Goal: Task Accomplishment & Management: Manage account settings

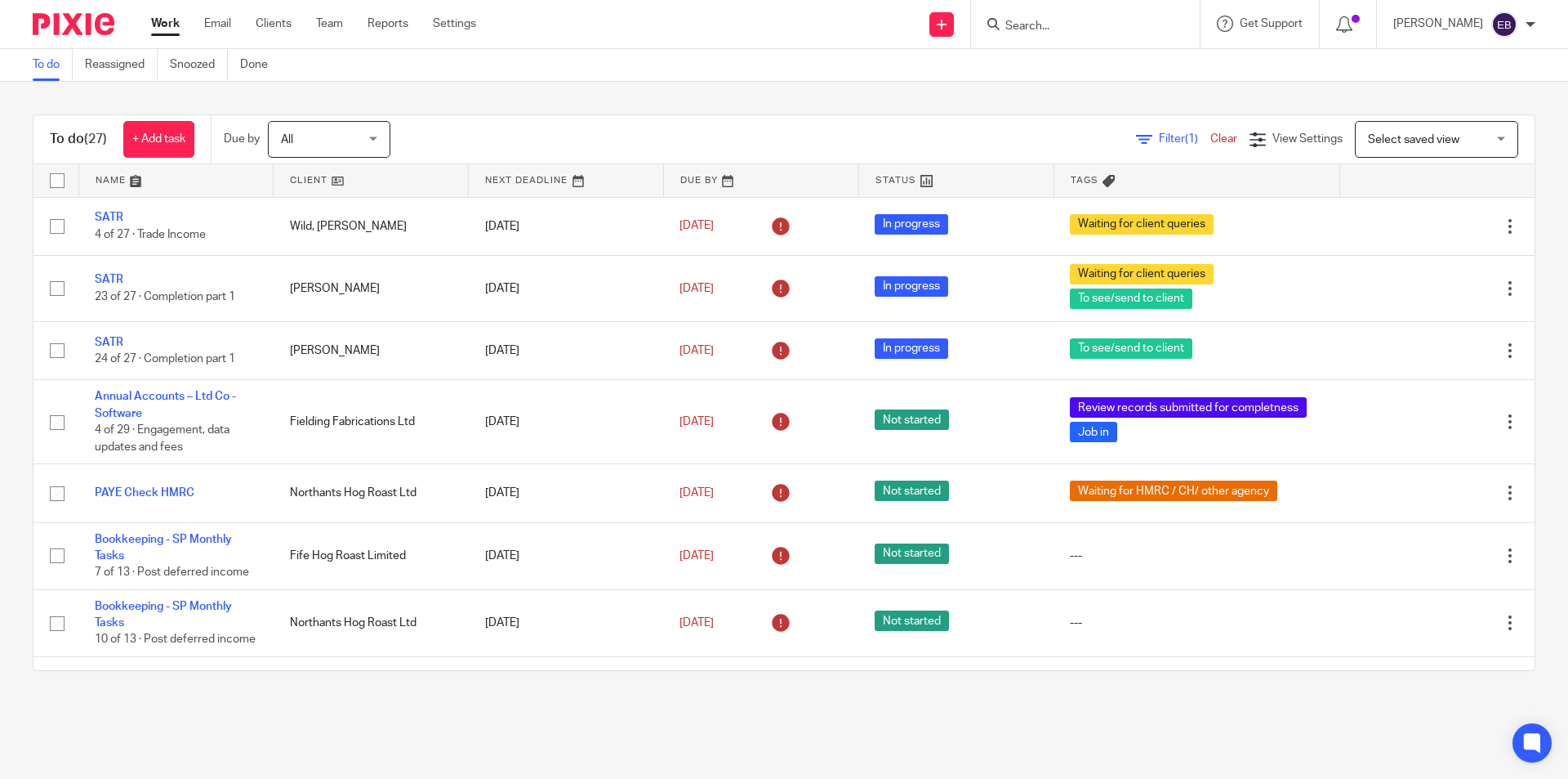
click at [1037, 24] on input "Search" at bounding box center [1077, 27] width 147 height 15
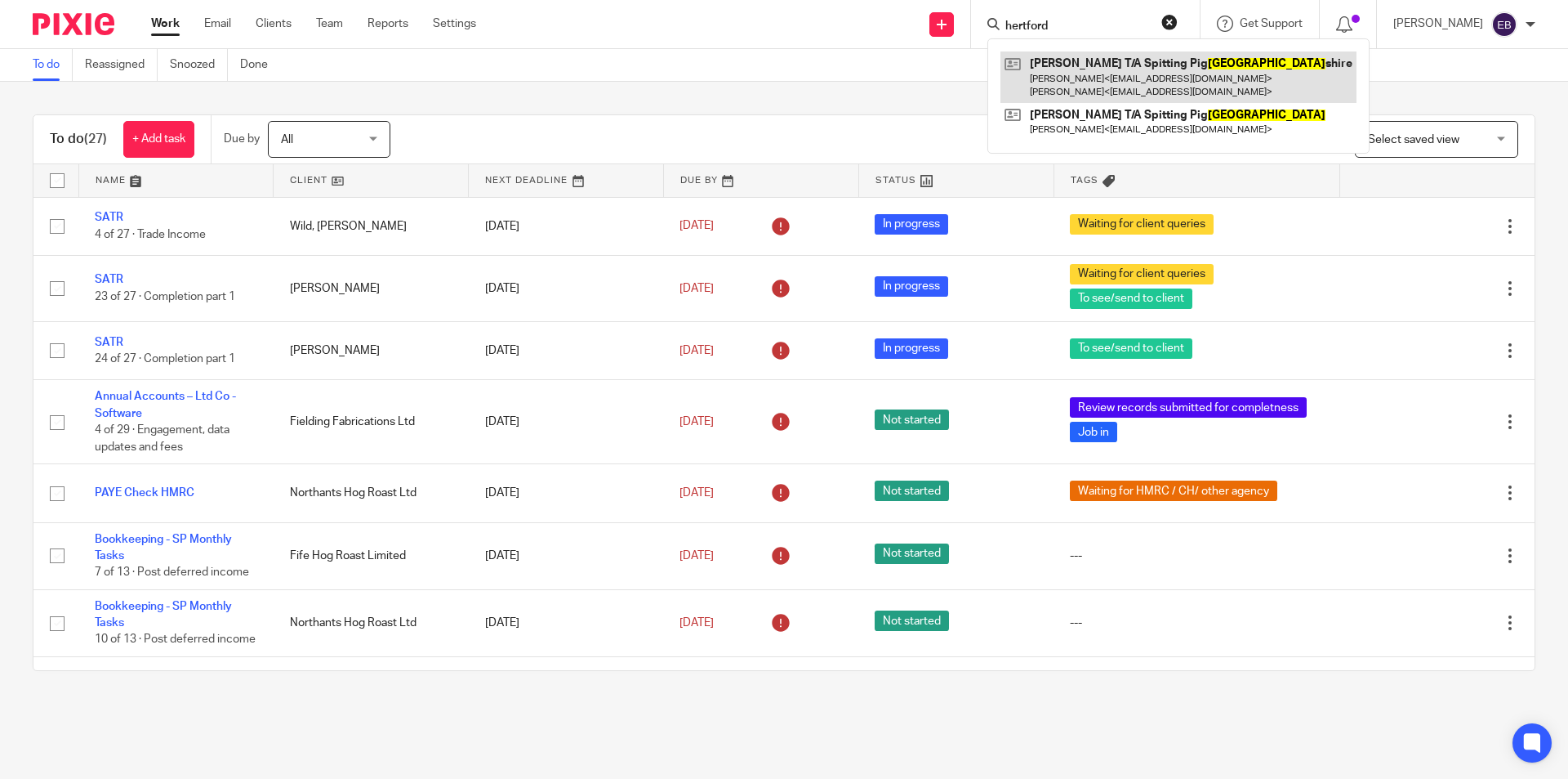
type input "hertford"
click at [1137, 86] on link at bounding box center [1179, 77] width 356 height 51
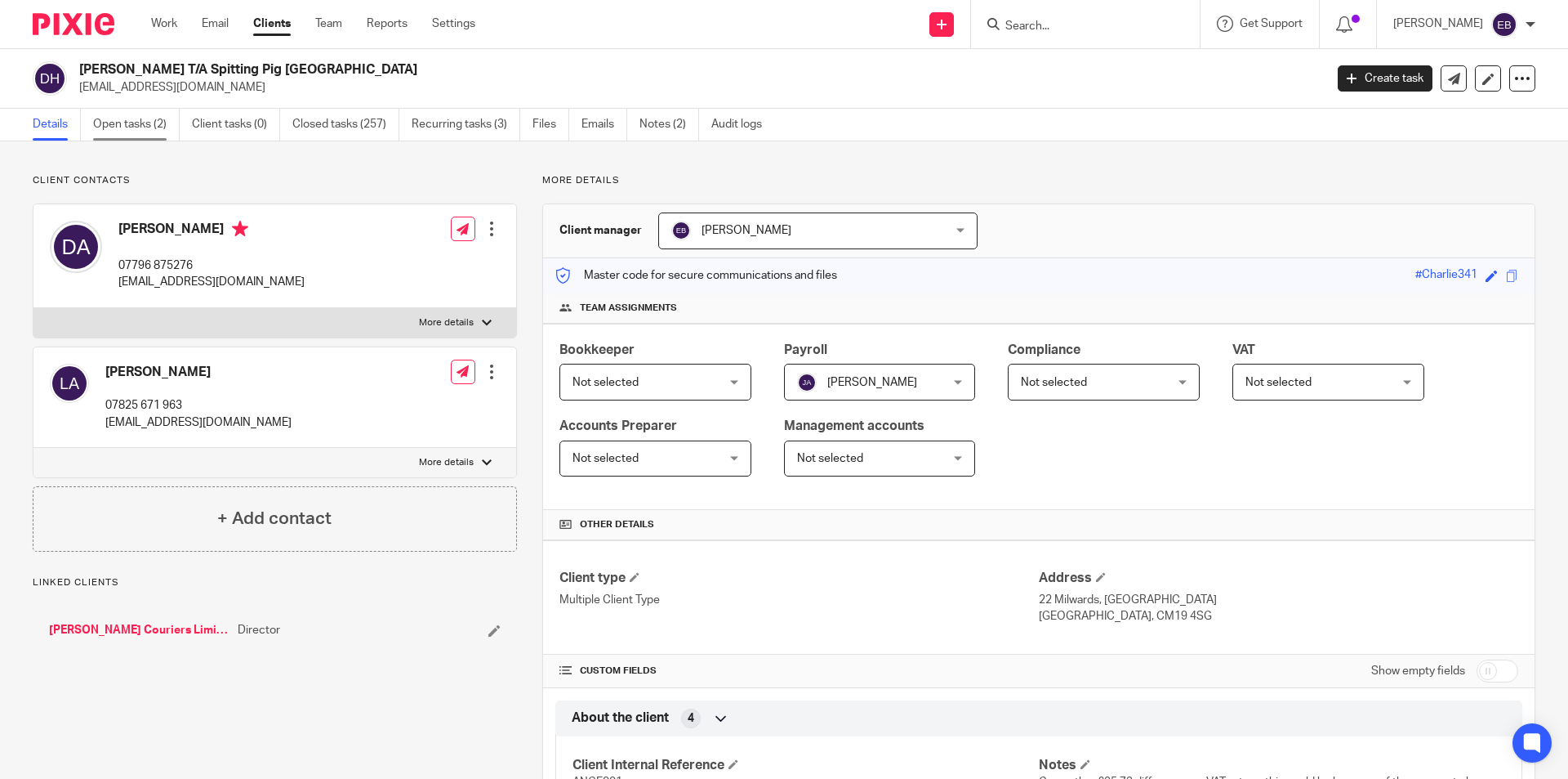
click at [144, 125] on link "Open tasks (2)" at bounding box center [136, 125] width 86 height 32
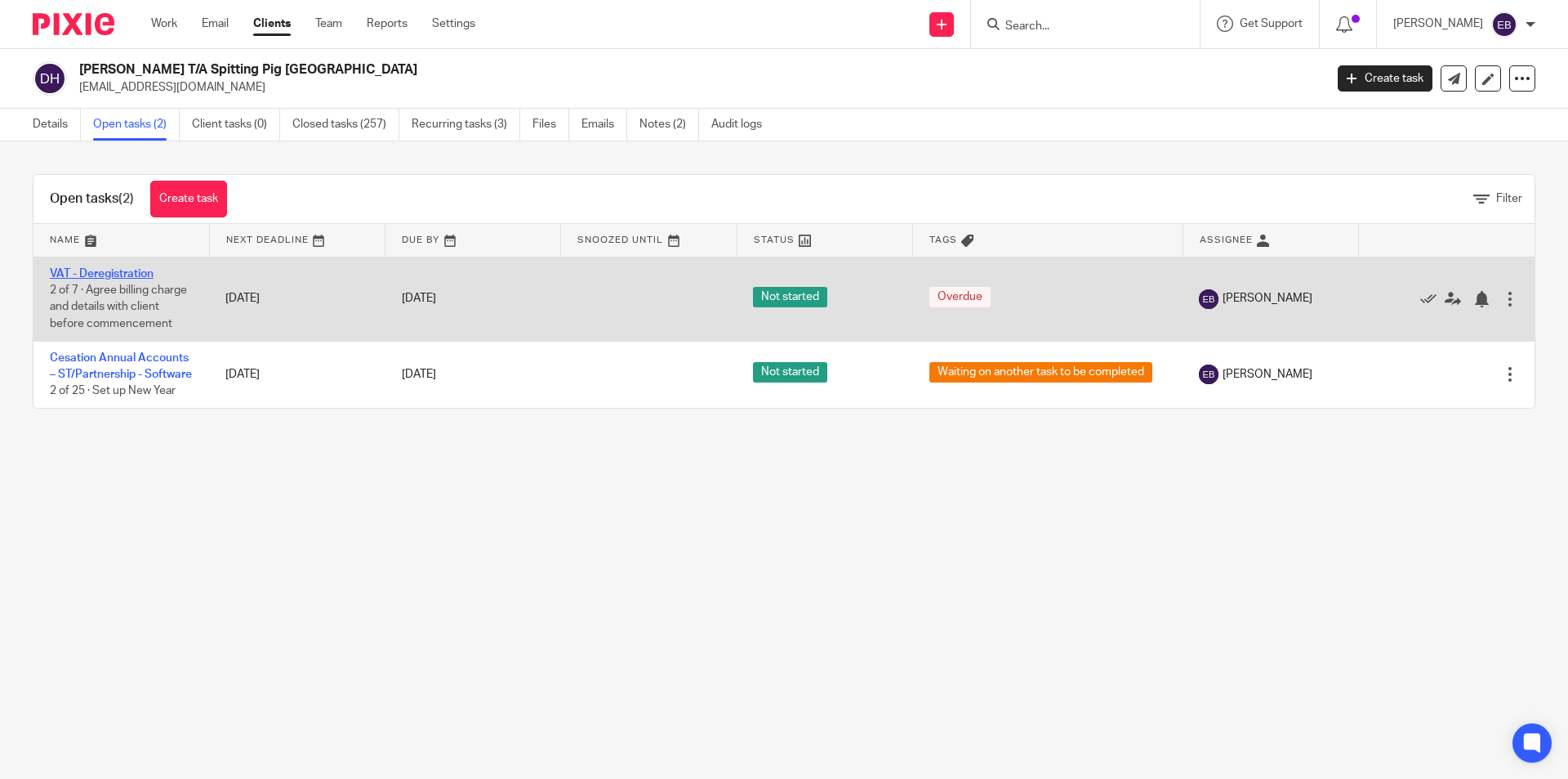
click at [118, 271] on link "VAT - Deregistration" at bounding box center [101, 273] width 104 height 11
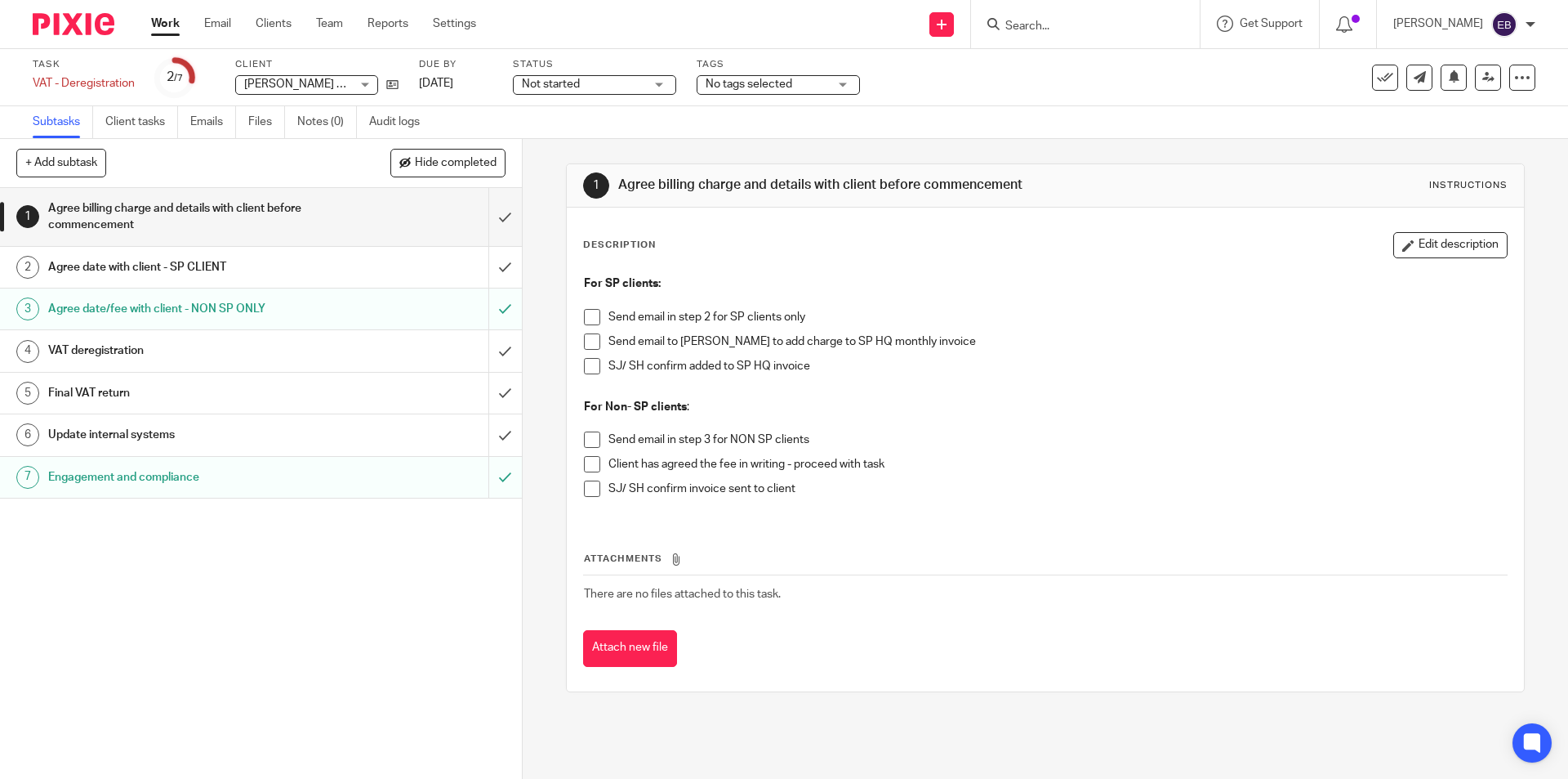
click at [244, 359] on h1 "VAT deregistration" at bounding box center [189, 350] width 283 height 24
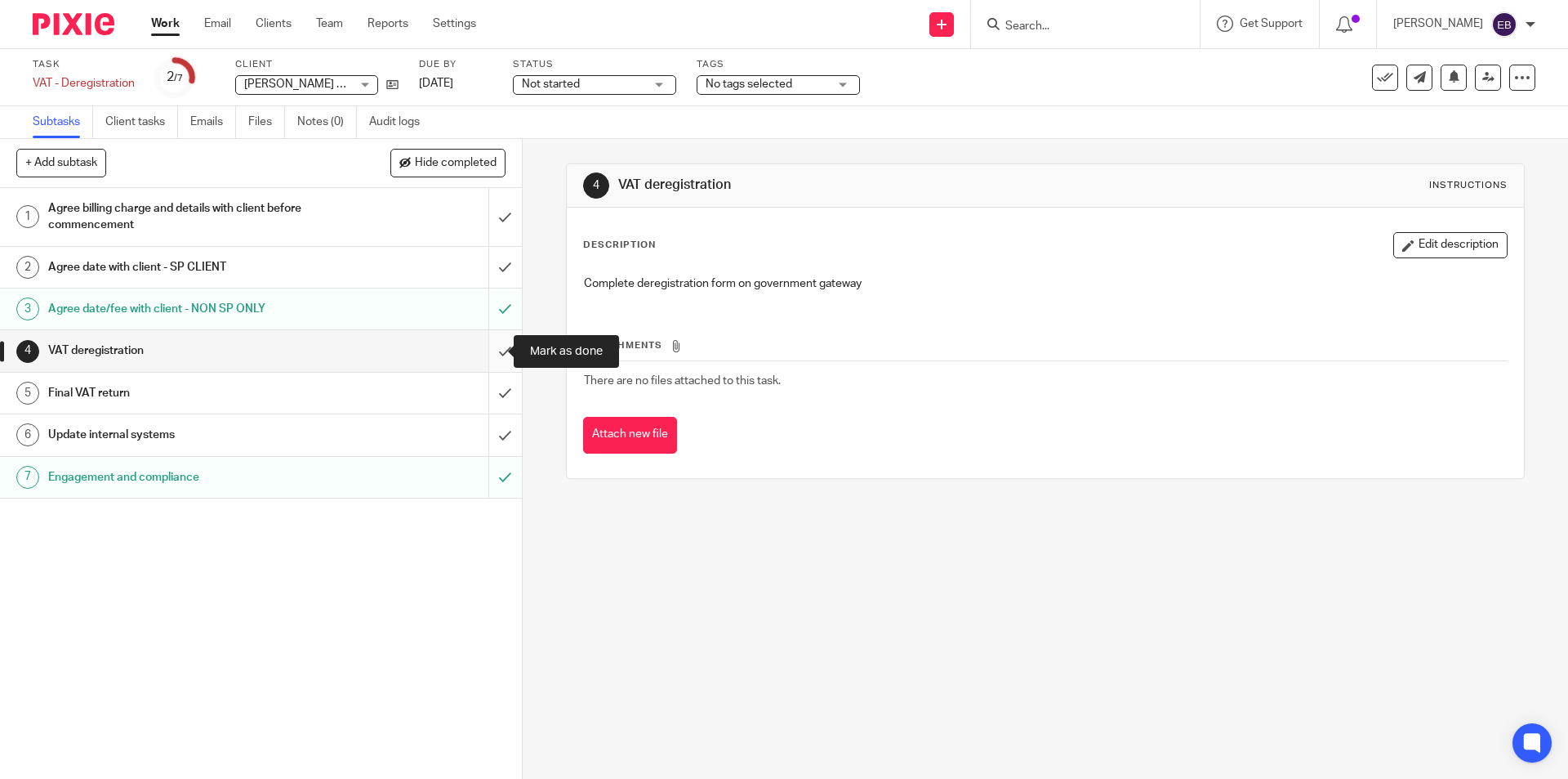
click at [491, 354] on input "submit" at bounding box center [261, 351] width 522 height 41
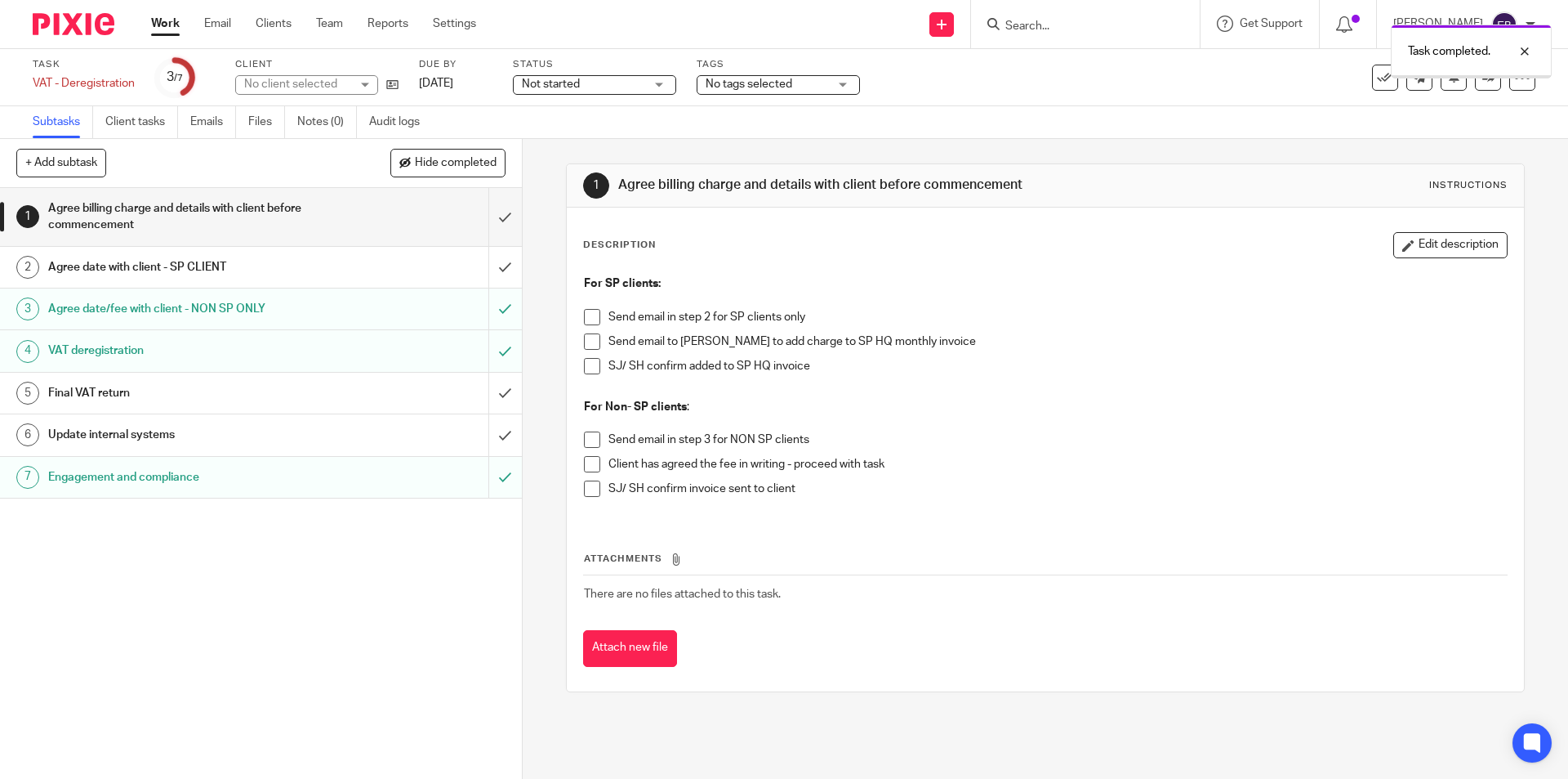
click at [236, 399] on h1 "Final VAT return" at bounding box center [189, 393] width 283 height 24
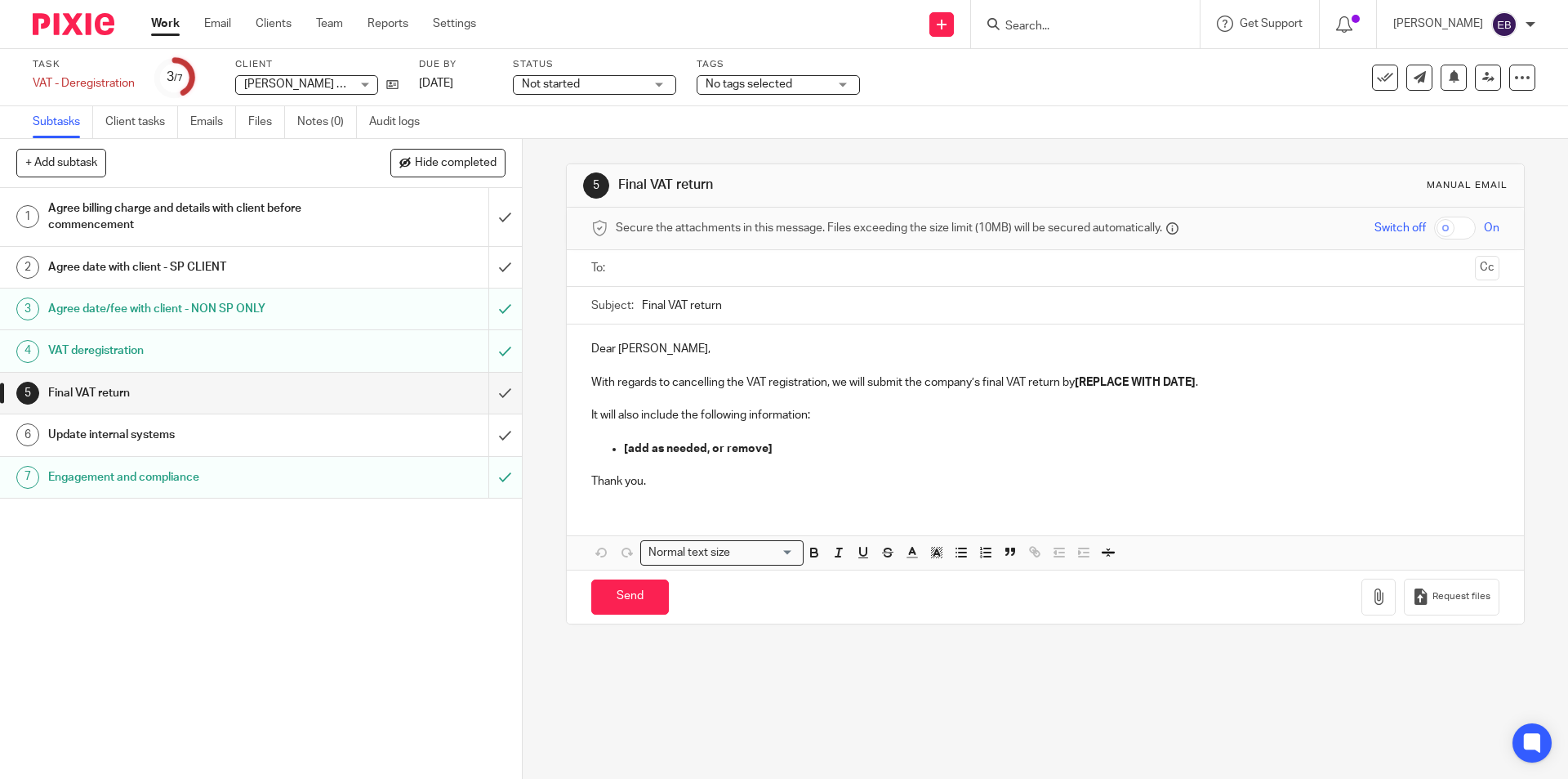
click at [649, 262] on input "text" at bounding box center [1045, 269] width 846 height 19
click at [688, 355] on p "Dear Darren," at bounding box center [1045, 351] width 907 height 16
click at [502, 396] on input "submit" at bounding box center [261, 393] width 522 height 41
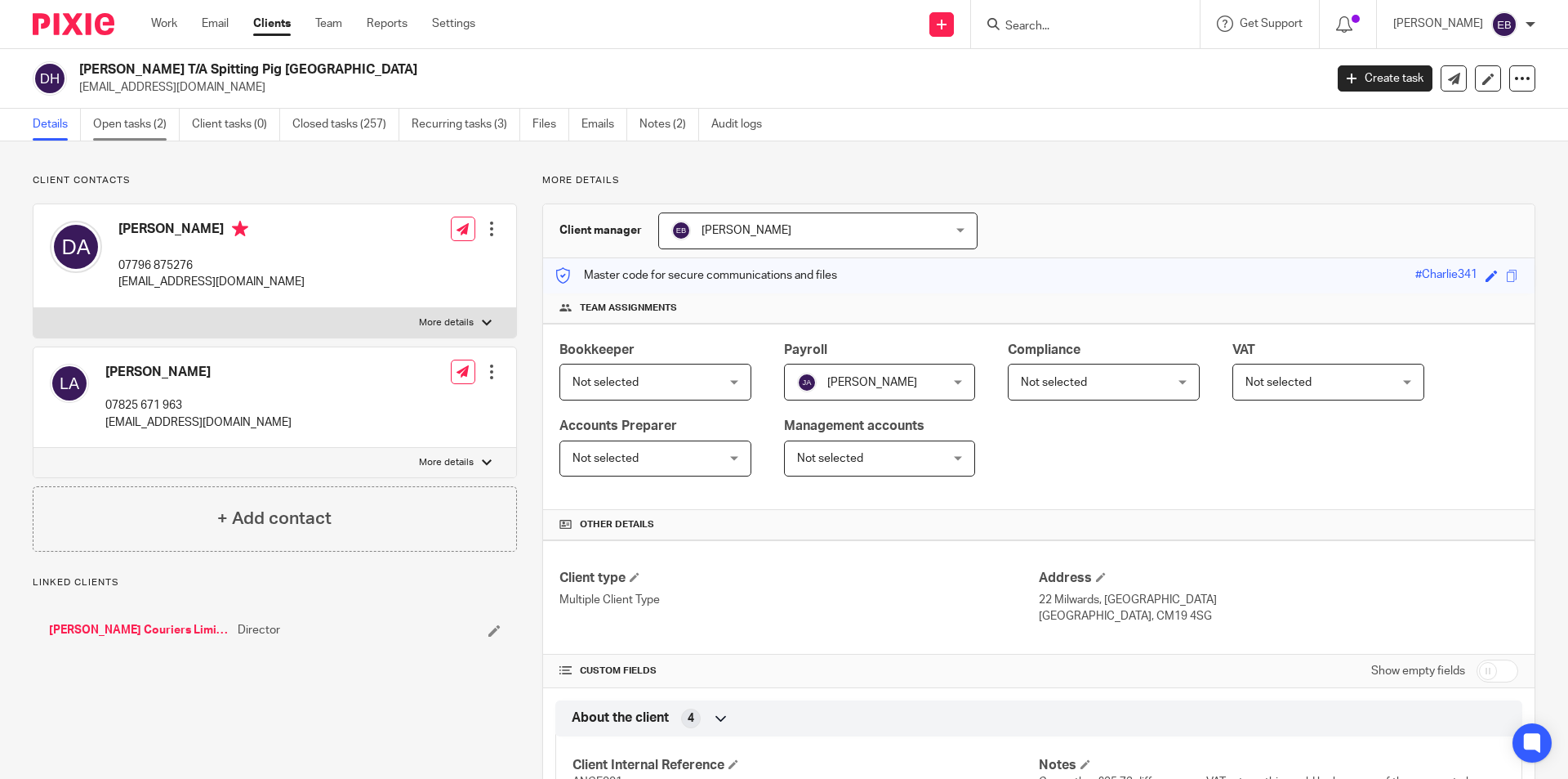
click at [151, 121] on link "Open tasks (2)" at bounding box center [136, 125] width 86 height 32
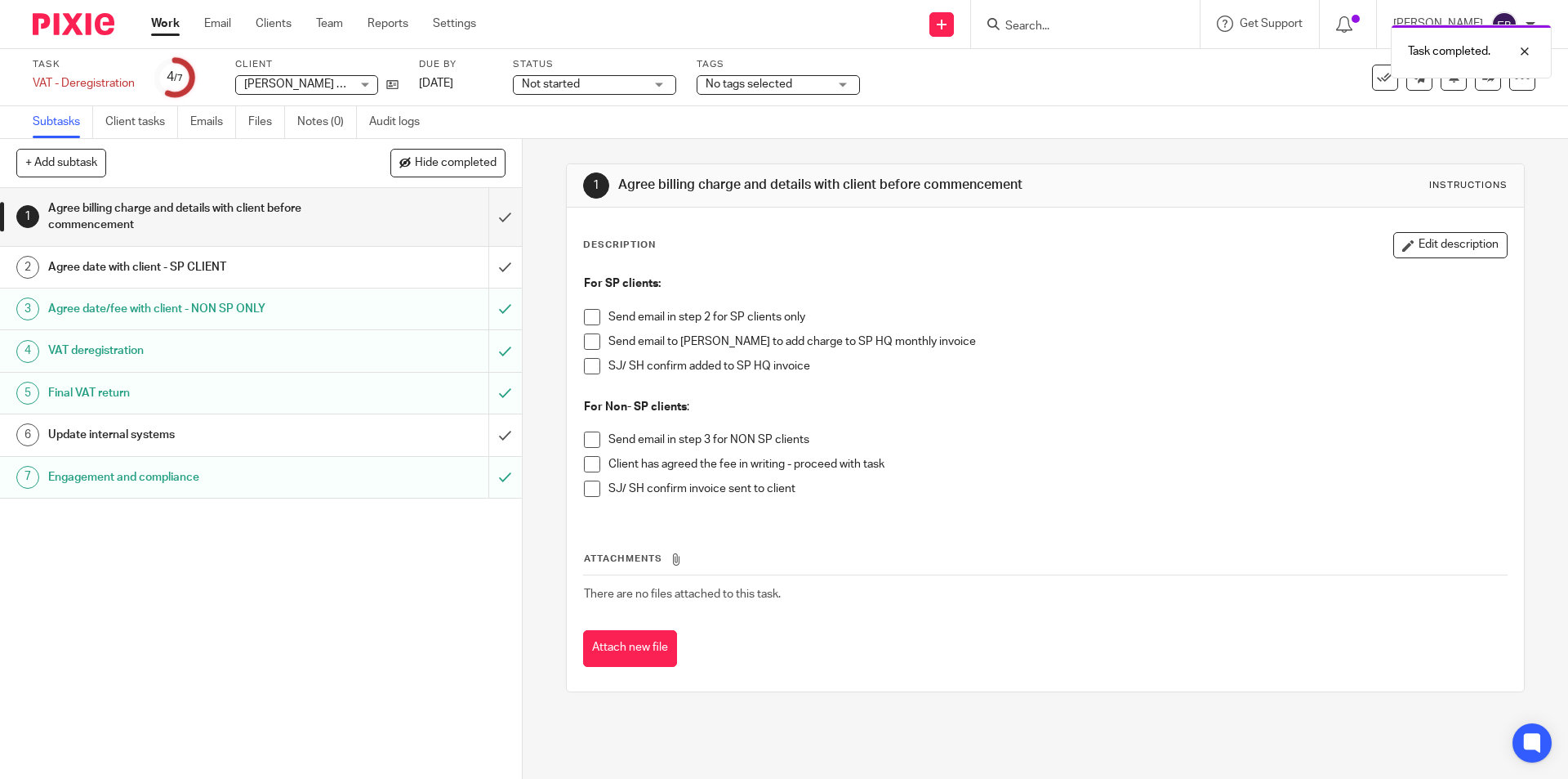
click at [419, 429] on div "Update internal systems" at bounding box center [259, 434] width 424 height 24
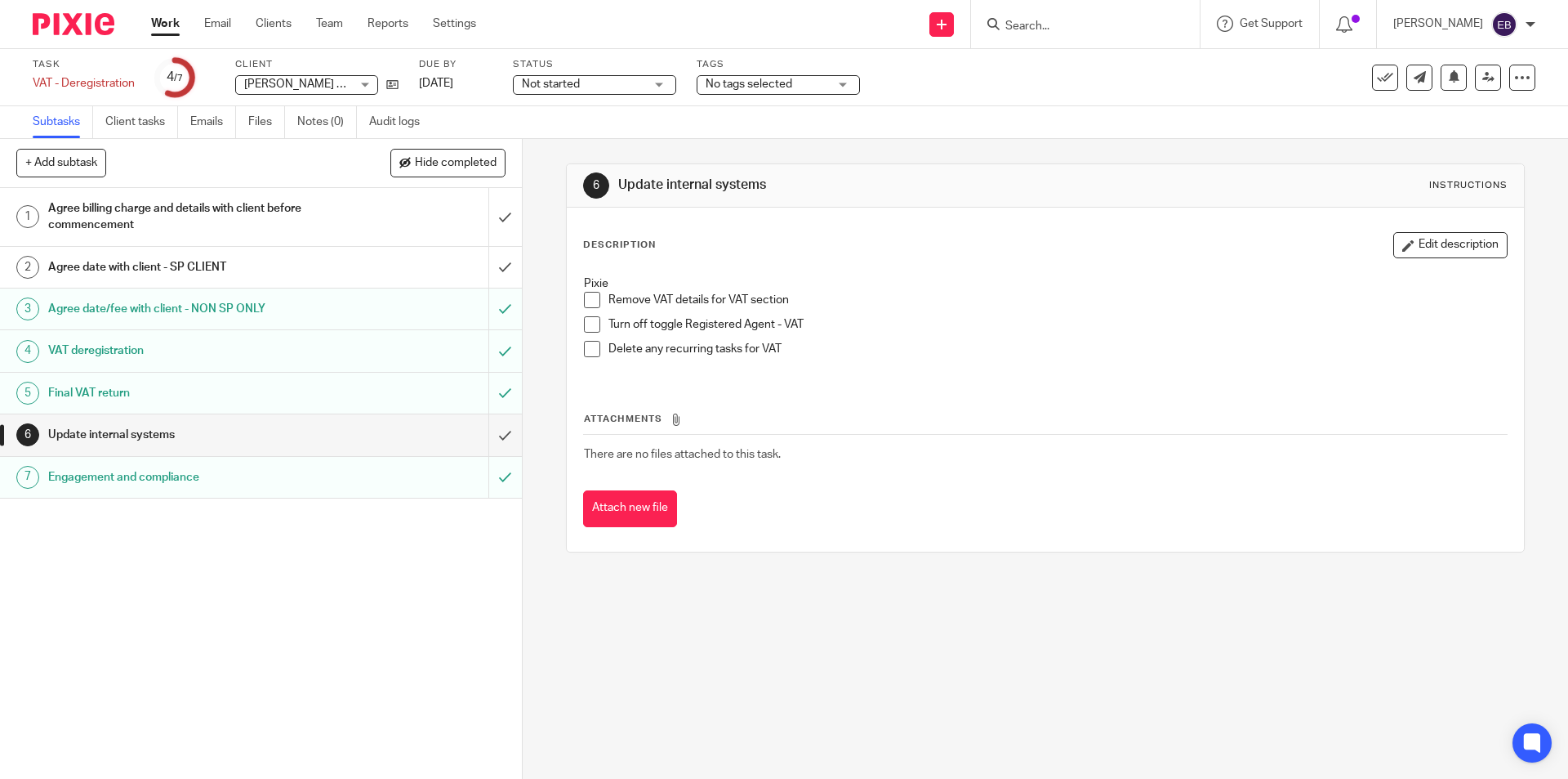
click at [606, 86] on span "Not started" at bounding box center [583, 84] width 123 height 17
click at [577, 150] on li "In progress" at bounding box center [595, 144] width 162 height 34
click at [1000, 128] on div "Subtasks Client tasks Emails Files Notes (0) Audit logs" at bounding box center [784, 122] width 1568 height 33
click at [225, 278] on h1 "Agree date with client - SP CLIENT" at bounding box center [189, 267] width 283 height 24
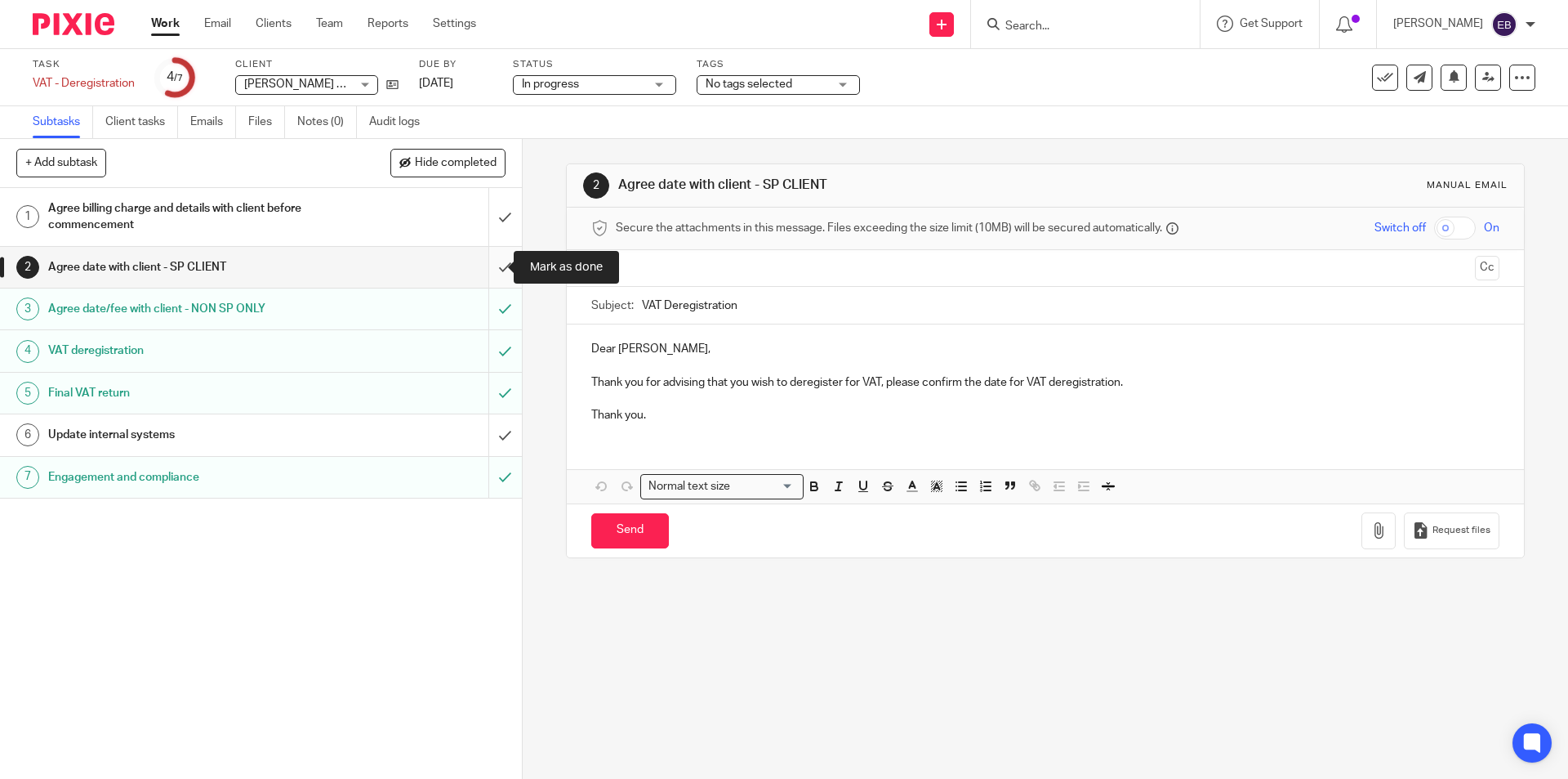
click at [487, 261] on input "submit" at bounding box center [261, 268] width 522 height 41
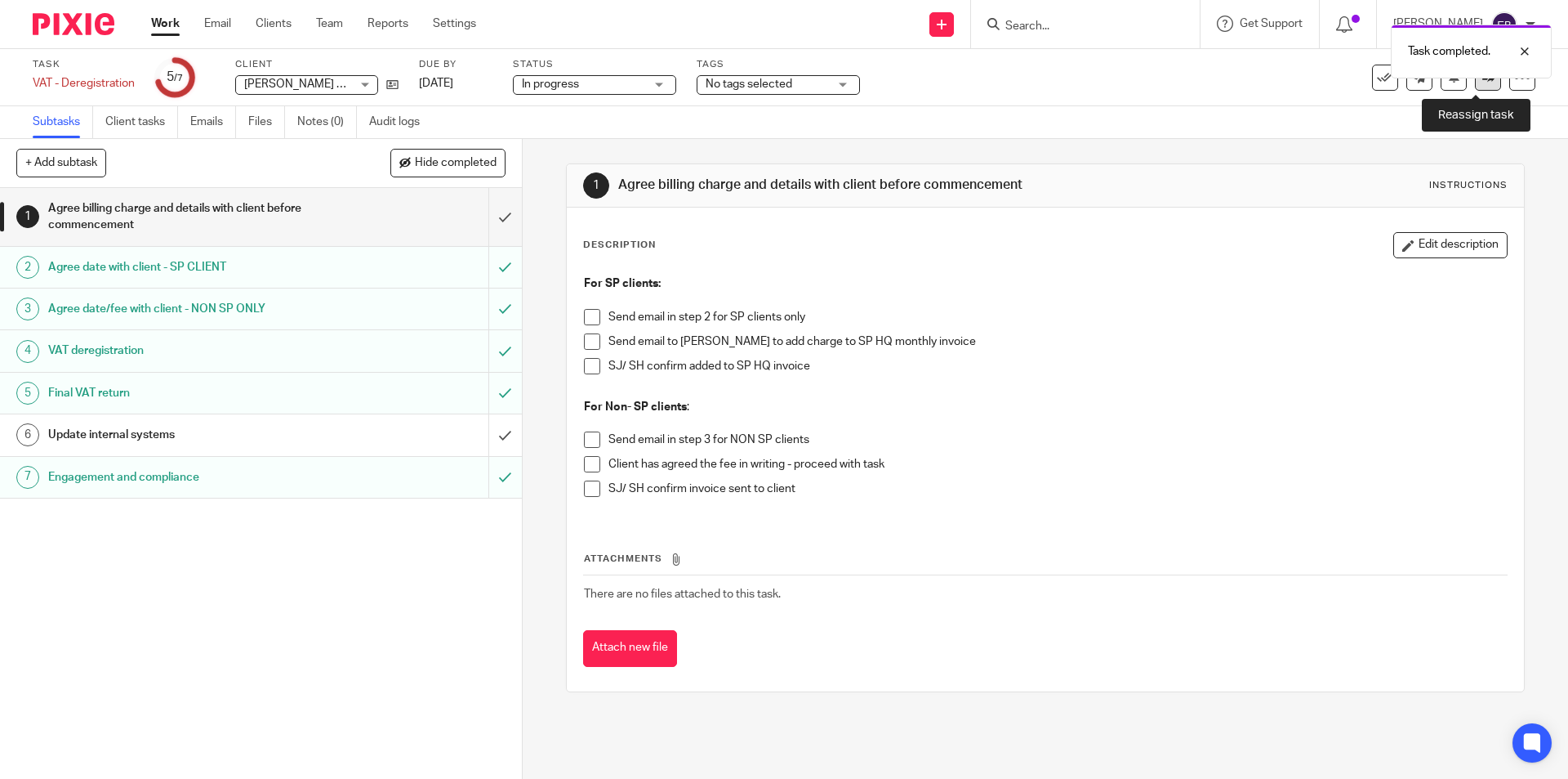
click at [1475, 88] on link at bounding box center [1488, 78] width 26 height 26
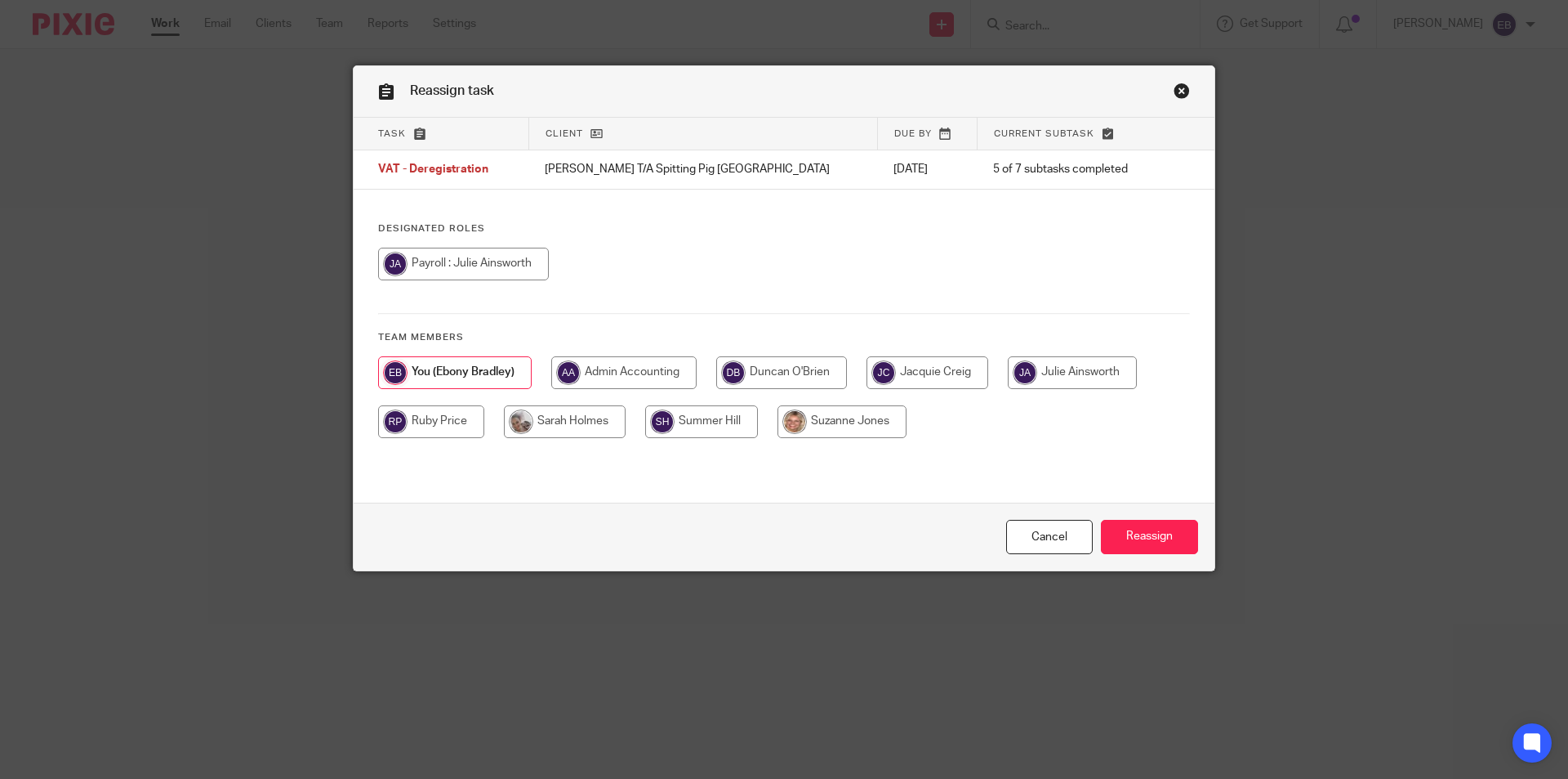
click at [593, 434] on input "radio" at bounding box center [564, 421] width 122 height 33
radio input "true"
click at [1127, 529] on input "Reassign" at bounding box center [1150, 537] width 97 height 36
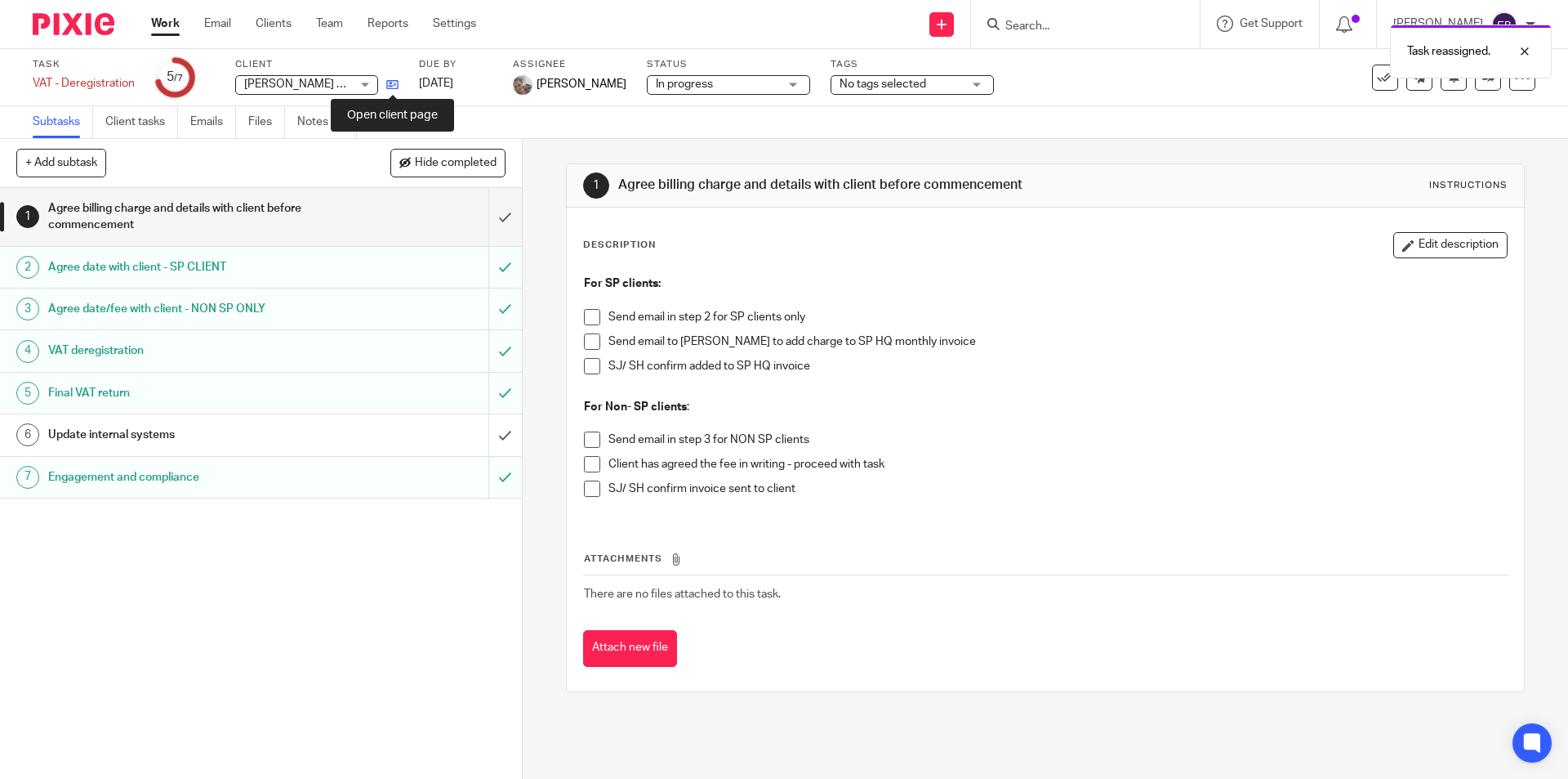
click at [387, 83] on icon at bounding box center [392, 84] width 12 height 12
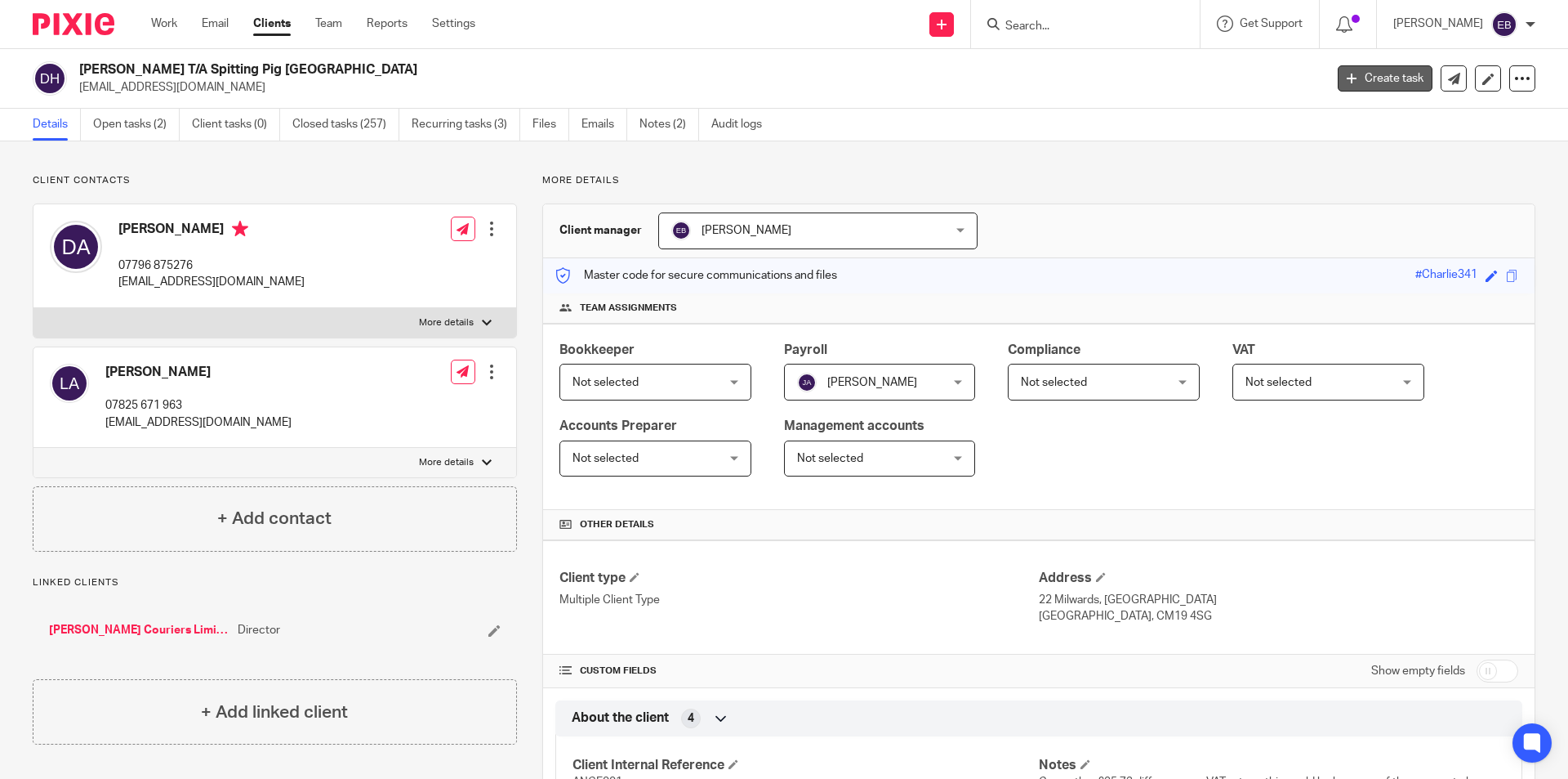
click at [1372, 78] on link "Create task" at bounding box center [1385, 79] width 95 height 26
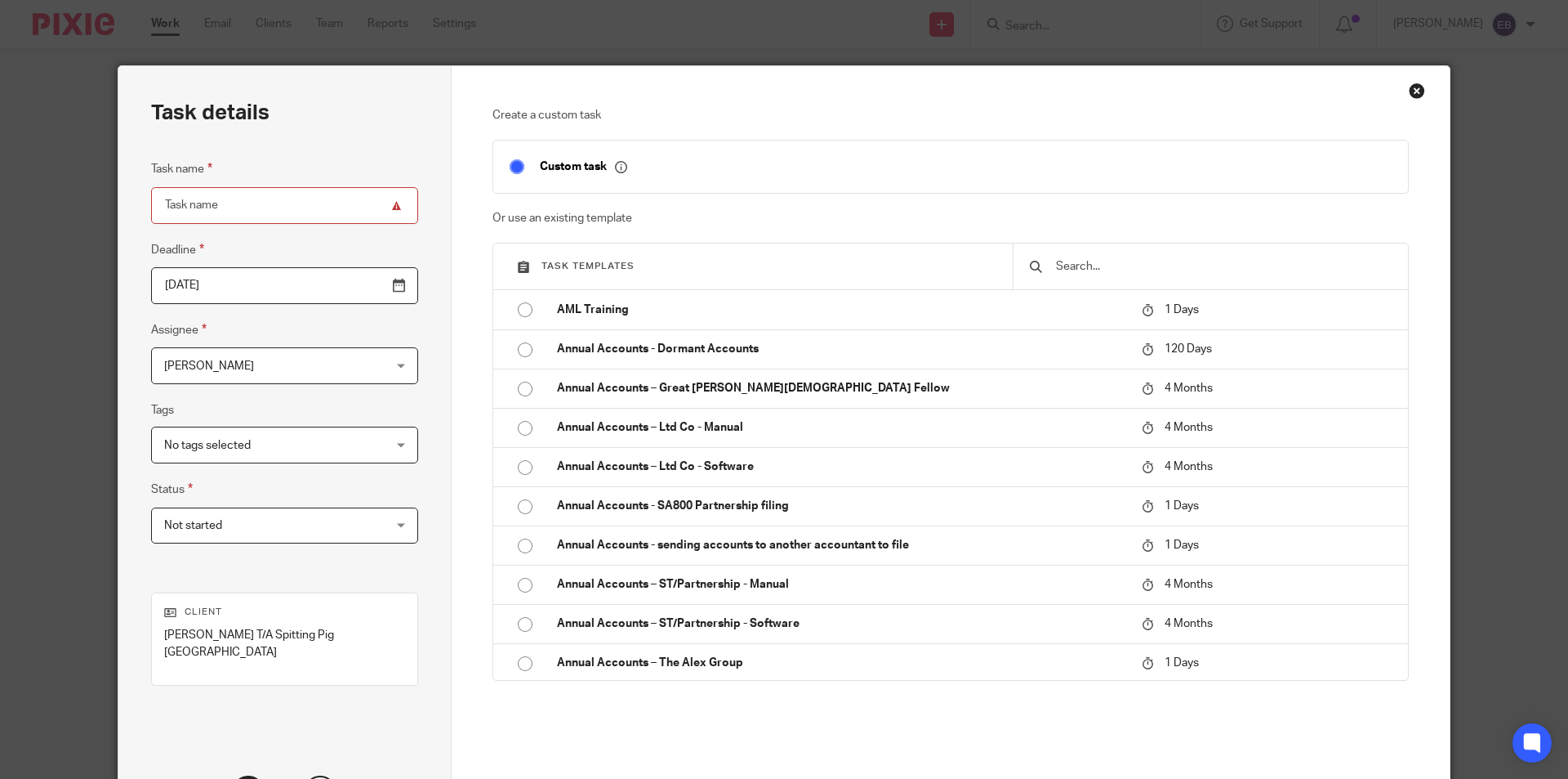
click at [1088, 259] on input "text" at bounding box center [1224, 266] width 337 height 18
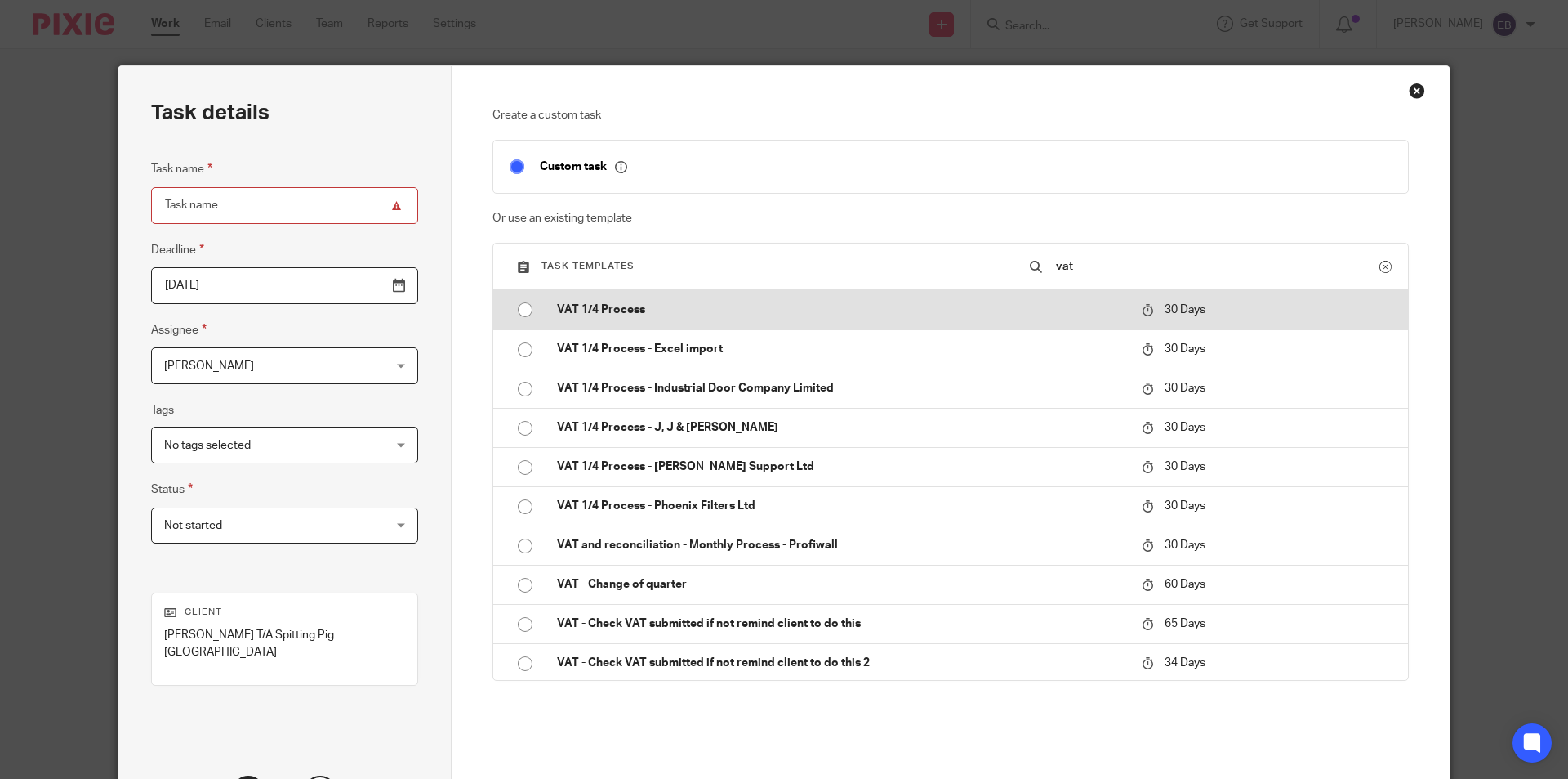
type input "vat"
click at [716, 315] on p "VAT 1/4 Process" at bounding box center [841, 309] width 568 height 16
type input "2025-10-23"
type input "VAT 1/4 Process"
checkbox input "false"
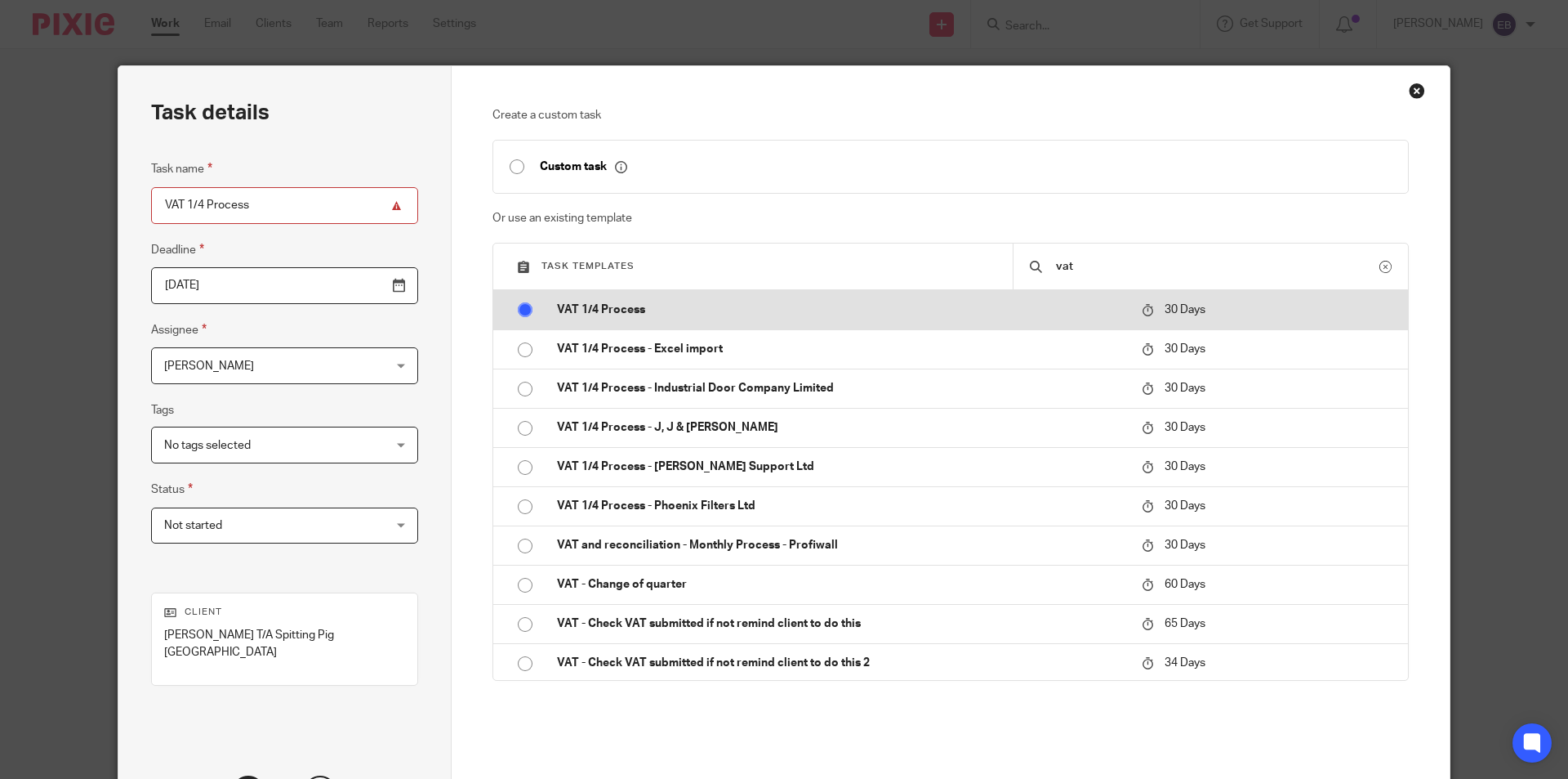
radio input "true"
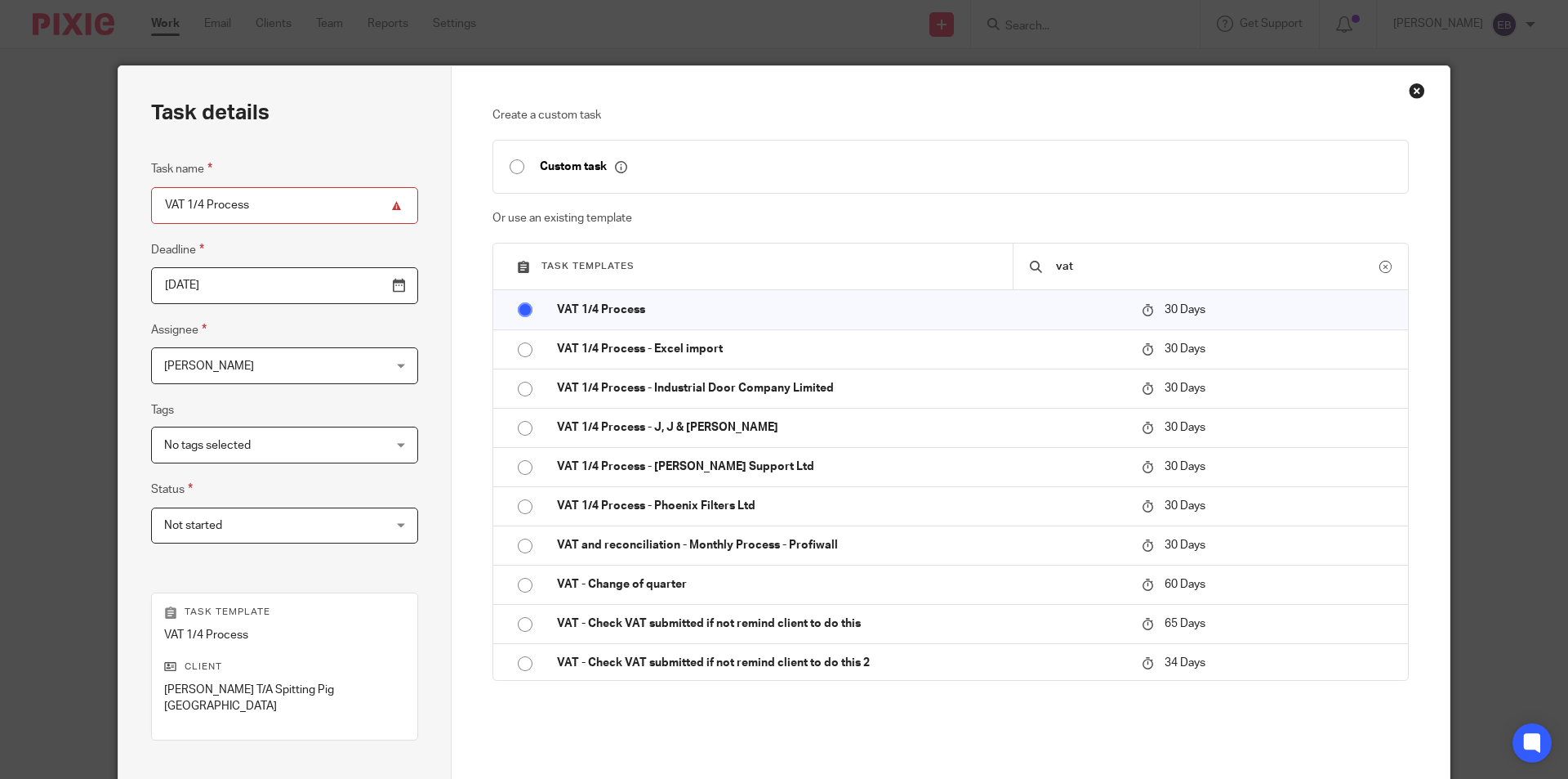
scroll to position [164, 0]
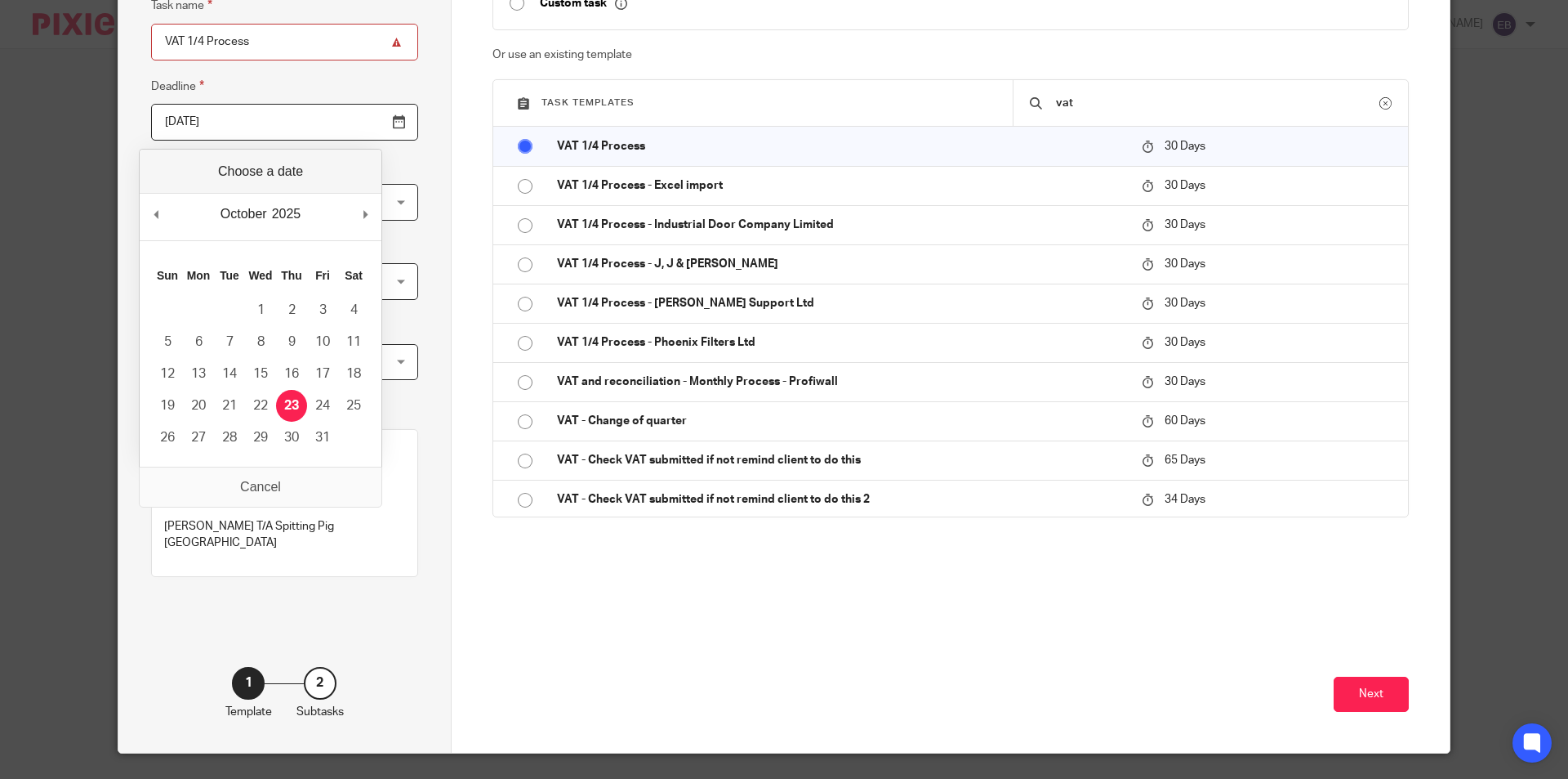
click at [342, 125] on input "2025-10-23" at bounding box center [284, 122] width 267 height 37
type input "2025-10-21"
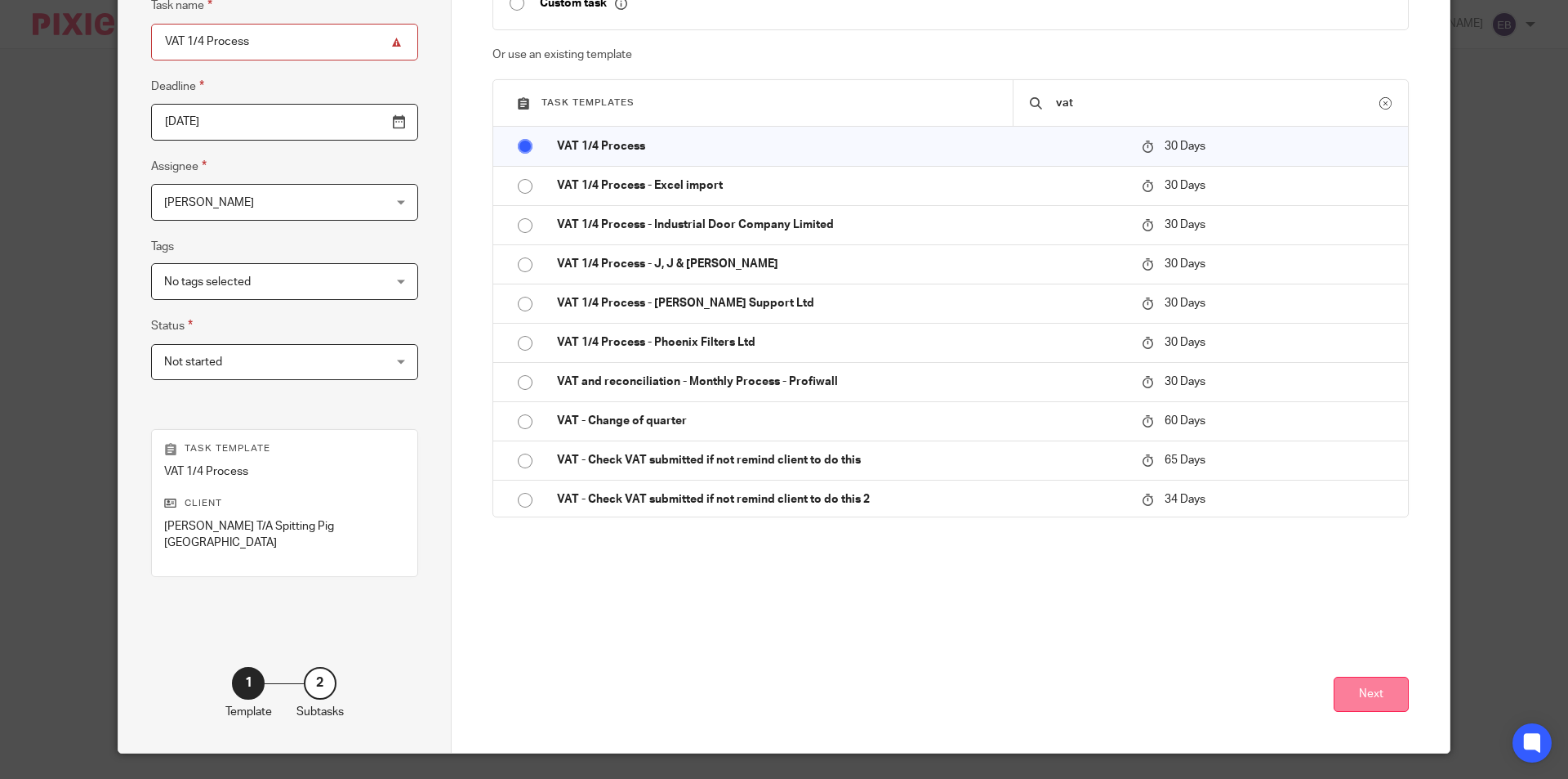
click at [1347, 681] on button "Next" at bounding box center [1371, 695] width 75 height 36
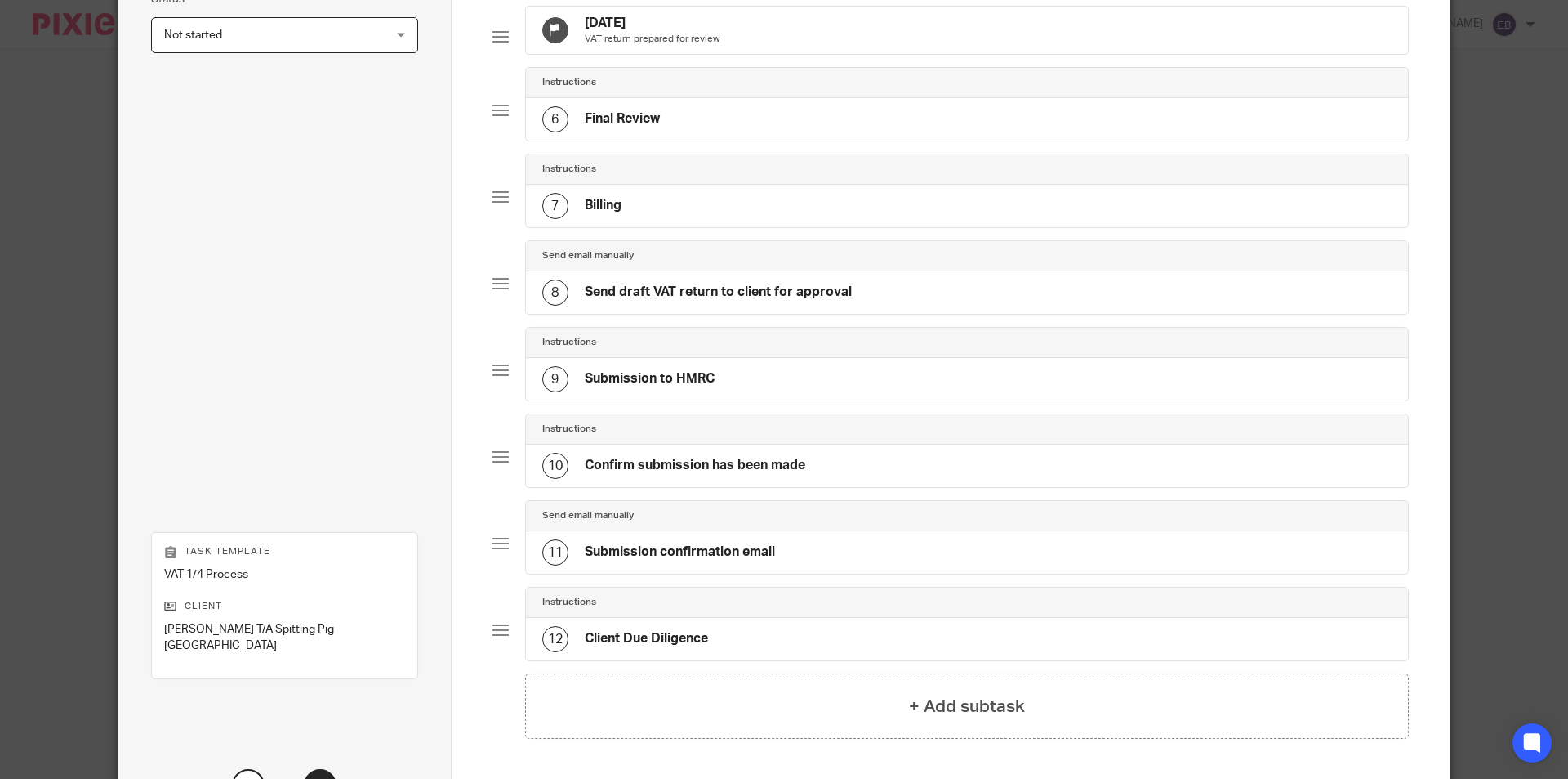
scroll to position [646, 0]
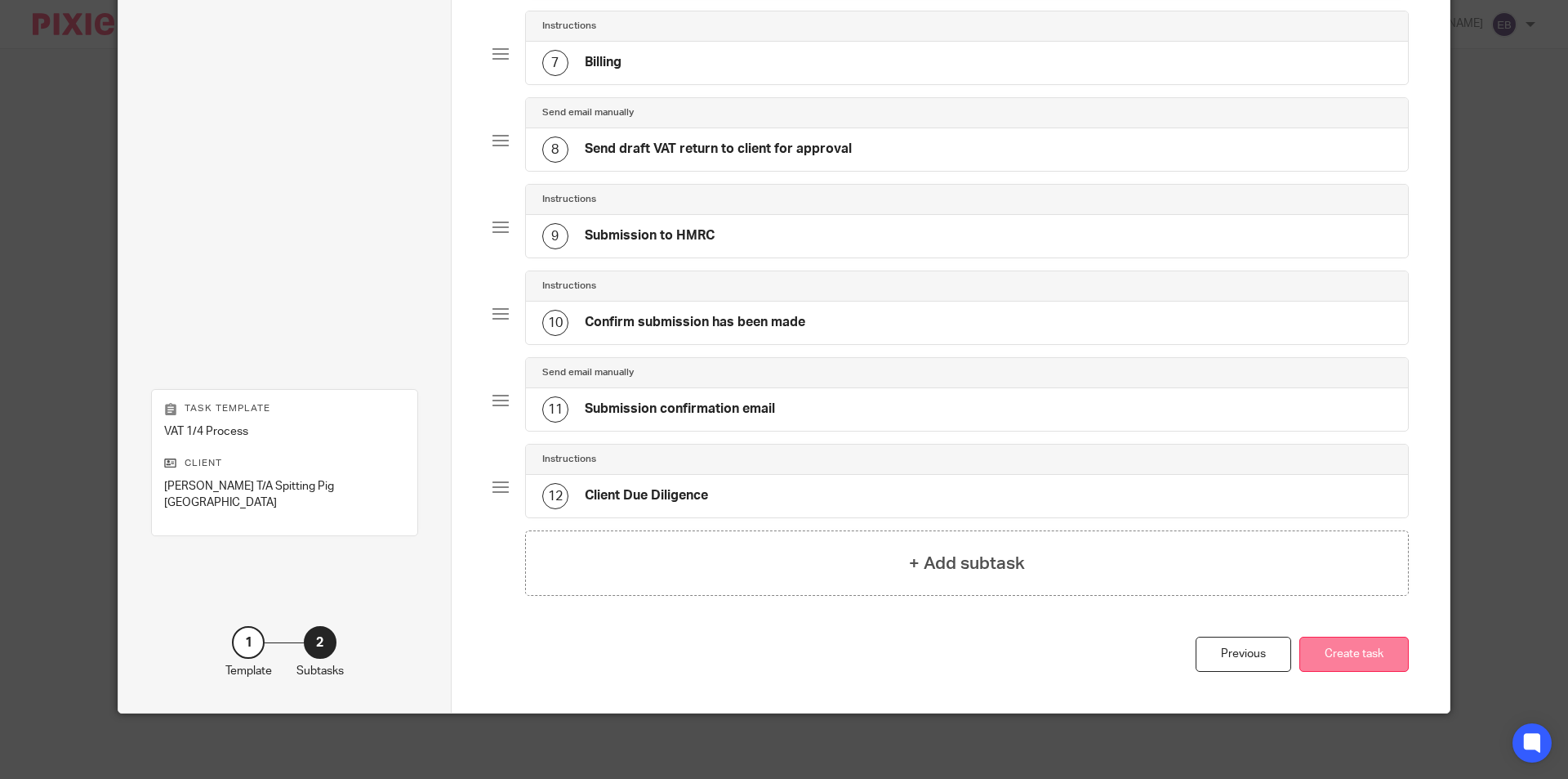
click at [1350, 654] on button "Create task" at bounding box center [1354, 654] width 110 height 36
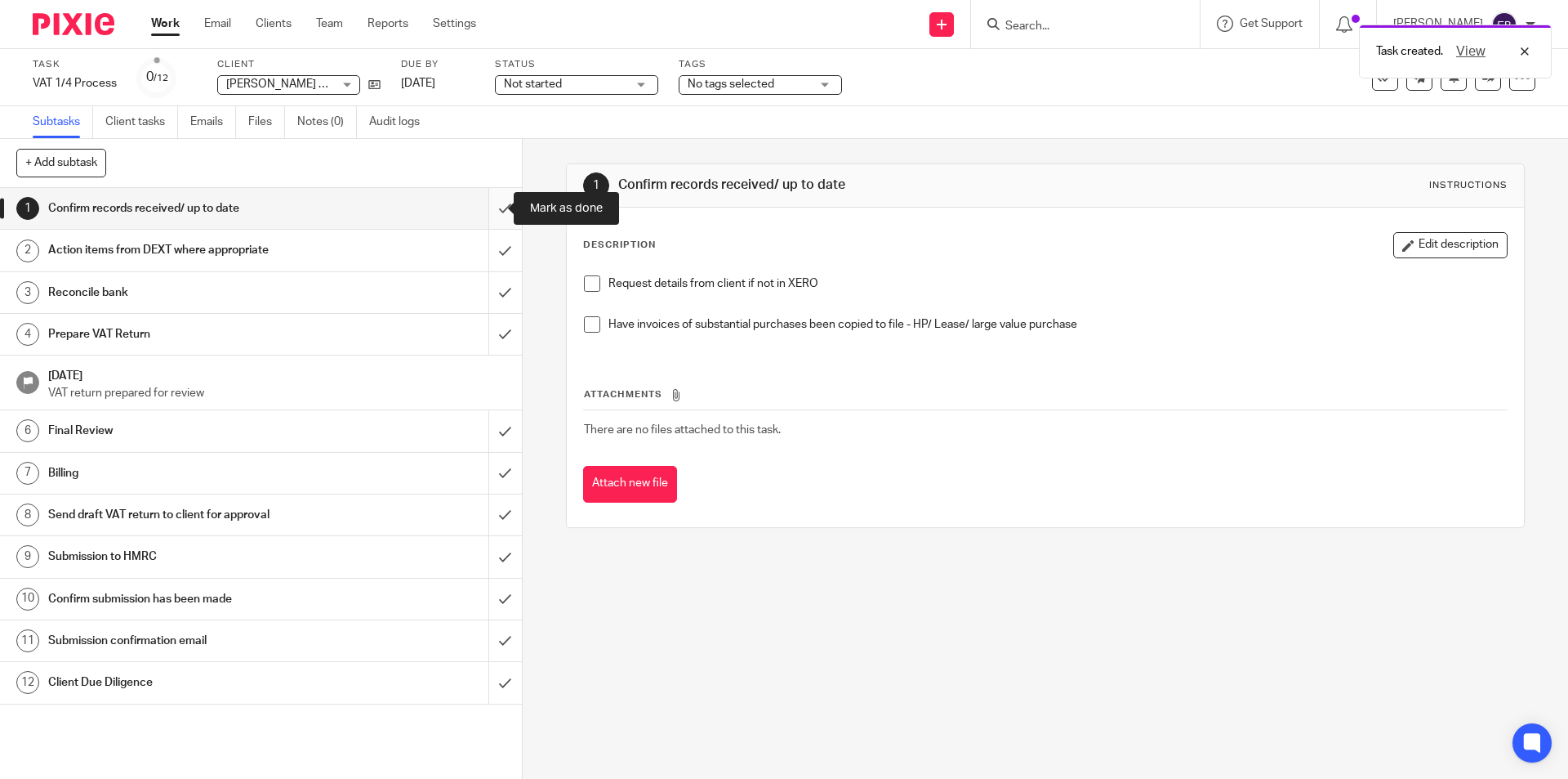
click at [490, 213] on input "submit" at bounding box center [261, 209] width 522 height 41
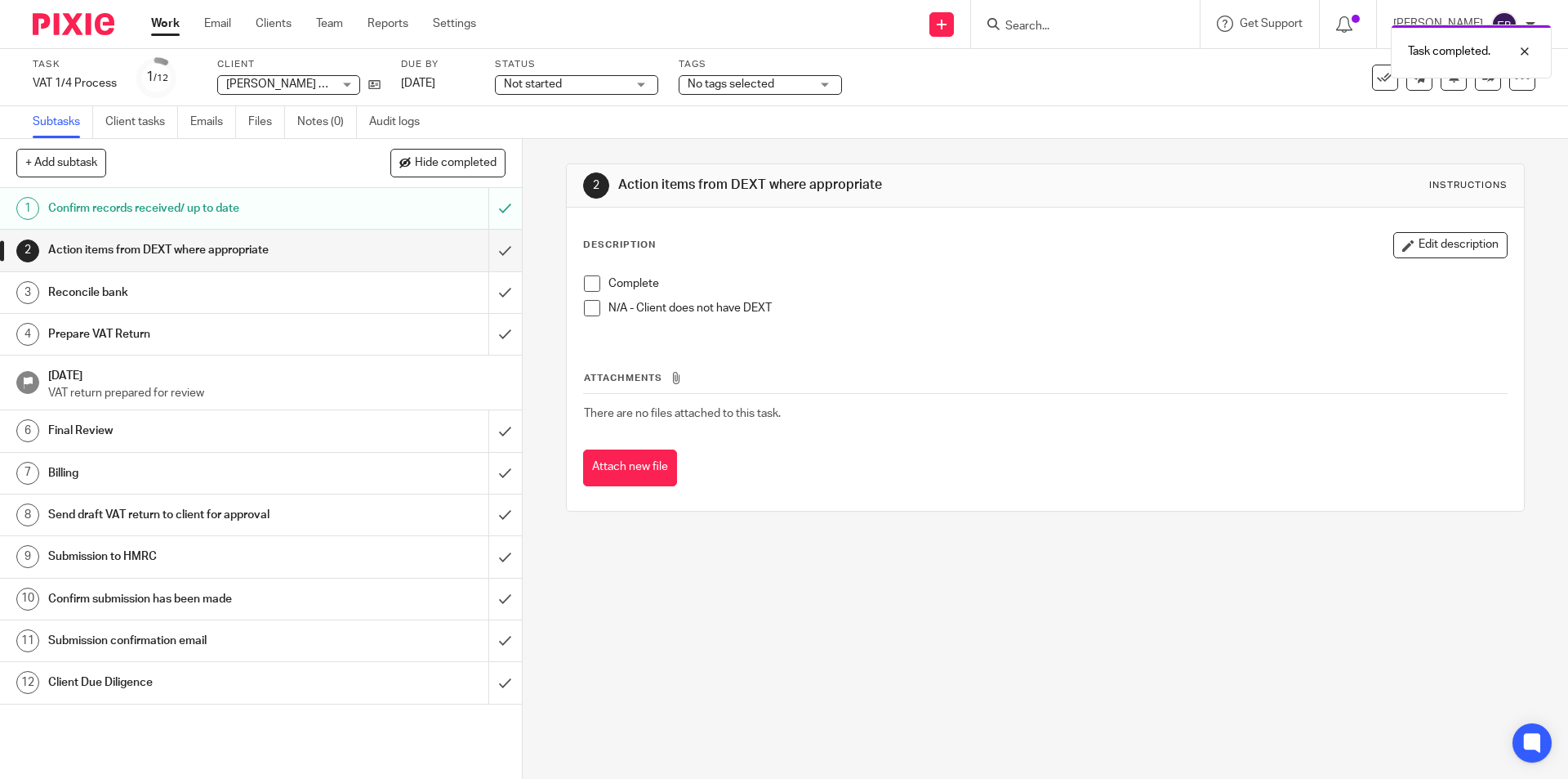
drag, startPoint x: 574, startPoint y: 283, endPoint x: 582, endPoint y: 288, distance: 9.4
click at [578, 285] on div "Complete N/A - Client does not have DEXT" at bounding box center [1045, 301] width 939 height 69
click at [585, 286] on span at bounding box center [592, 283] width 16 height 16
click at [485, 272] on input "submit" at bounding box center [261, 293] width 522 height 41
click at [489, 256] on input "submit" at bounding box center [261, 250] width 522 height 41
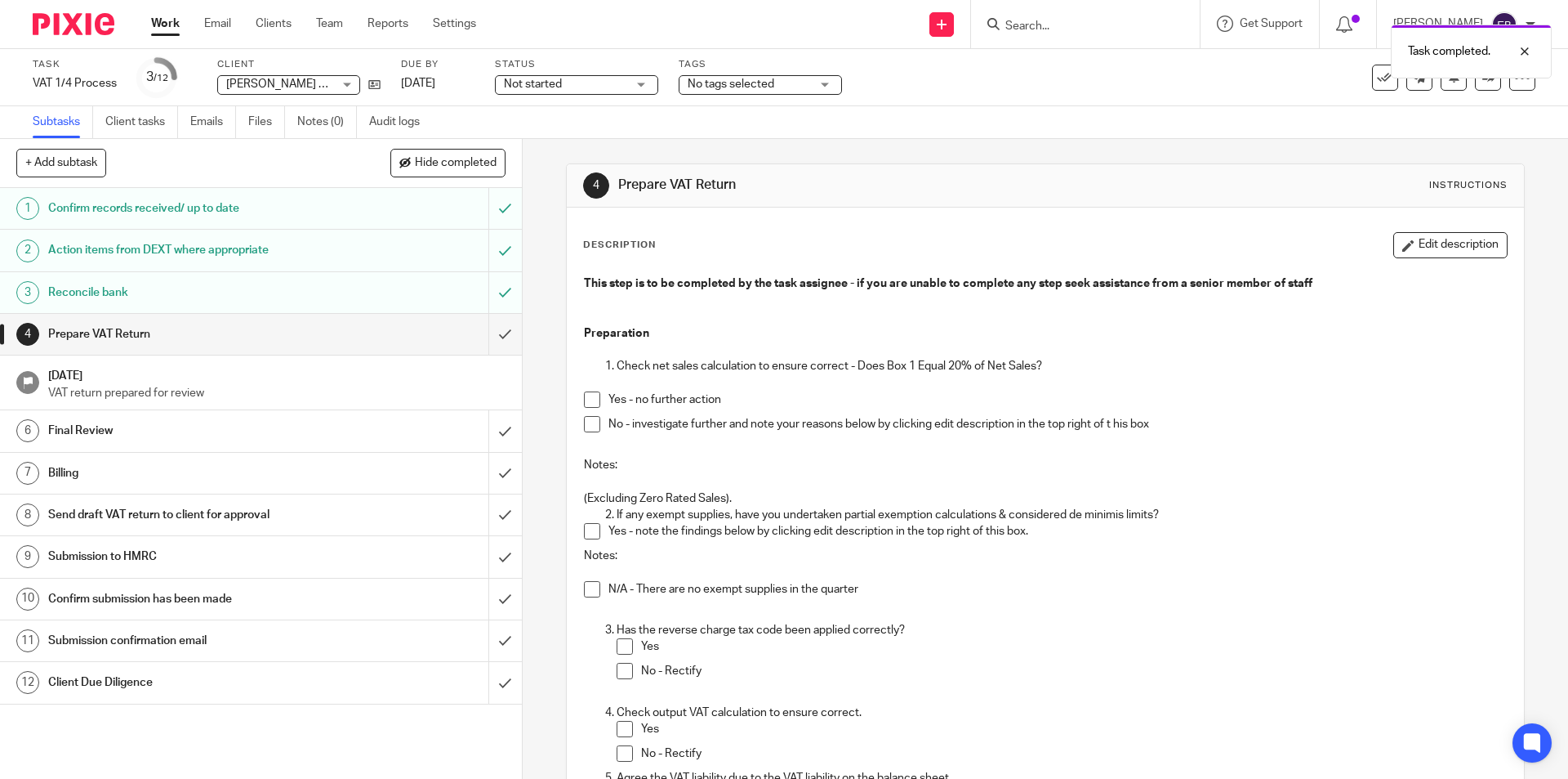
click at [444, 292] on div "Reconcile bank" at bounding box center [259, 292] width 424 height 24
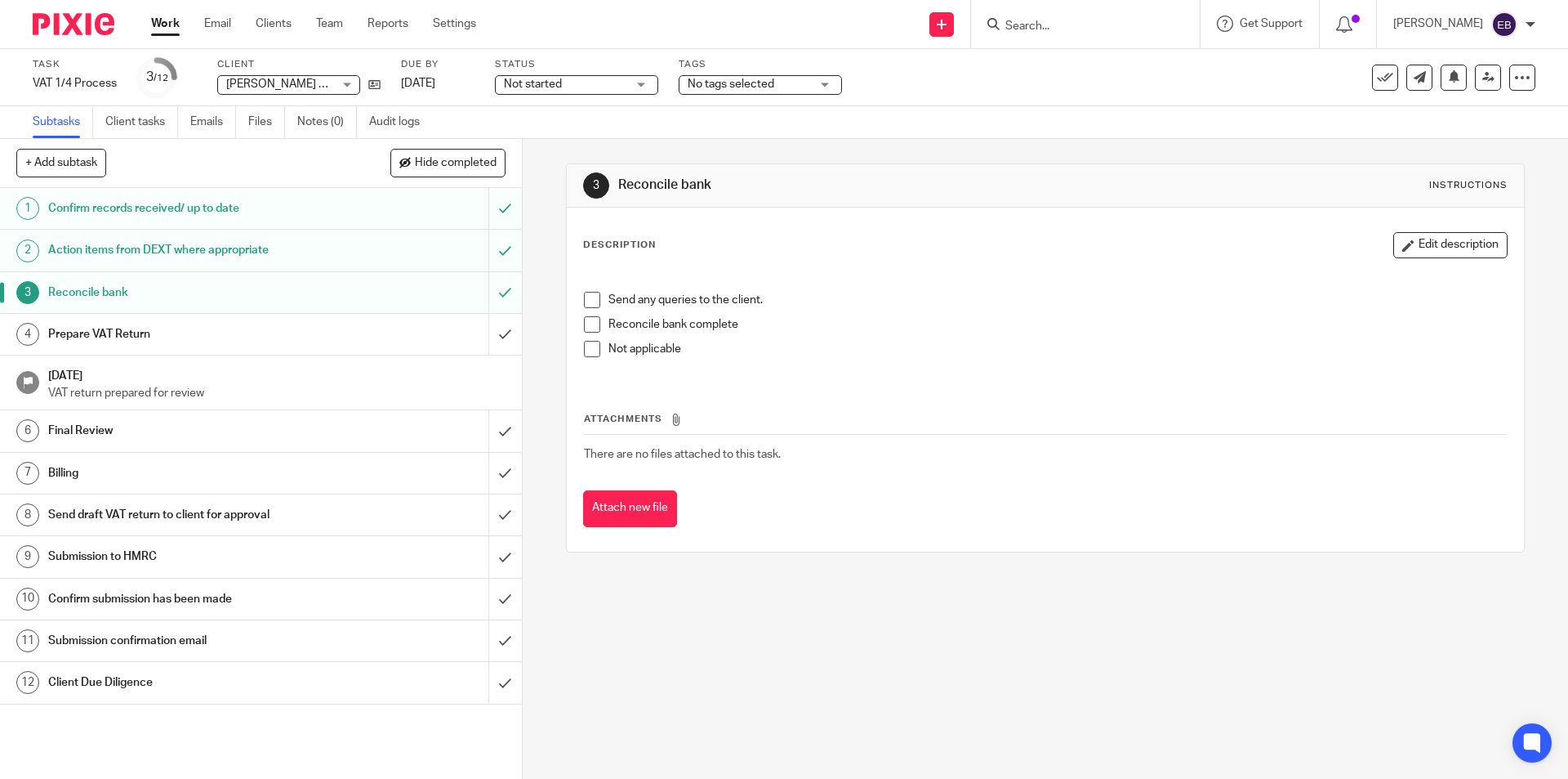
click at [586, 319] on span at bounding box center [592, 324] width 16 height 16
click at [432, 329] on div "Prepare VAT Return" at bounding box center [259, 334] width 424 height 24
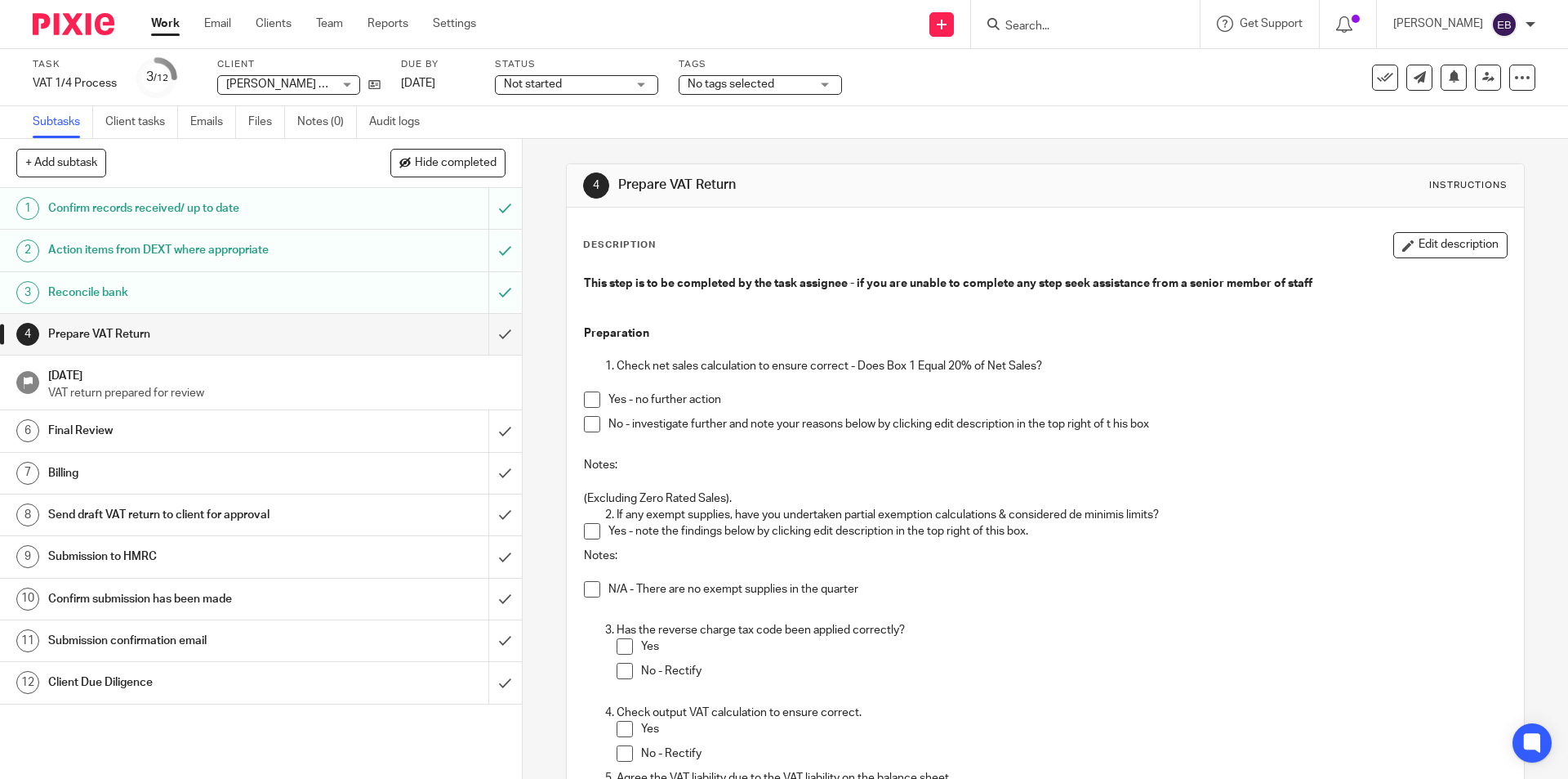
scroll to position [164, 0]
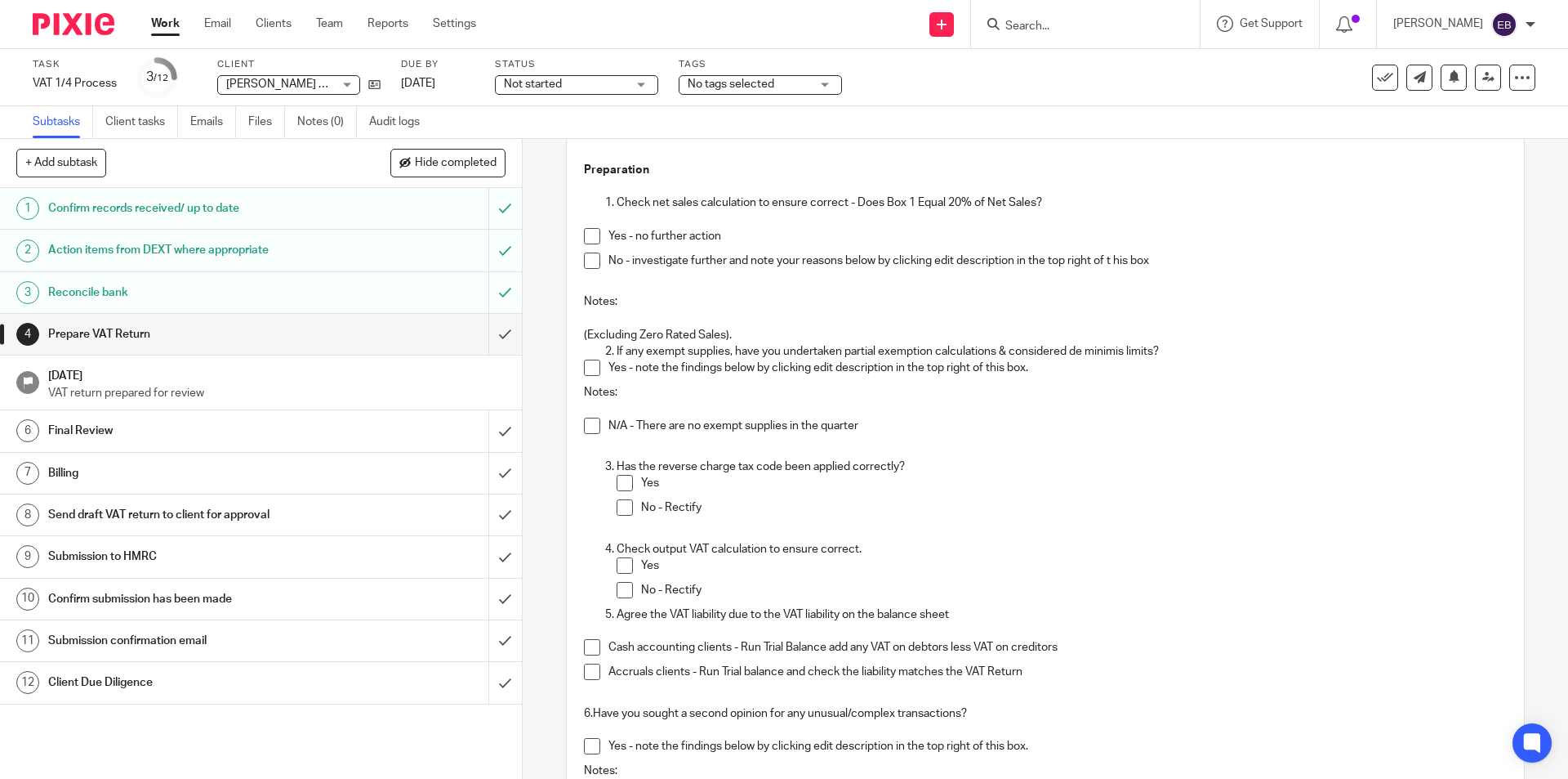
click at [579, 238] on div "This step is to be completed by the task assignee - if you are unable to comple…" at bounding box center [1045, 782] width 939 height 1356
click at [585, 234] on span at bounding box center [592, 235] width 16 height 16
click at [589, 428] on span at bounding box center [592, 425] width 16 height 16
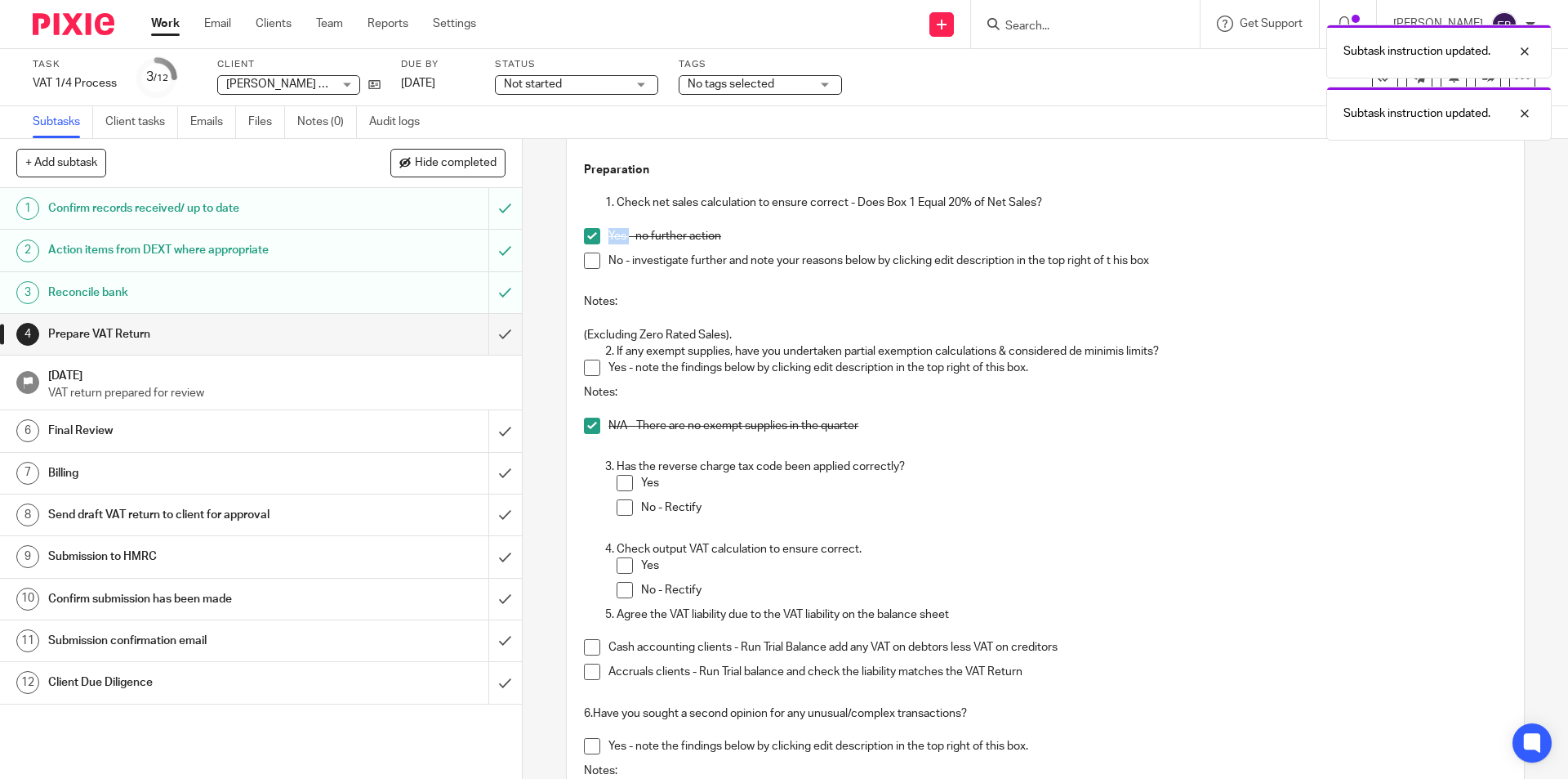
scroll to position [327, 0]
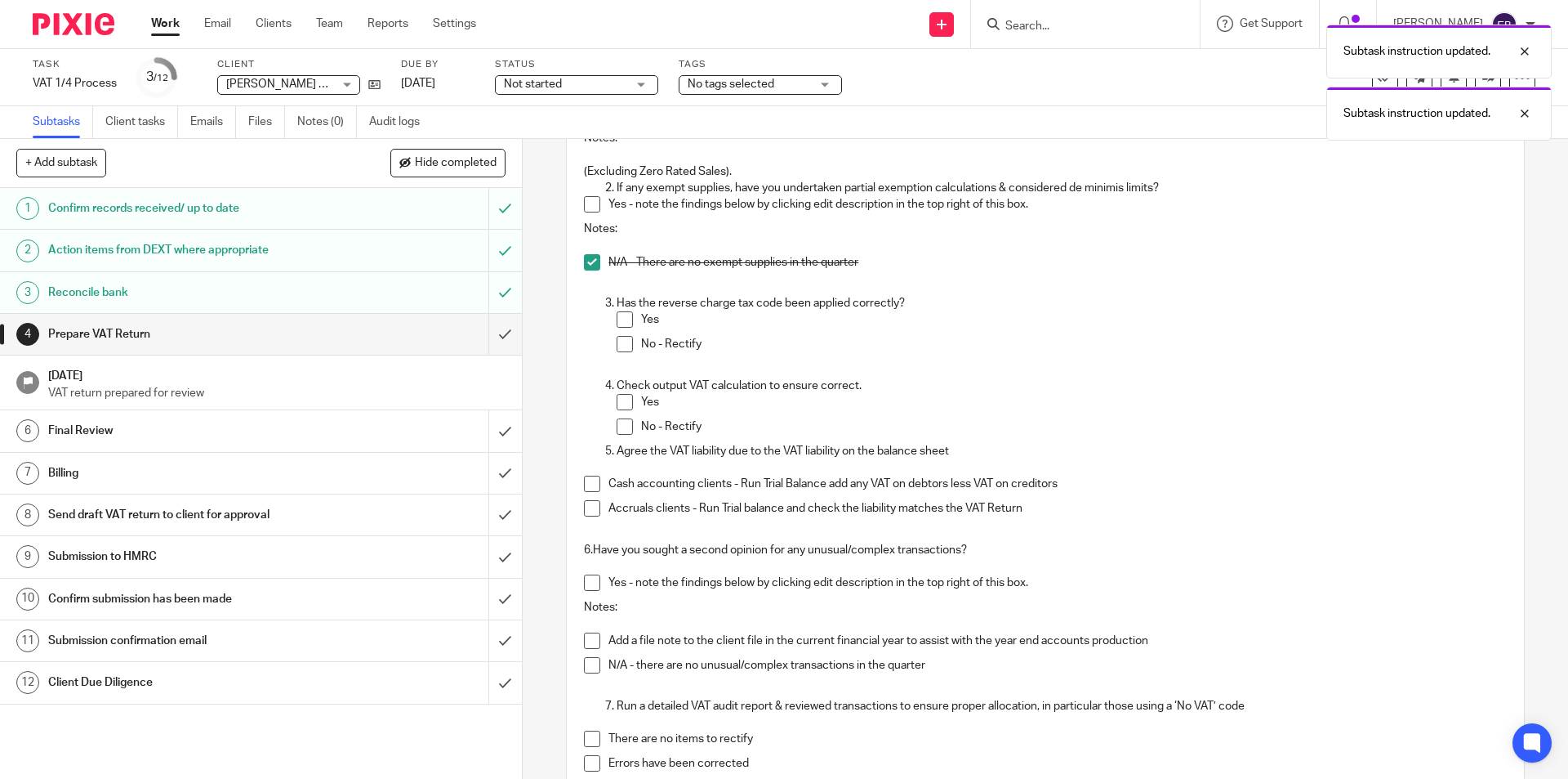
click at [591, 479] on span at bounding box center [592, 483] width 16 height 16
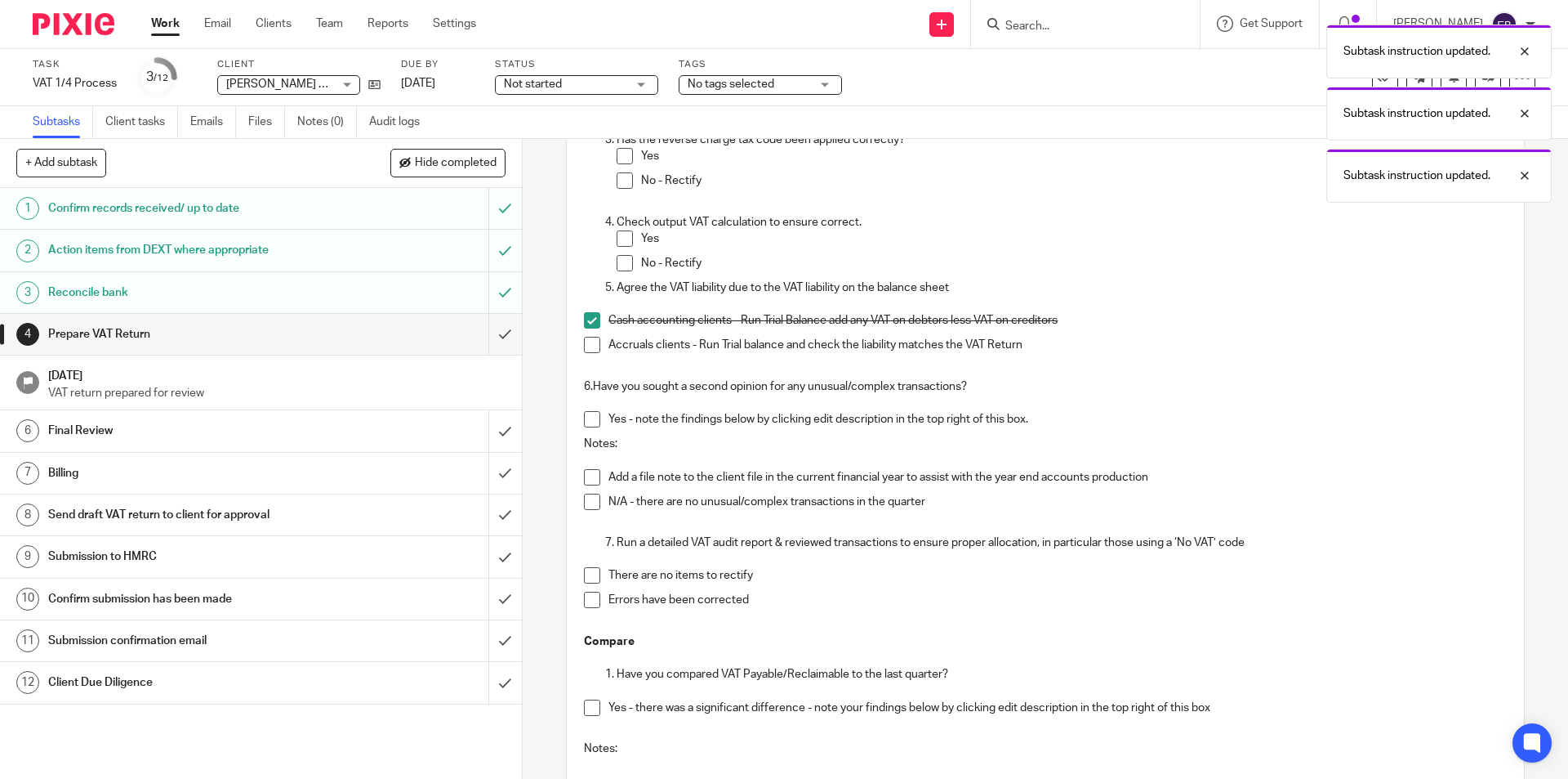
click at [584, 494] on span at bounding box center [592, 501] width 16 height 16
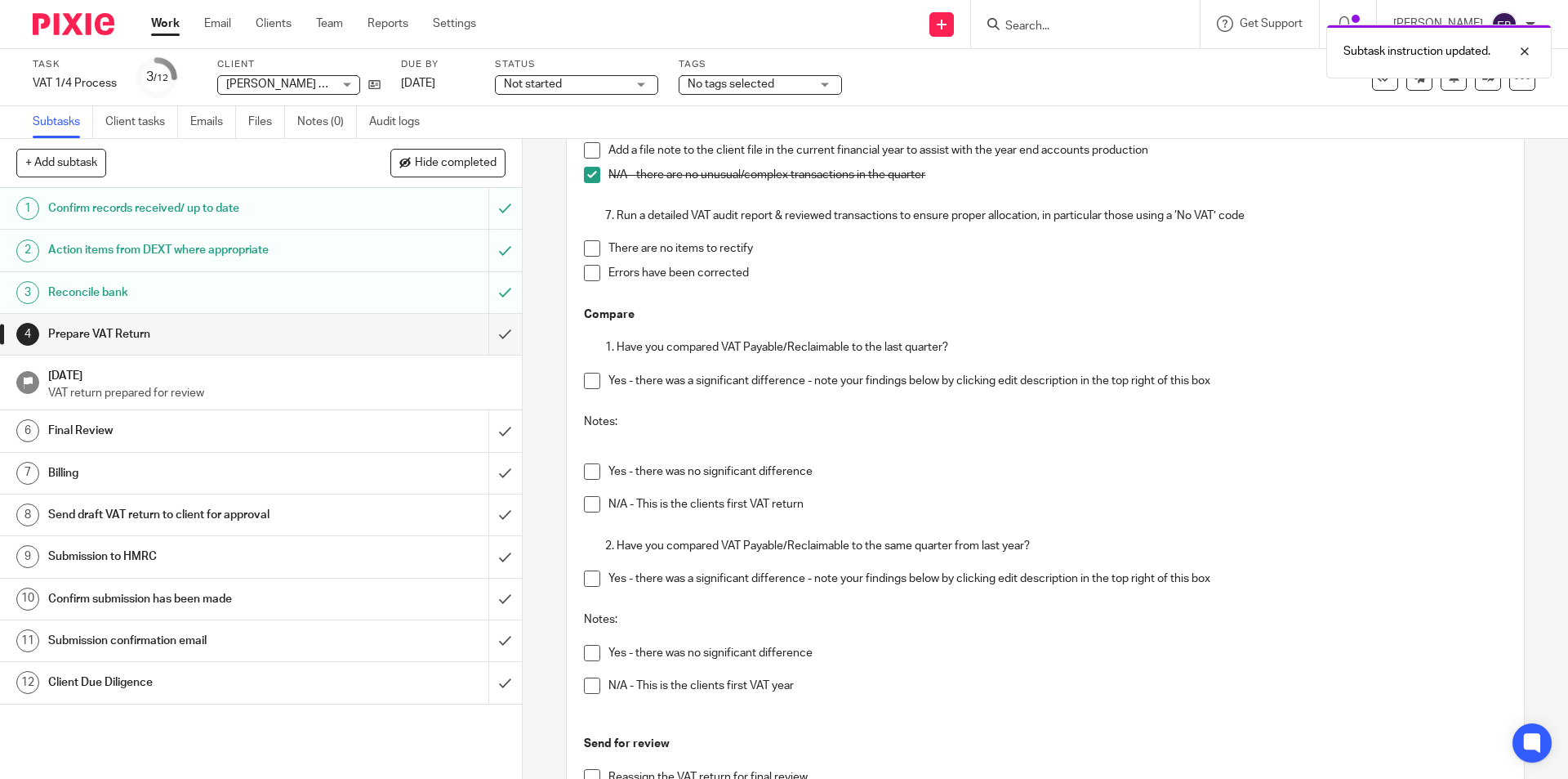
click at [585, 252] on span at bounding box center [592, 248] width 16 height 16
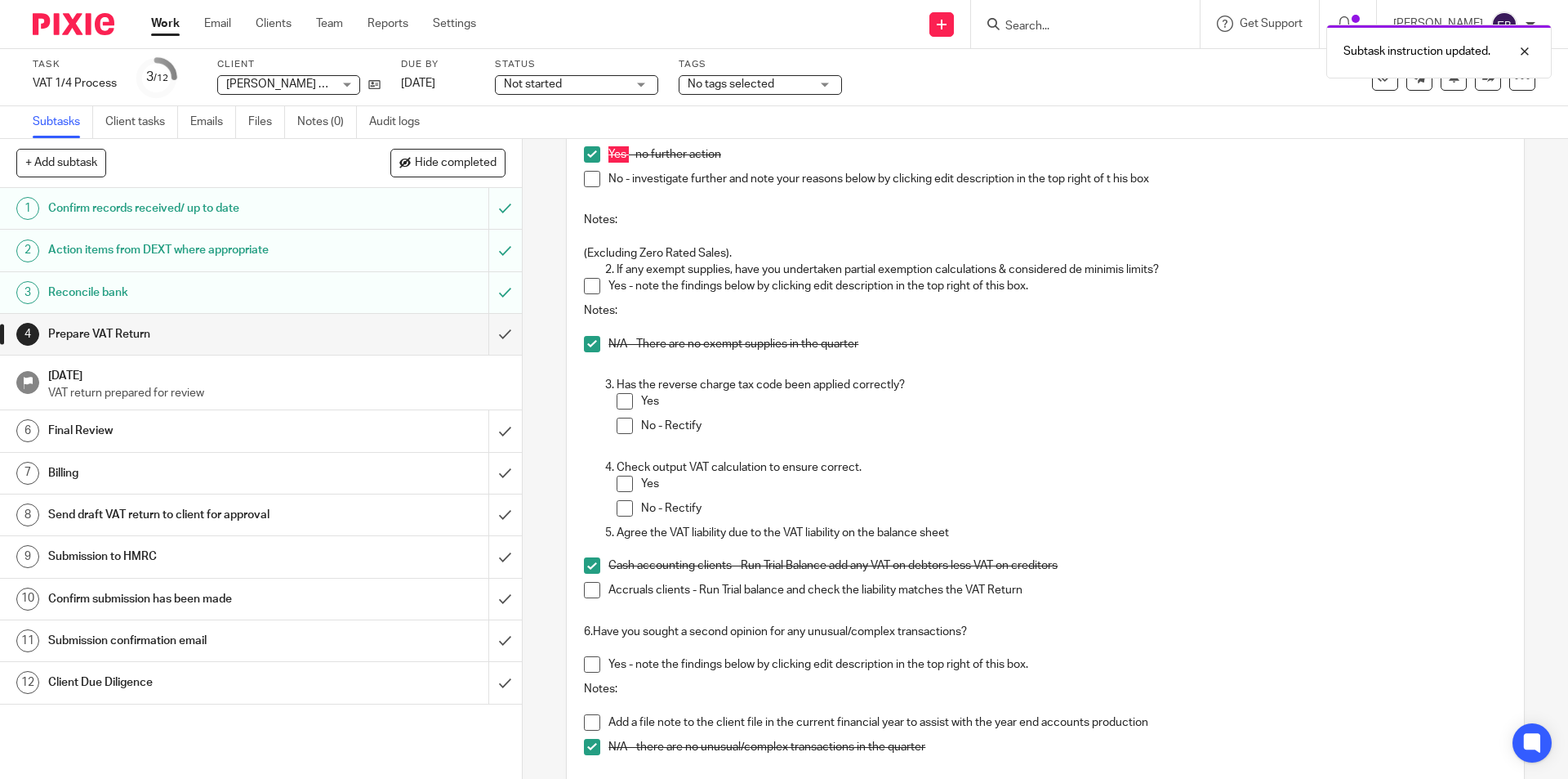
scroll to position [0, 0]
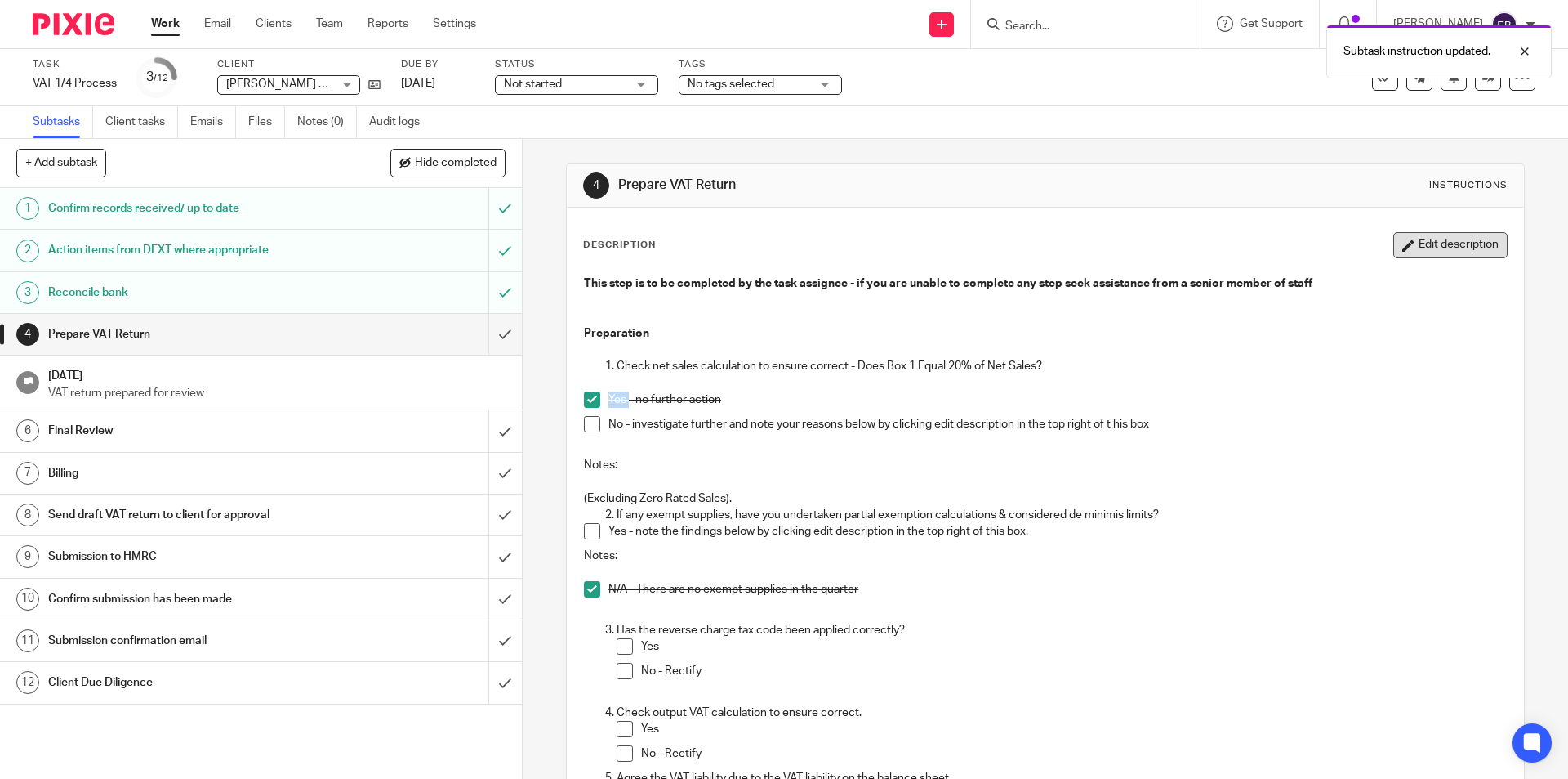
click at [1422, 240] on button "Edit description" at bounding box center [1451, 245] width 114 height 26
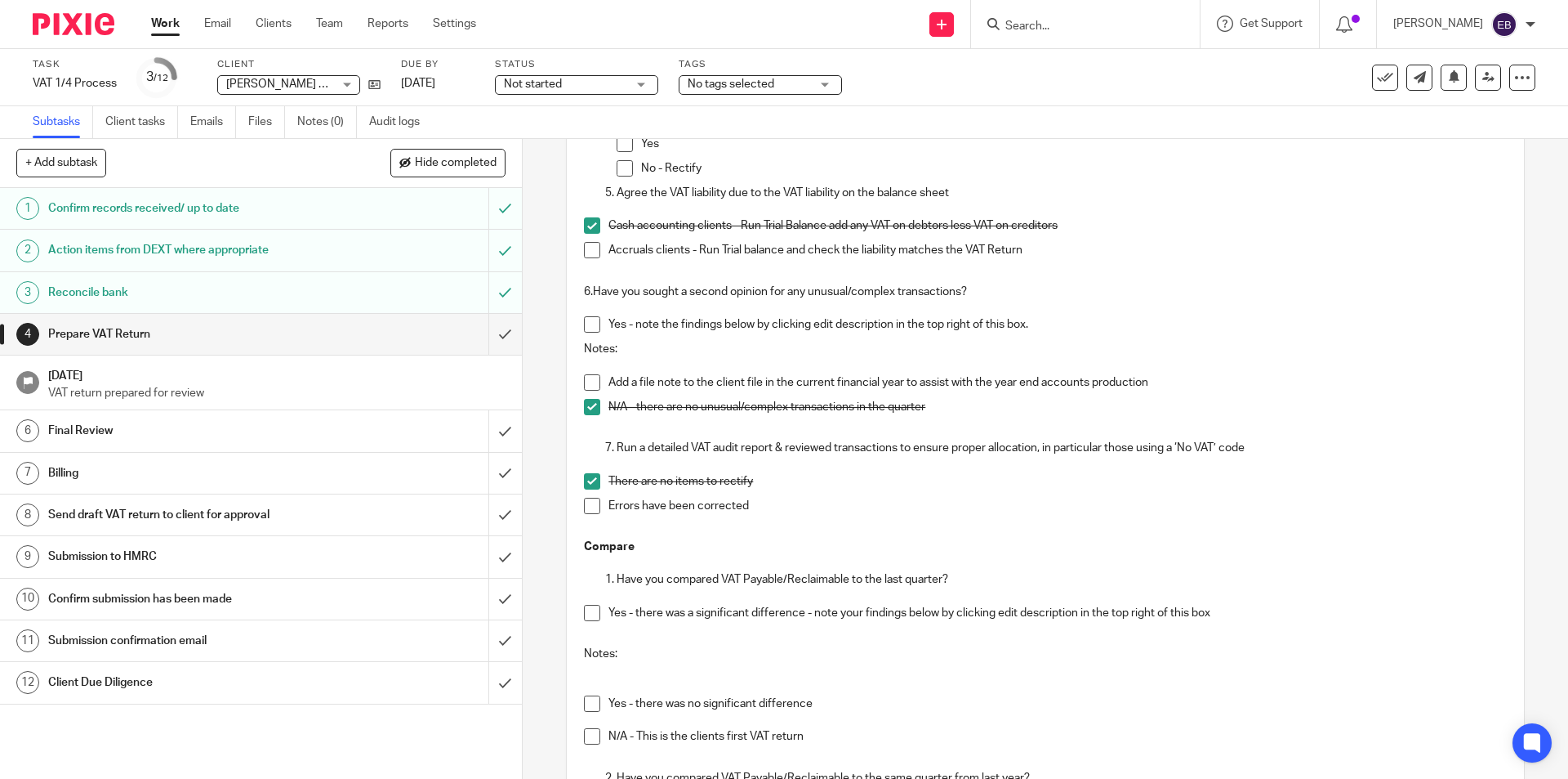
scroll to position [735, 0]
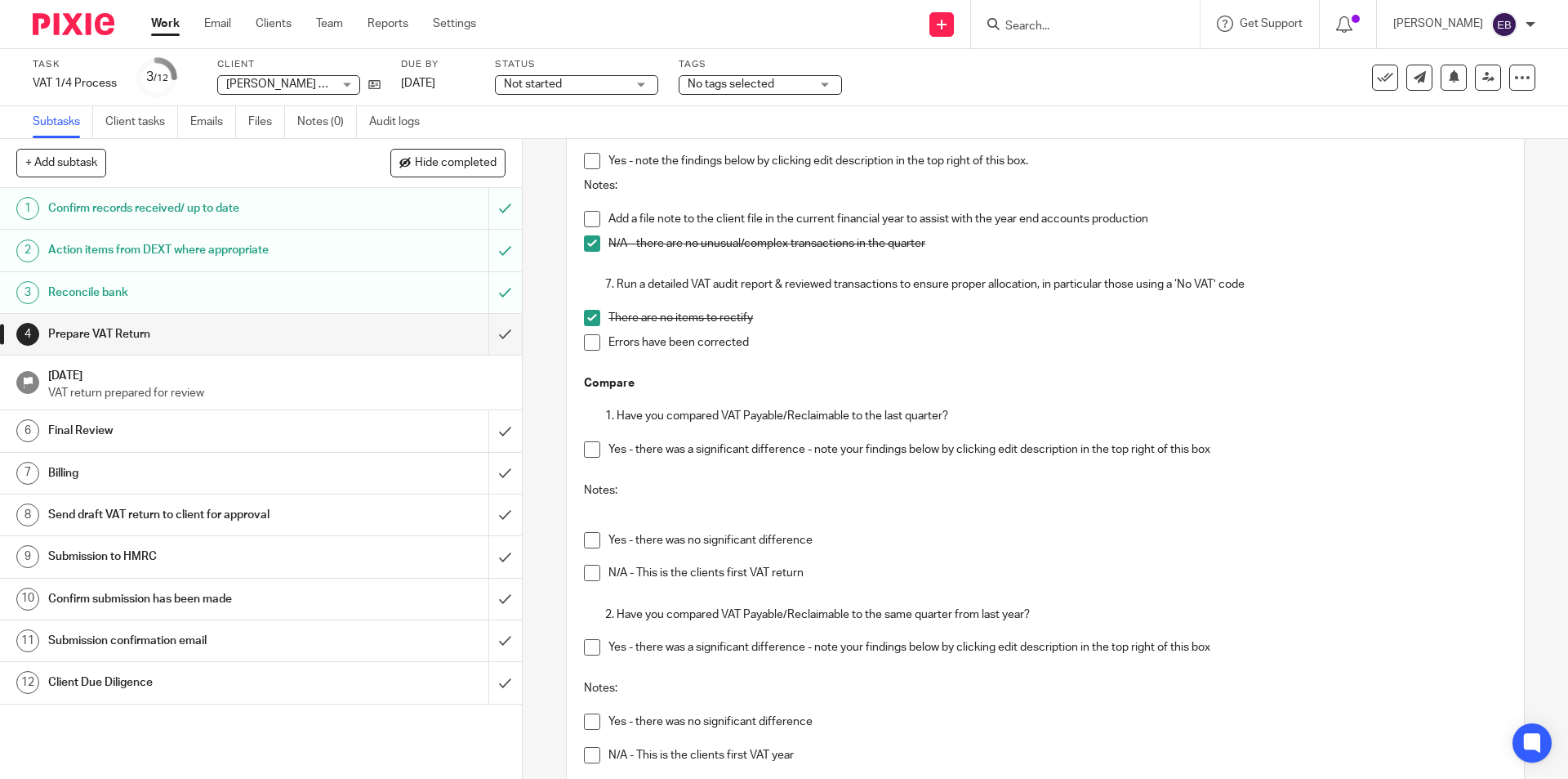
click at [593, 449] on span at bounding box center [592, 448] width 16 height 16
click at [627, 491] on p "Notes:" at bounding box center [1045, 490] width 922 height 16
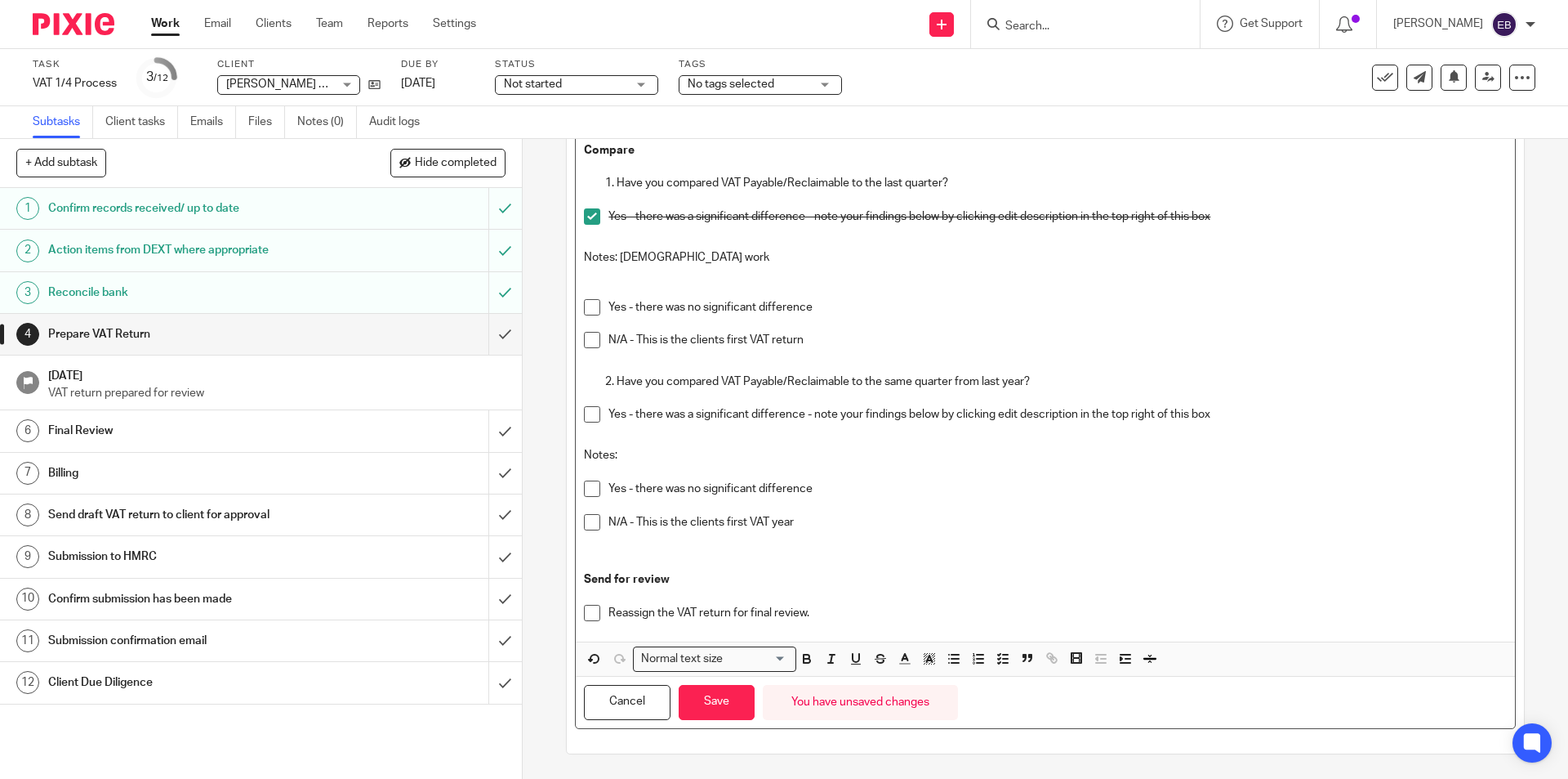
click at [587, 484] on span at bounding box center [592, 488] width 16 height 16
click at [587, 486] on span at bounding box center [592, 488] width 16 height 16
click at [584, 419] on span at bounding box center [592, 414] width 16 height 16
drag, startPoint x: 723, startPoint y: 262, endPoint x: 618, endPoint y: 253, distance: 105.4
click at [618, 253] on p "Notes: Seasonal work" at bounding box center [1045, 257] width 922 height 16
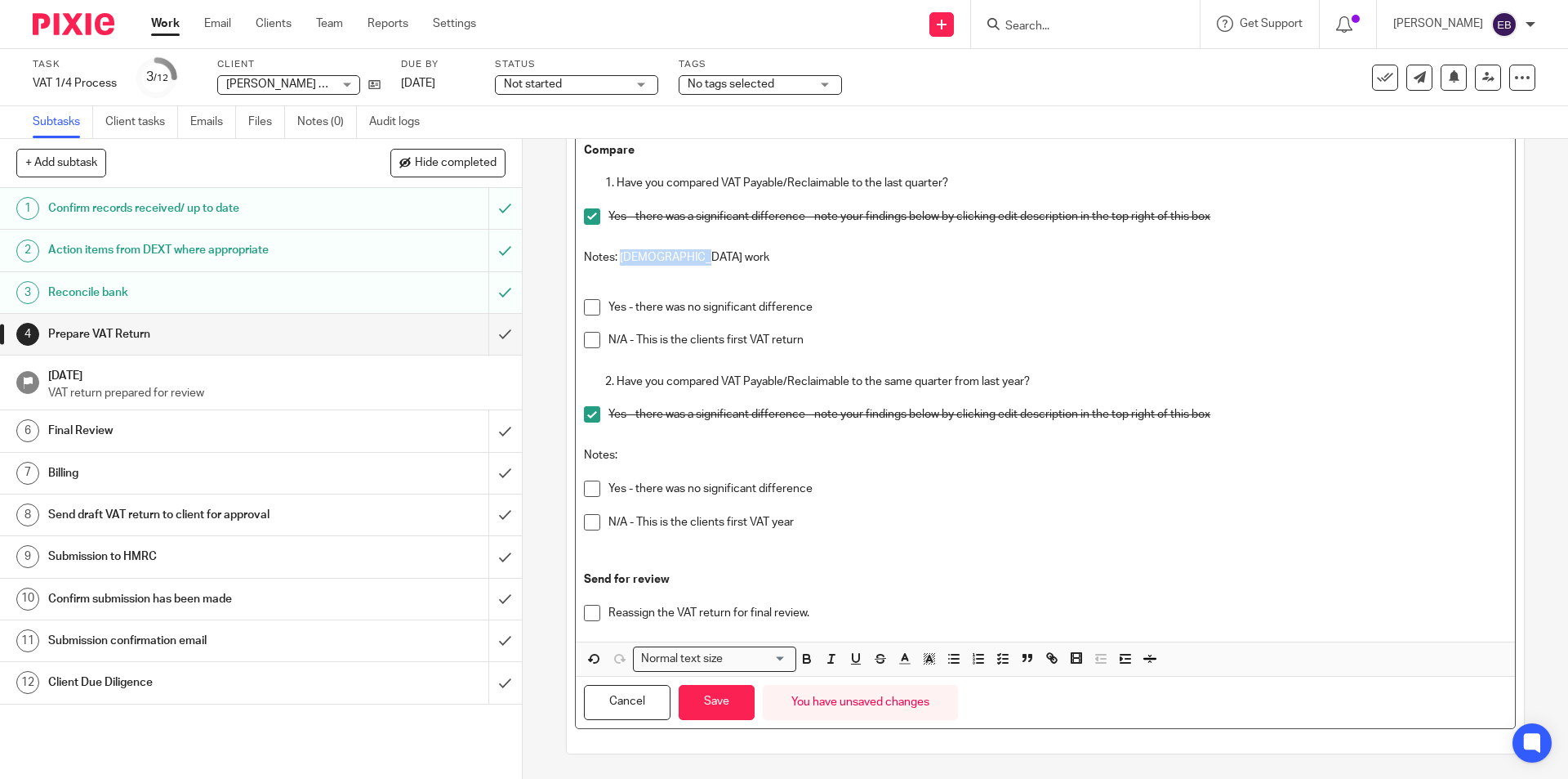
copy p "Seasonal work"
click at [630, 459] on p "Notes:" at bounding box center [1045, 454] width 922 height 16
click at [696, 698] on button "Save" at bounding box center [716, 702] width 76 height 36
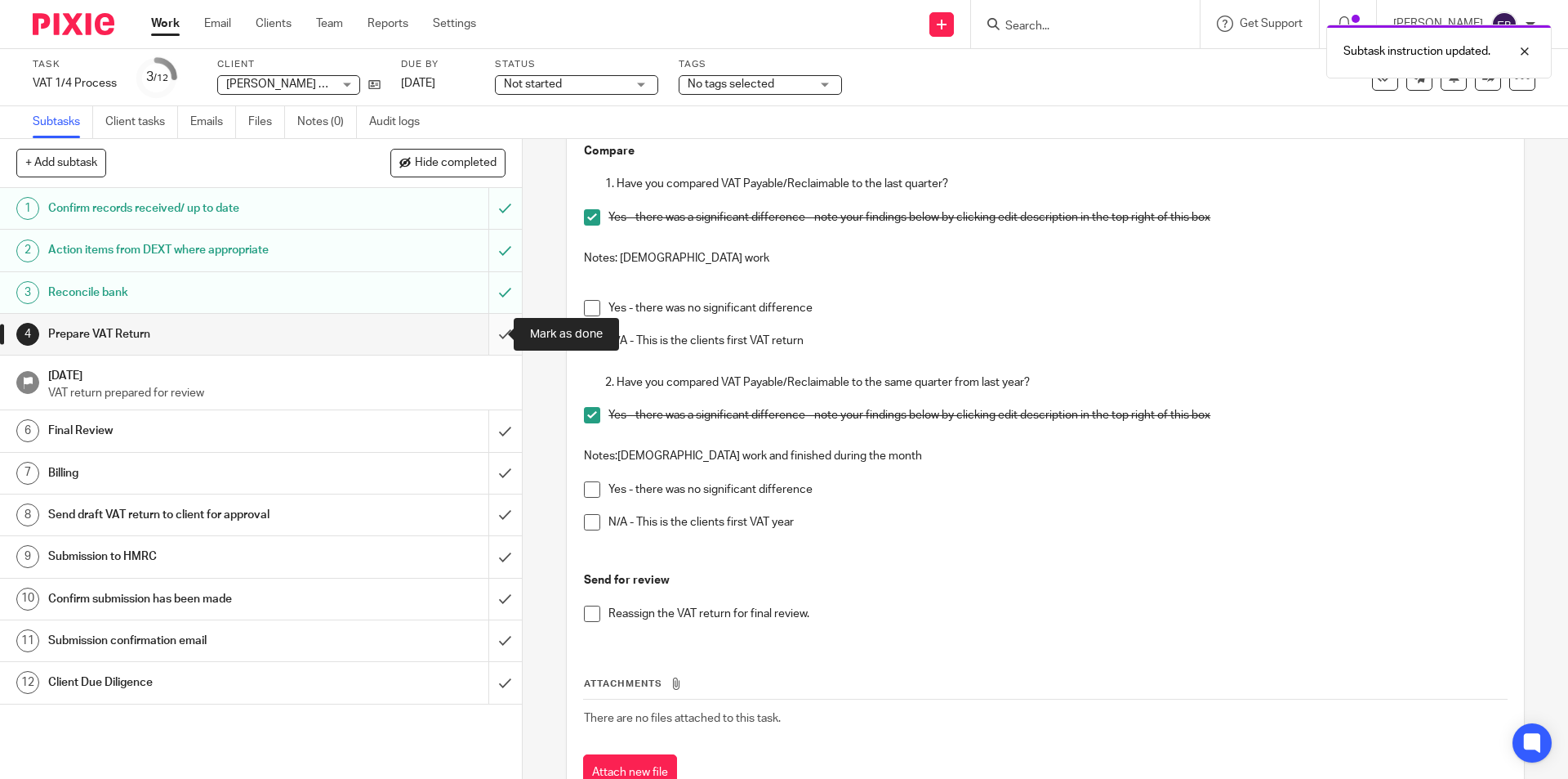
click at [496, 336] on input "submit" at bounding box center [261, 334] width 522 height 41
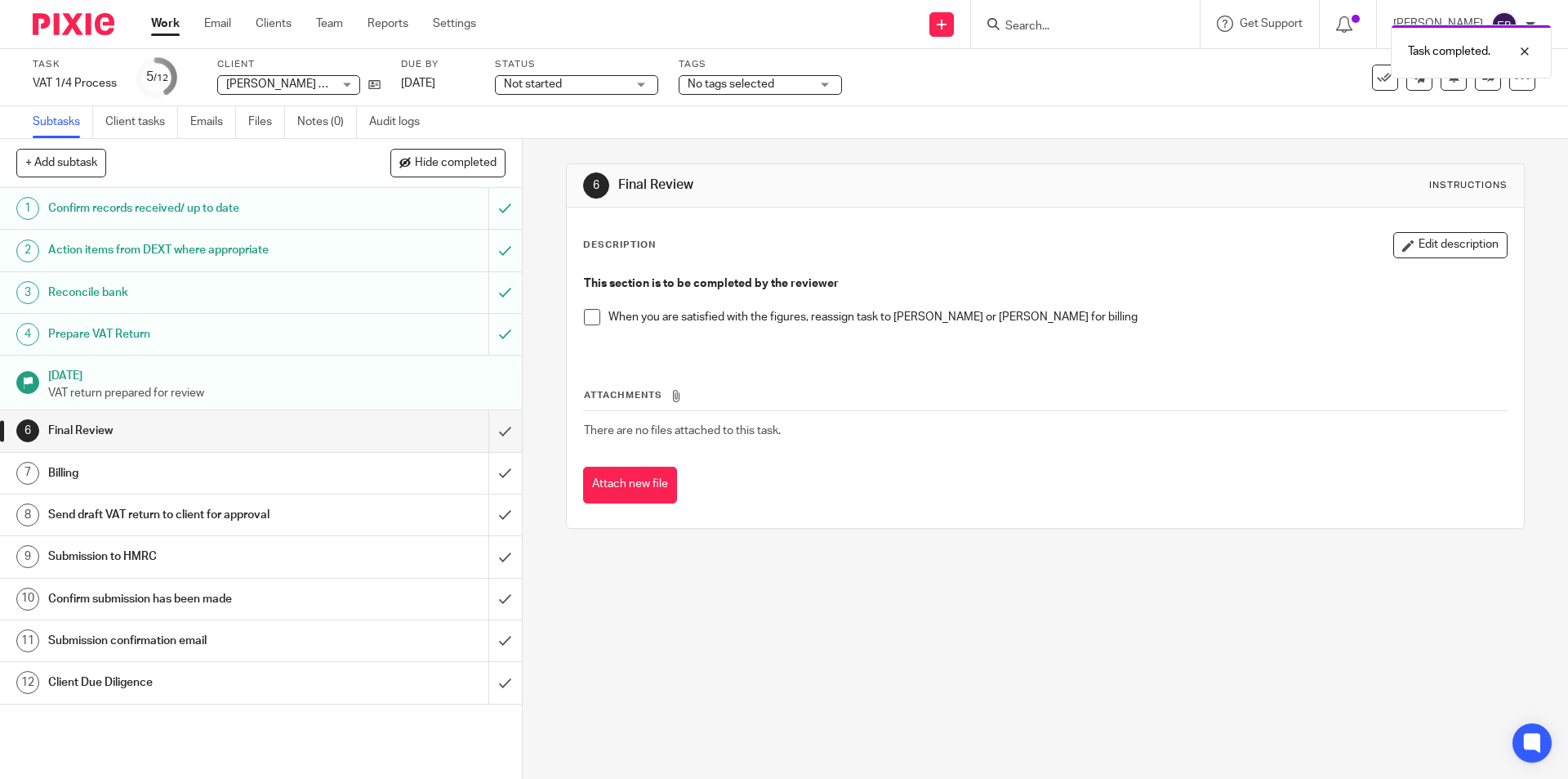
click at [588, 317] on span at bounding box center [592, 316] width 16 height 16
click at [487, 431] on input "submit" at bounding box center [261, 431] width 522 height 41
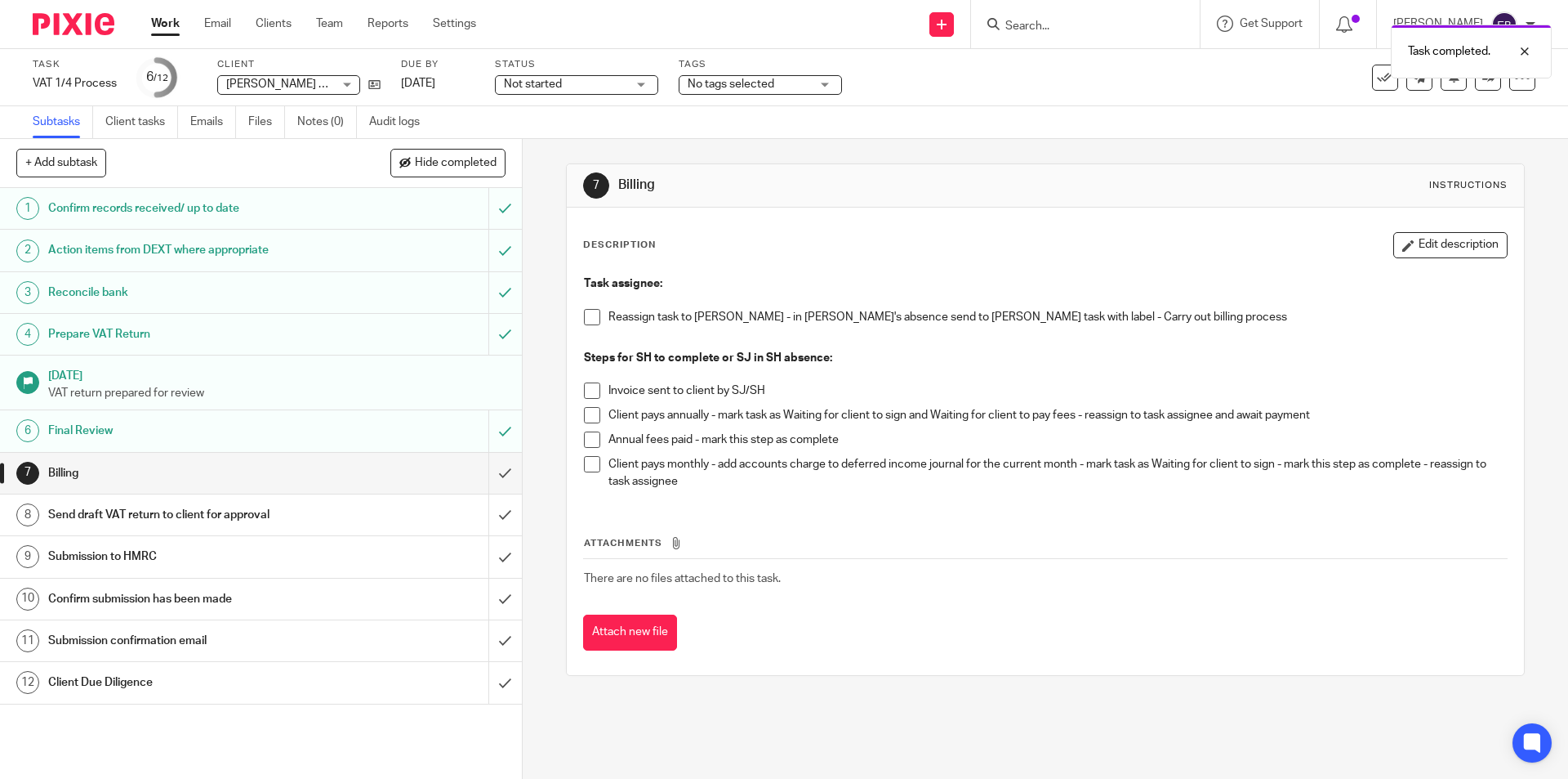
click at [284, 515] on h1 "Send draft VAT return to client for approval" at bounding box center [189, 515] width 283 height 24
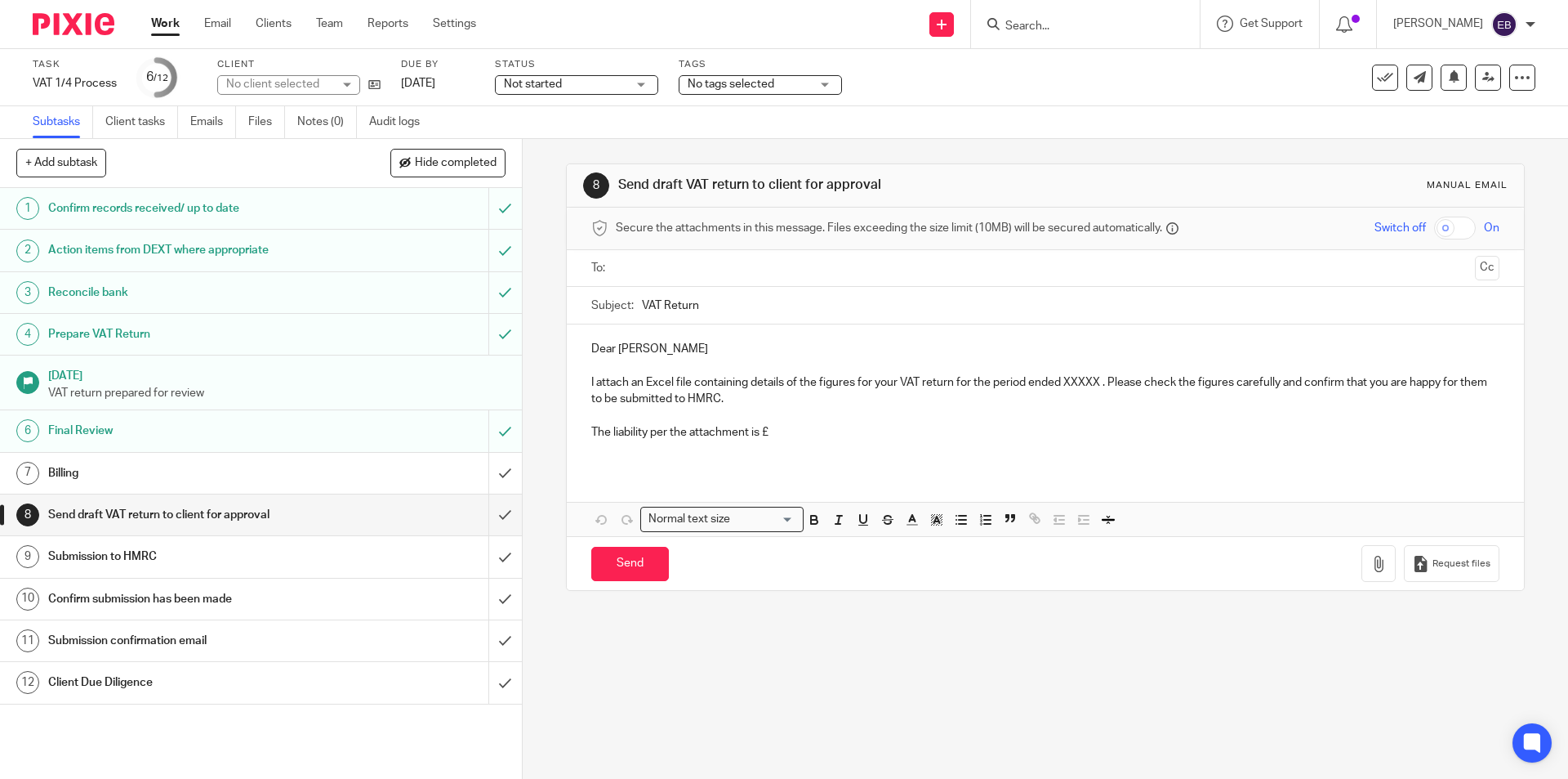
click at [691, 267] on input "text" at bounding box center [1045, 269] width 846 height 19
click at [592, 349] on p "Dear Darren" at bounding box center [1045, 351] width 907 height 16
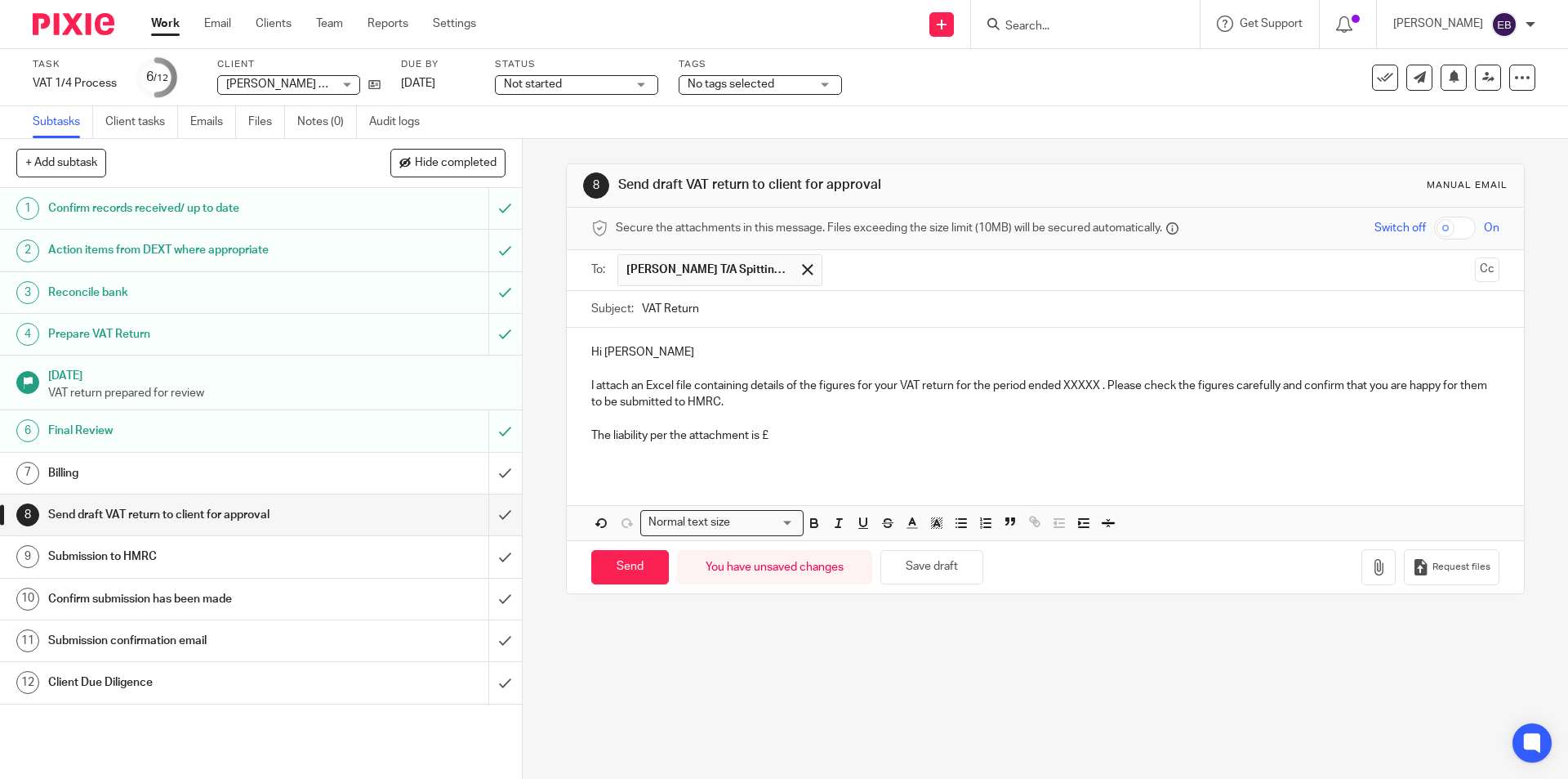
click at [1081, 381] on p "I attach an Excel file containing details of the figures for your VAT return fo…" at bounding box center [1045, 394] width 907 height 34
click at [800, 430] on p "The liability per the attachment is £" at bounding box center [1045, 434] width 907 height 16
click at [779, 431] on p "The liability per the attachment is £5127.95" at bounding box center [1045, 434] width 907 height 16
click at [774, 433] on p "The liability per the attachment is £5127.95" at bounding box center [1045, 434] width 907 height 16
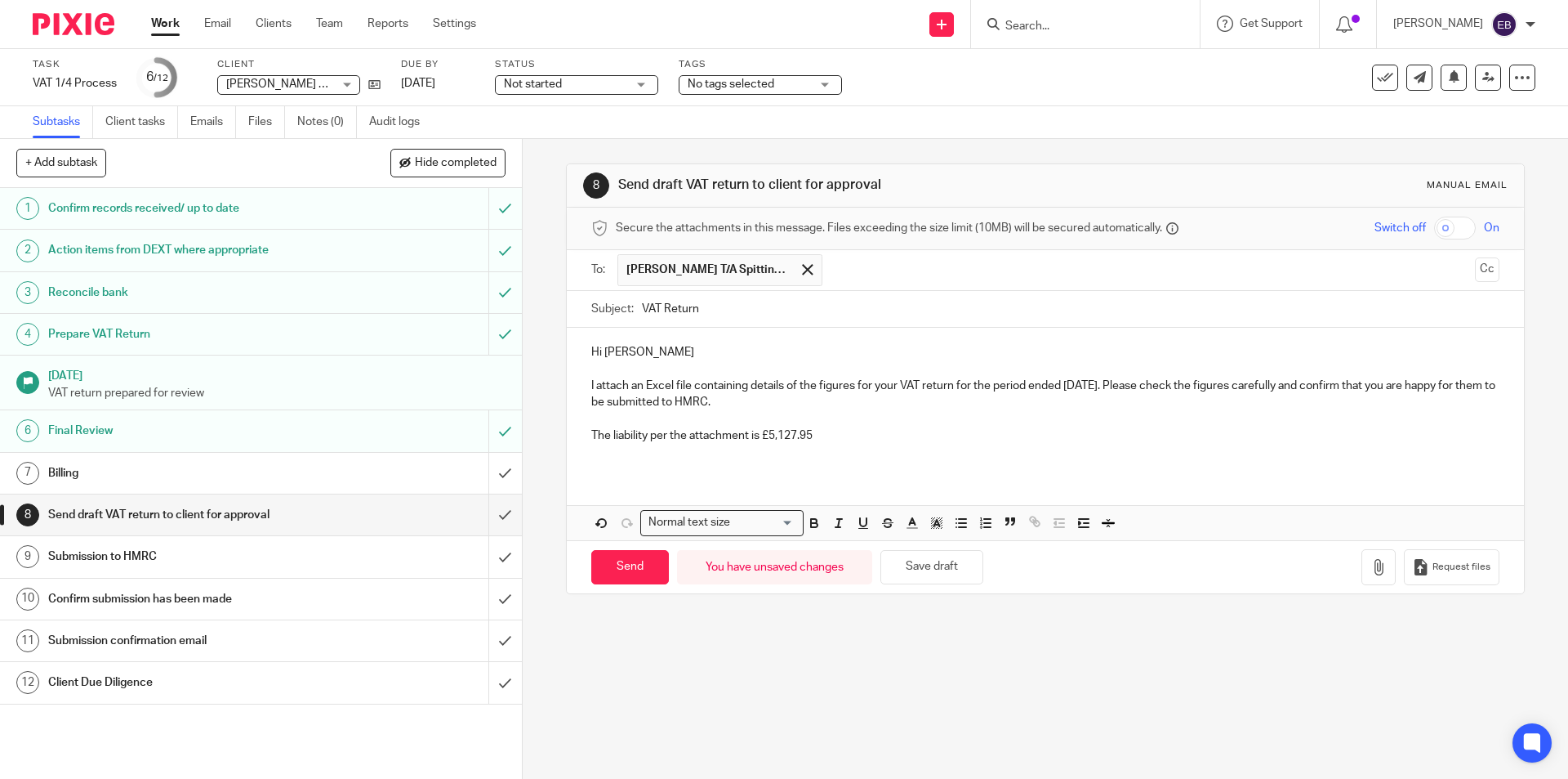
click at [642, 303] on input "VAT Return" at bounding box center [1070, 309] width 857 height 37
type input "Final VAT Return"
click at [1362, 553] on button "button" at bounding box center [1379, 566] width 35 height 37
click at [1370, 567] on icon "button" at bounding box center [1378, 566] width 16 height 16
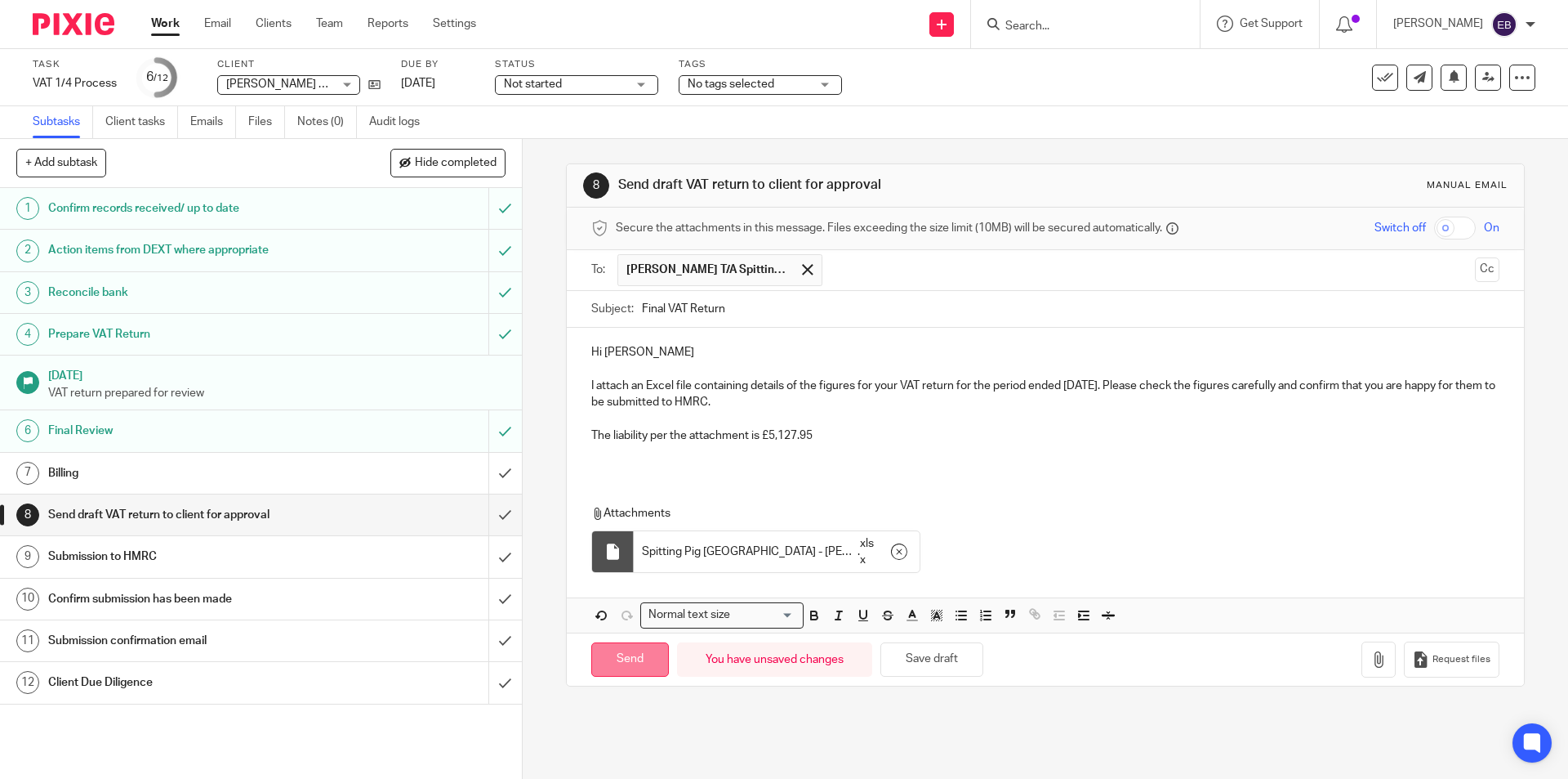
click at [629, 657] on input "Send" at bounding box center [630, 660] width 78 height 36
click at [560, 77] on span "Not started" at bounding box center [564, 84] width 123 height 17
type input "Sent"
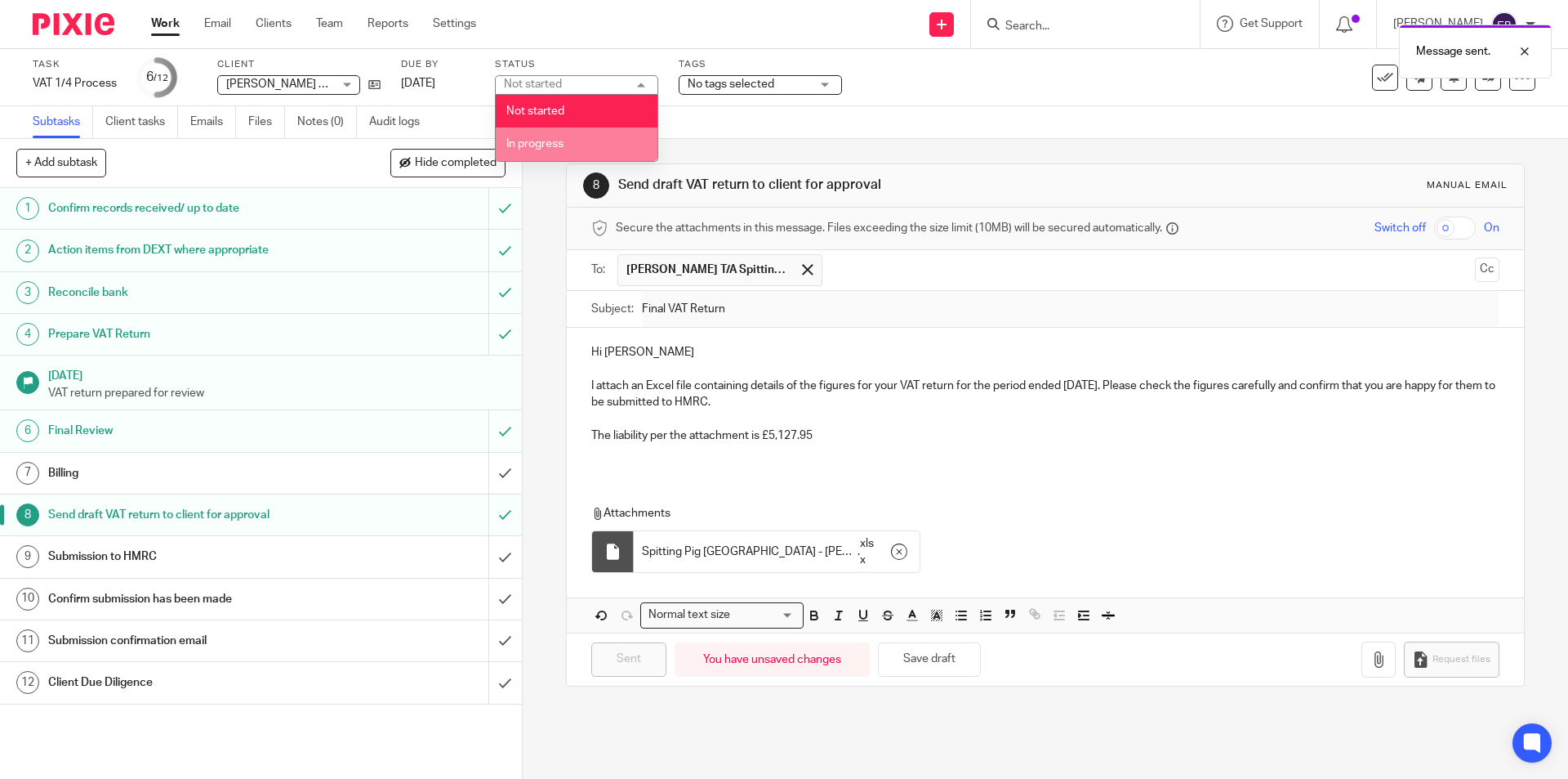
click at [571, 139] on li "In progress" at bounding box center [577, 144] width 162 height 34
click at [754, 78] on span "No tags selected" at bounding box center [749, 84] width 123 height 17
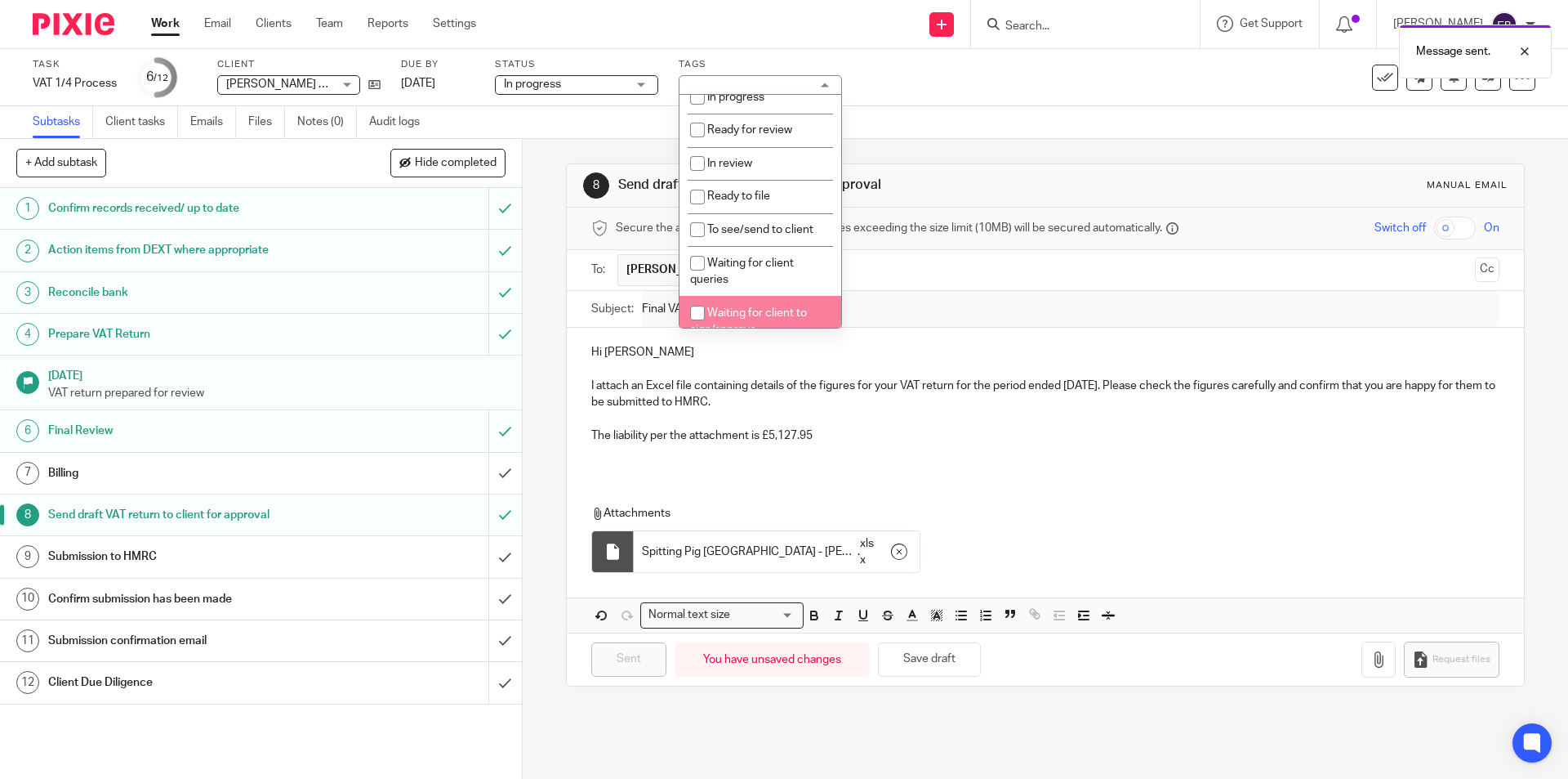
scroll to position [245, 0]
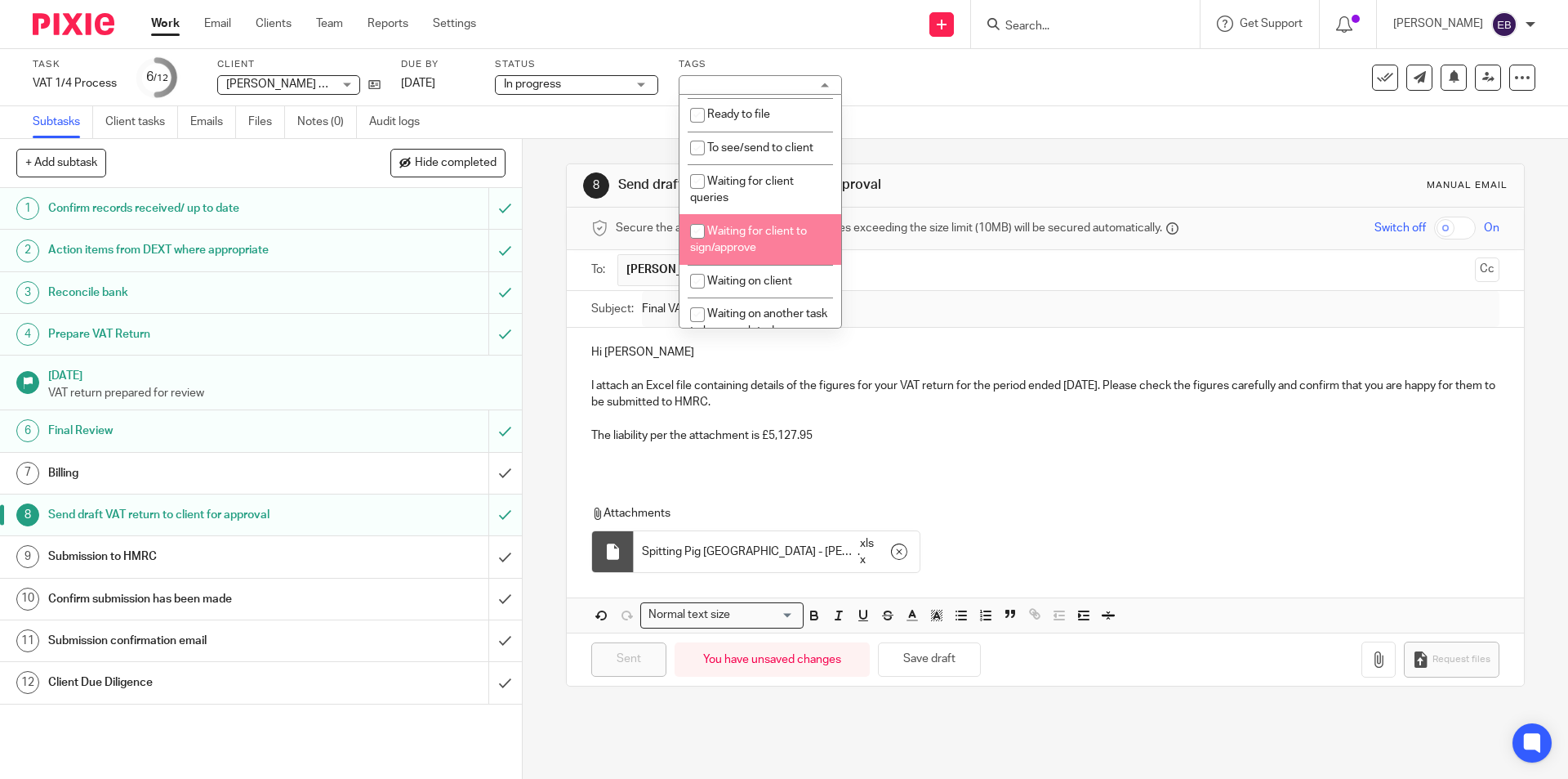
click at [769, 241] on li "Waiting for client to sign/approve" at bounding box center [760, 239] width 162 height 50
checkbox input "true"
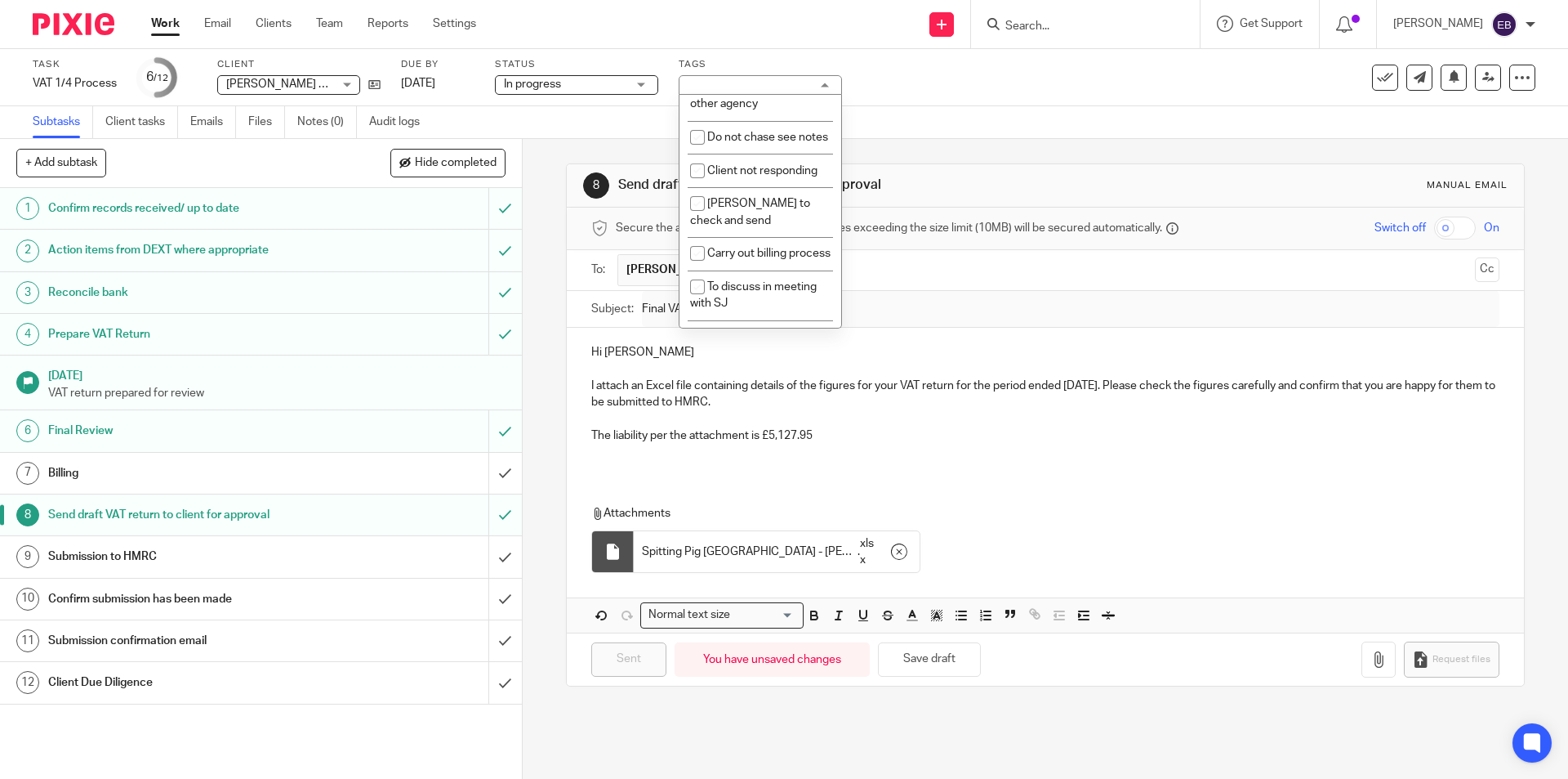
scroll to position [735, 0]
click at [744, 112] on li "Carry out billing process" at bounding box center [760, 96] width 162 height 34
checkbox input "true"
click at [985, 102] on div "Task VAT 1/4 Process Save VAT 1/4 Process 6 /12 Client Darren Angell T/A Spitti…" at bounding box center [784, 77] width 1568 height 57
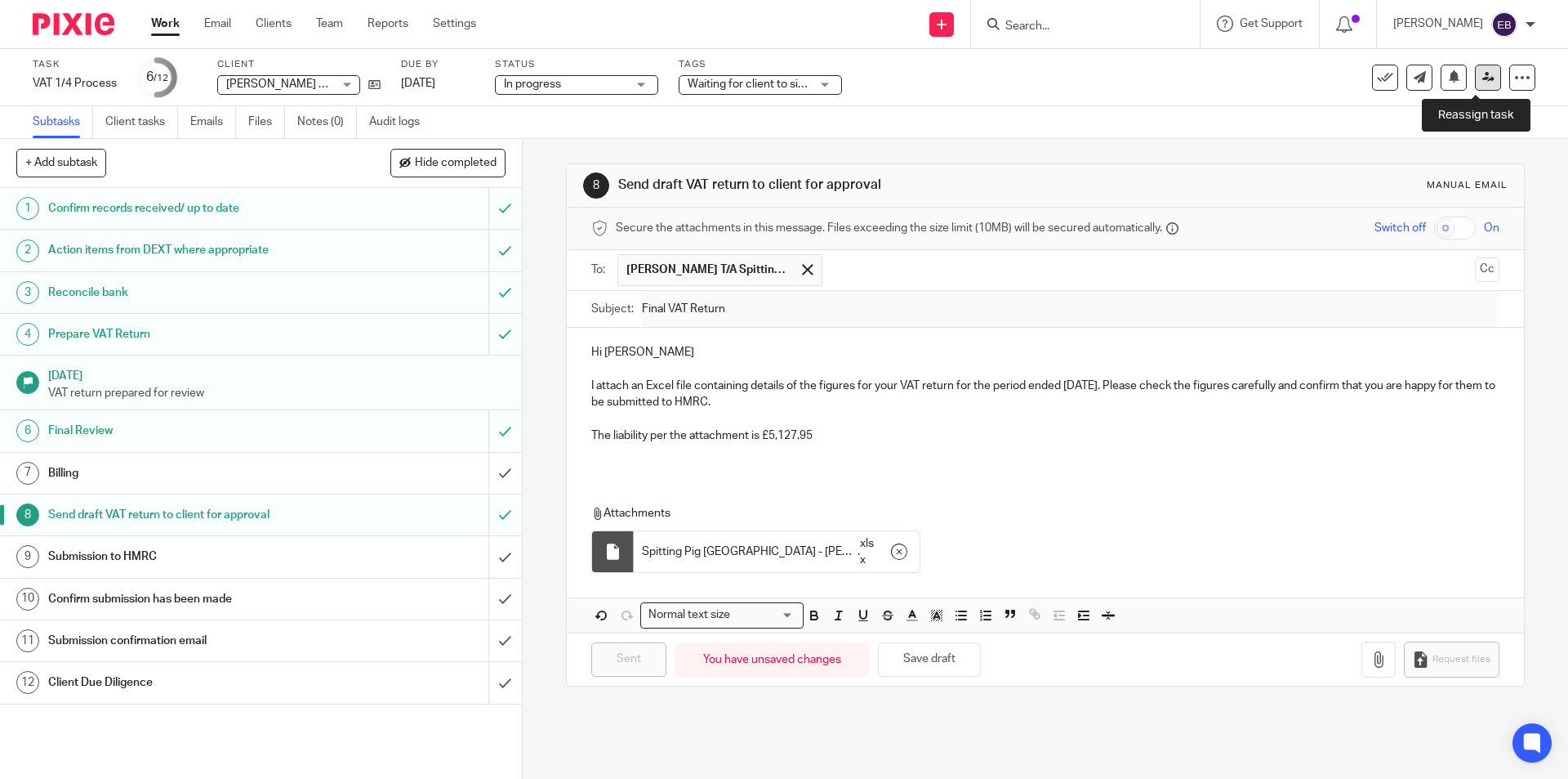
click at [1475, 85] on link at bounding box center [1488, 78] width 26 height 26
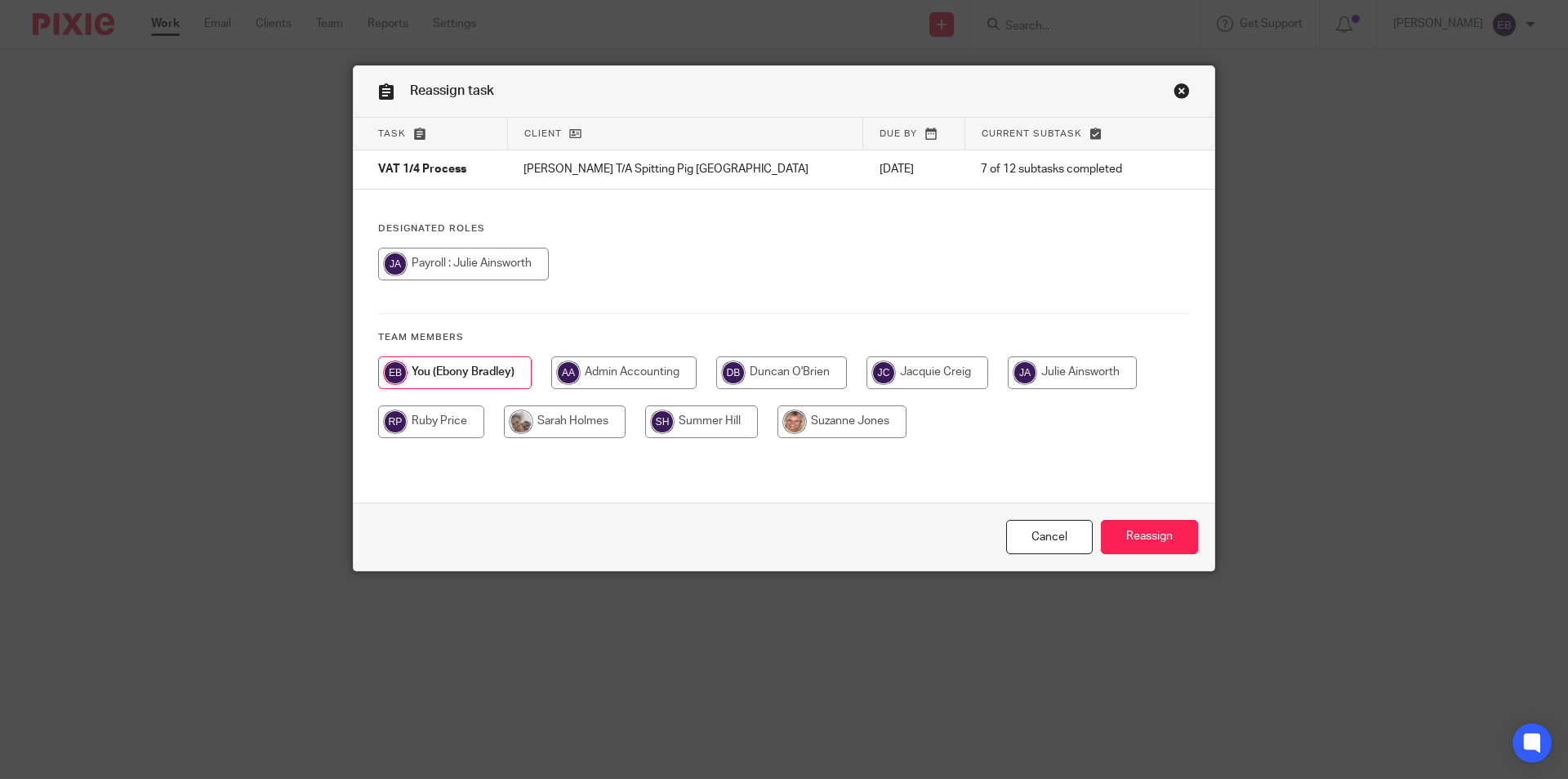
click at [580, 427] on input "radio" at bounding box center [564, 421] width 122 height 33
radio input "true"
click at [1164, 520] on input "Reassign" at bounding box center [1150, 537] width 97 height 36
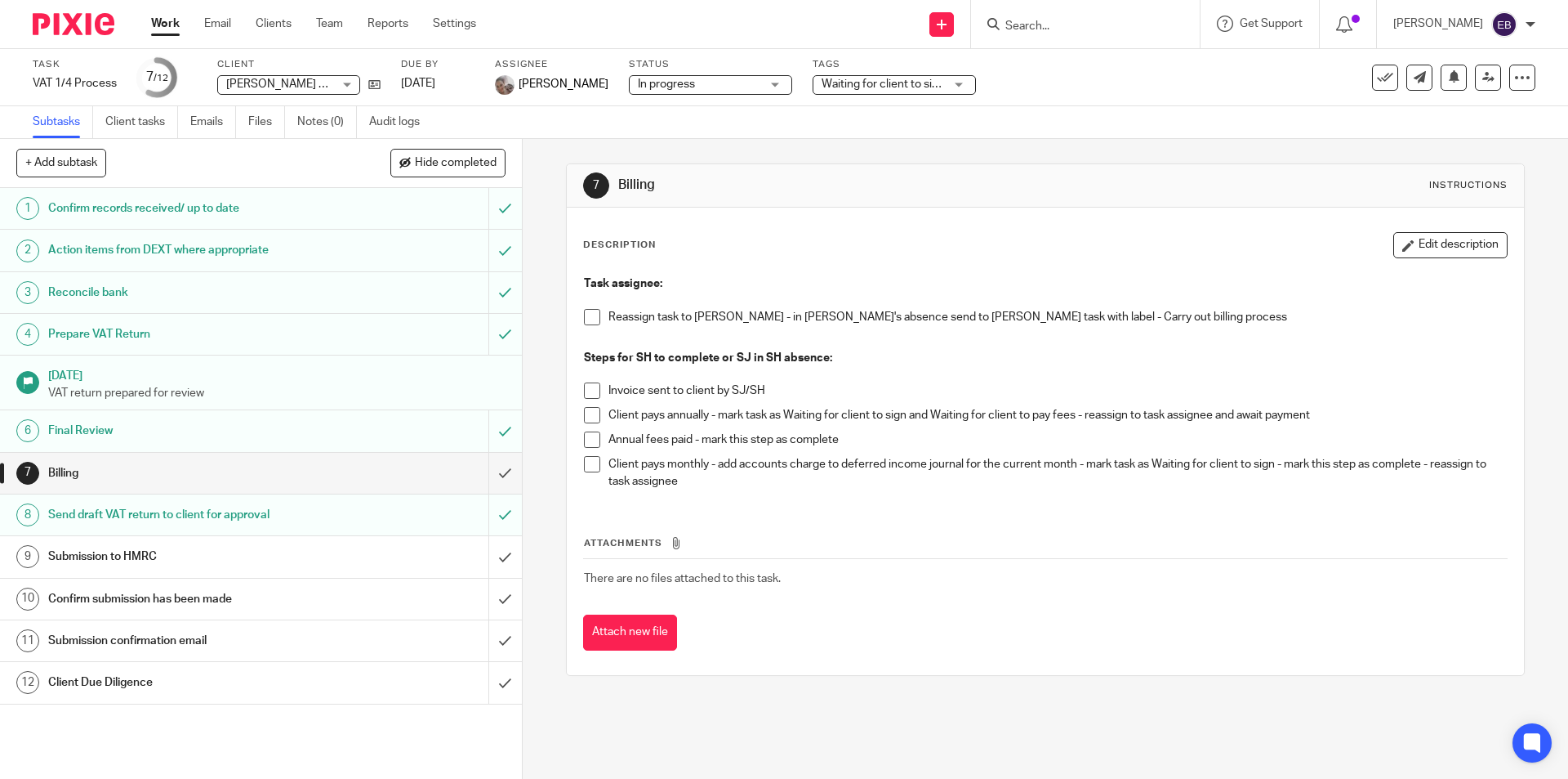
click at [591, 320] on span at bounding box center [592, 316] width 16 height 16
click at [170, 22] on link "Work" at bounding box center [165, 23] width 29 height 16
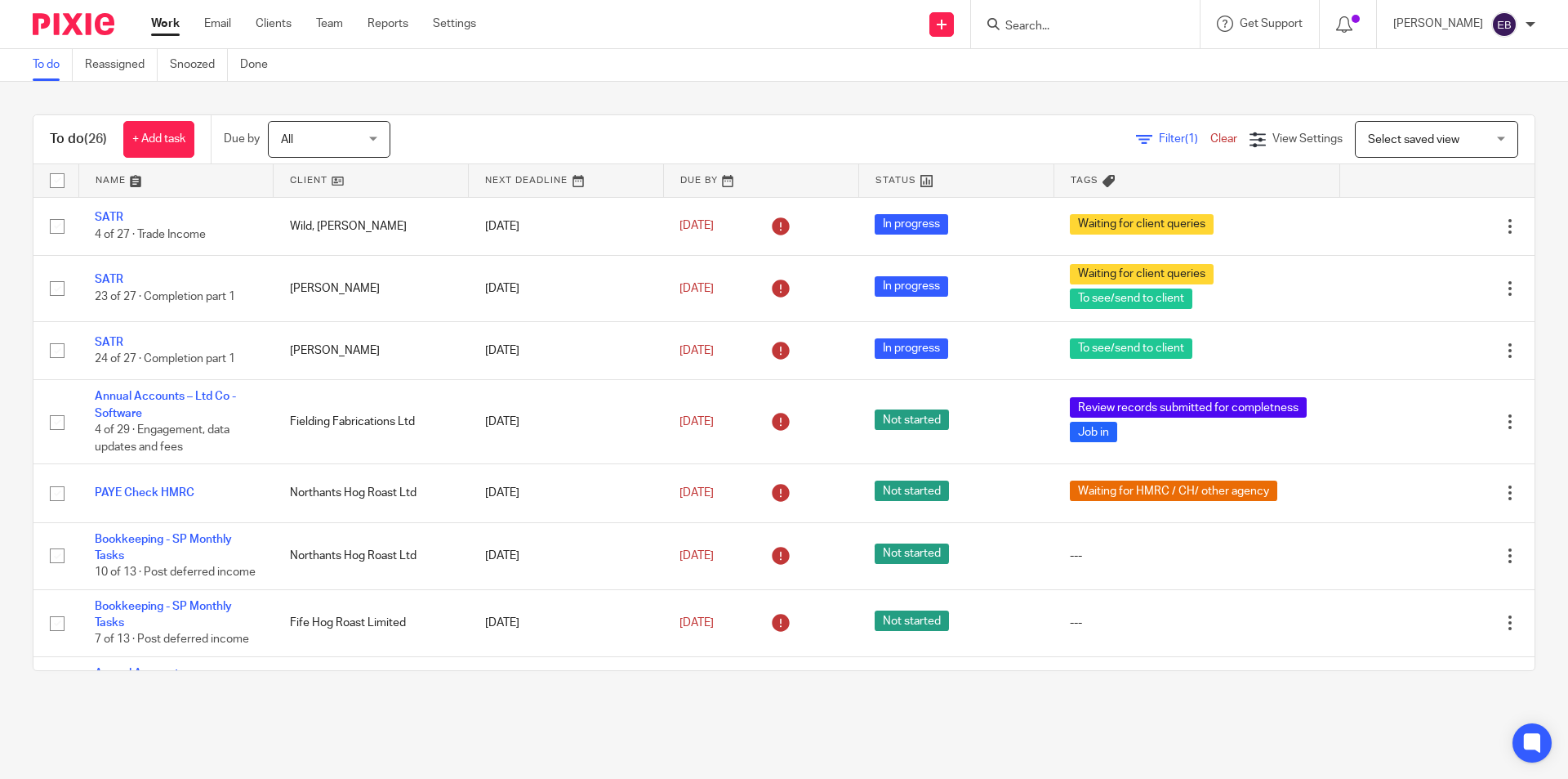
click at [1070, 24] on input "Search" at bounding box center [1077, 27] width 147 height 15
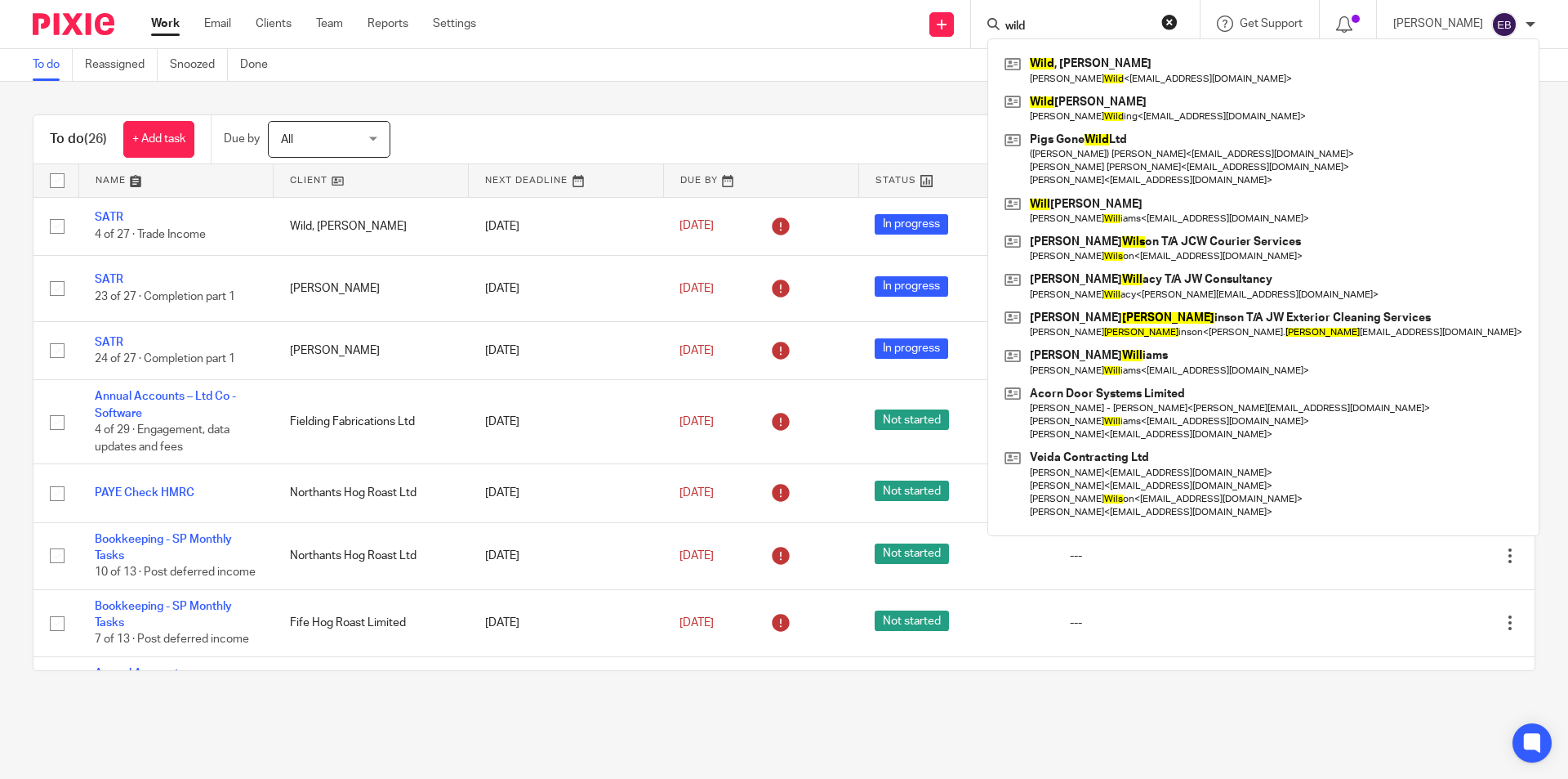
type input "wild"
click button "submit" at bounding box center [0, 0] width 0 height 0
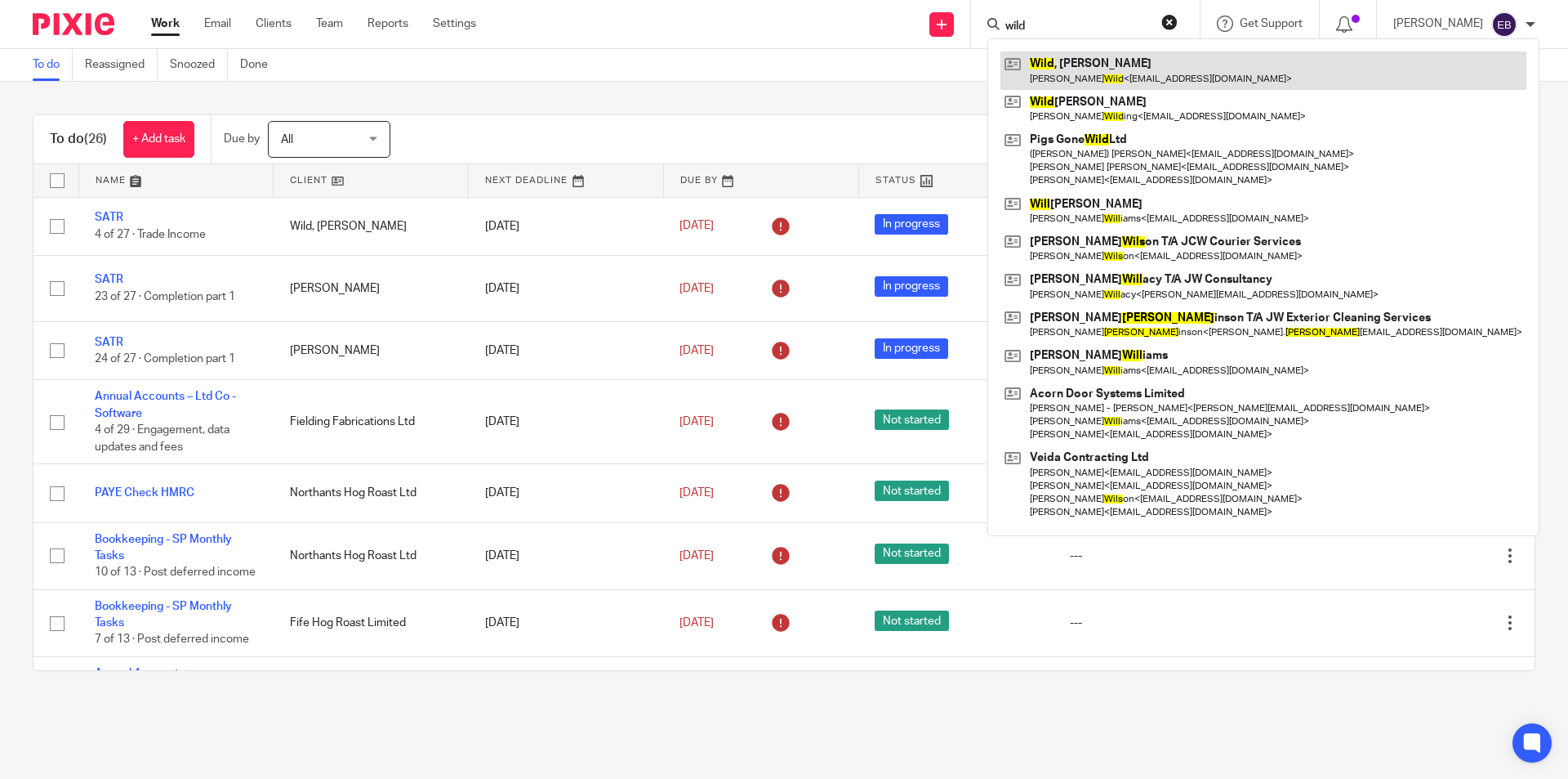
click at [1097, 62] on link at bounding box center [1264, 70] width 526 height 37
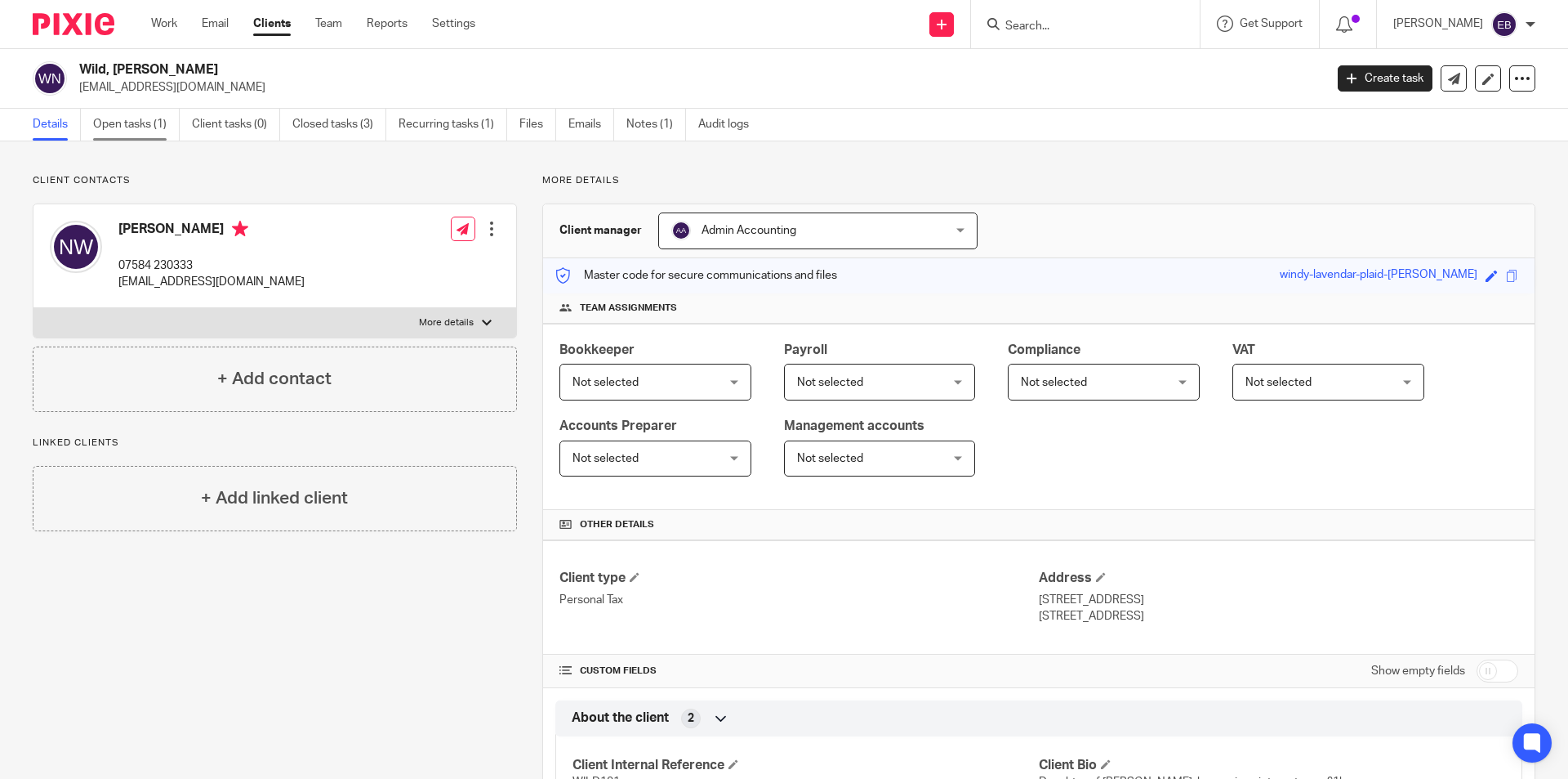
click at [106, 131] on link "Open tasks (1)" at bounding box center [136, 125] width 86 height 32
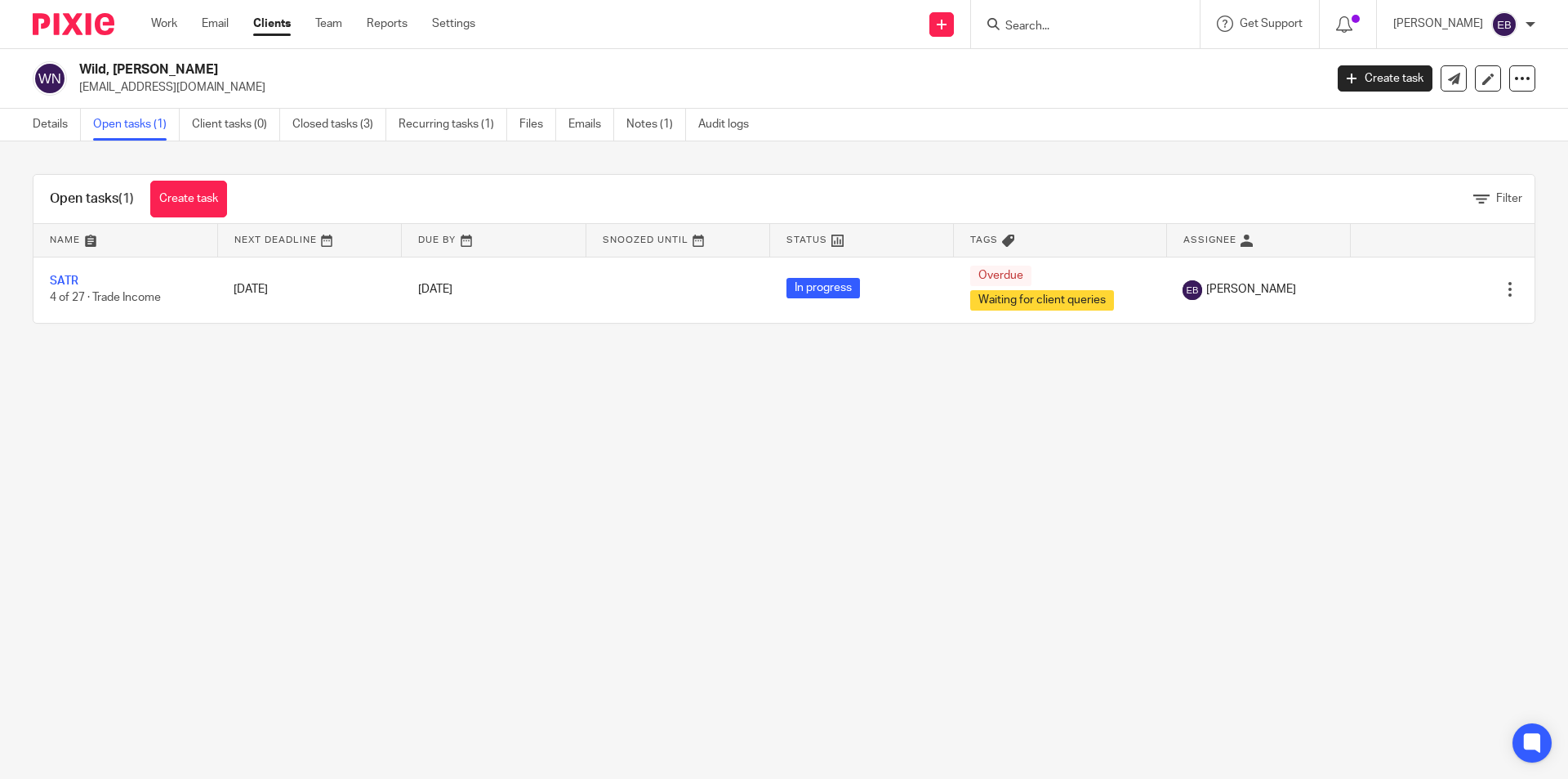
click at [1077, 20] on input "Search" at bounding box center [1077, 27] width 147 height 15
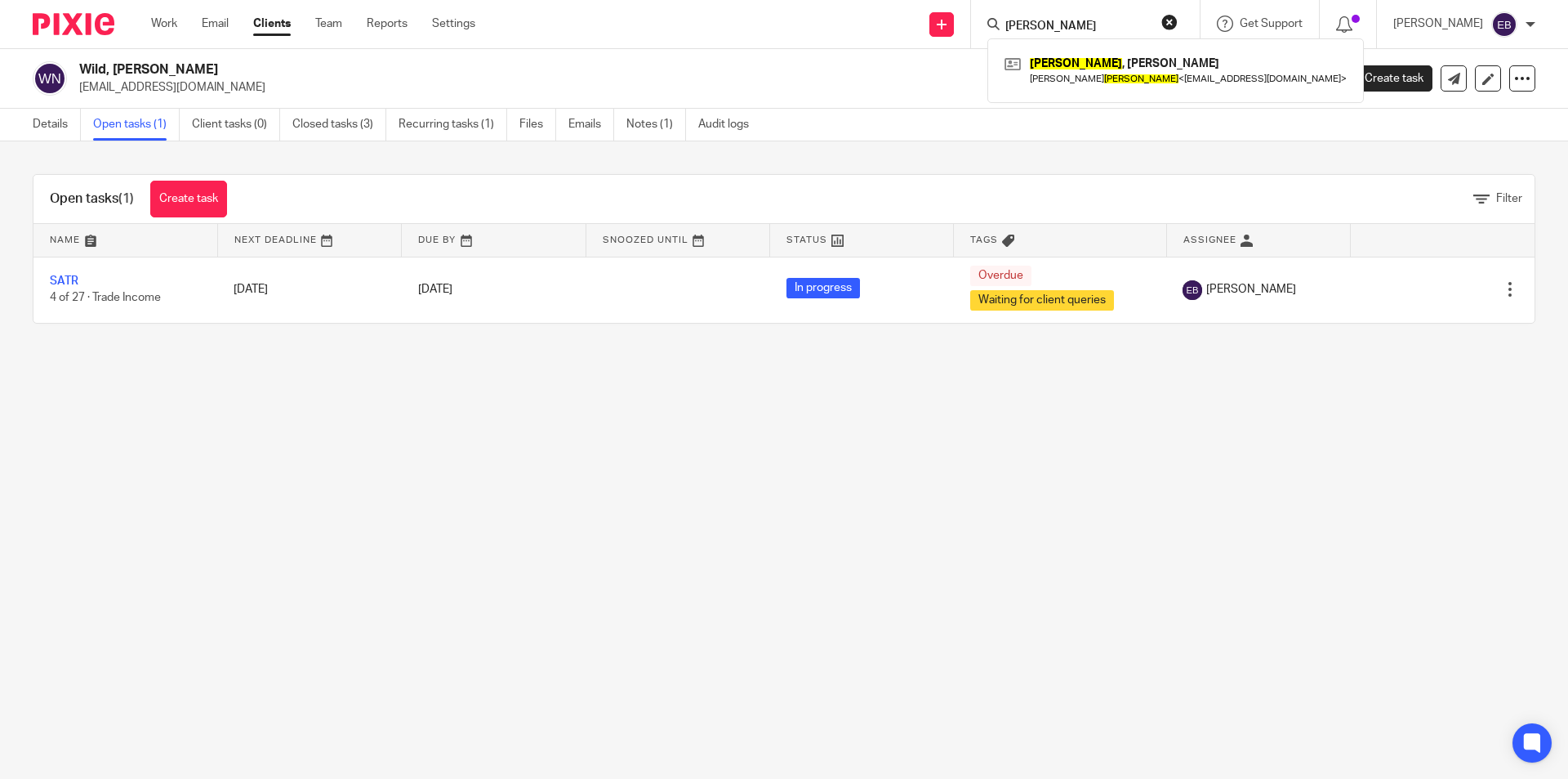
type input "wilding"
click at [1087, 50] on div "Wilding , Kathleen Kathleen Wilding < nicolamichelle@live.co.uk >" at bounding box center [1176, 70] width 376 height 64
click at [1092, 82] on link at bounding box center [1176, 70] width 350 height 37
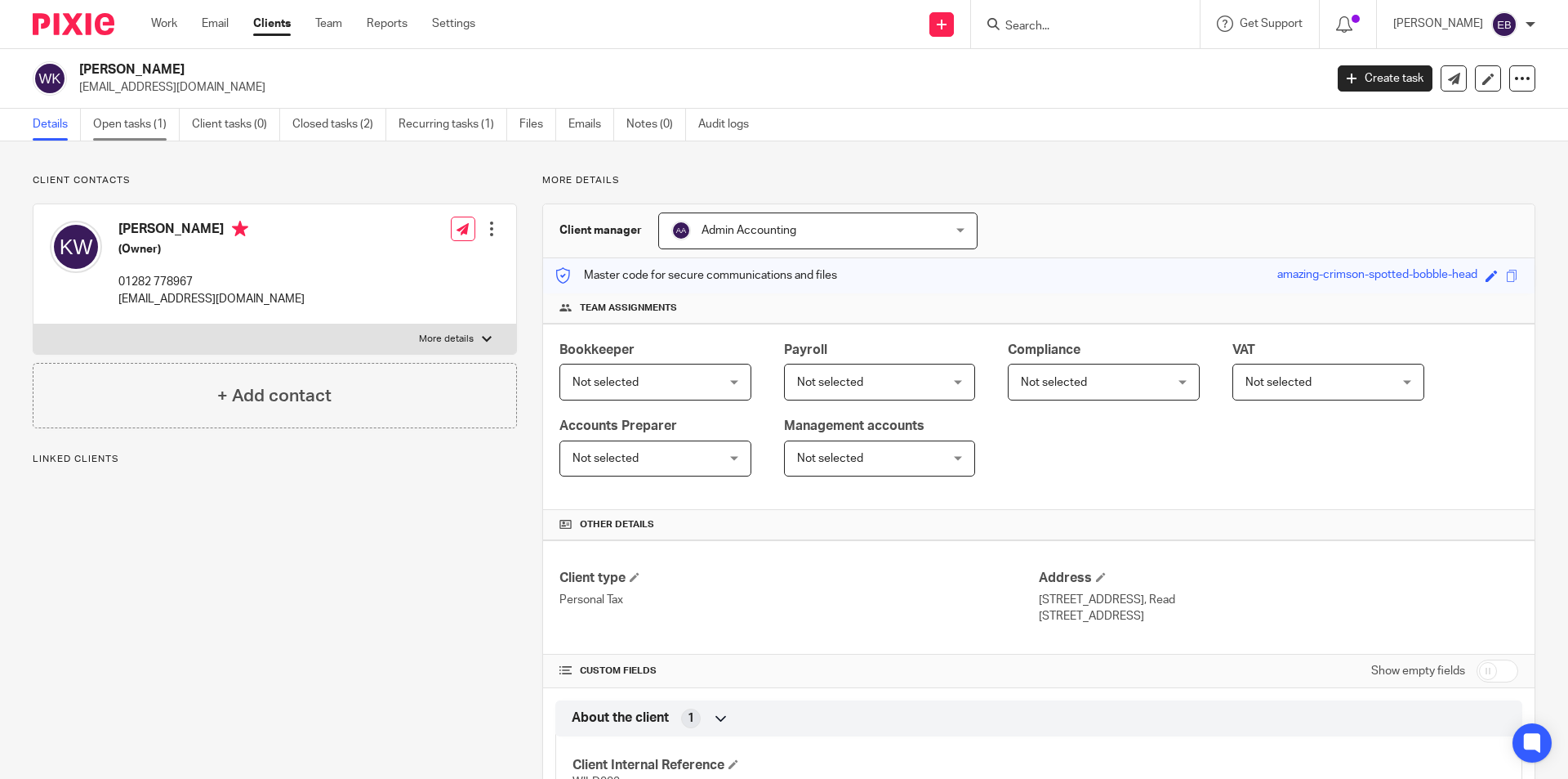
drag, startPoint x: 141, startPoint y: 112, endPoint x: 164, endPoint y: 115, distance: 23.2
click at [141, 111] on link "Open tasks (1)" at bounding box center [136, 125] width 86 height 32
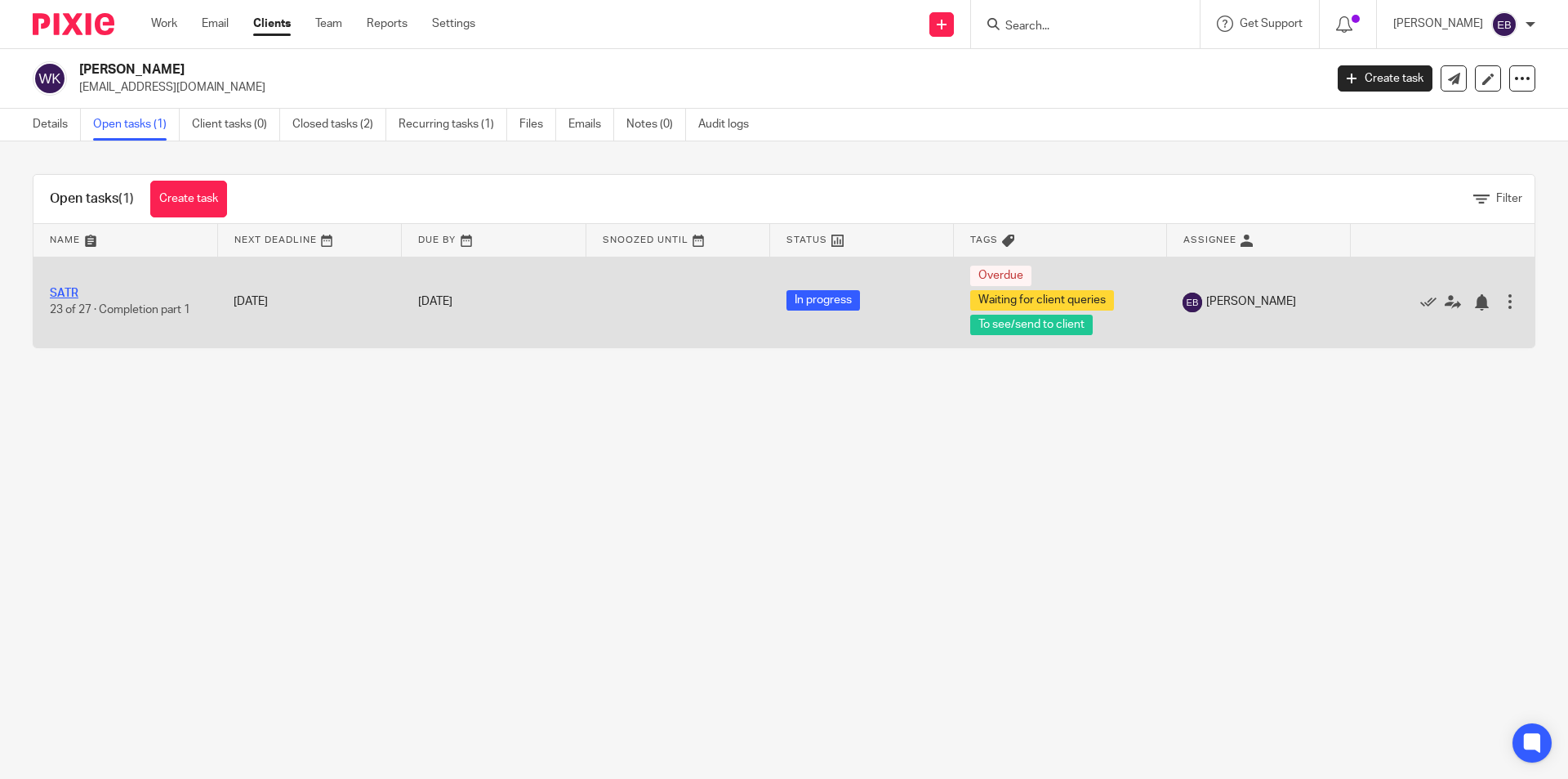
click at [71, 292] on link "SATR" at bounding box center [64, 293] width 29 height 11
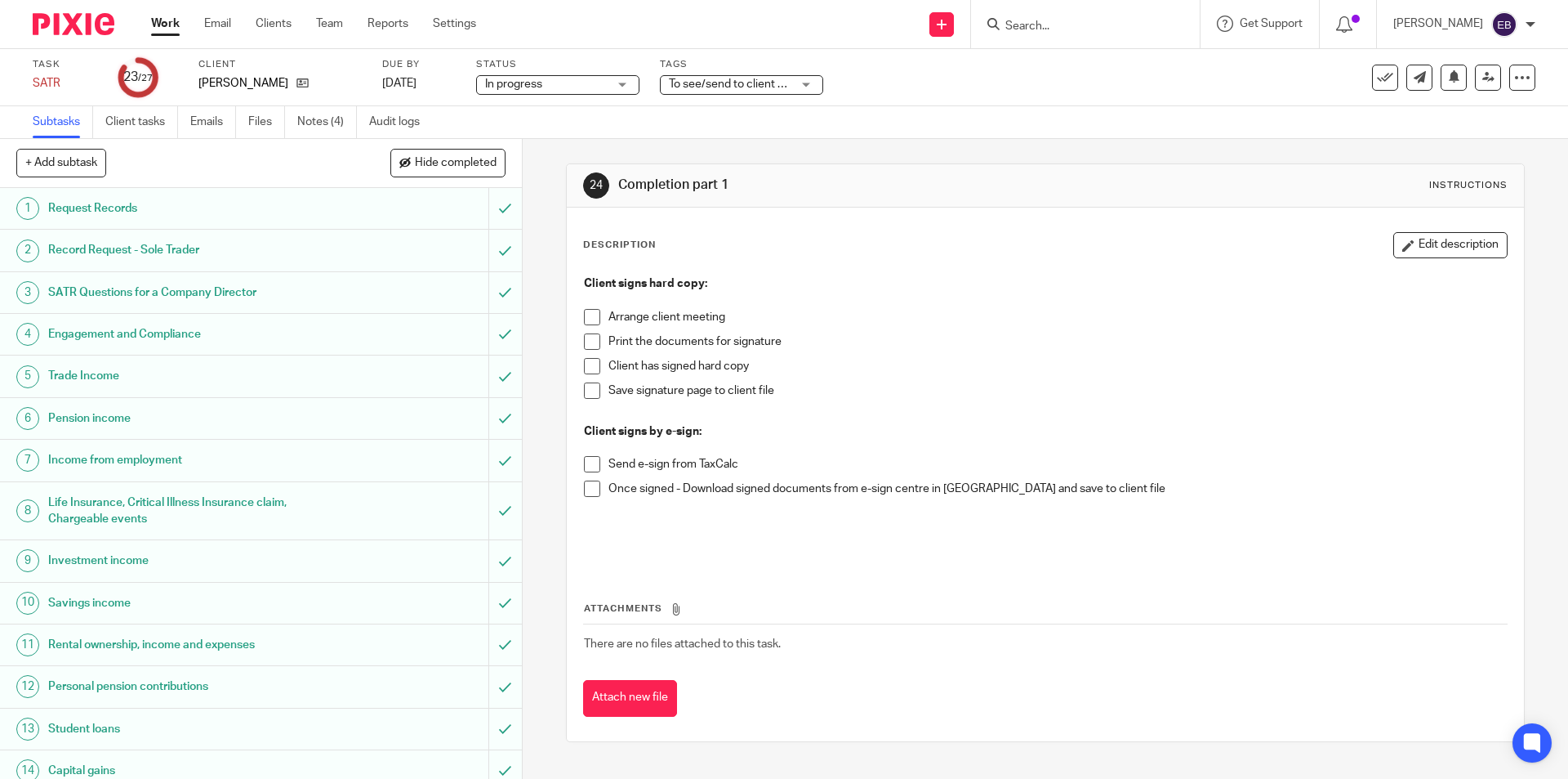
click at [584, 322] on span at bounding box center [592, 316] width 16 height 16
click at [588, 345] on span at bounding box center [592, 341] width 16 height 16
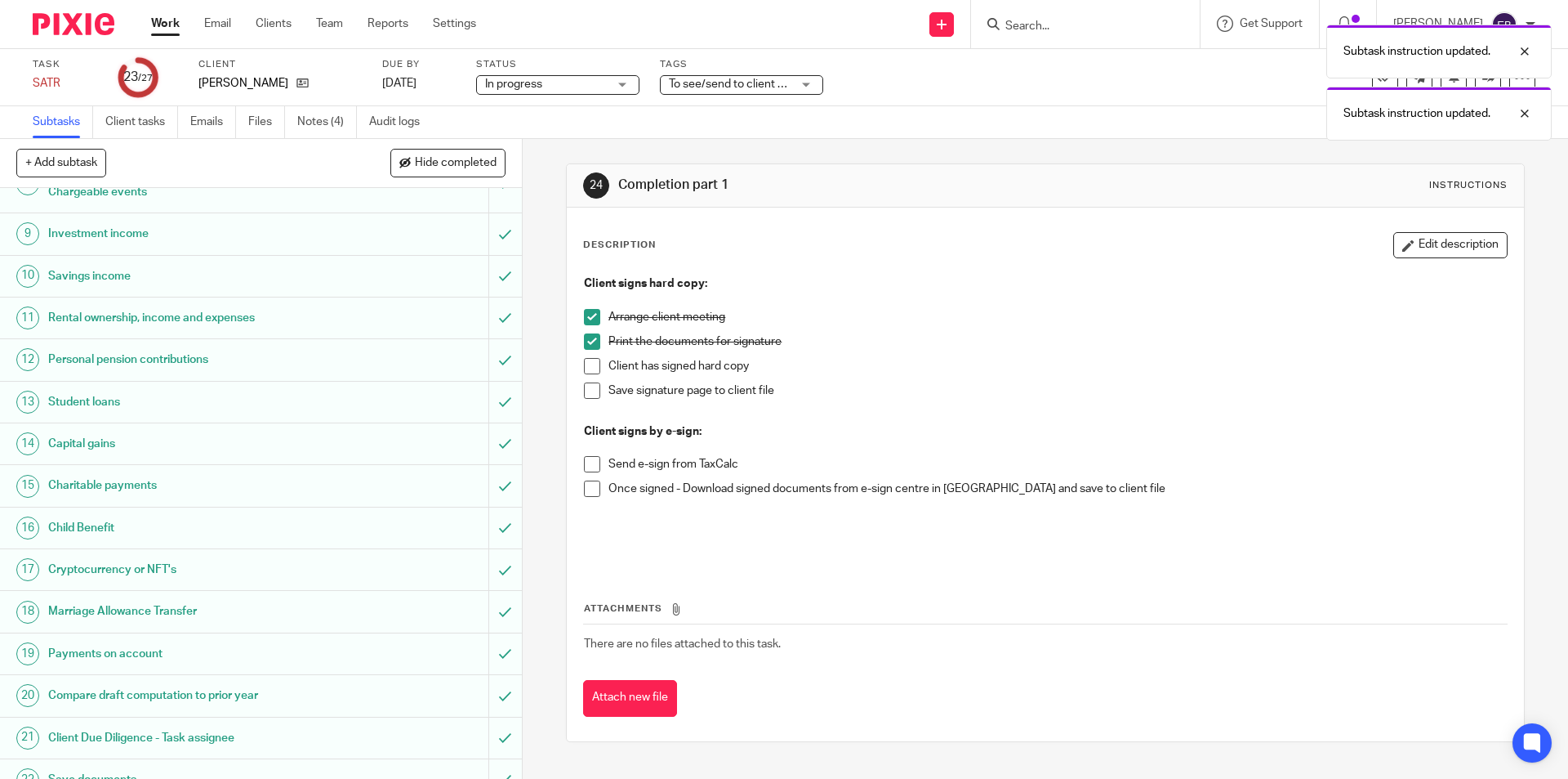
scroll to position [559, 0]
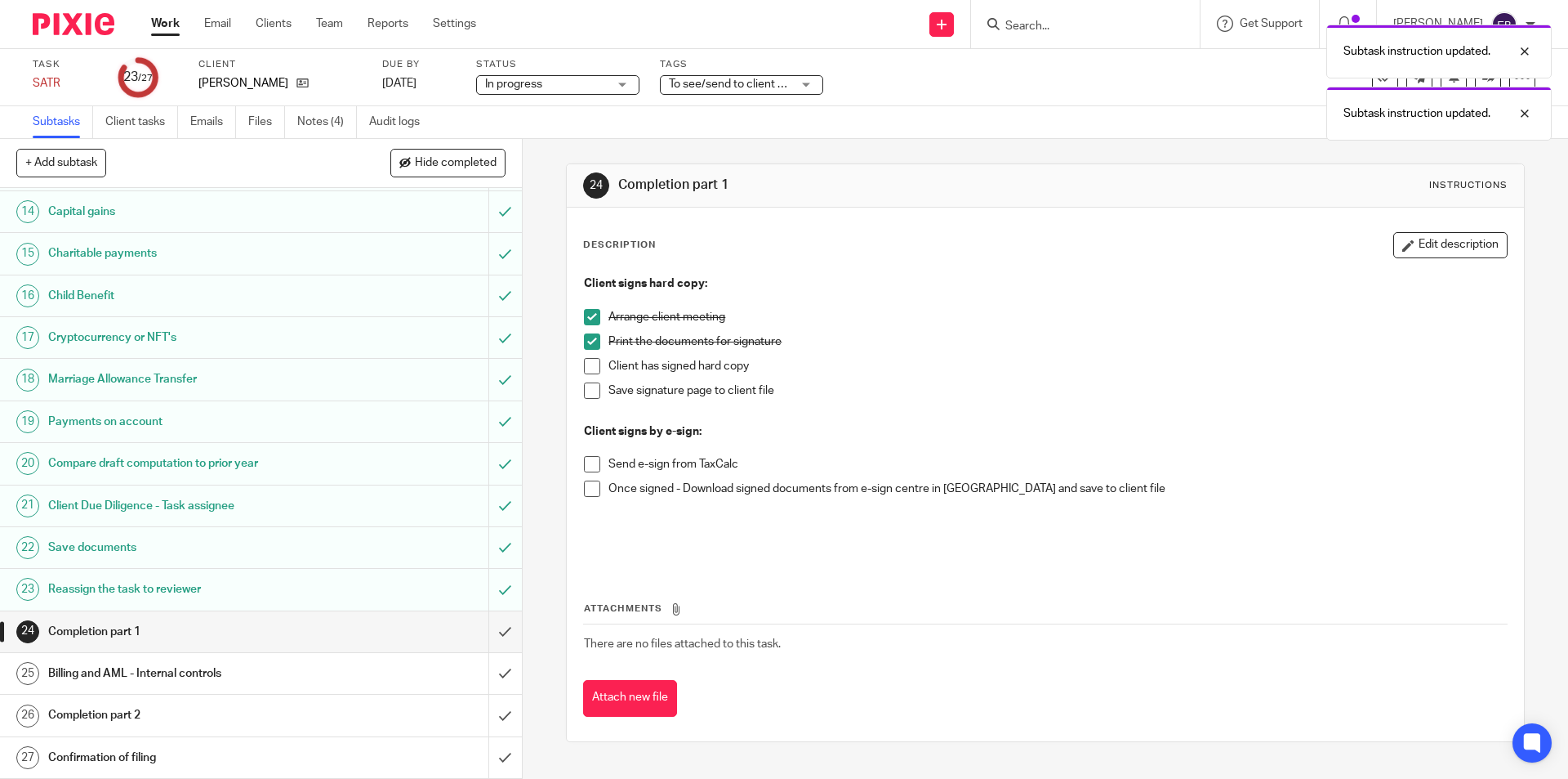
click at [746, 80] on span "To see/send to client + 1" at bounding box center [731, 84] width 125 height 11
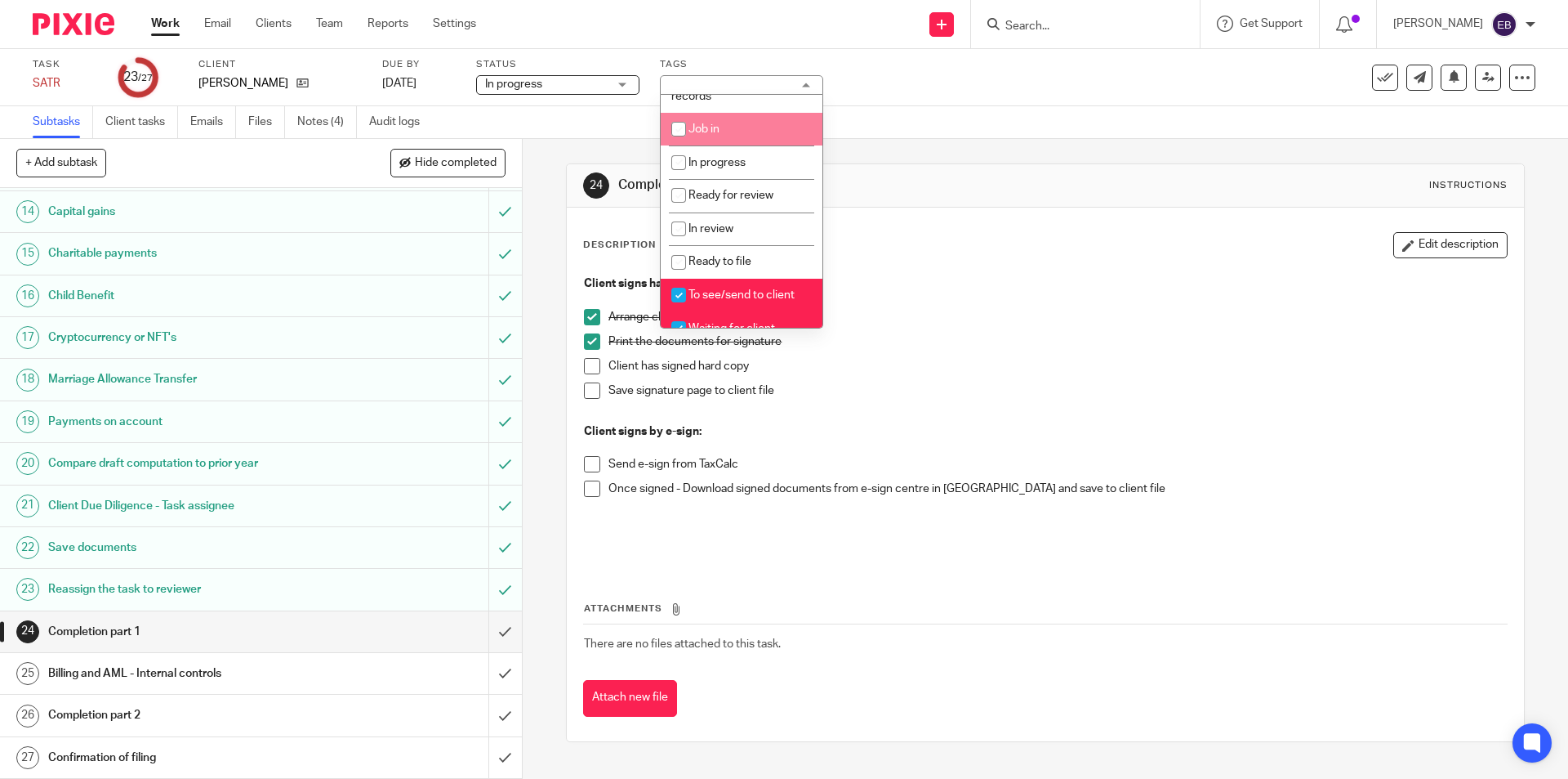
scroll to position [110, 0]
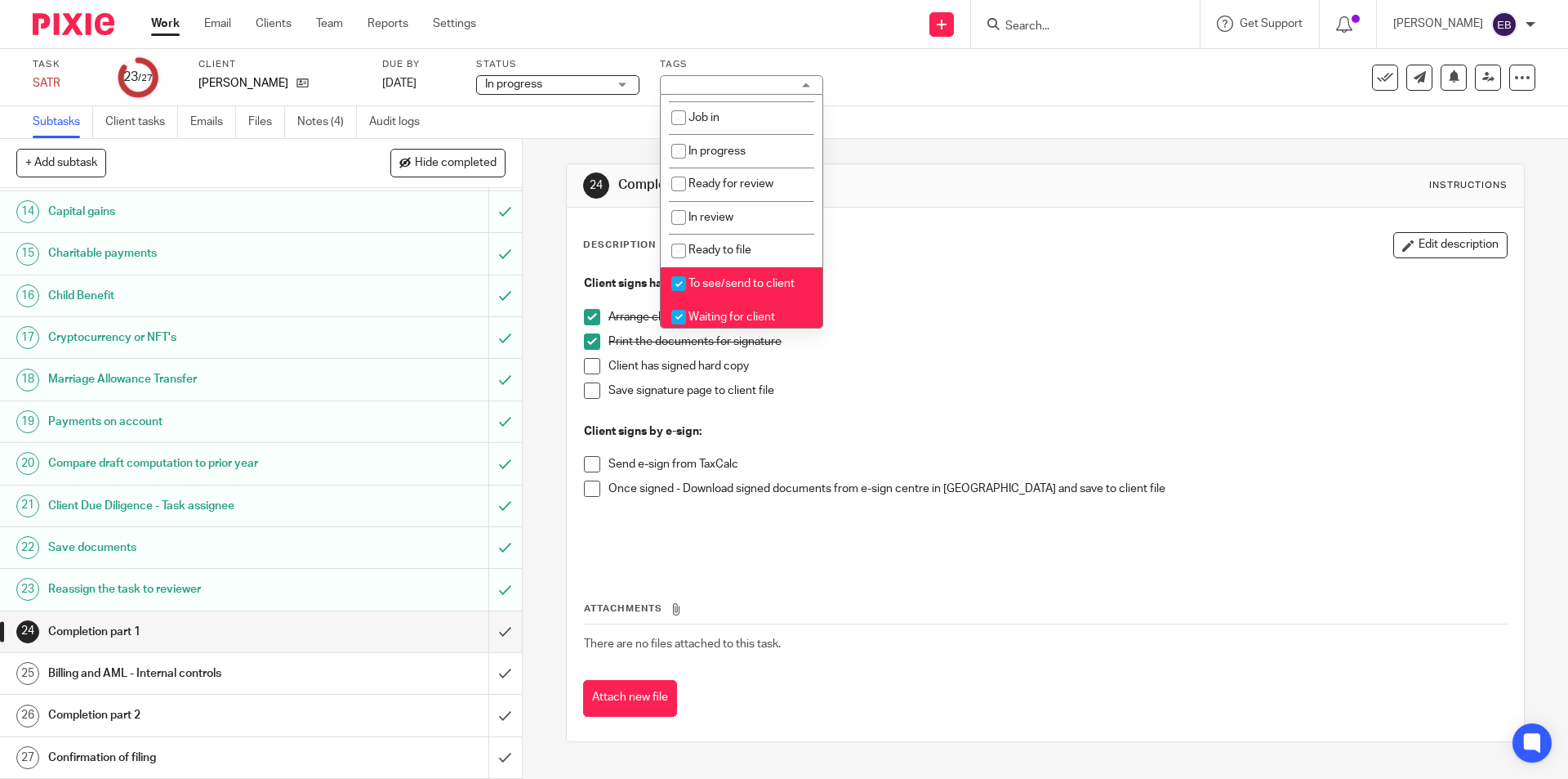
click at [723, 283] on span "To see/send to client" at bounding box center [741, 284] width 106 height 11
checkbox input "false"
click at [719, 323] on li "Waiting for client queries" at bounding box center [741, 324] width 162 height 50
checkbox input "false"
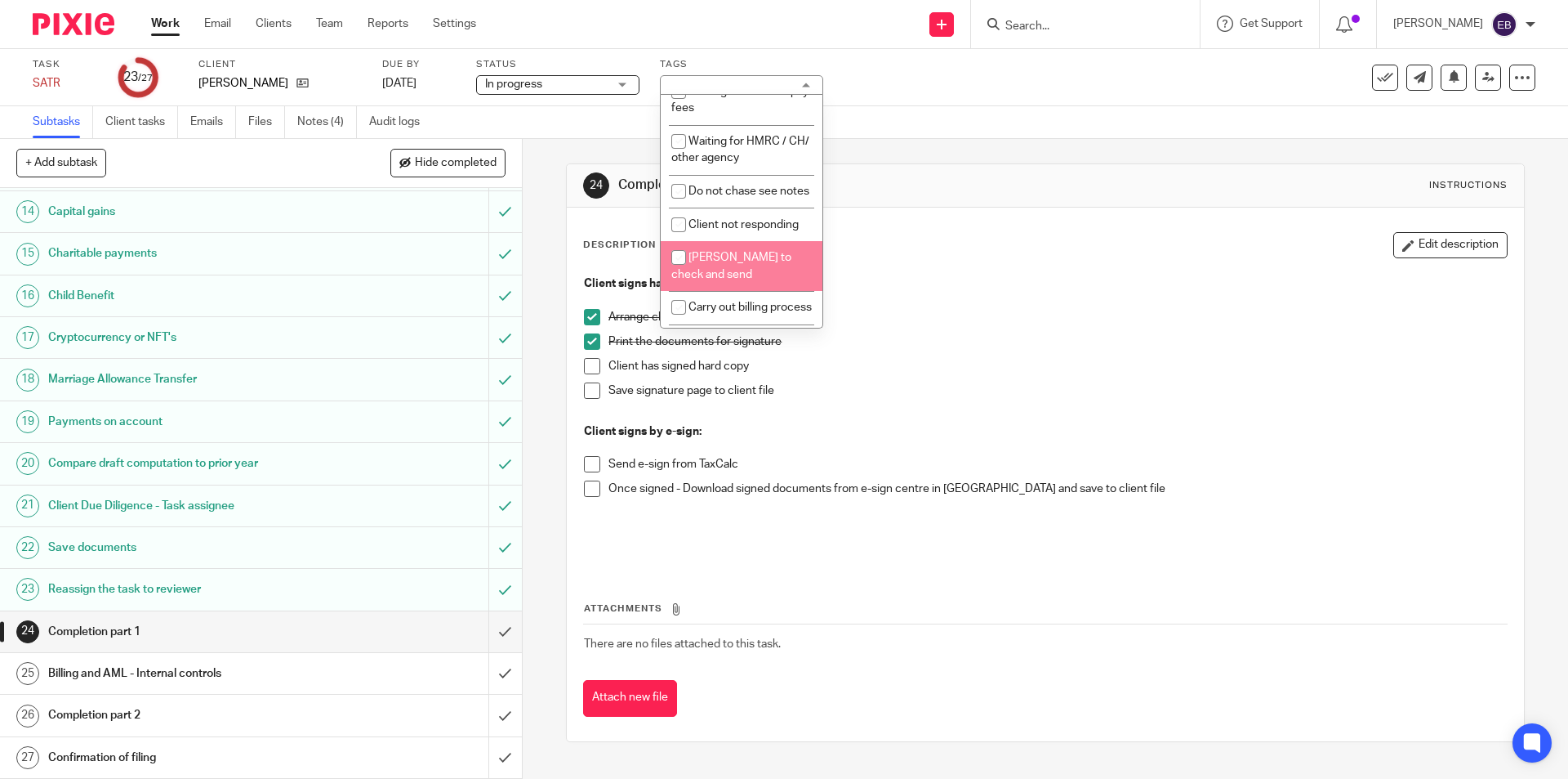
scroll to position [682, 0]
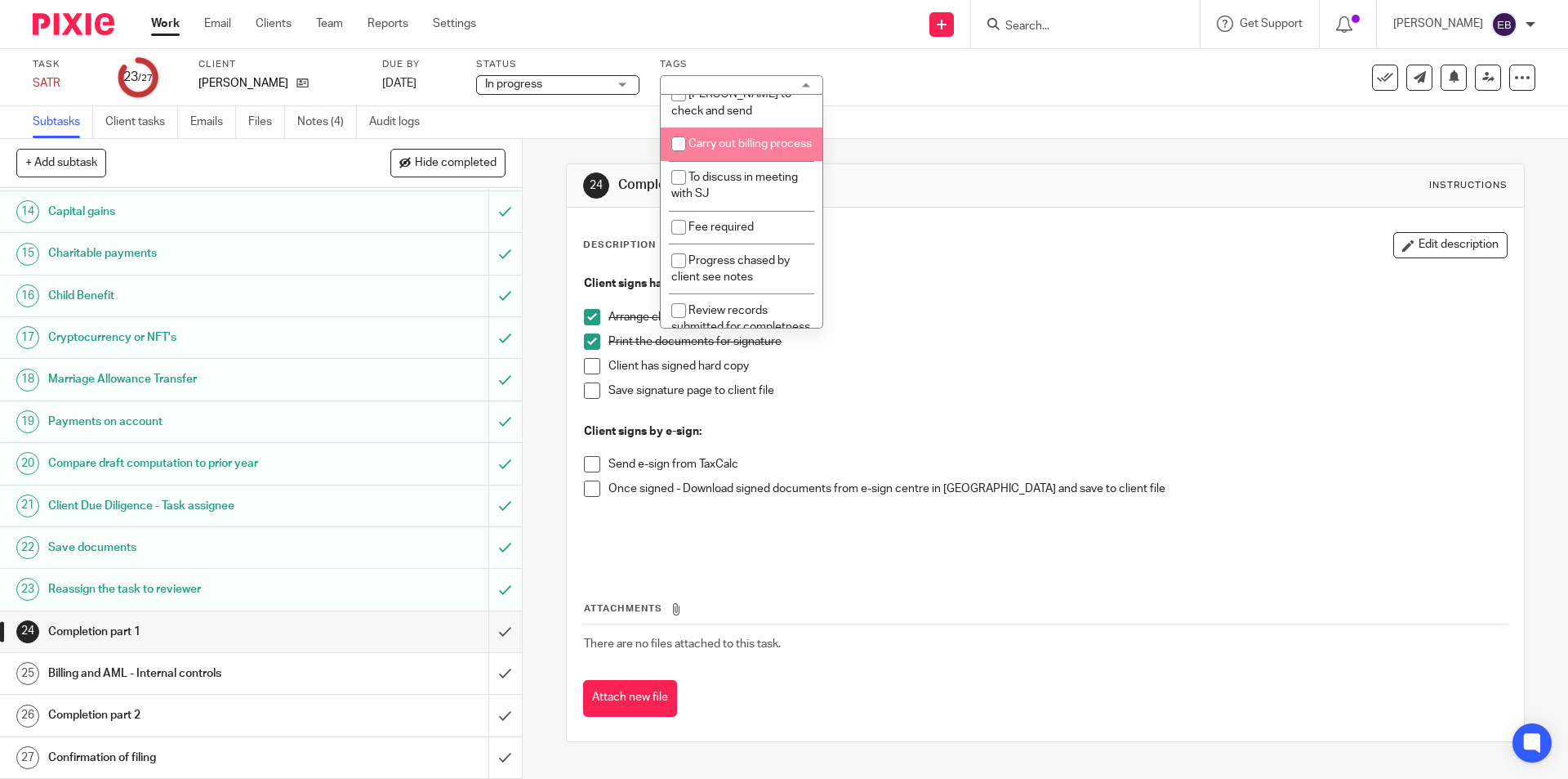
click at [732, 161] on li "Carry out billing process" at bounding box center [741, 144] width 162 height 34
checkbox input "true"
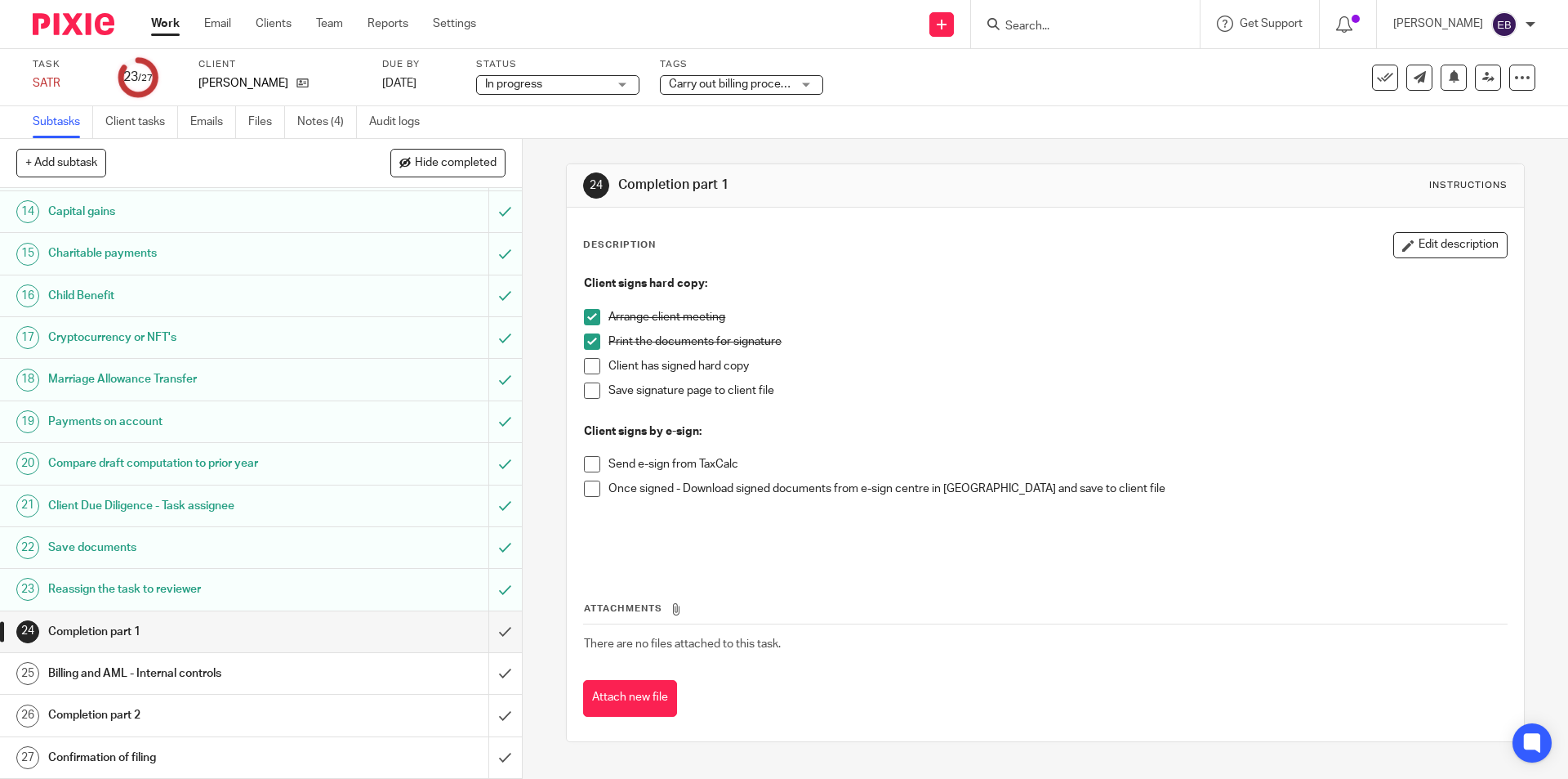
click at [959, 81] on div "Task SATR Save SATR 23 /27 Client Wilding, Kathleen Due by 2 Jul 2025 Status In…" at bounding box center [659, 78] width 1253 height 39
click at [761, 86] on span "Carry out billing process" at bounding box center [731, 84] width 124 height 11
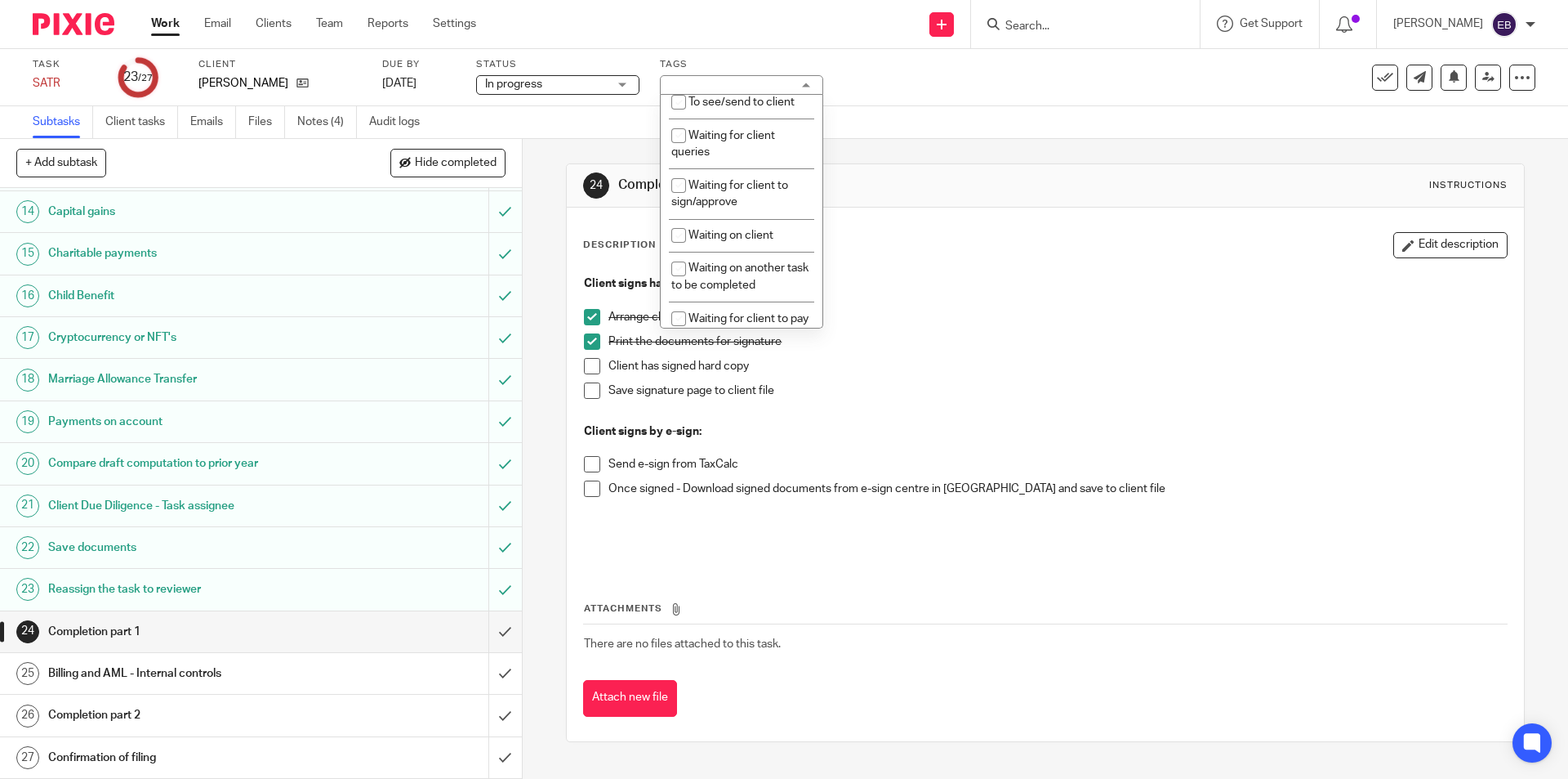
scroll to position [287, 0]
click at [778, 202] on li "Waiting for client to sign/approve" at bounding box center [741, 197] width 162 height 50
checkbox input "true"
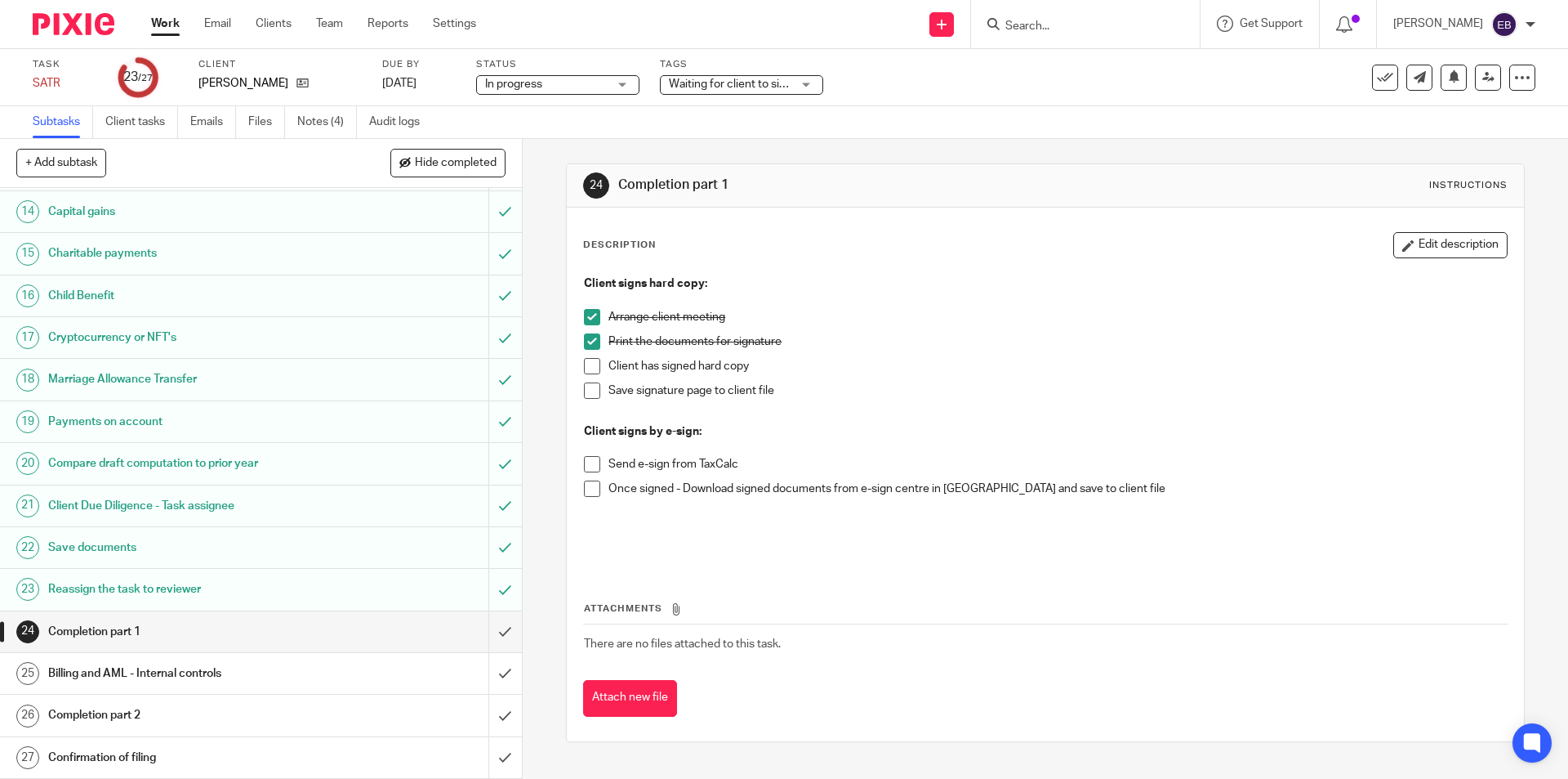
click at [977, 96] on div "Task SATR Save SATR 23 /27 Client Wilding, Kathleen Due by 2 Jul 2025 Status In…" at bounding box center [784, 77] width 1568 height 57
click at [1483, 77] on icon at bounding box center [1488, 77] width 12 height 12
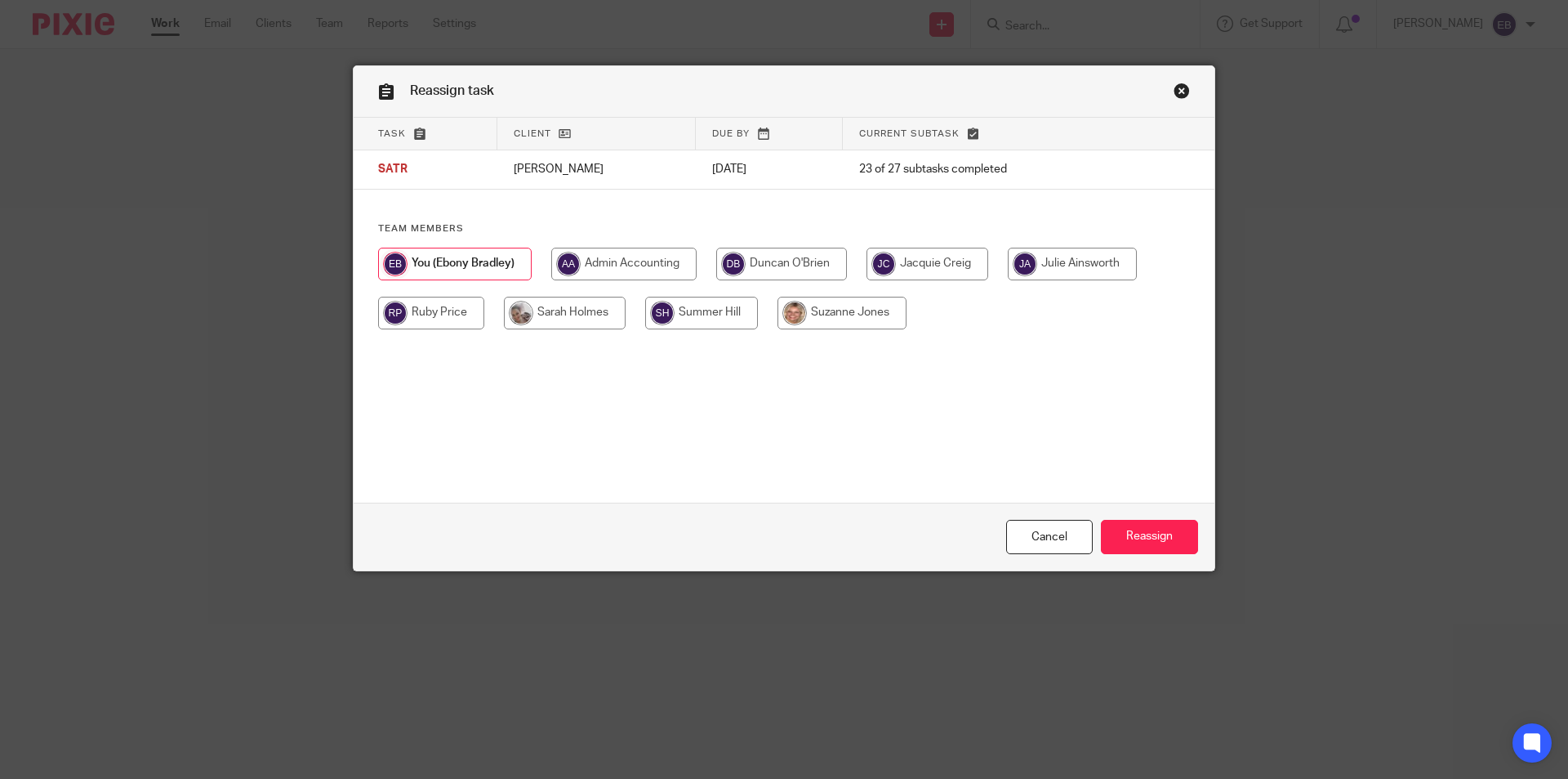
click at [559, 309] on input "radio" at bounding box center [564, 313] width 122 height 33
radio input "true"
click at [1150, 533] on input "Reassign" at bounding box center [1150, 537] width 97 height 36
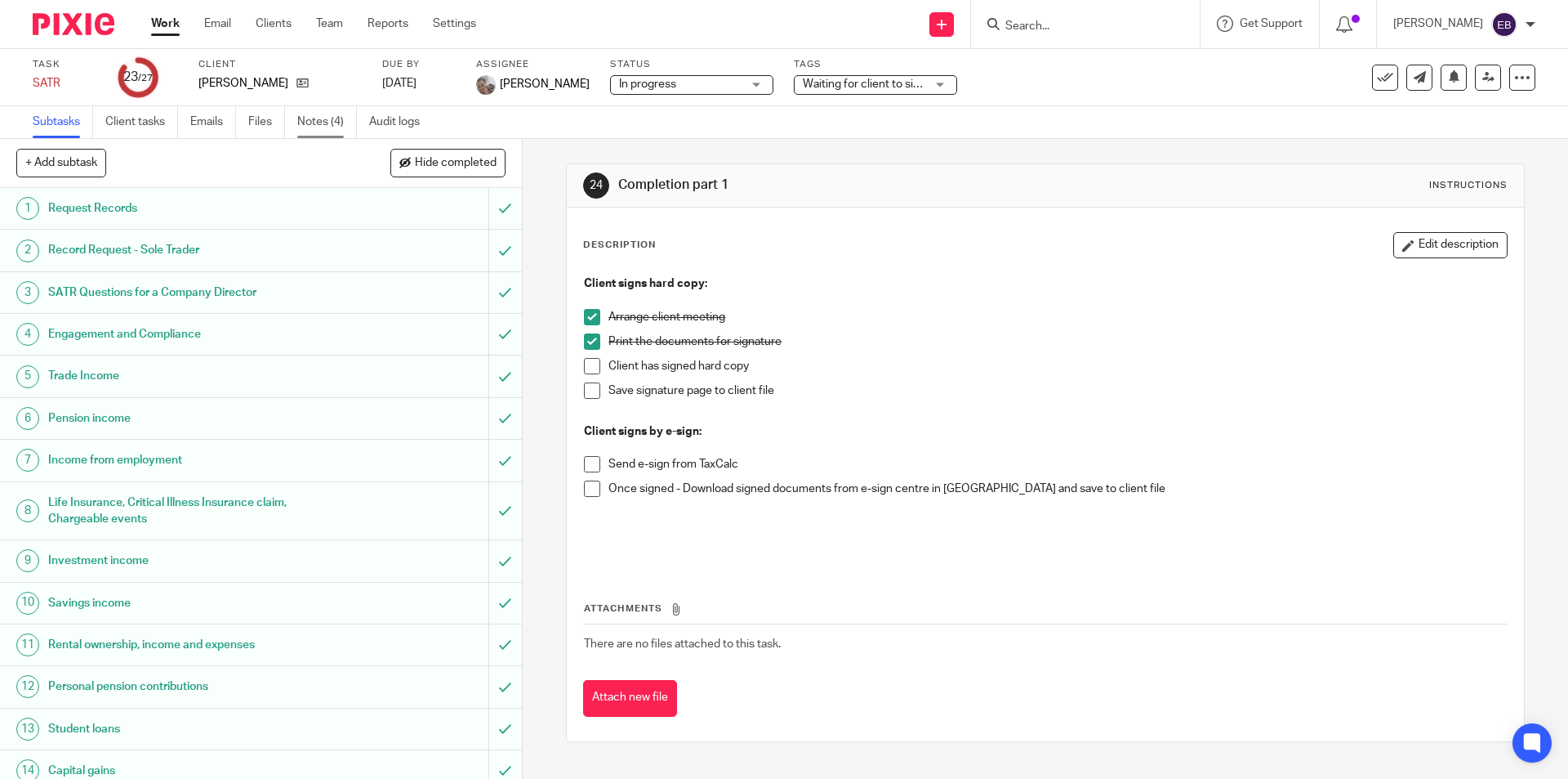
click at [316, 115] on link "Notes (4)" at bounding box center [328, 122] width 60 height 32
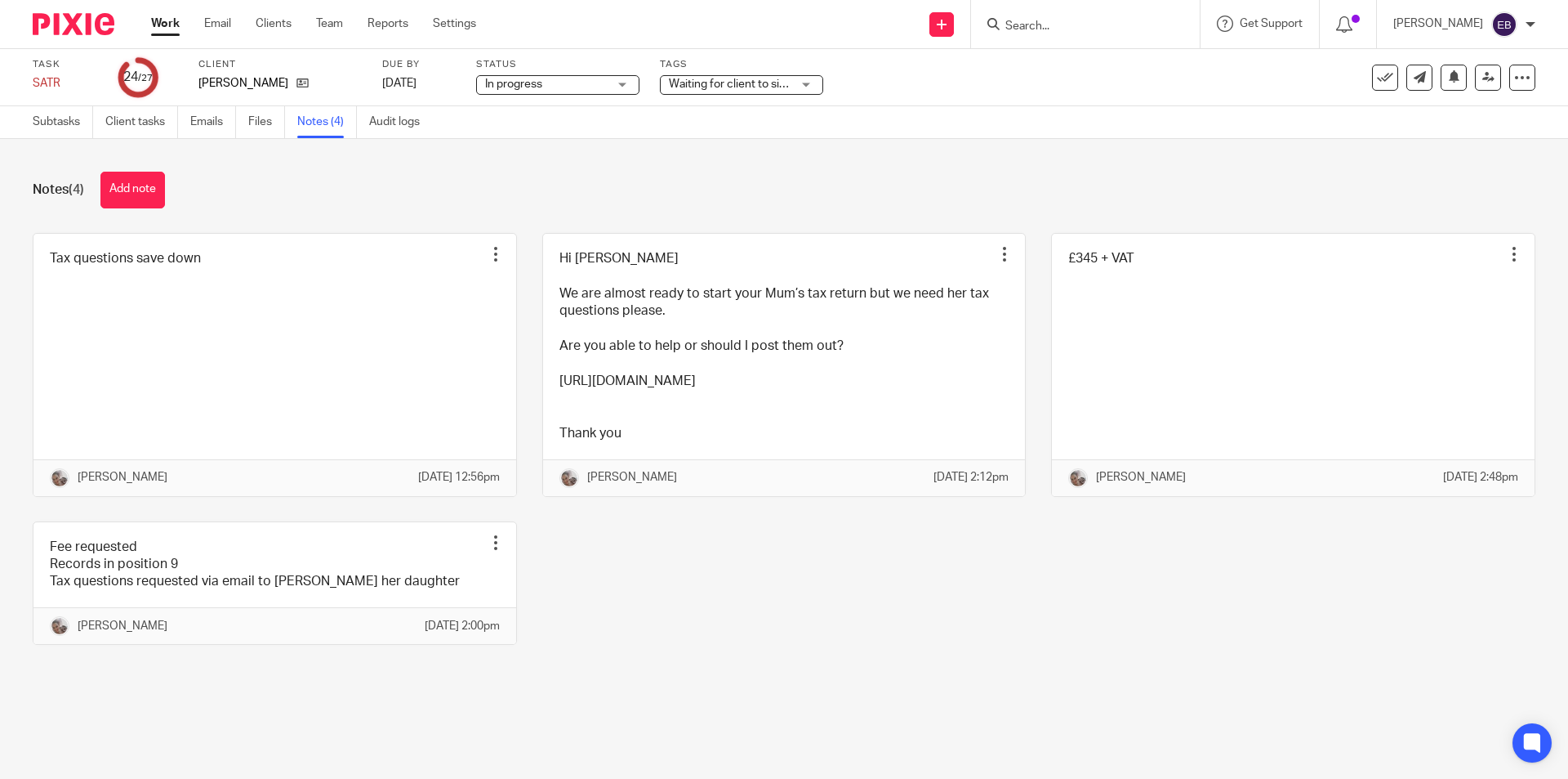
click at [1048, 33] on input "Search" at bounding box center [1077, 27] width 147 height 15
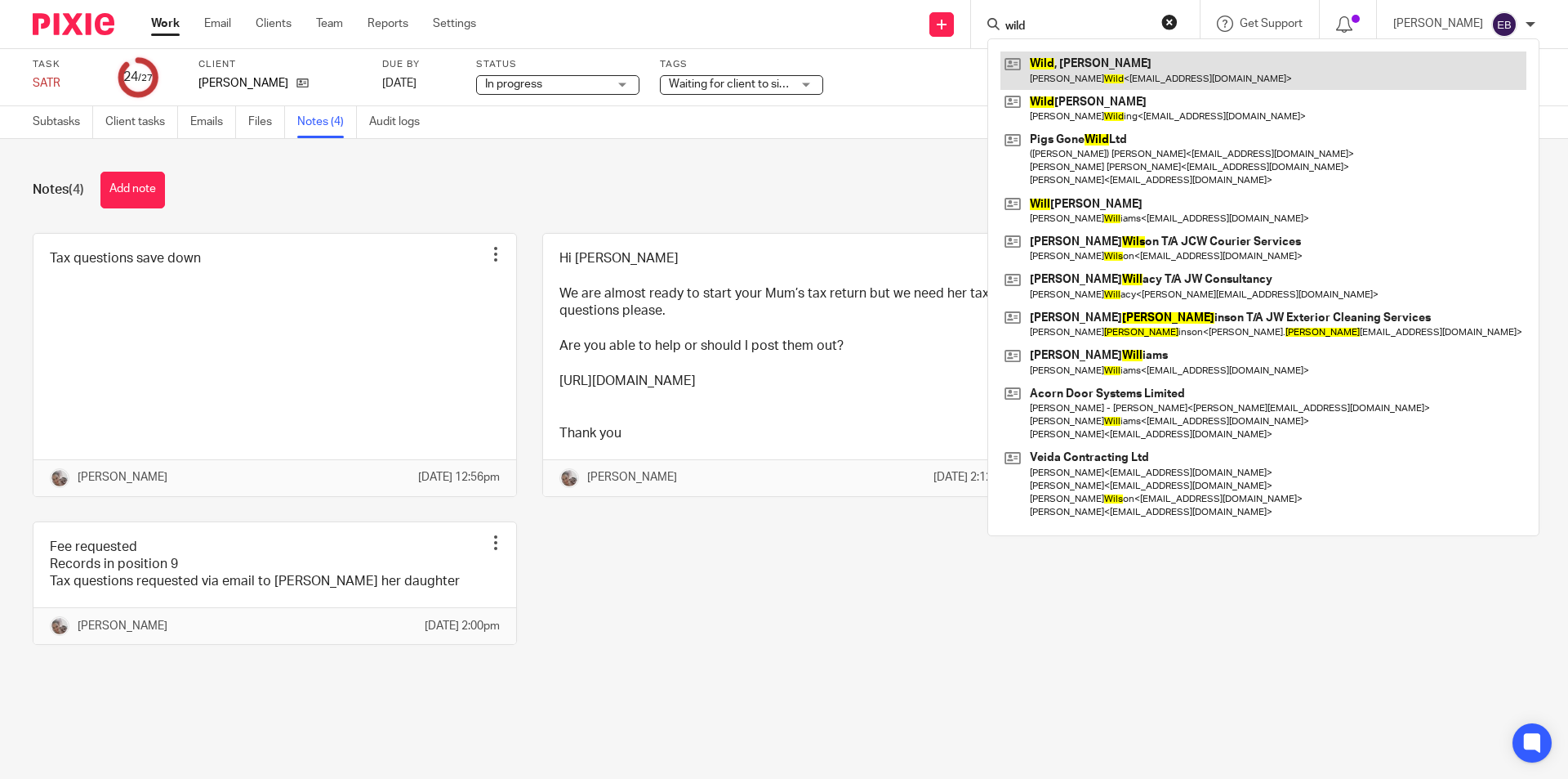
type input "wild"
click at [1097, 64] on link at bounding box center [1264, 70] width 526 height 37
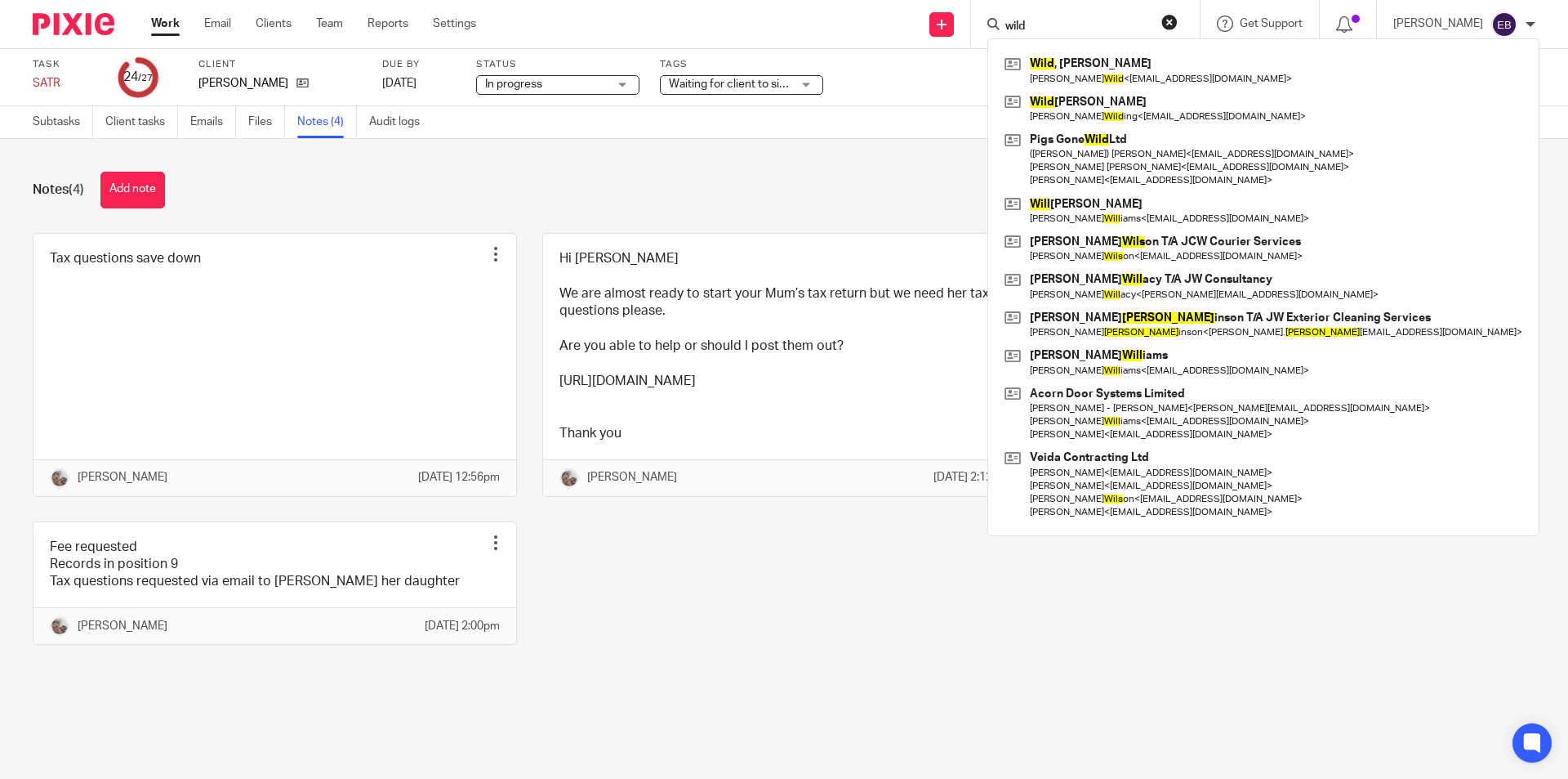
click at [181, 22] on ul "Work Email Clients Team Reports Settings" at bounding box center [325, 23] width 349 height 16
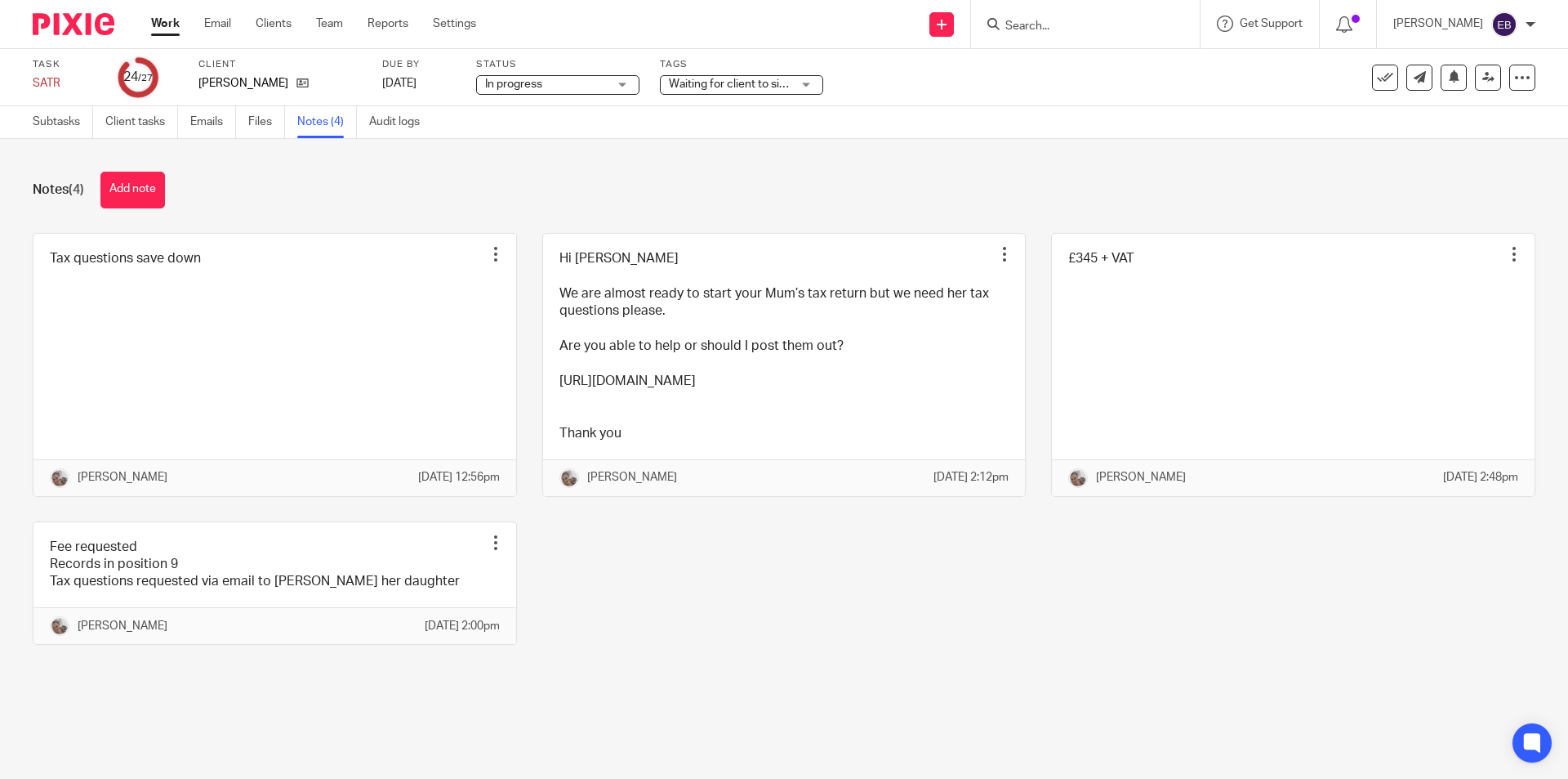
click at [169, 22] on link "Work" at bounding box center [165, 23] width 29 height 16
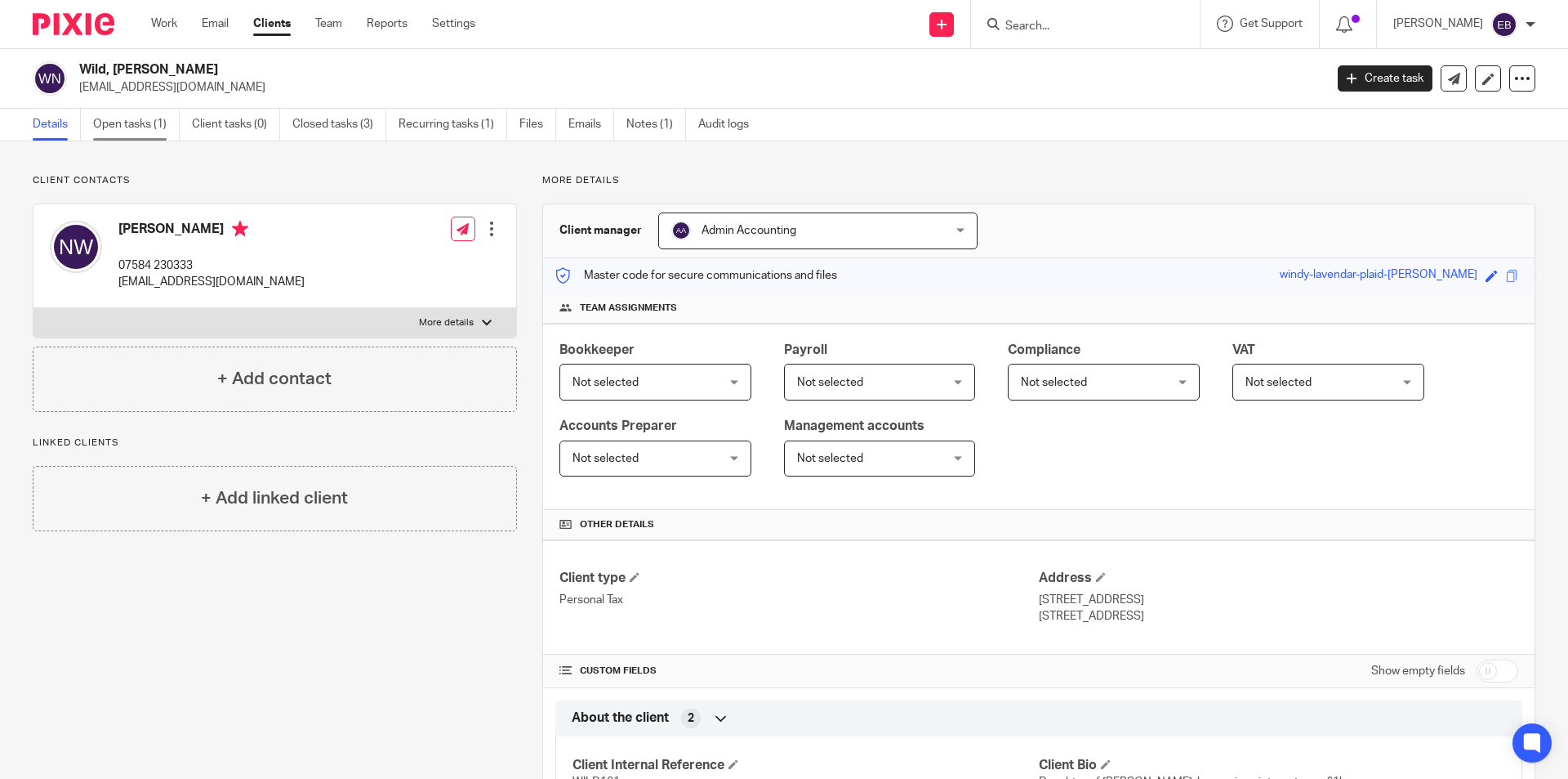
click at [107, 118] on link "Open tasks (1)" at bounding box center [136, 125] width 86 height 32
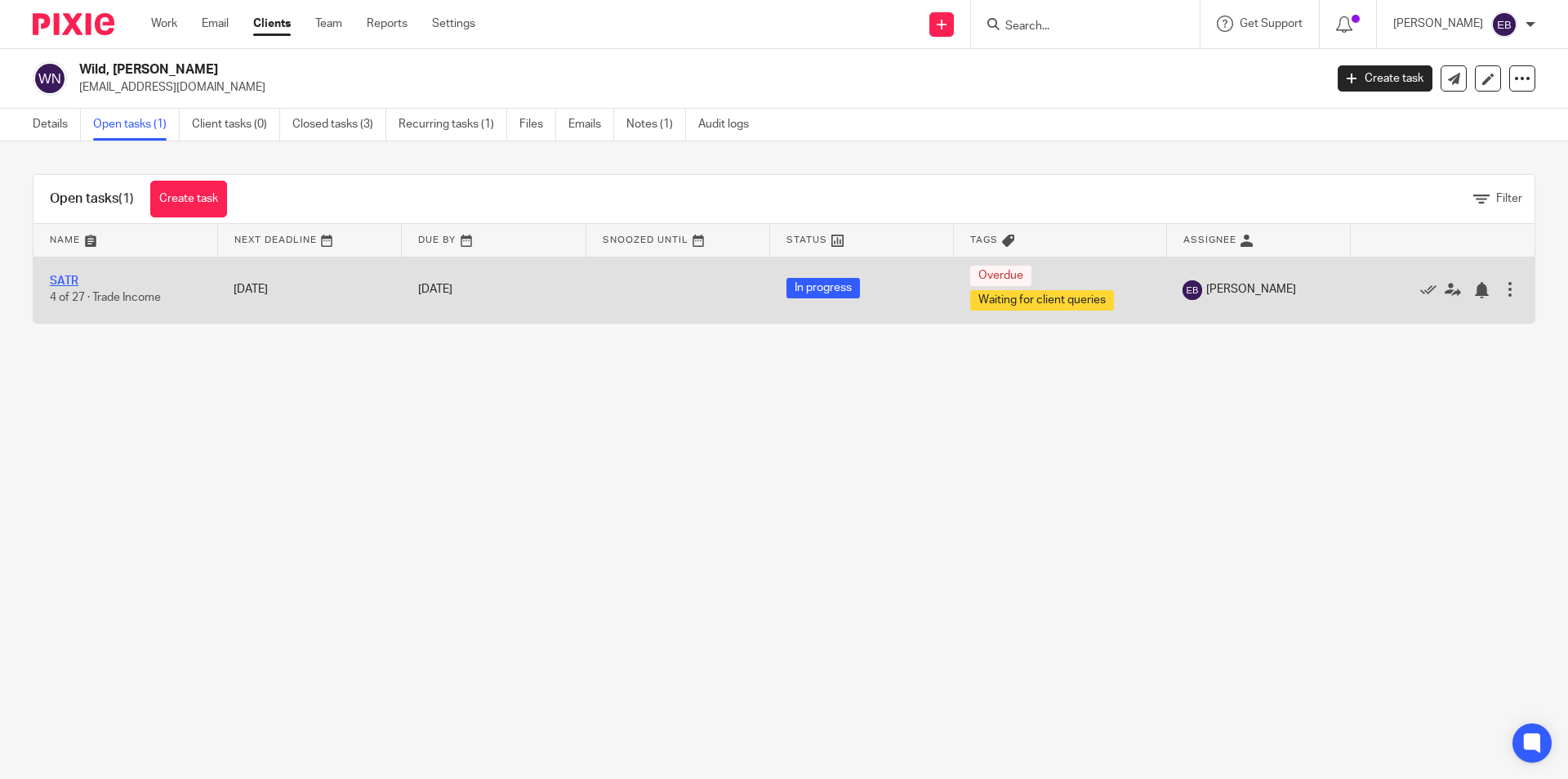
click at [70, 279] on link "SATR" at bounding box center [64, 281] width 29 height 11
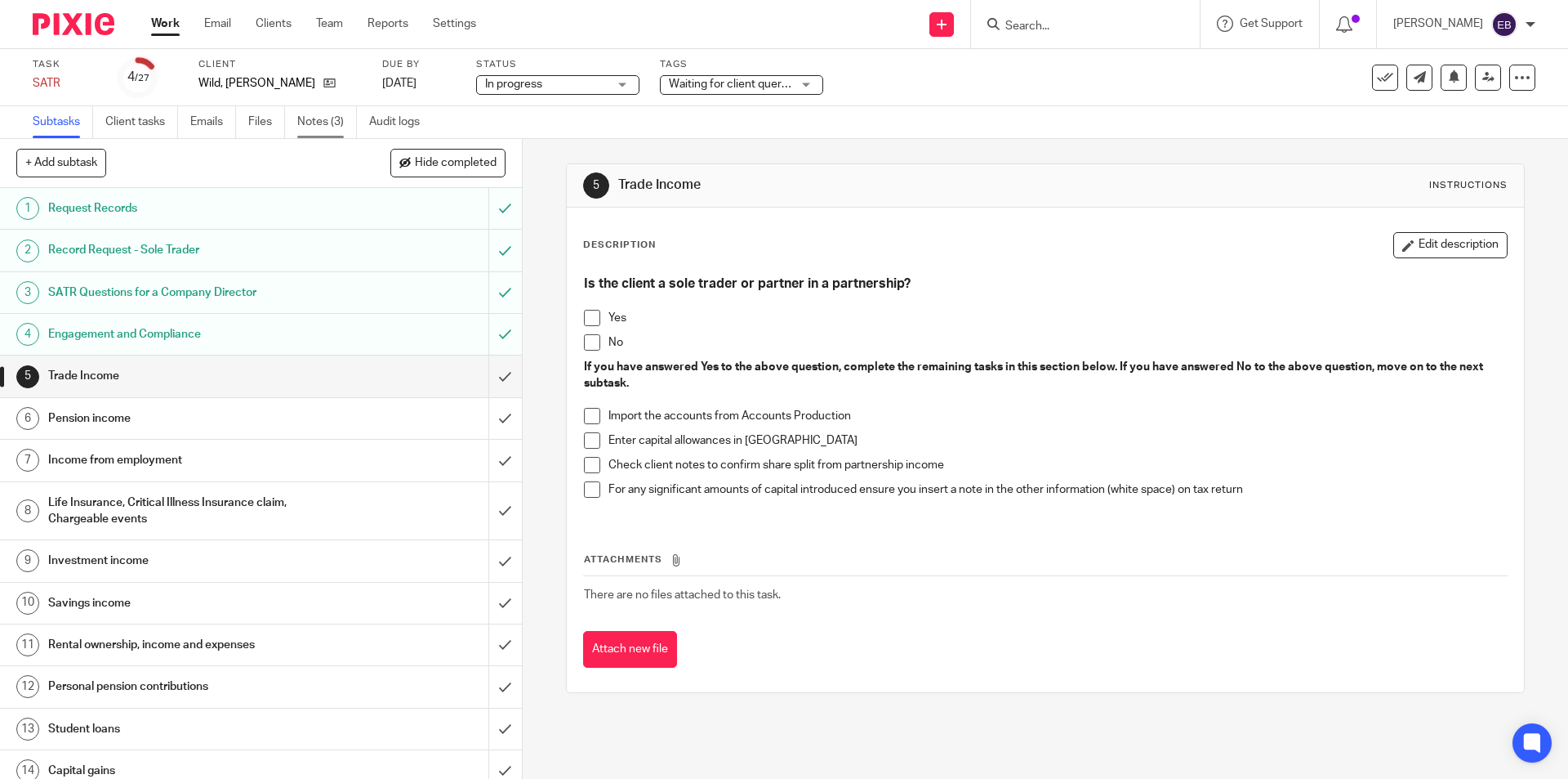
click at [312, 125] on link "Notes (3)" at bounding box center [328, 122] width 60 height 32
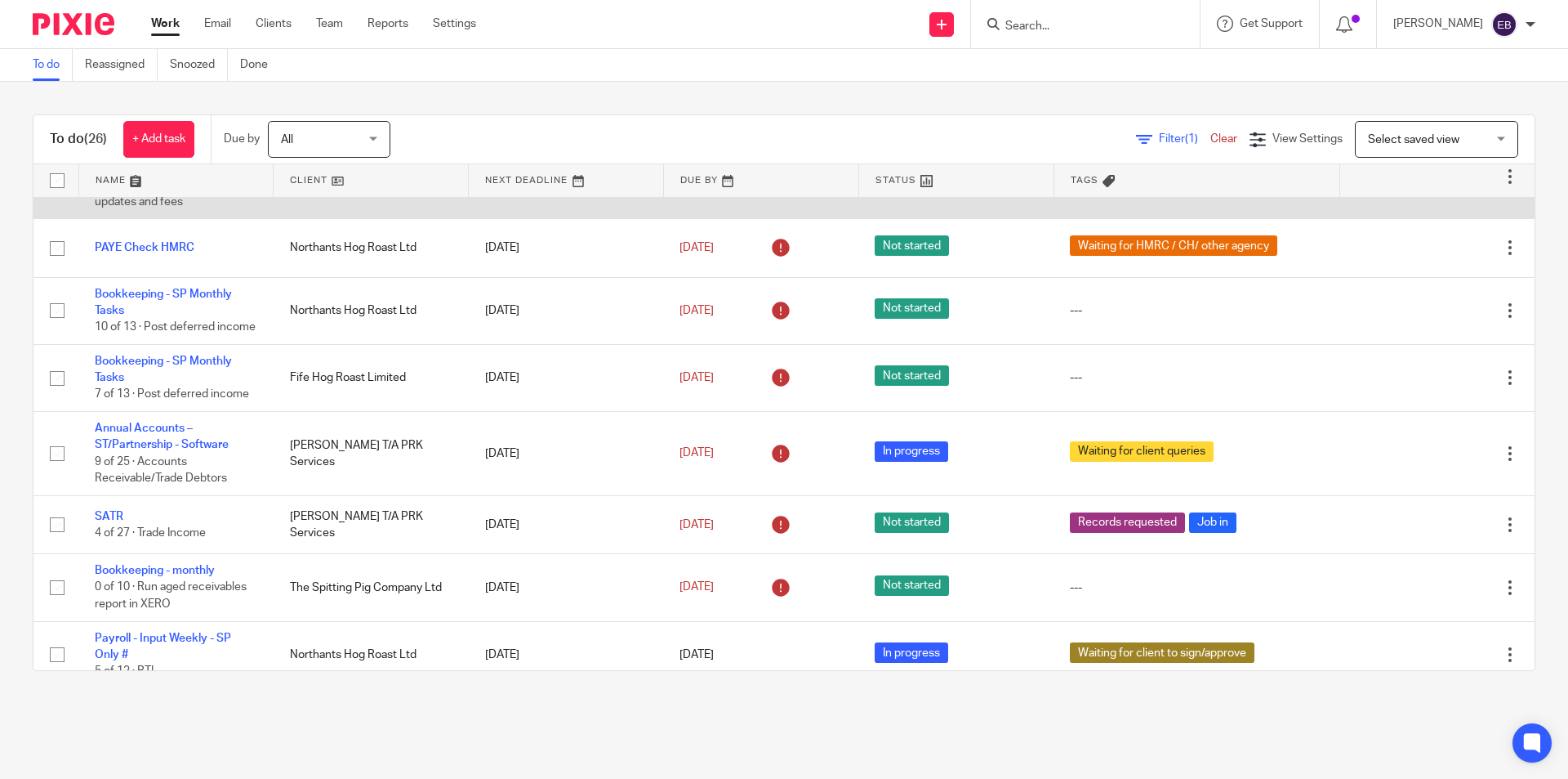
scroll to position [408, 0]
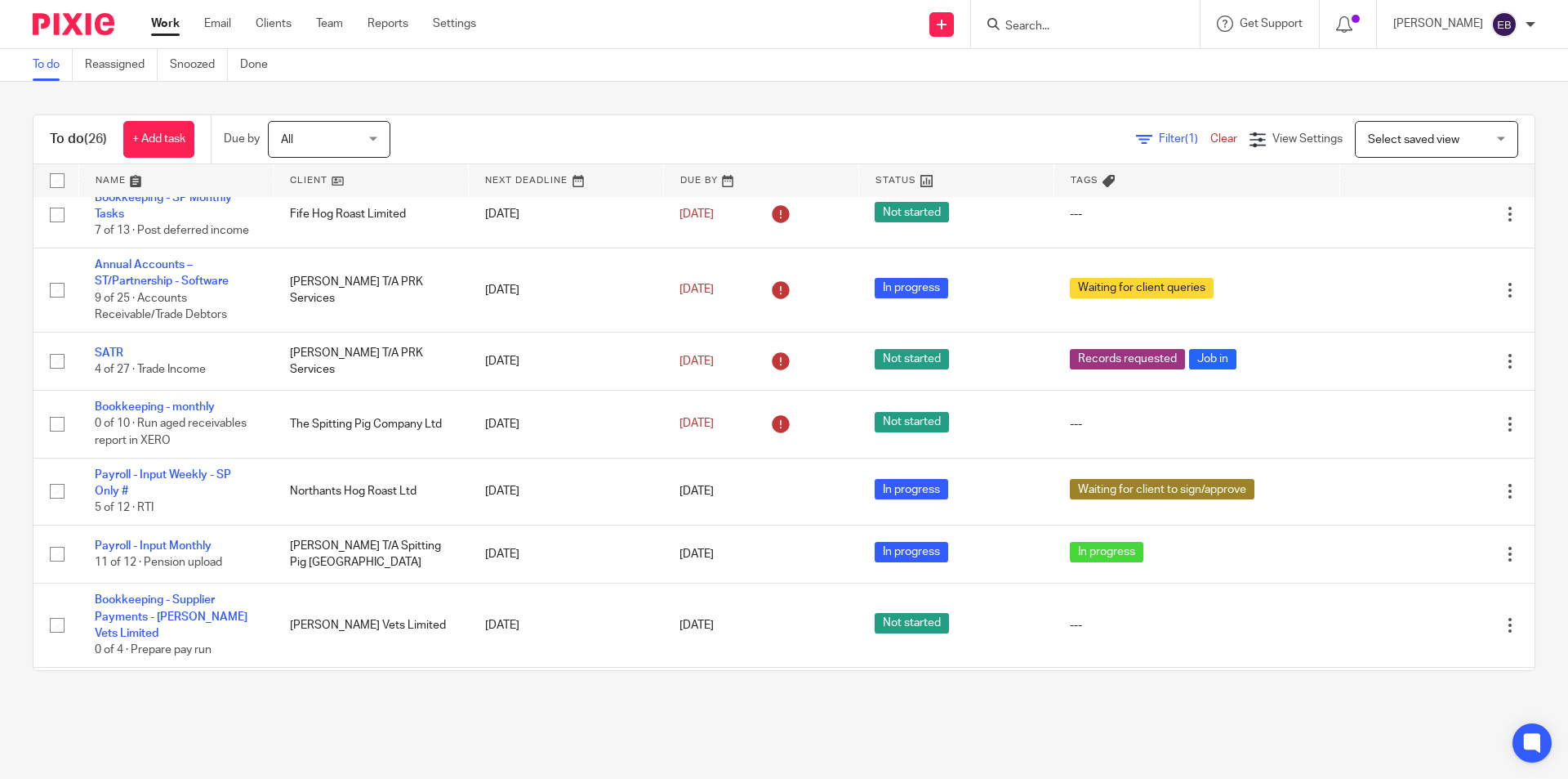
click at [1074, 30] on input "Search" at bounding box center [1077, 27] width 147 height 15
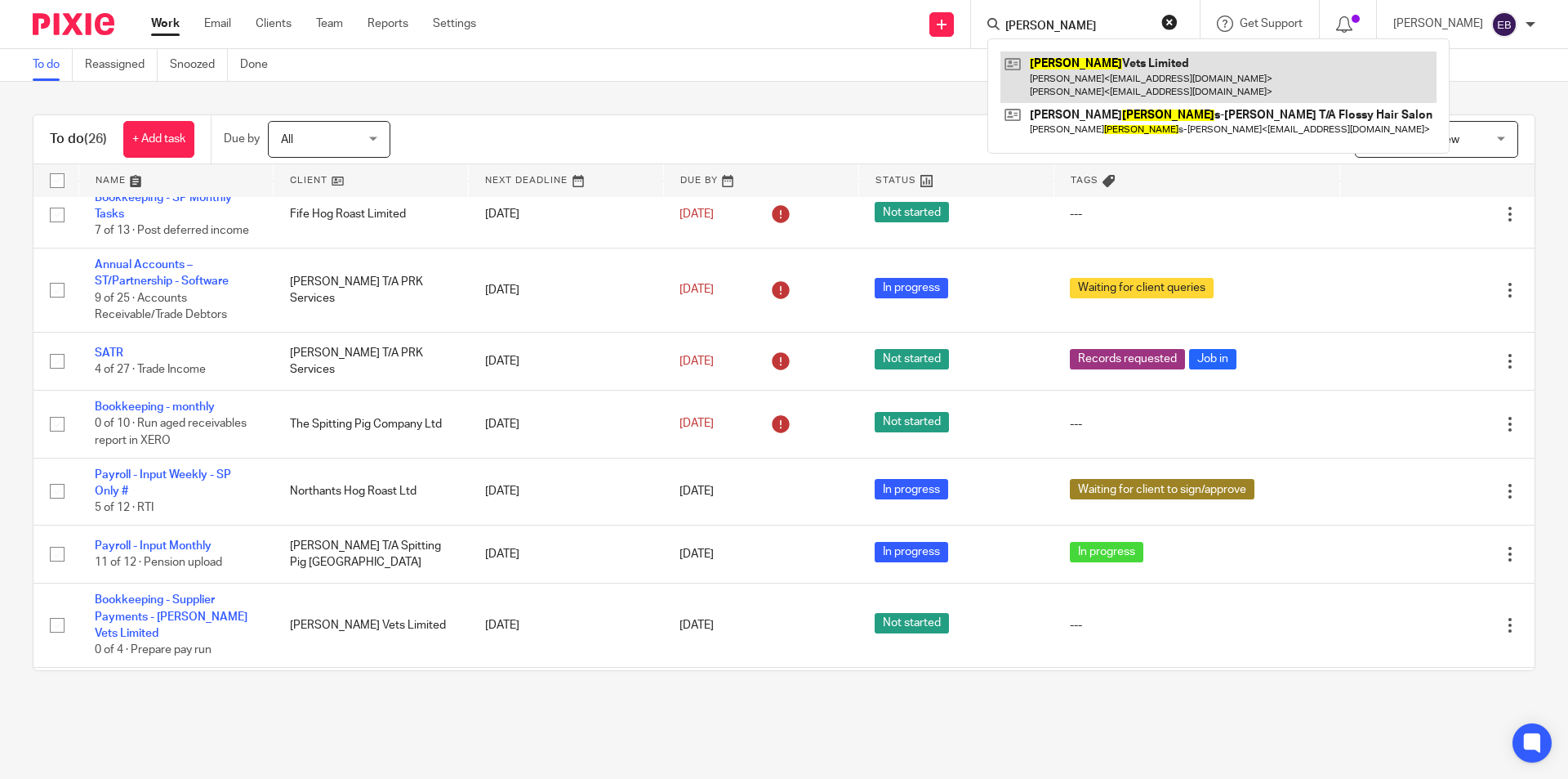
type input "bowland"
click at [1076, 60] on link at bounding box center [1219, 77] width 436 height 51
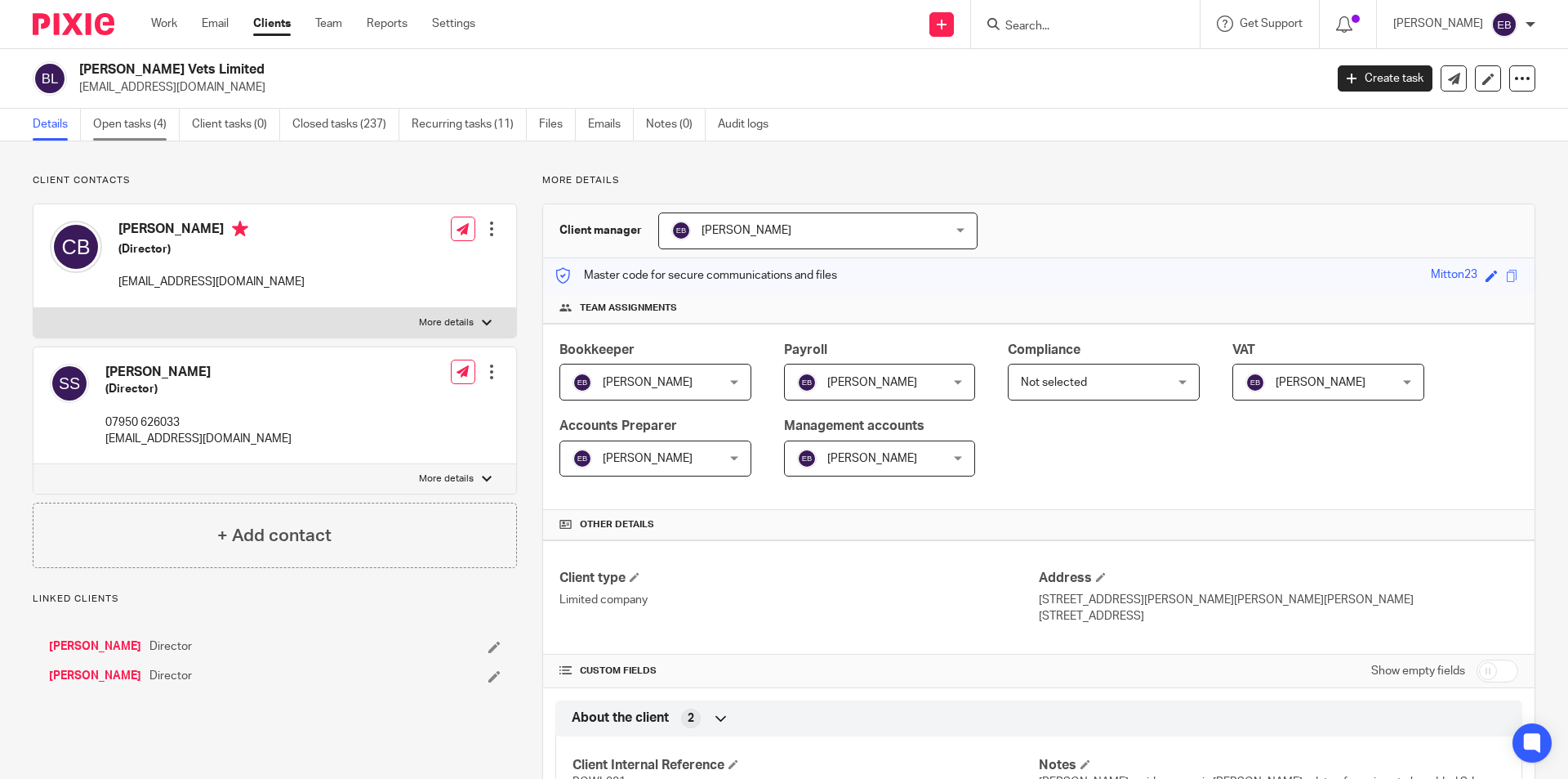
click at [143, 120] on link "Open tasks (4)" at bounding box center [136, 125] width 86 height 32
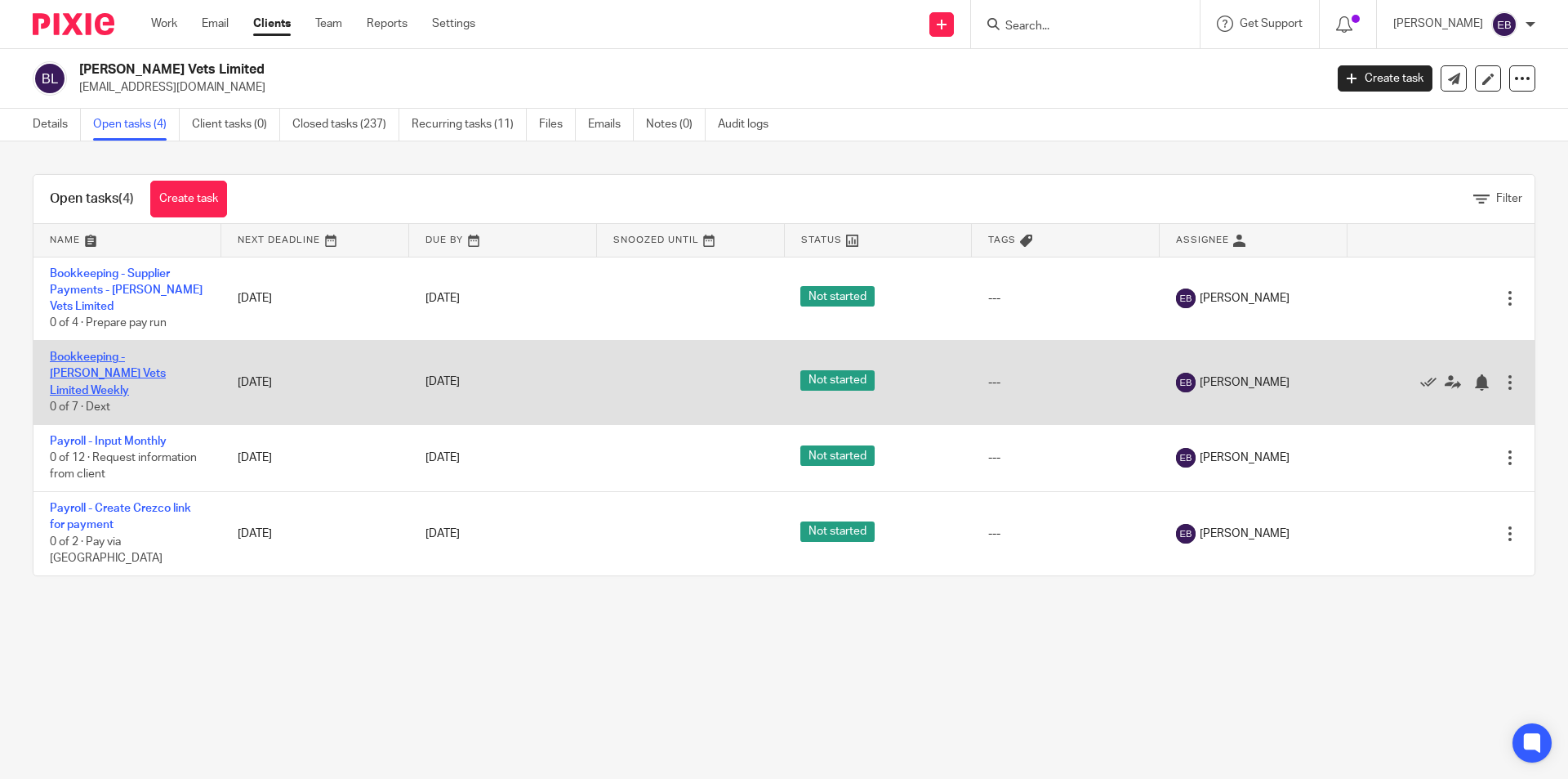
drag, startPoint x: 86, startPoint y: 363, endPoint x: 69, endPoint y: 356, distance: 18.4
click at [69, 356] on link "Bookkeeping - [PERSON_NAME] Vets Limited Weekly" at bounding box center [108, 374] width 116 height 45
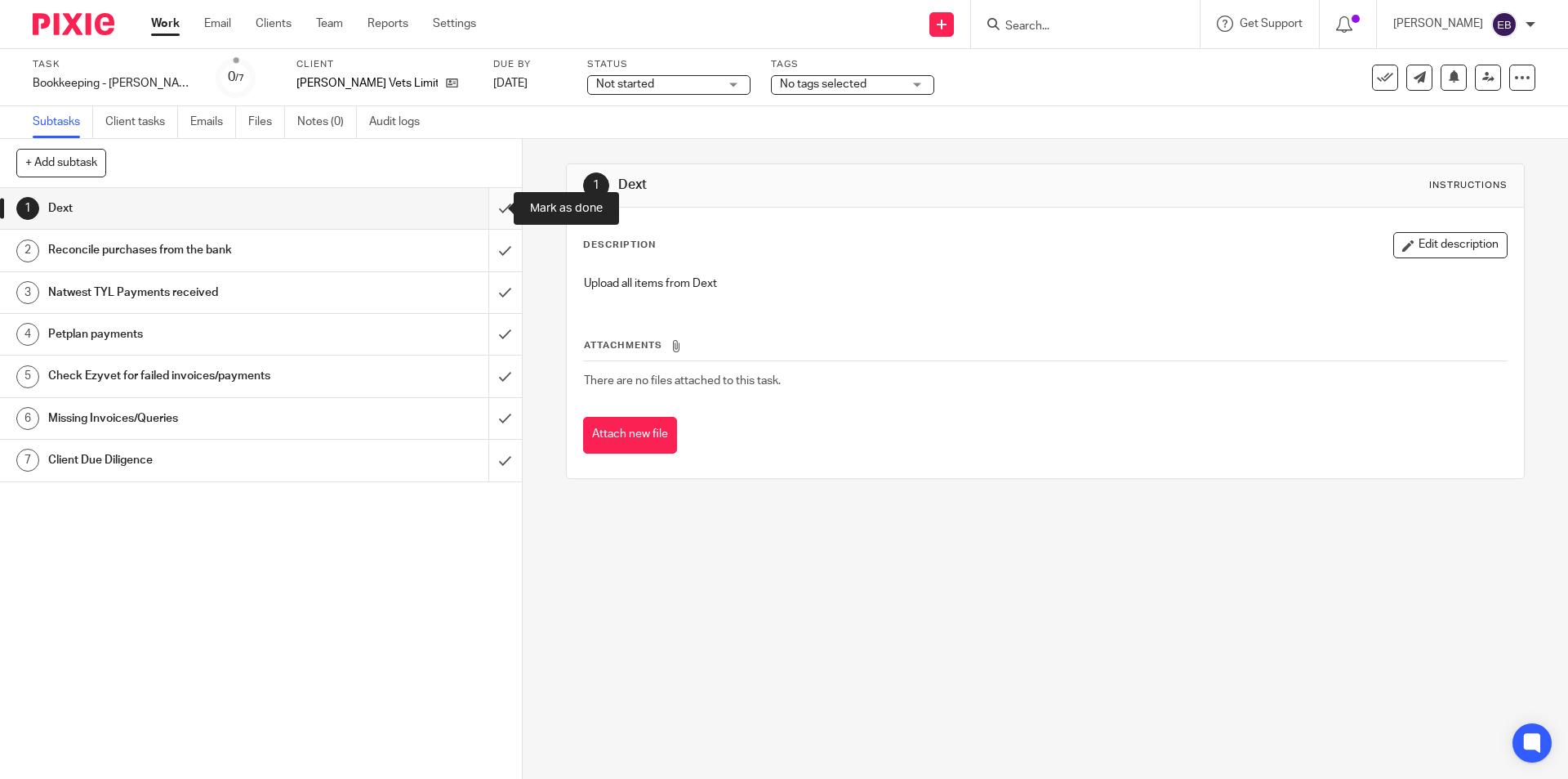
click at [497, 205] on input "submit" at bounding box center [261, 209] width 522 height 41
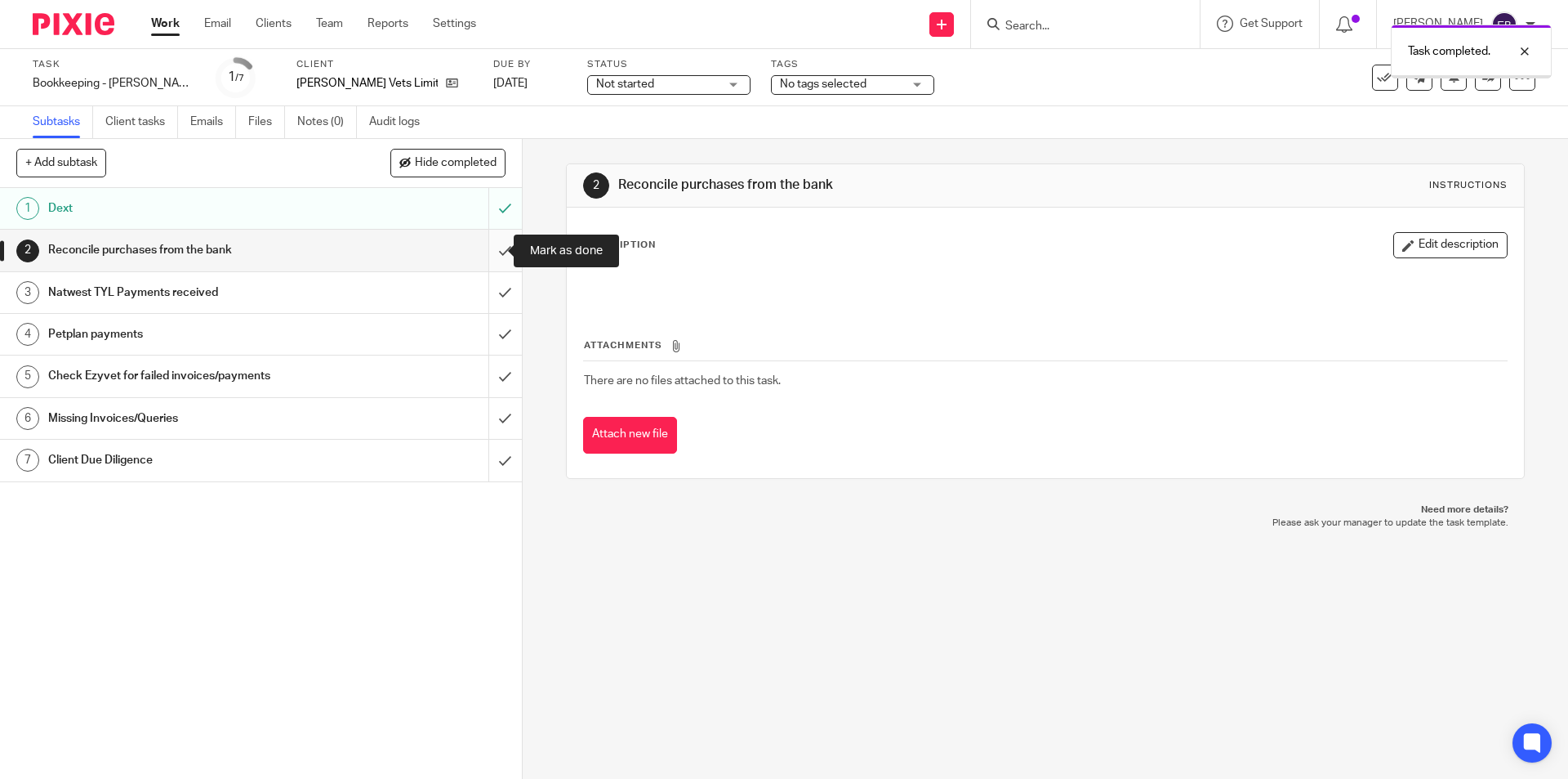
click at [491, 241] on input "submit" at bounding box center [261, 250] width 522 height 41
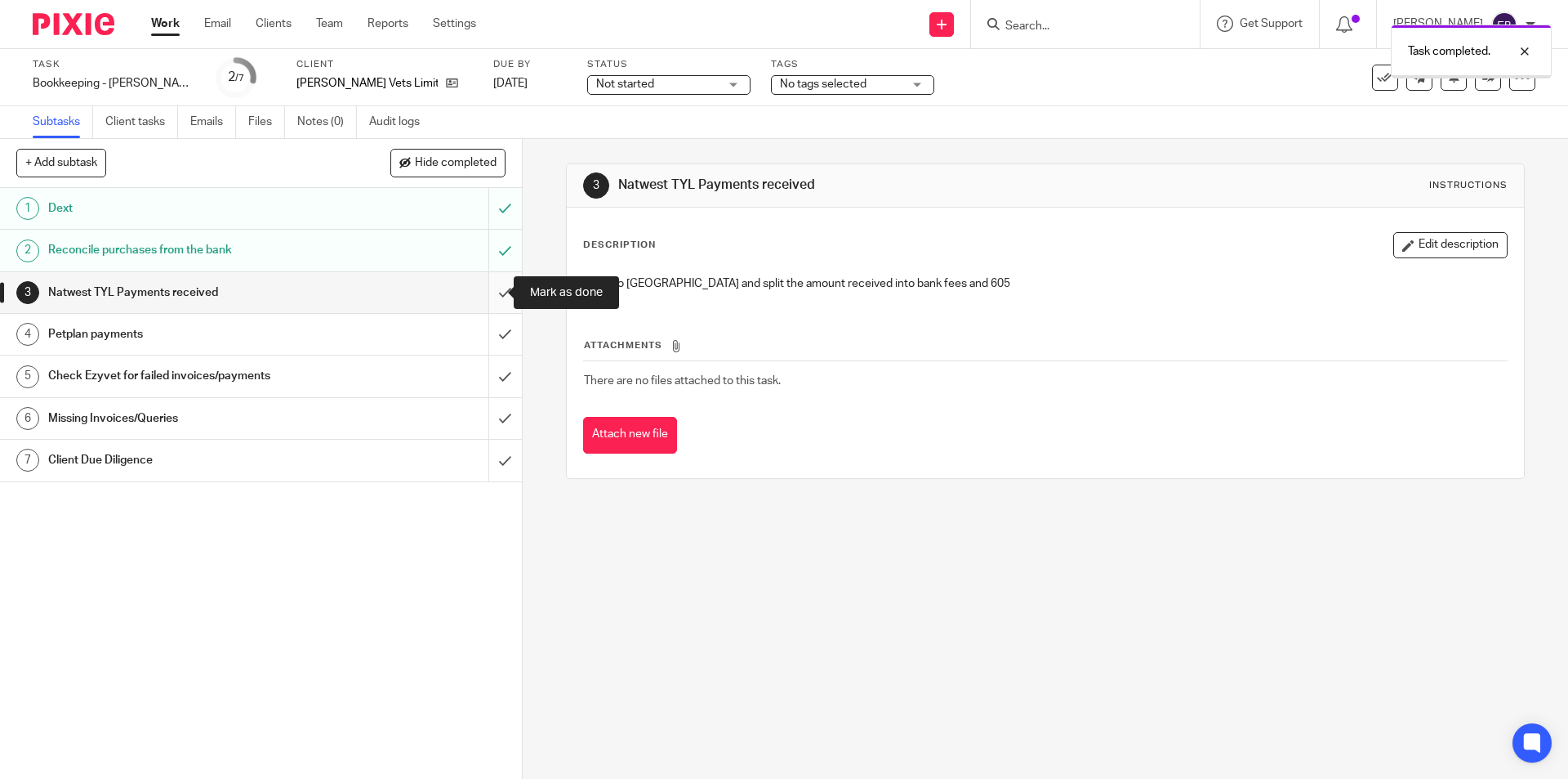
click at [495, 279] on input "submit" at bounding box center [261, 293] width 522 height 41
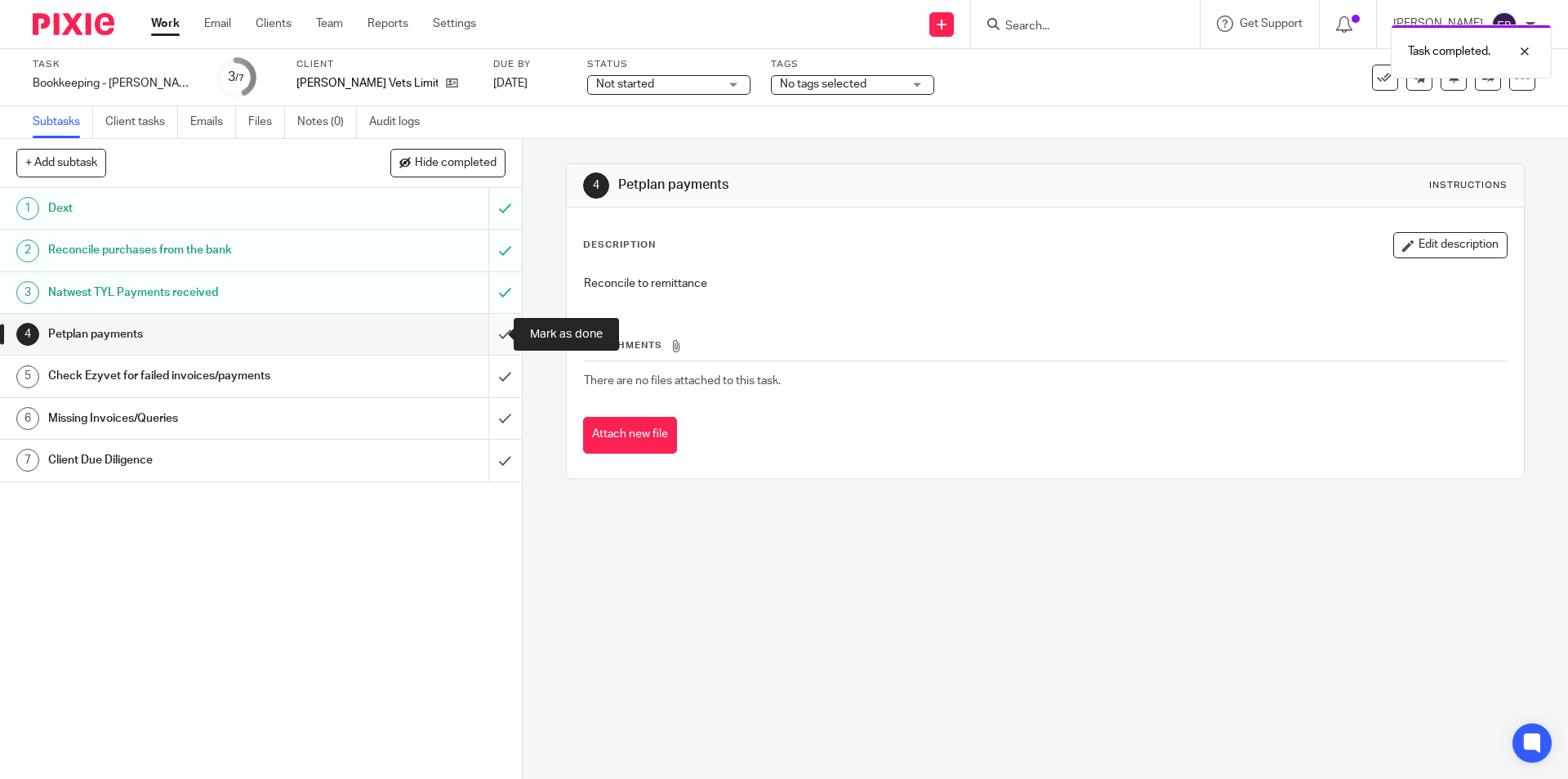
click at [495, 333] on input "submit" at bounding box center [261, 334] width 522 height 41
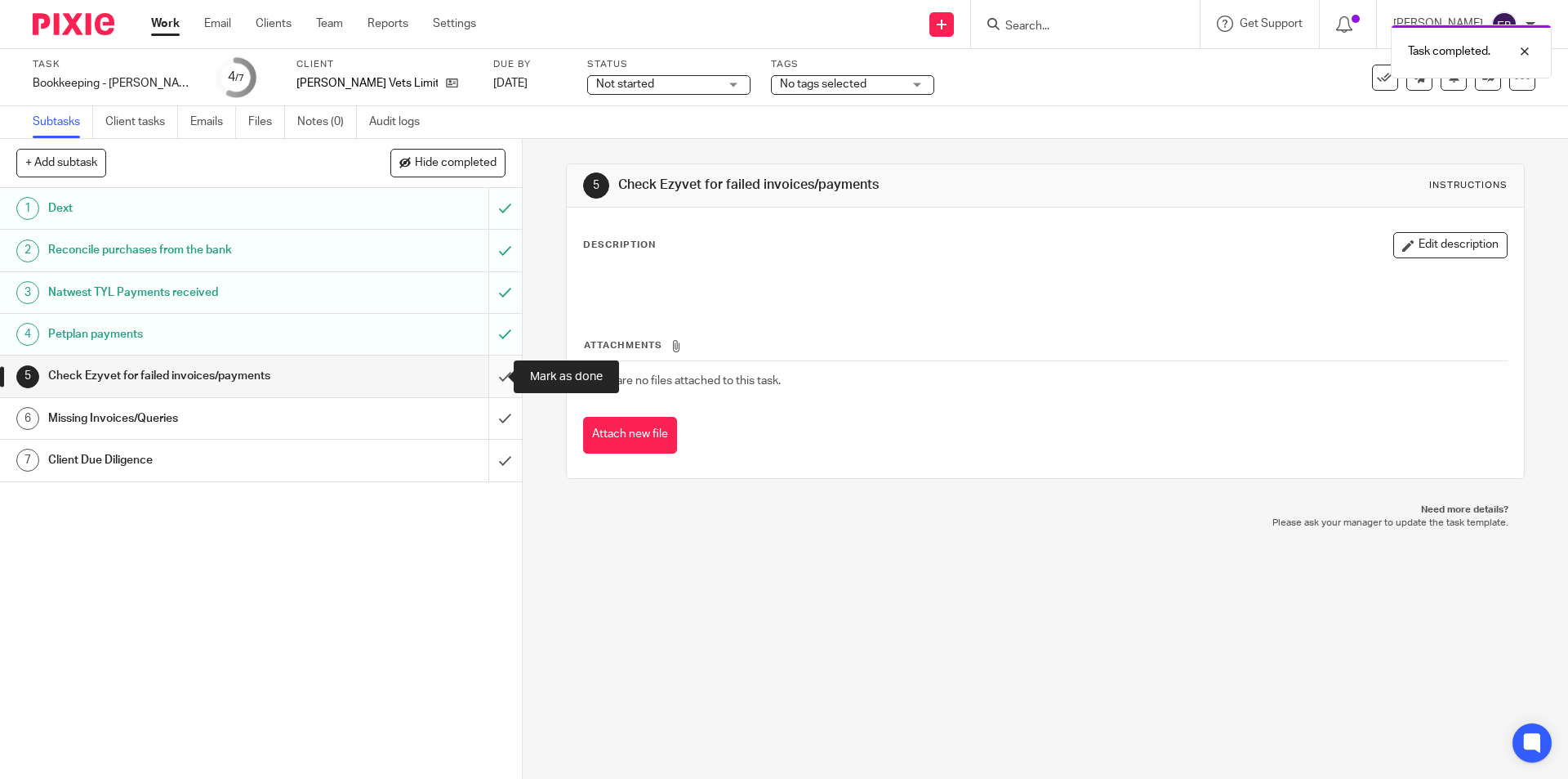
click at [498, 381] on input "submit" at bounding box center [261, 376] width 522 height 41
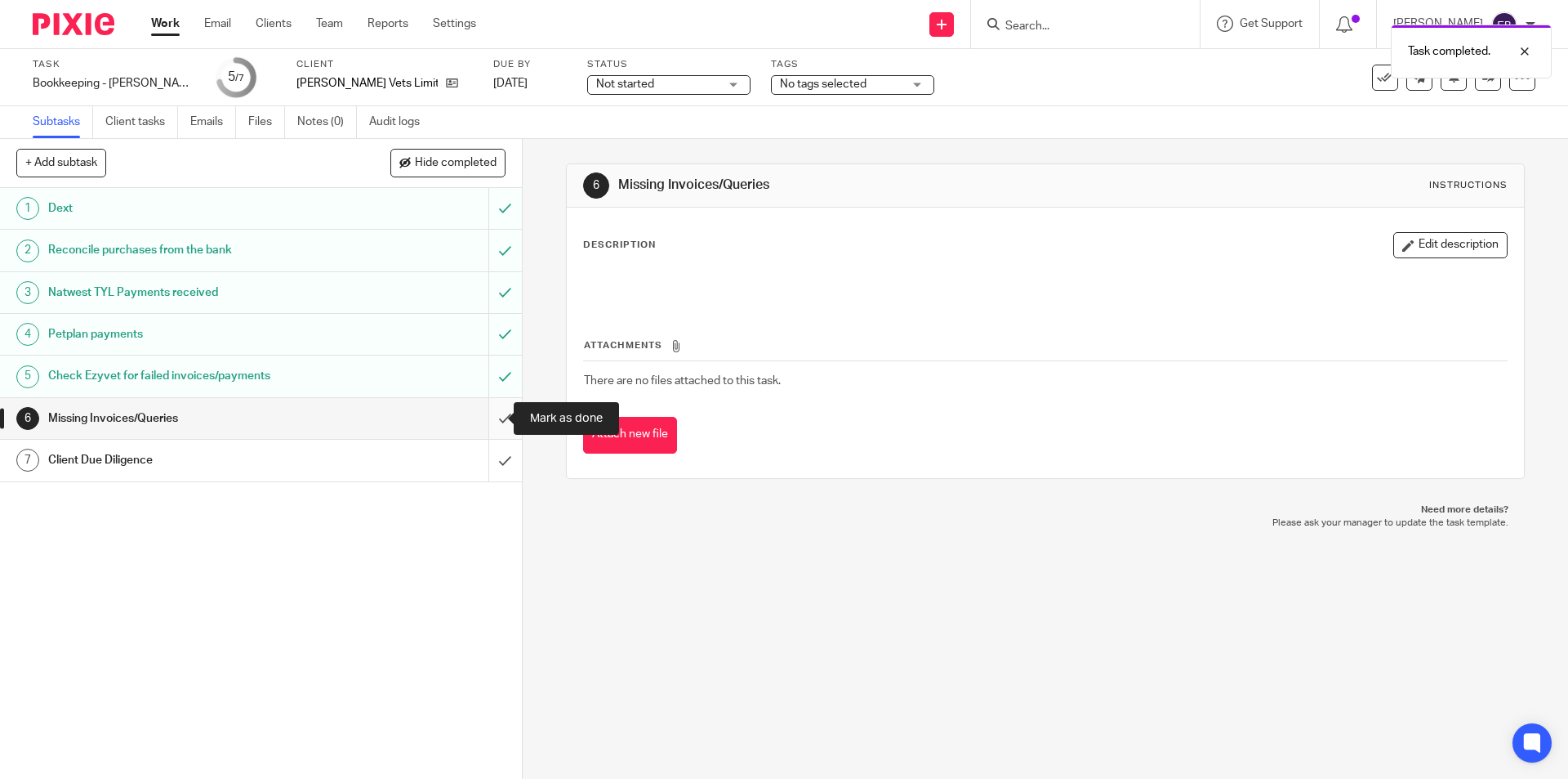
click at [480, 421] on input "submit" at bounding box center [261, 419] width 522 height 41
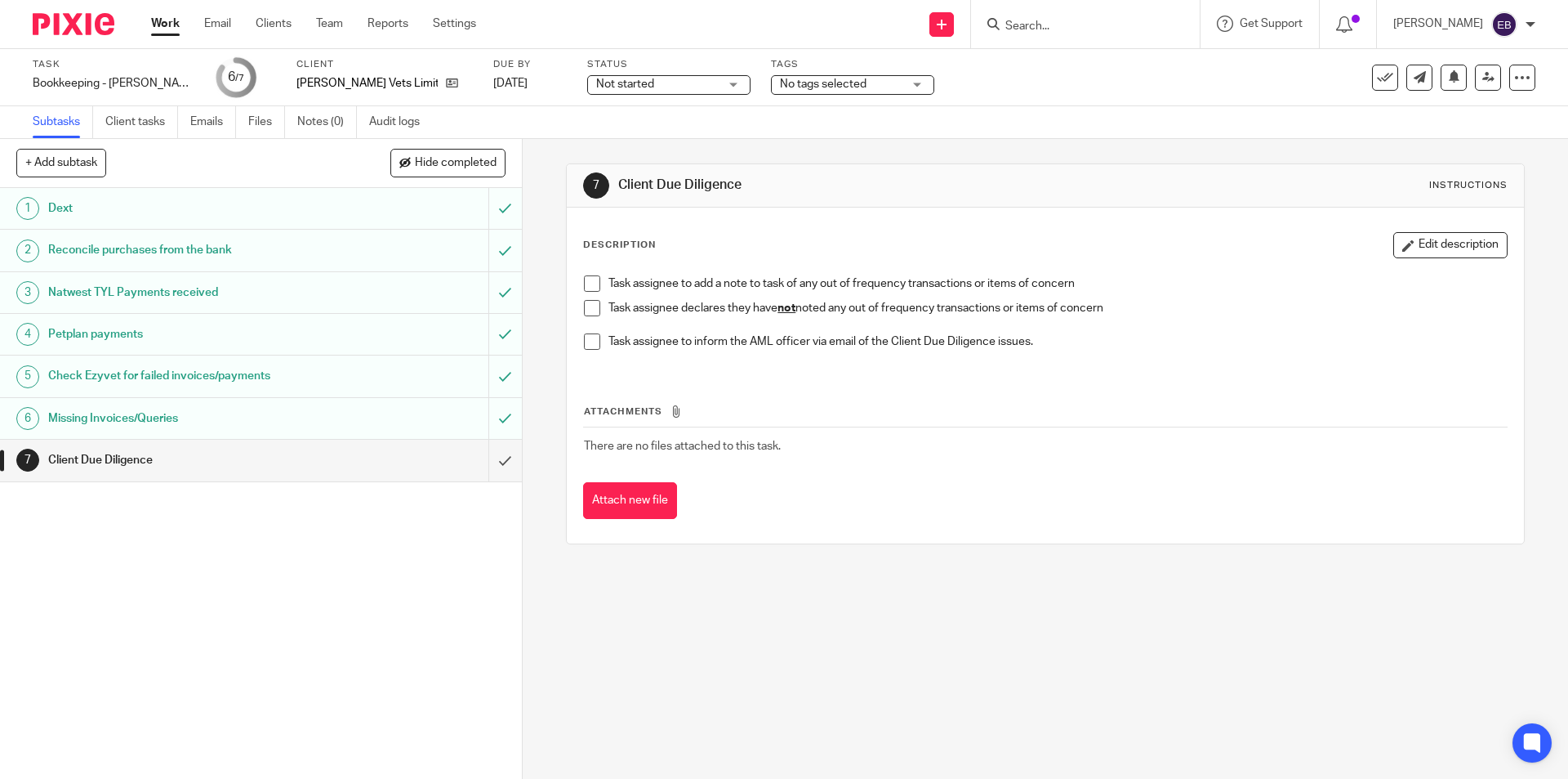
click at [1056, 25] on input "Search" at bounding box center [1077, 27] width 147 height 15
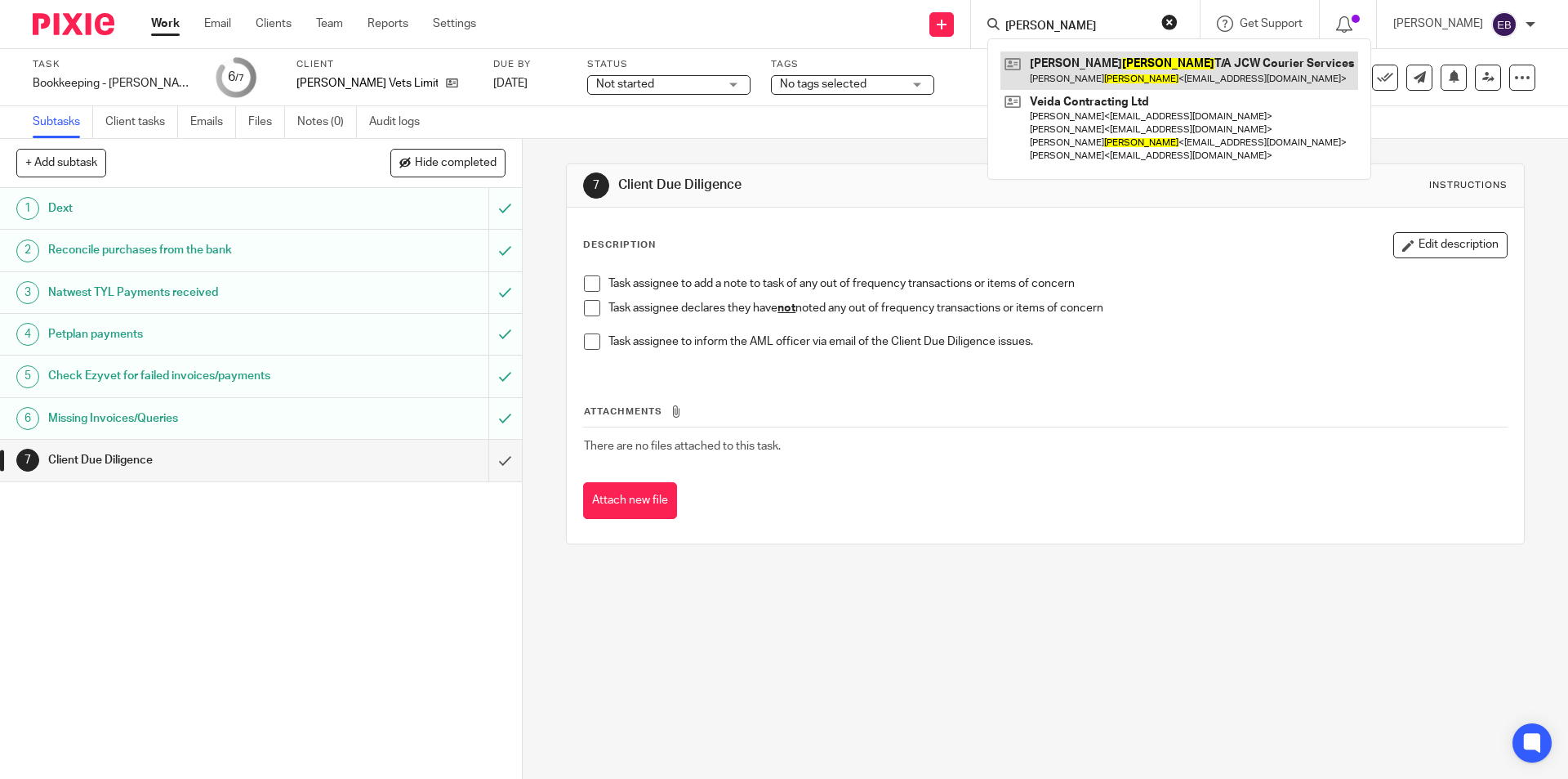
type input "wilson"
click at [579, 306] on div "Task assignee to add a note to task of any out of frequency transactions or ite…" at bounding box center [1045, 318] width 939 height 103
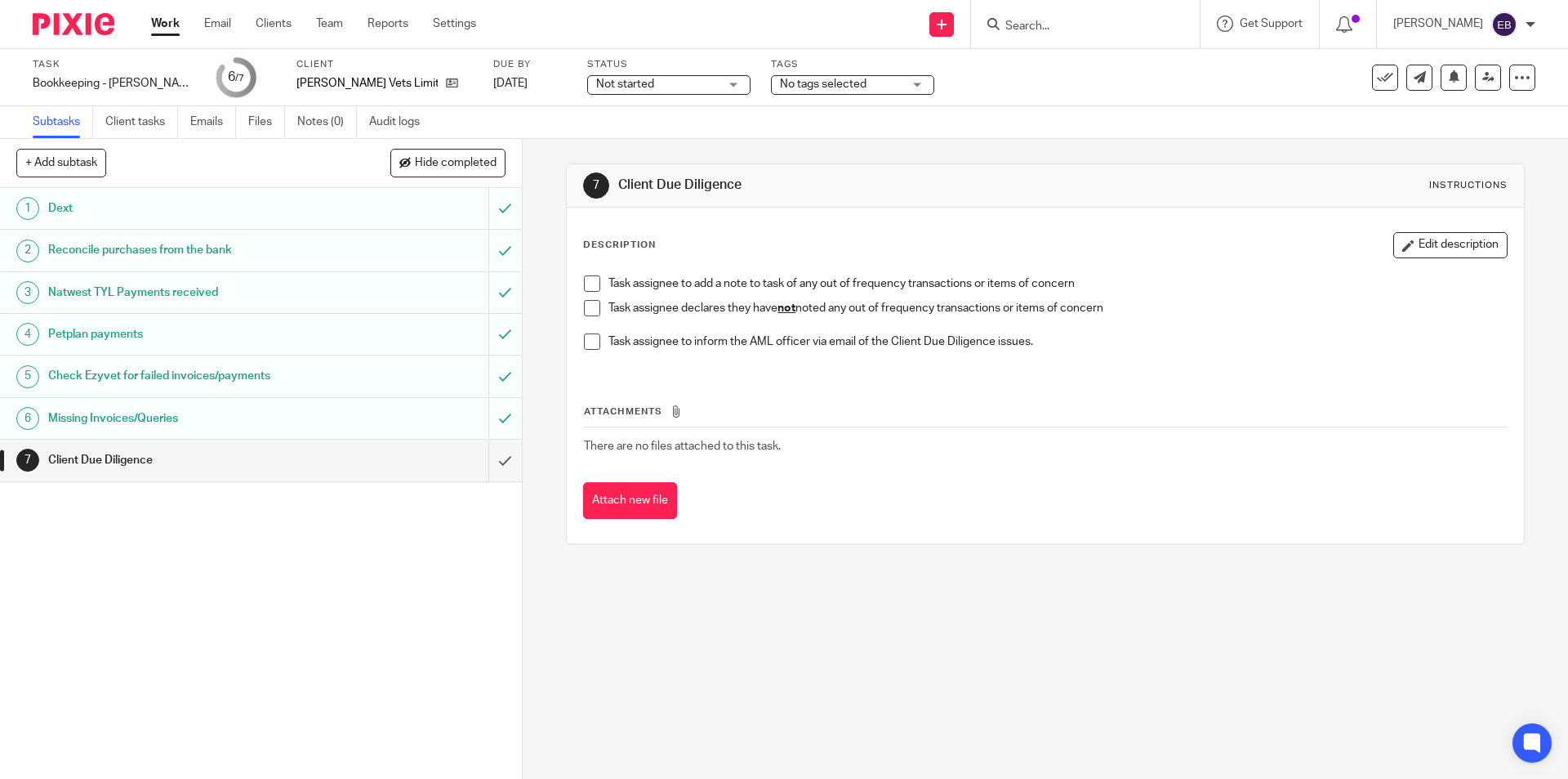
click at [584, 305] on span at bounding box center [592, 307] width 16 height 16
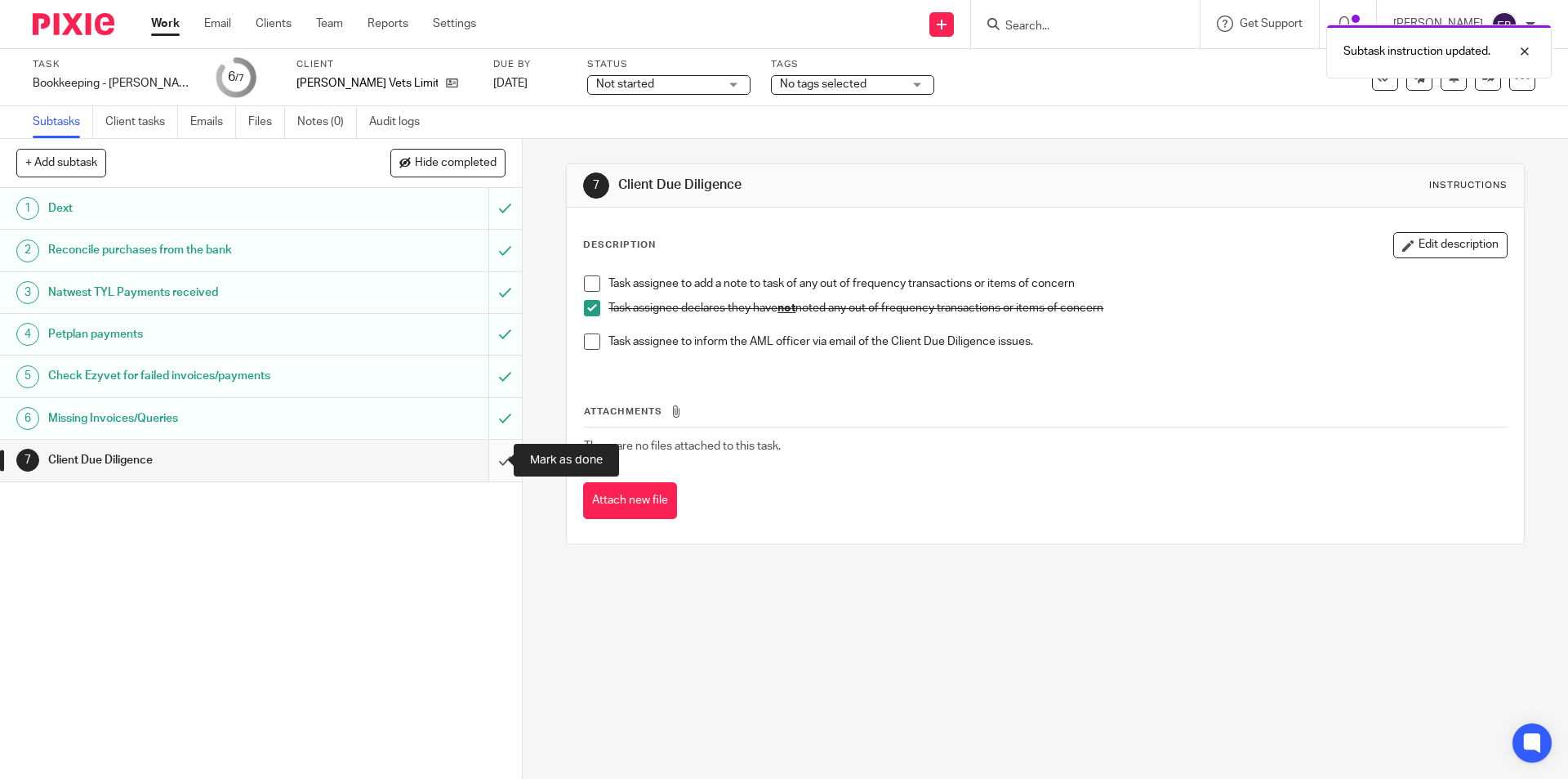
click at [494, 459] on input "submit" at bounding box center [261, 460] width 522 height 41
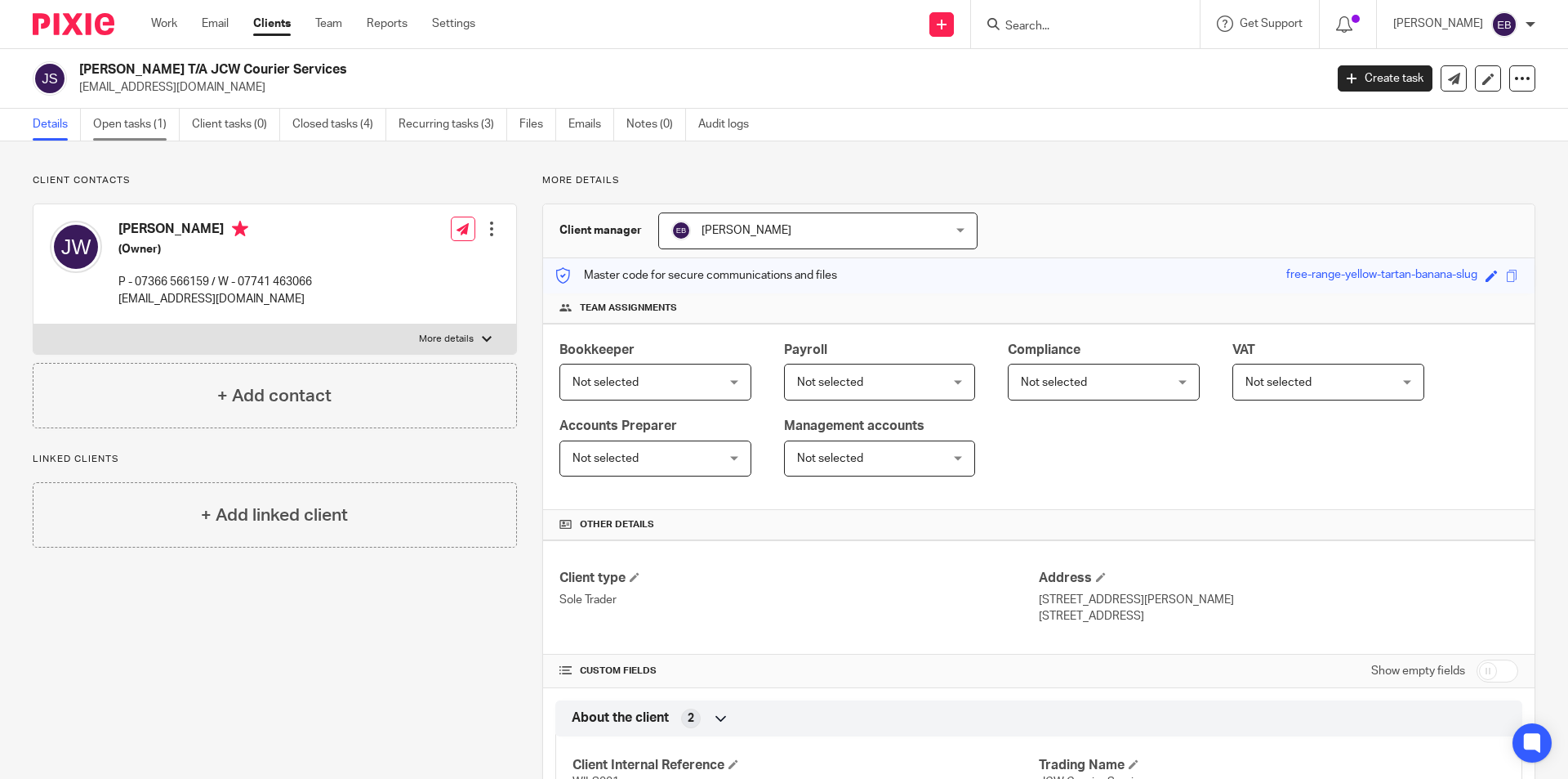
click at [139, 114] on link "Open tasks (1)" at bounding box center [136, 125] width 86 height 32
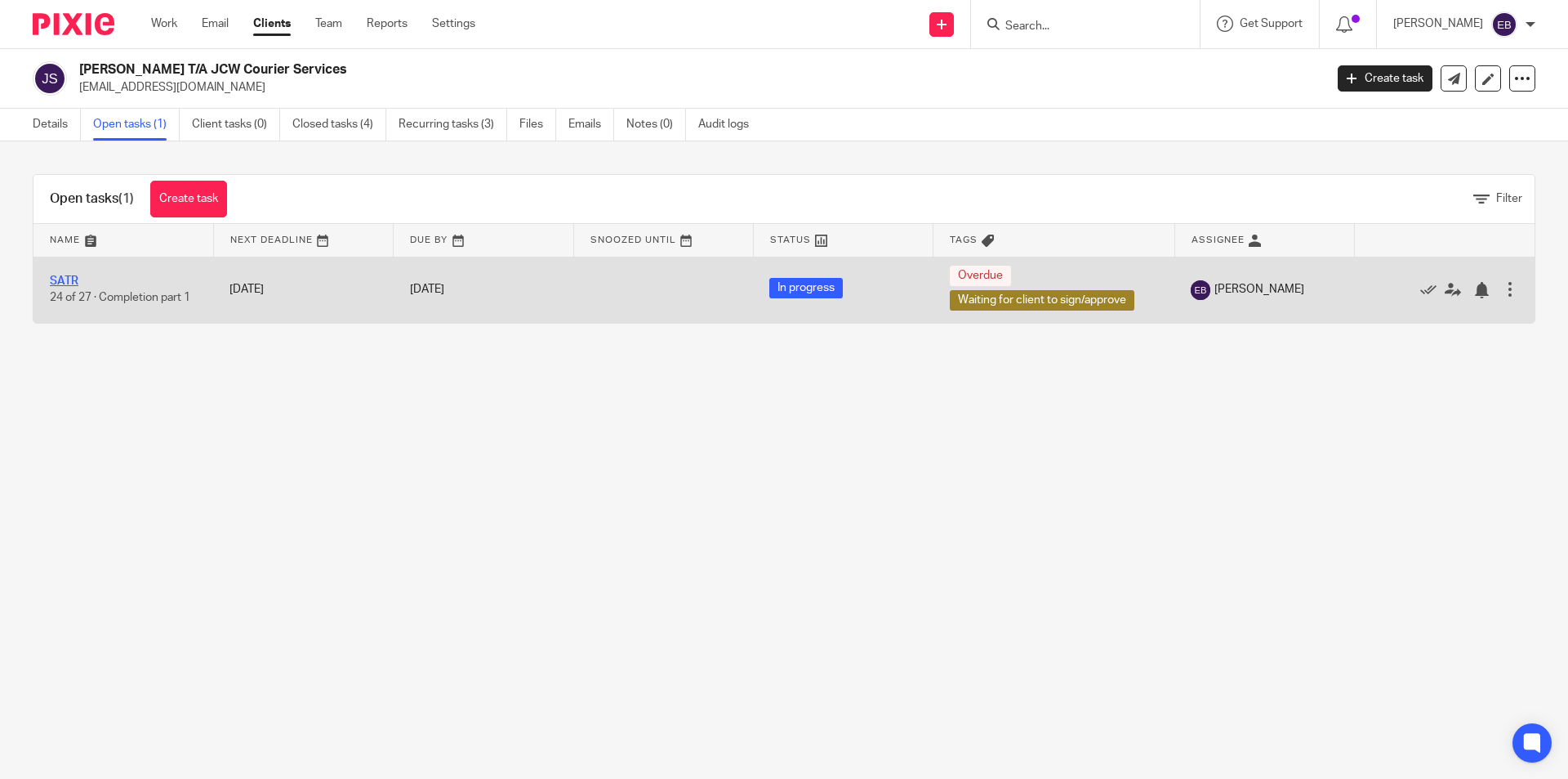
click at [56, 276] on link "SATR" at bounding box center [64, 281] width 29 height 11
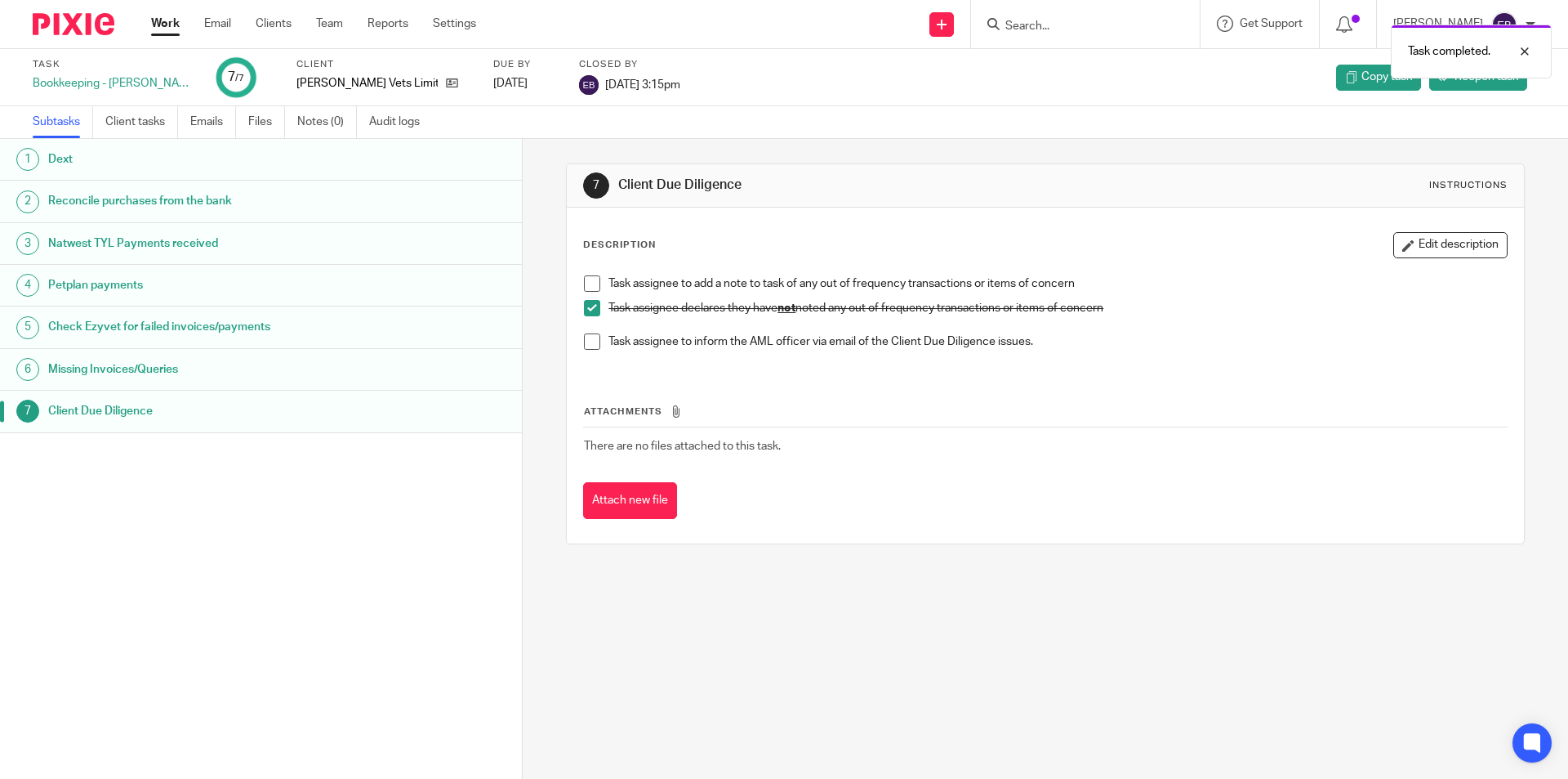
click at [176, 27] on link "Work" at bounding box center [165, 23] width 29 height 16
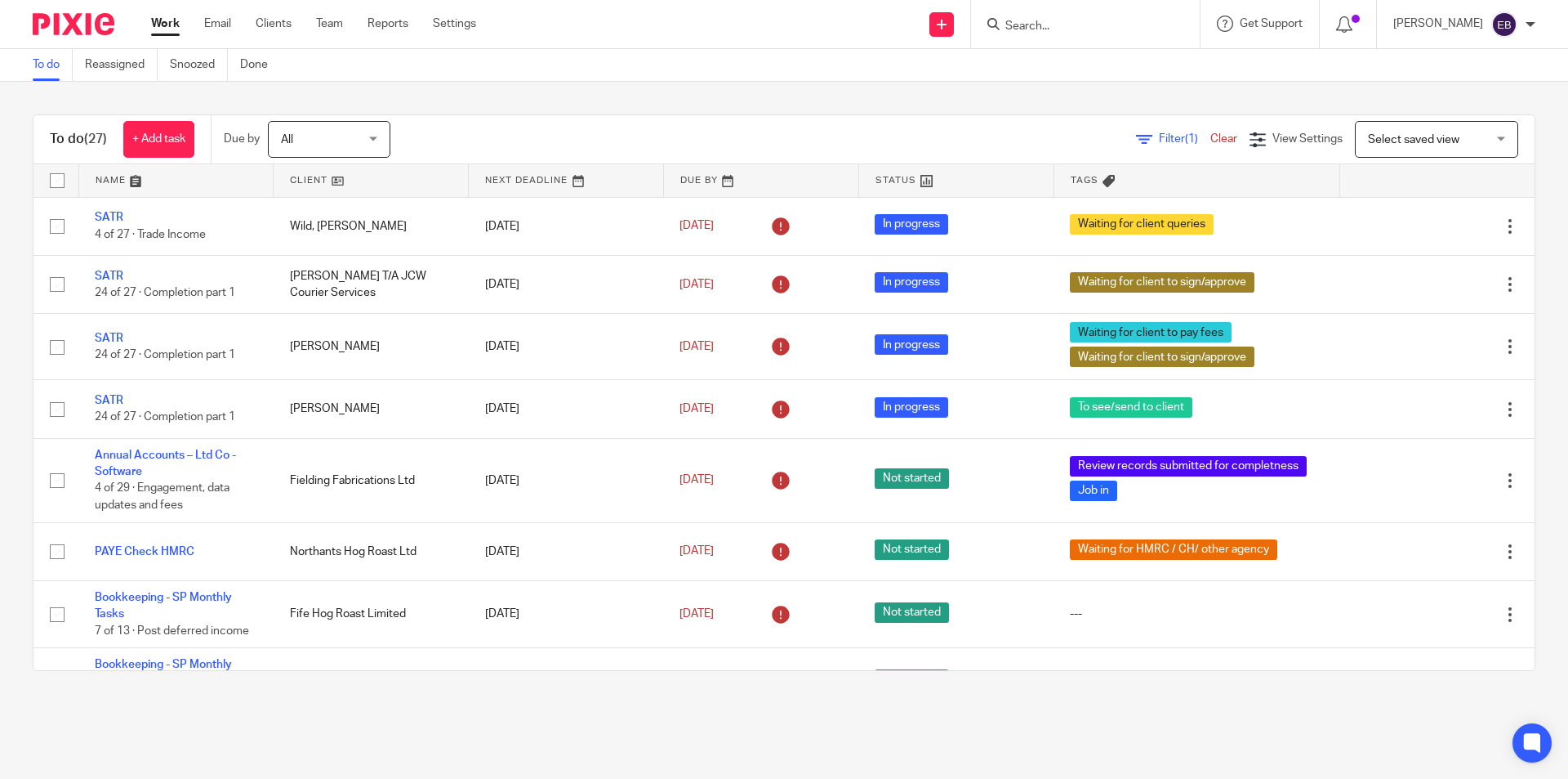
click at [1042, 5] on div at bounding box center [1086, 23] width 228 height 48
click at [1045, 20] on input "Search" at bounding box center [1077, 27] width 147 height 15
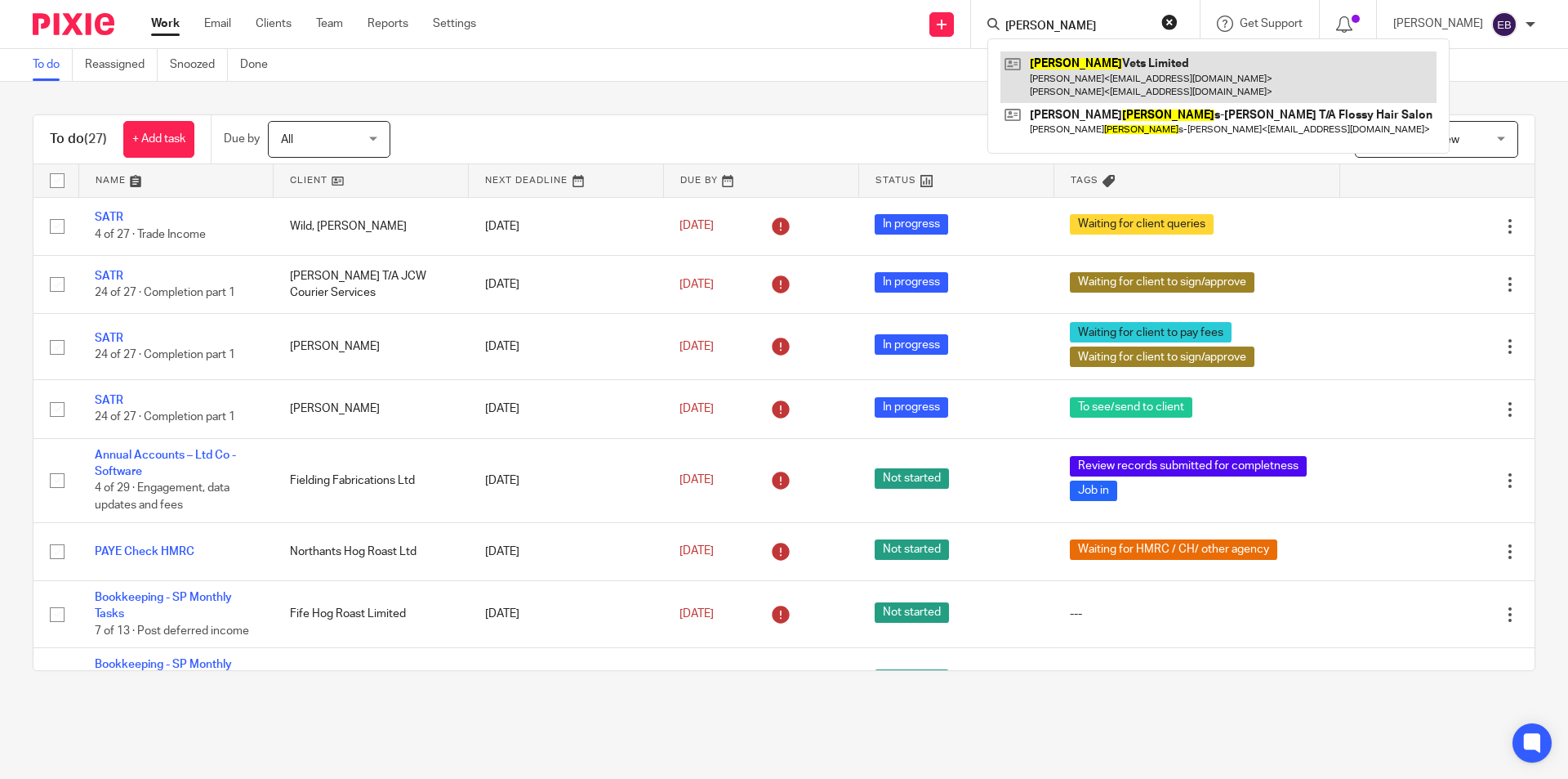
type input "bowland"
click at [1093, 93] on link at bounding box center [1219, 77] width 436 height 51
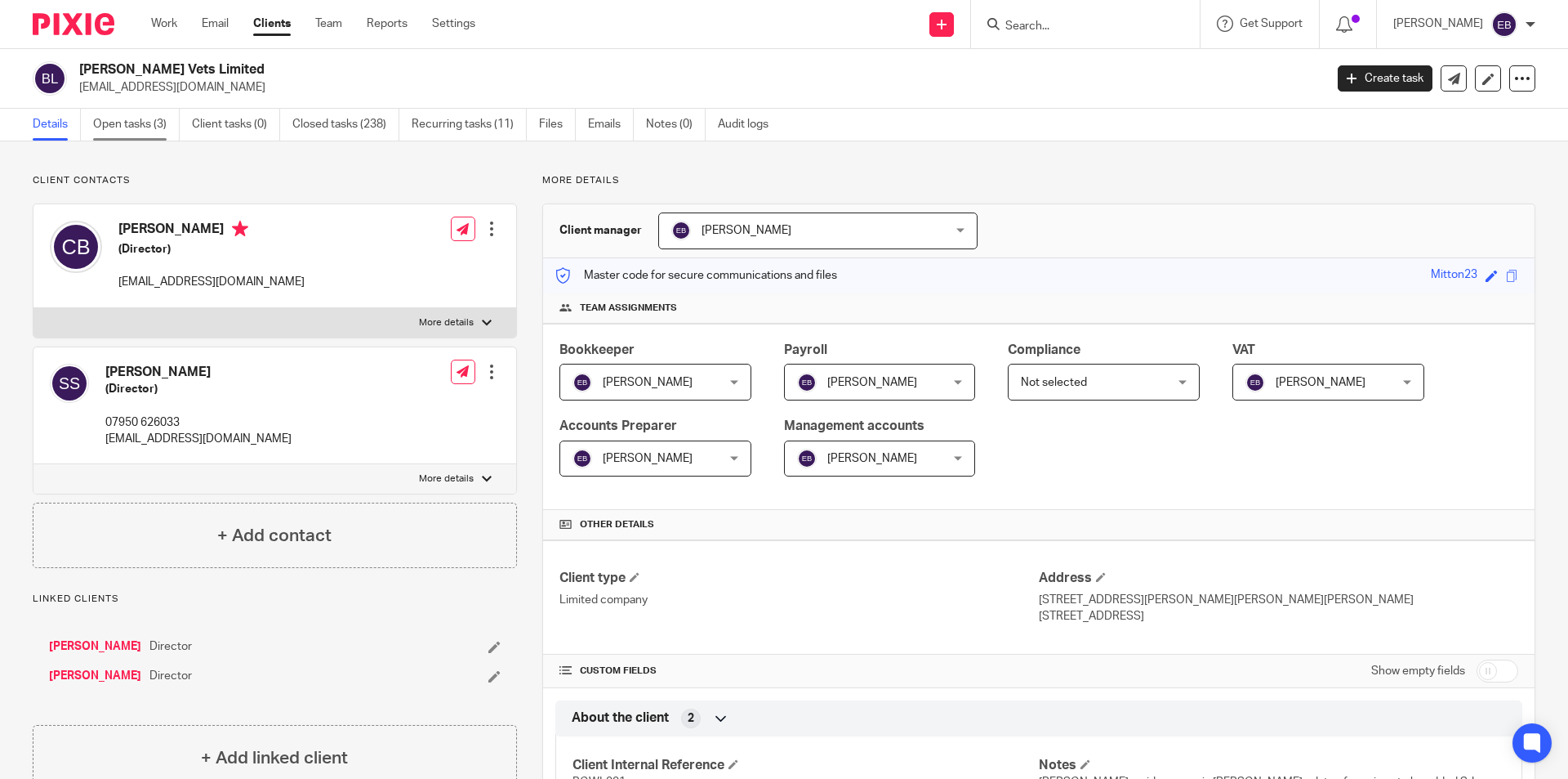
click at [125, 119] on link "Open tasks (3)" at bounding box center [136, 125] width 86 height 32
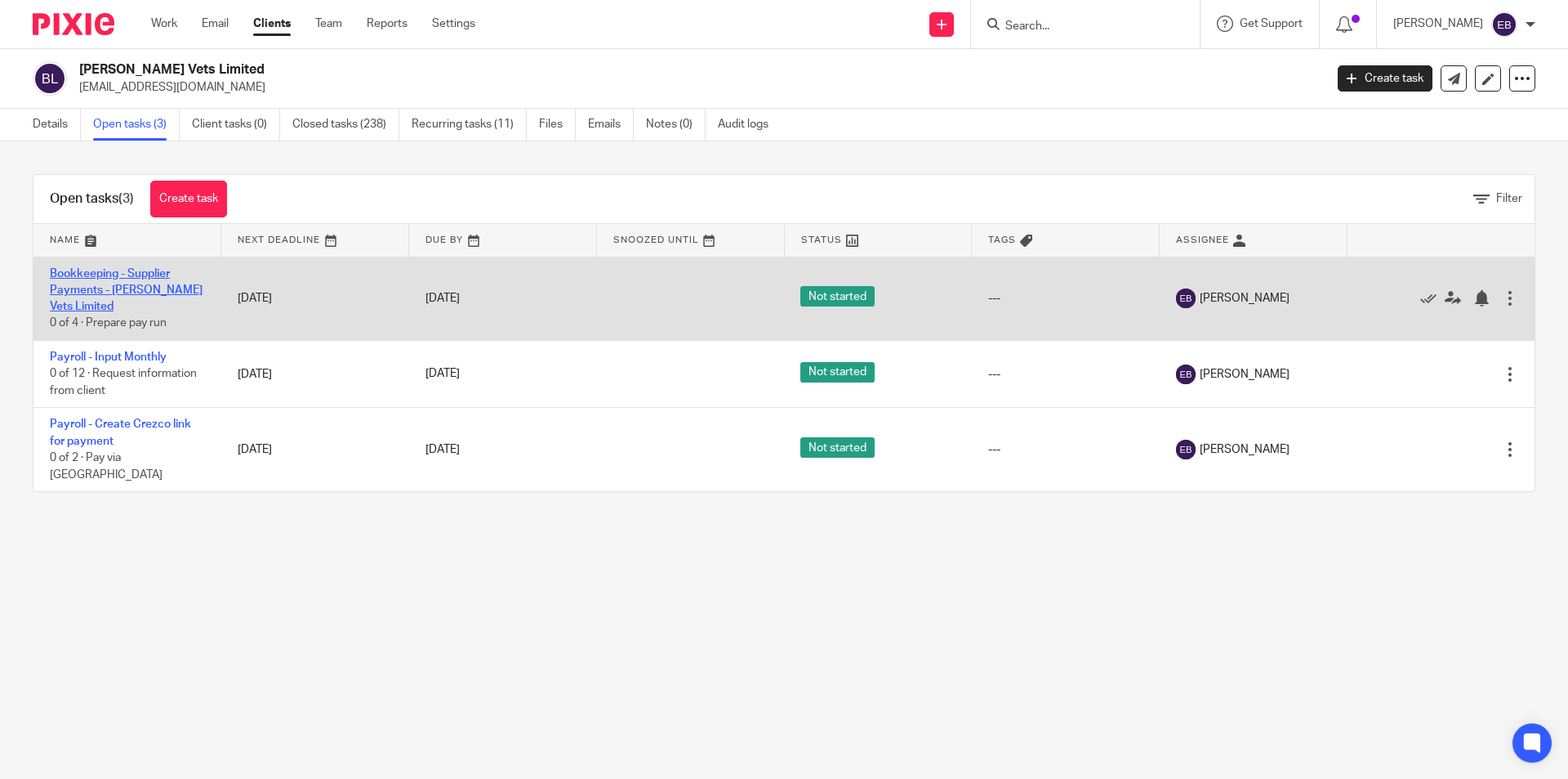
click at [96, 287] on link "Bookkeeping - Supplier Payments - [PERSON_NAME] Vets Limited" at bounding box center [125, 290] width 153 height 45
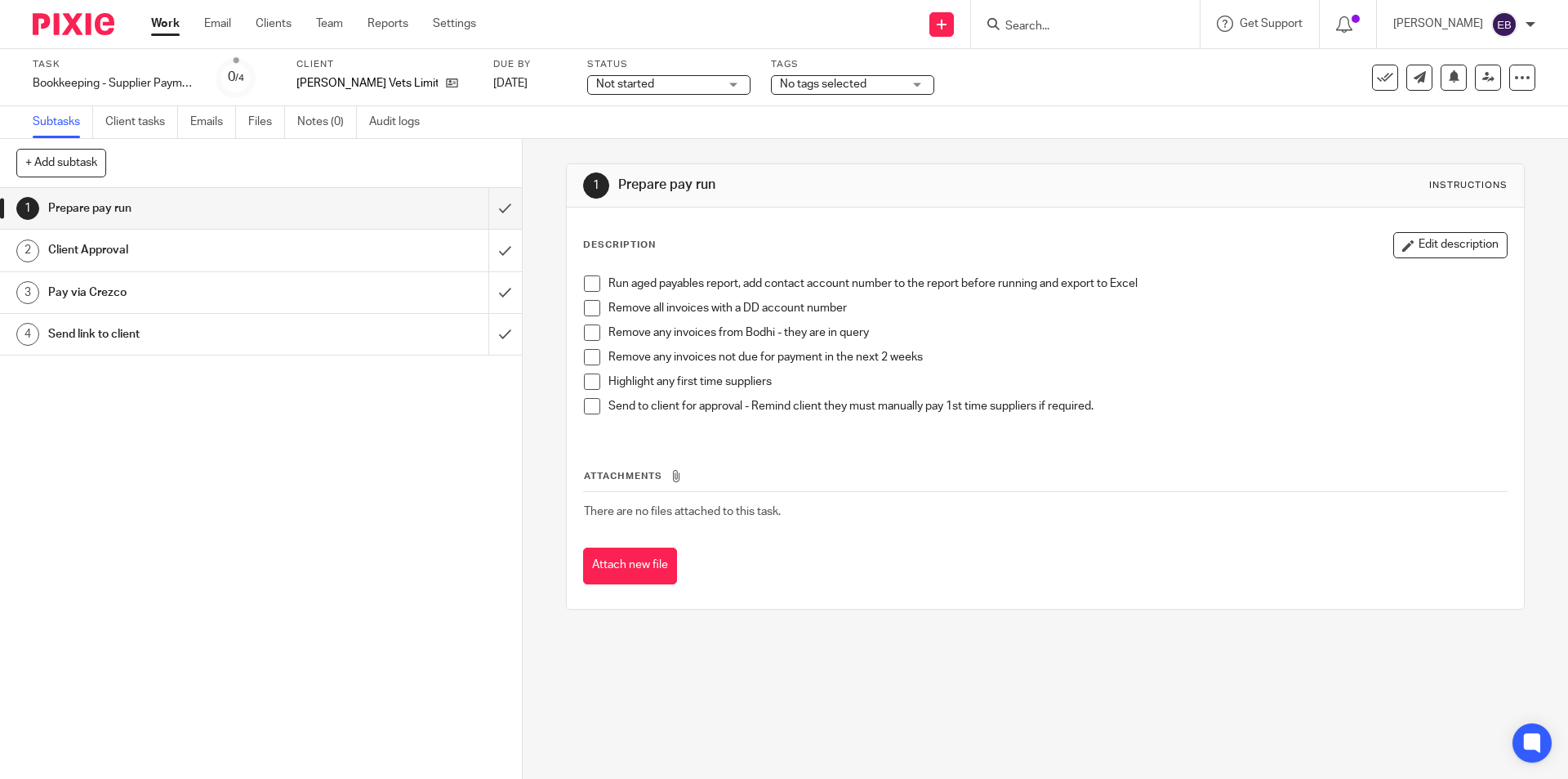
click at [588, 282] on span at bounding box center [592, 283] width 16 height 16
click at [588, 304] on span at bounding box center [592, 307] width 16 height 16
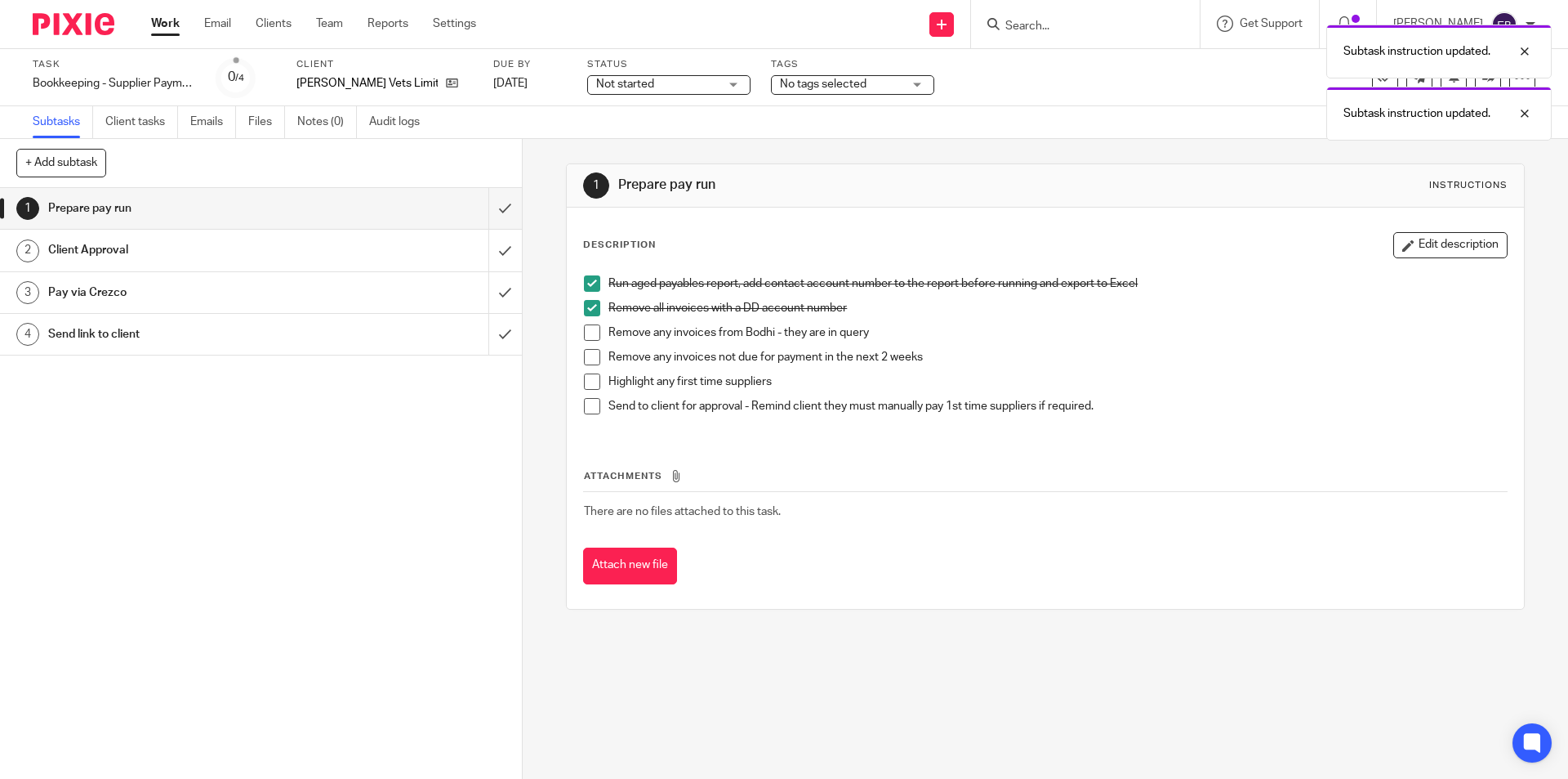
click at [592, 323] on li "Remove all invoices with a DD account number" at bounding box center [1045, 312] width 922 height 24
click at [590, 349] on span at bounding box center [592, 357] width 16 height 16
click at [585, 331] on span at bounding box center [592, 331] width 16 height 16
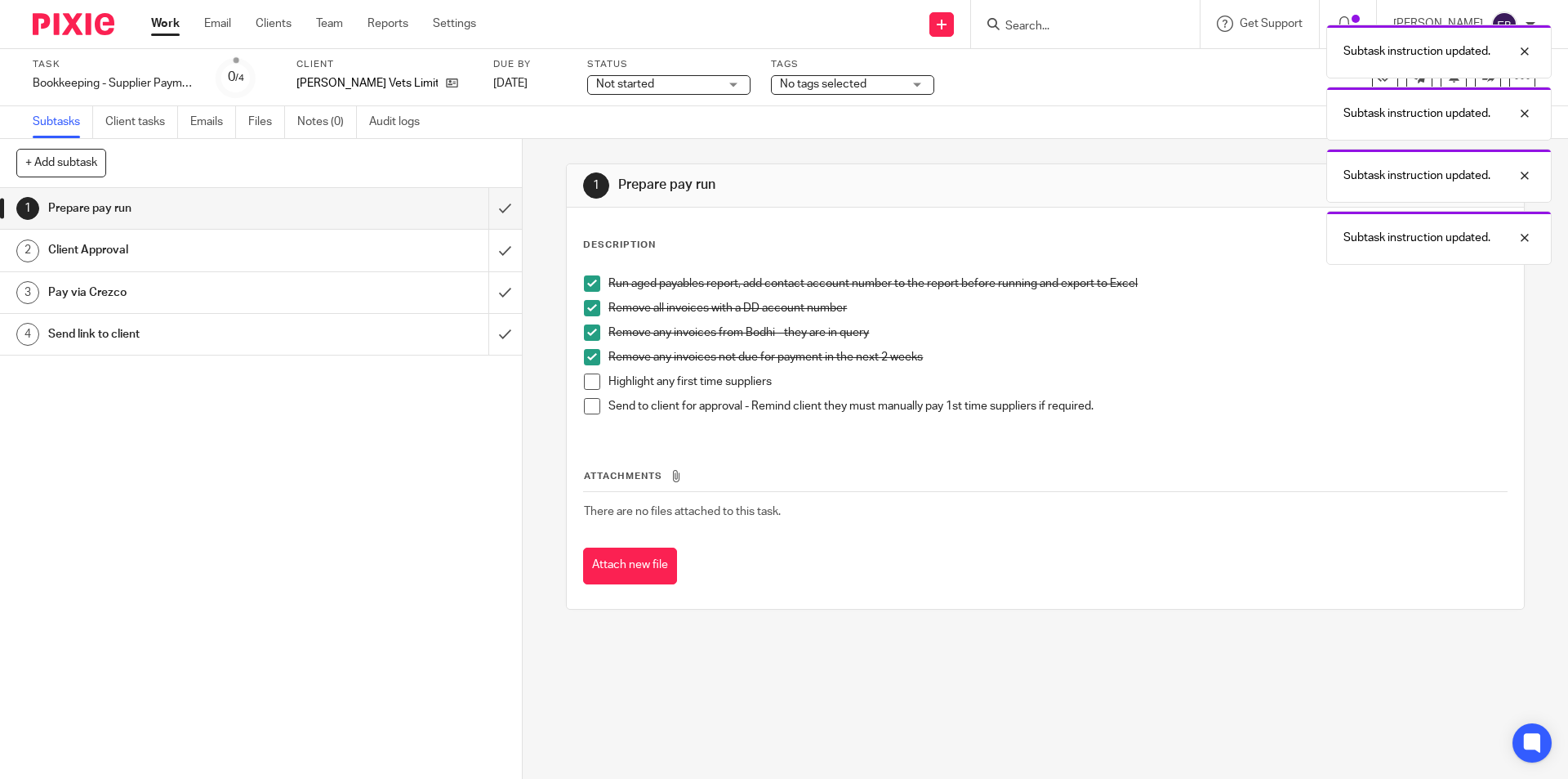
click at [587, 375] on span at bounding box center [592, 381] width 16 height 16
click at [592, 407] on span at bounding box center [592, 405] width 16 height 16
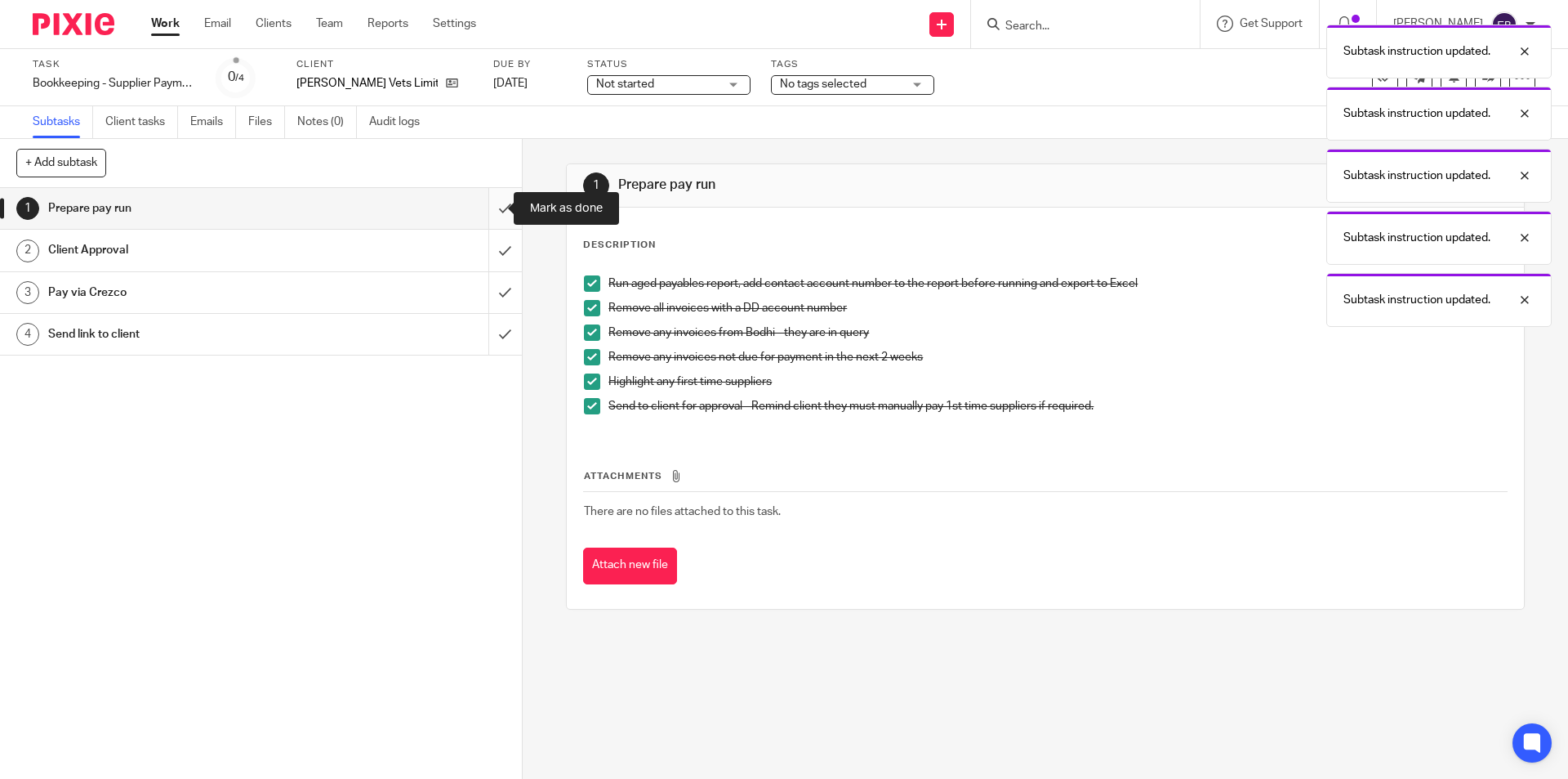
click at [486, 211] on input "submit" at bounding box center [261, 209] width 522 height 41
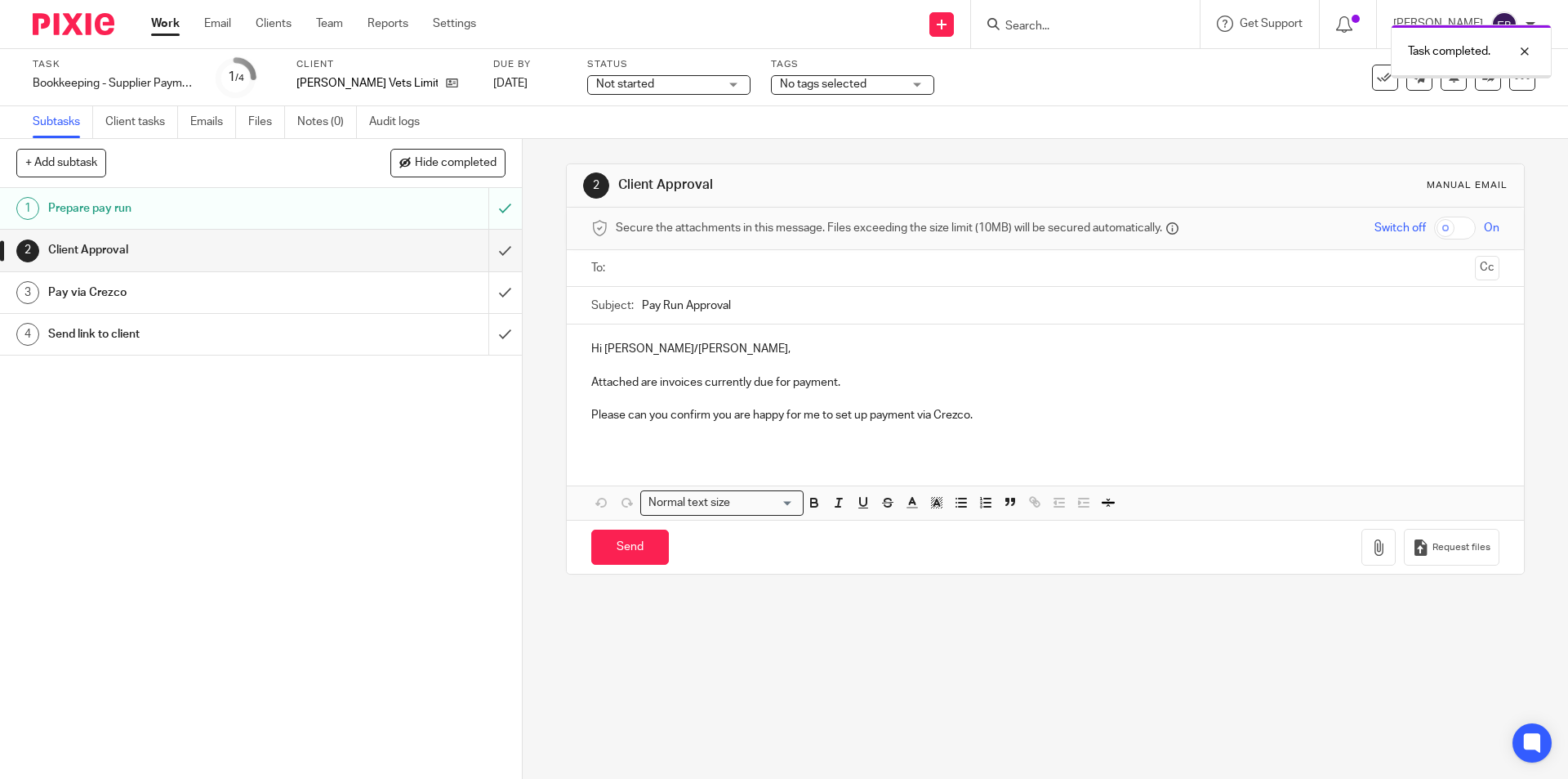
click at [644, 265] on input "text" at bounding box center [1045, 269] width 846 height 19
click at [1370, 551] on icon "button" at bounding box center [1378, 550] width 16 height 16
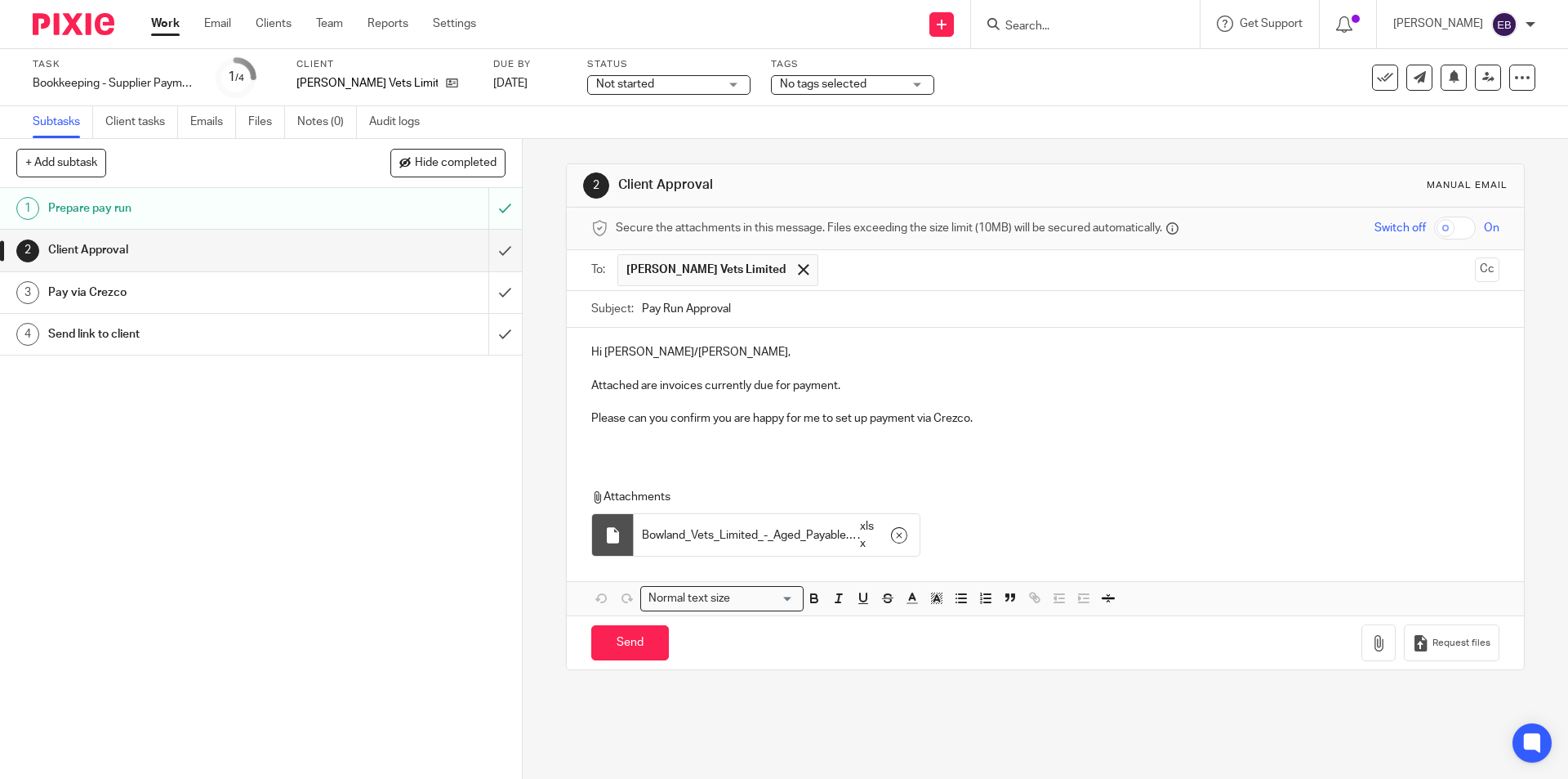
click at [609, 455] on div "Hi [PERSON_NAME]/[PERSON_NAME], Attached are invoices currently due for payment…" at bounding box center [1046, 391] width 957 height 128
click at [641, 644] on input "Send" at bounding box center [630, 643] width 78 height 36
type input "Sent"
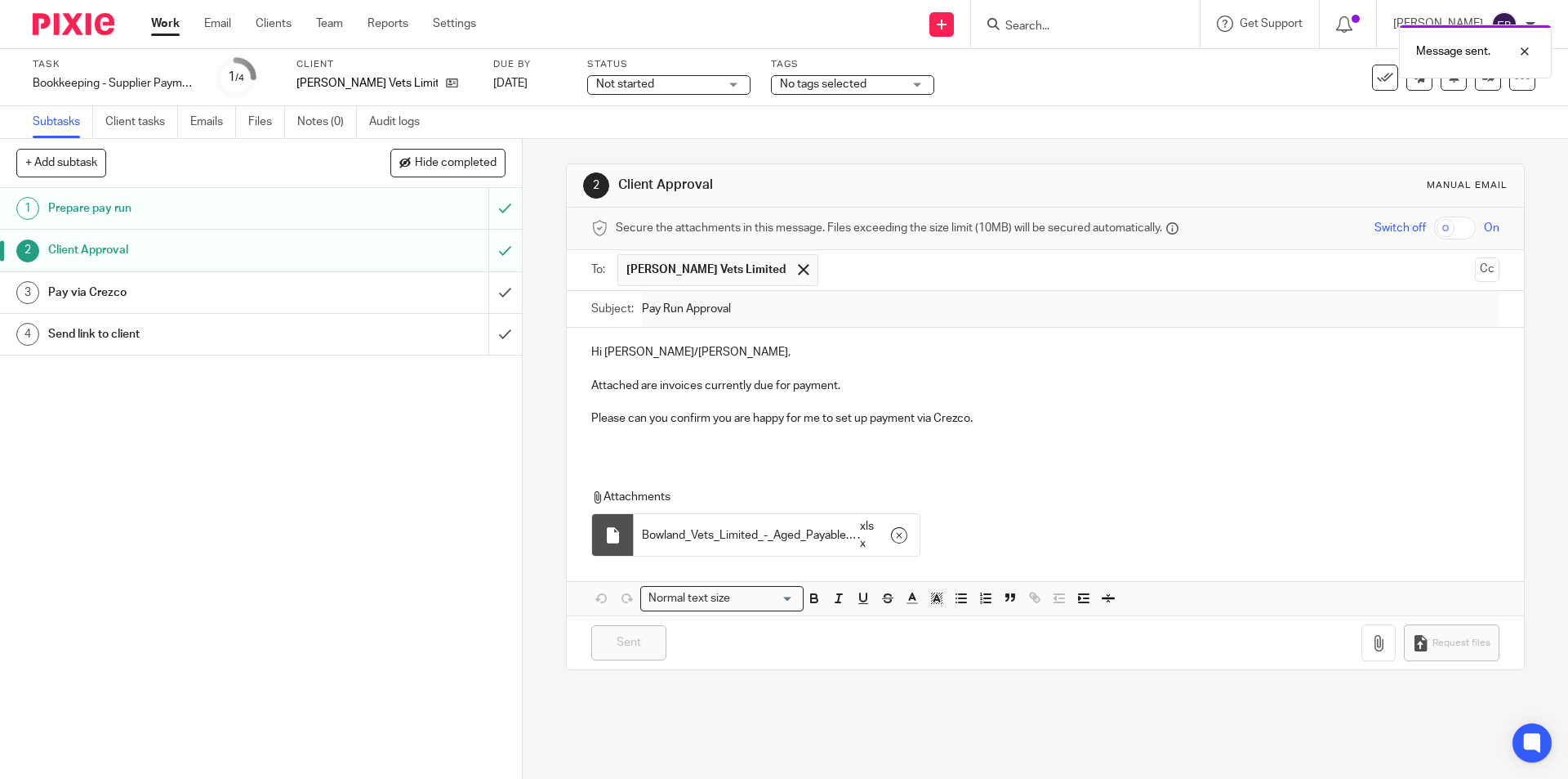
click at [628, 83] on span "Not started" at bounding box center [625, 84] width 58 height 11
click at [635, 145] on span "In progress" at bounding box center [614, 143] width 57 height 11
click at [813, 93] on span "No tags selected" at bounding box center [841, 84] width 123 height 17
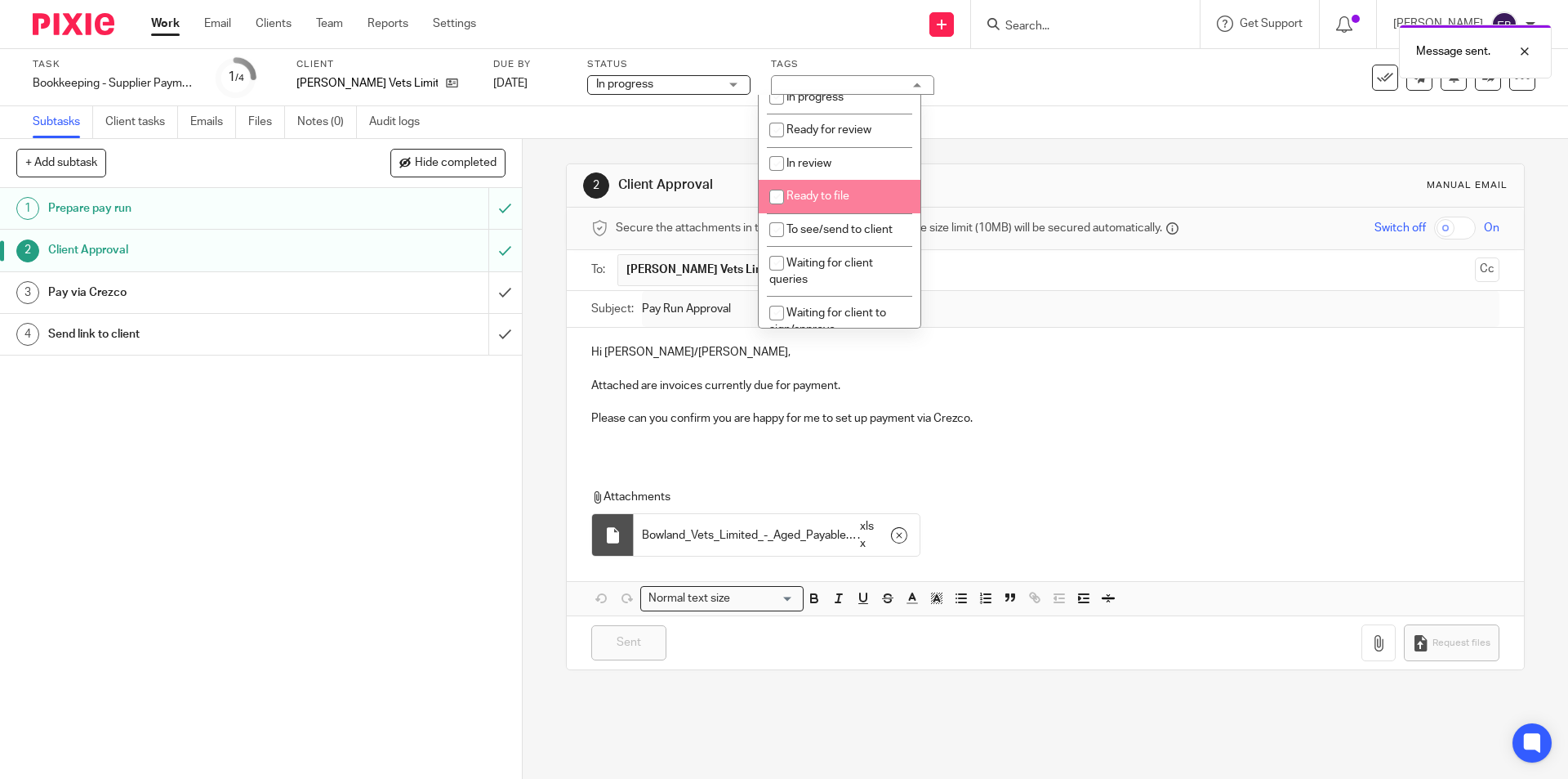
scroll to position [245, 0]
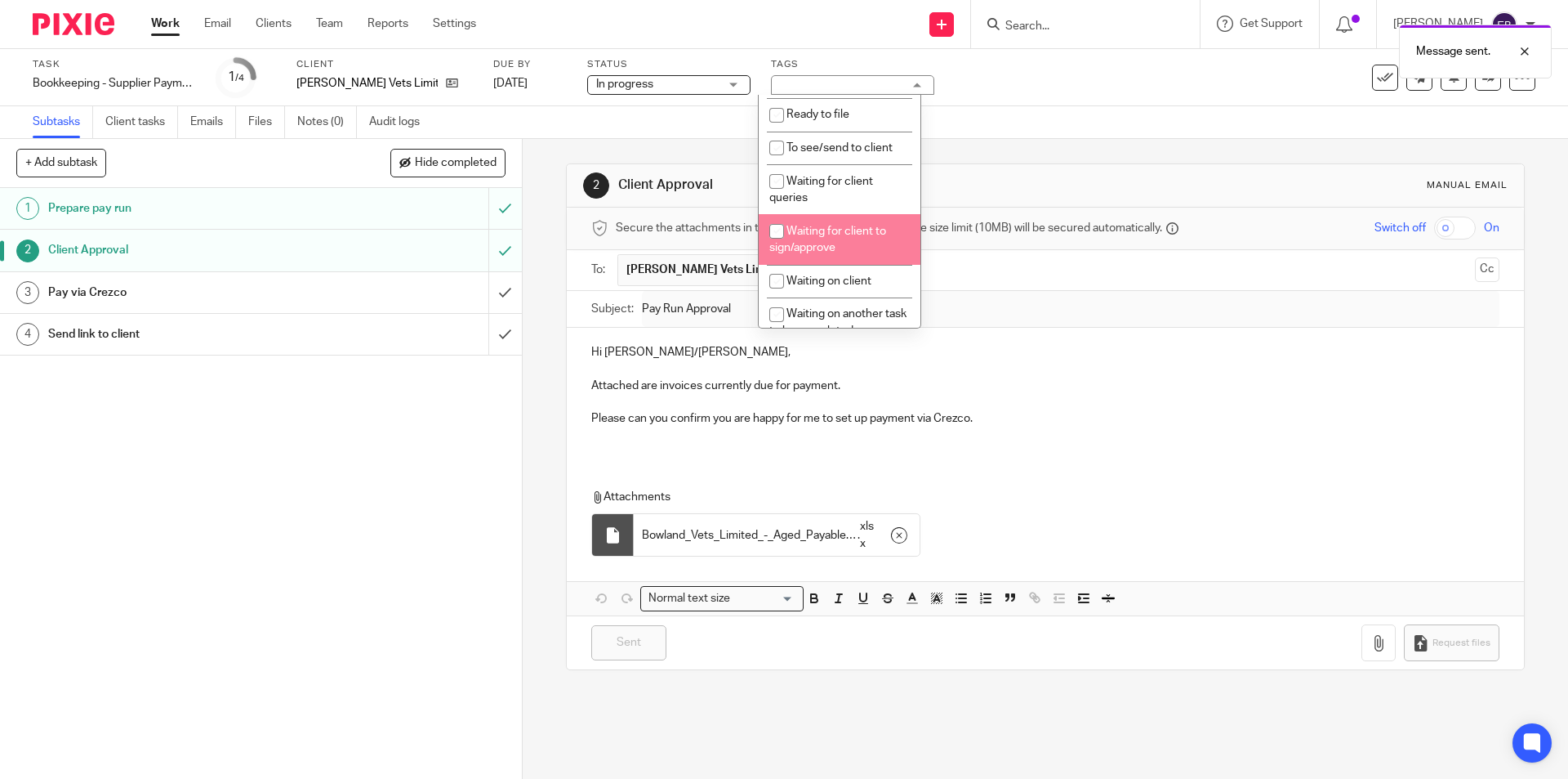
click at [859, 242] on li "Waiting for client to sign/approve" at bounding box center [840, 239] width 162 height 50
checkbox input "true"
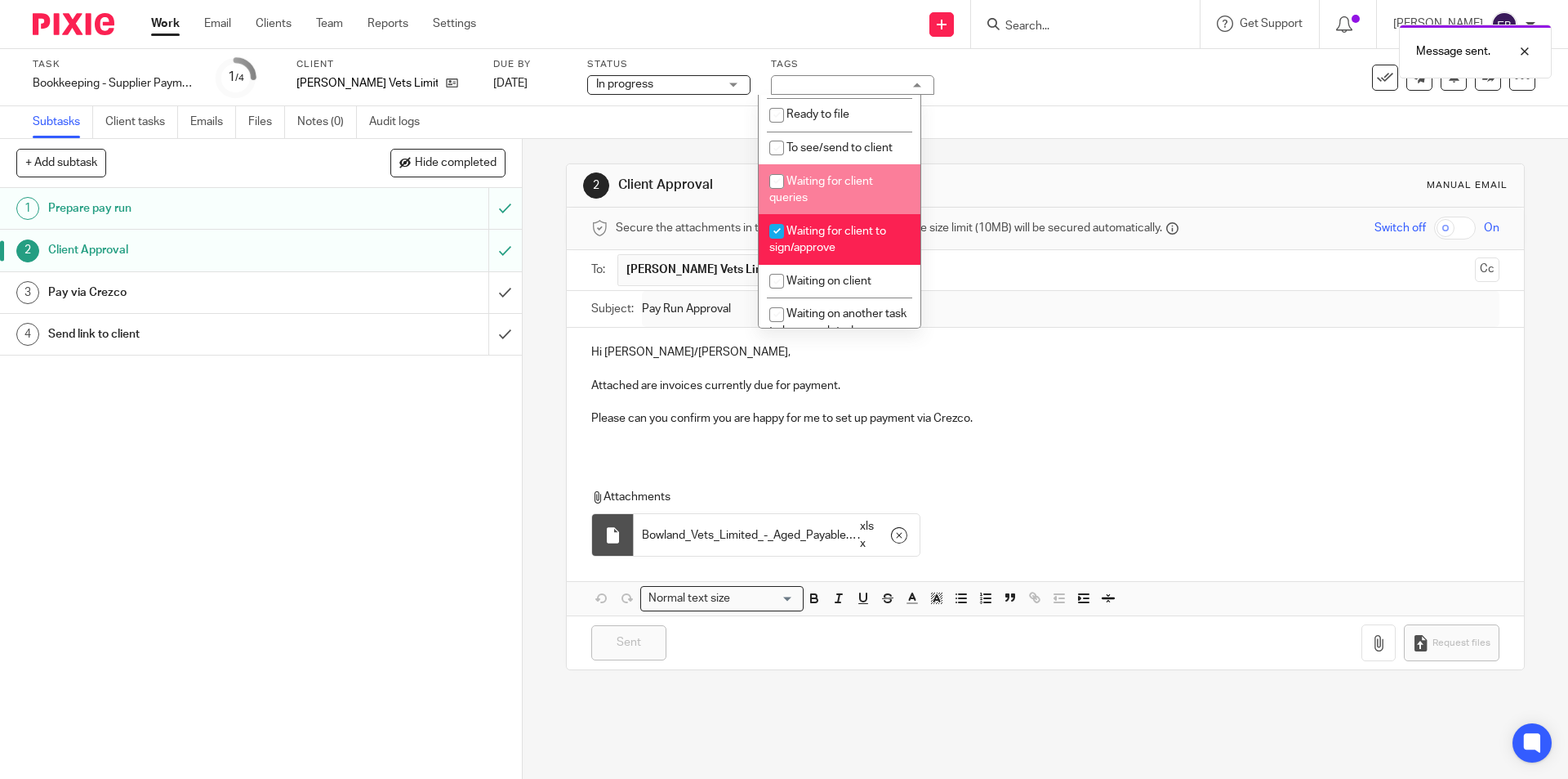
click at [1099, 111] on div "Subtasks Client tasks Emails Files Notes (0) Audit logs" at bounding box center [784, 122] width 1568 height 33
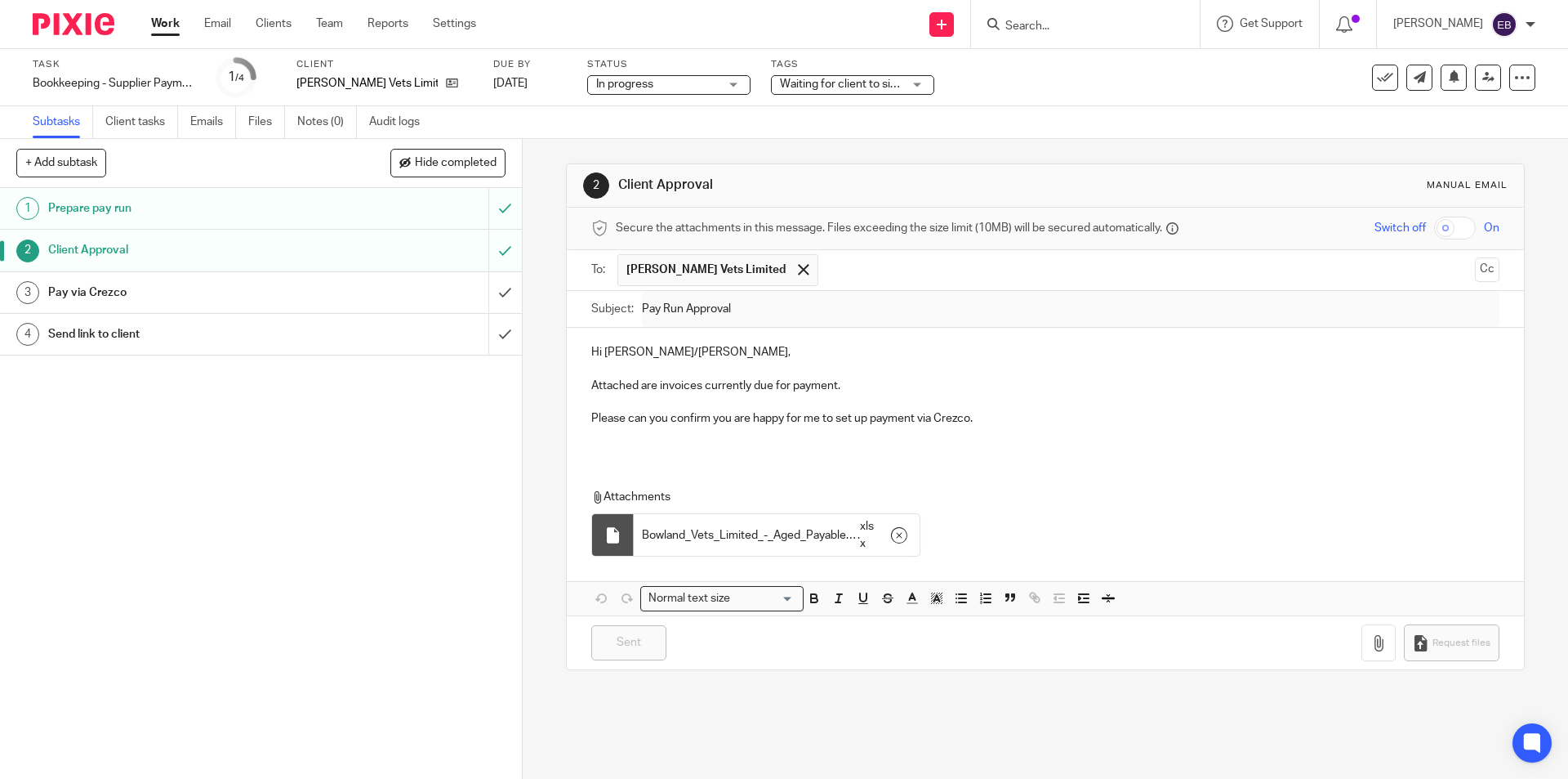
click at [177, 26] on link "Work" at bounding box center [165, 23] width 29 height 16
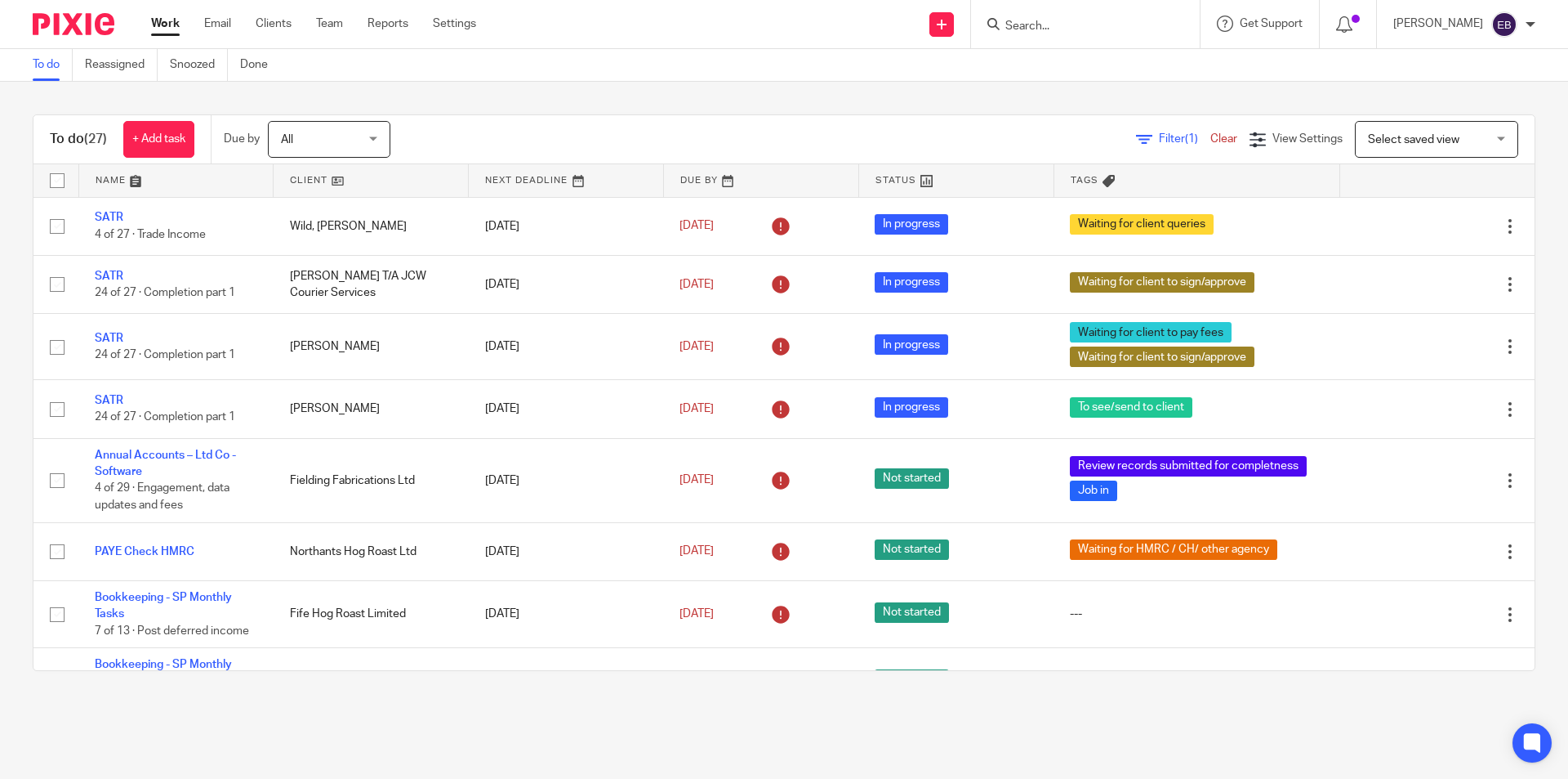
click at [1069, 18] on form at bounding box center [1091, 24] width 174 height 21
click at [1048, 34] on input "Search" at bounding box center [1077, 27] width 147 height 15
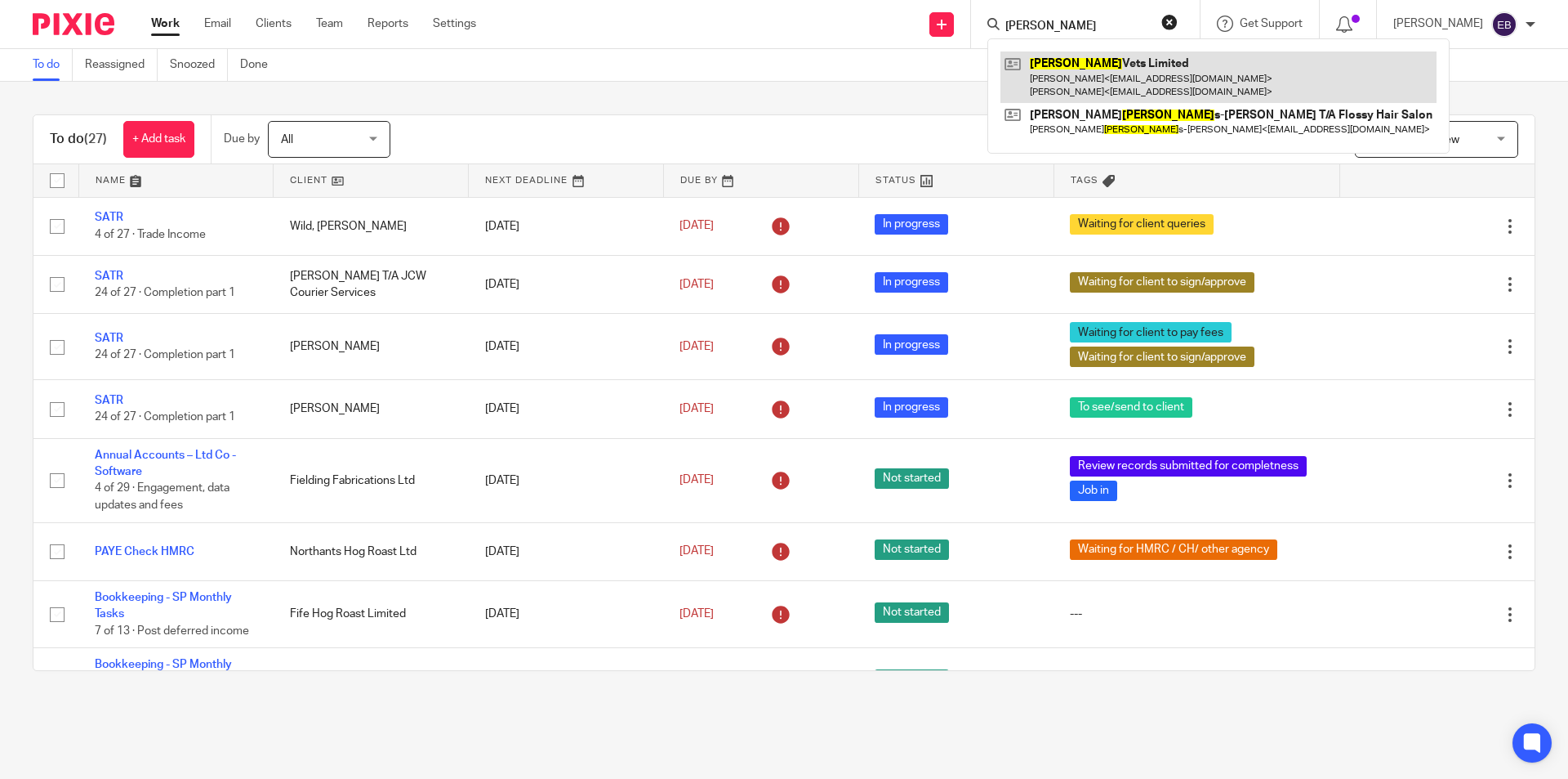
type input "bowland"
click at [1098, 62] on link at bounding box center [1219, 77] width 436 height 51
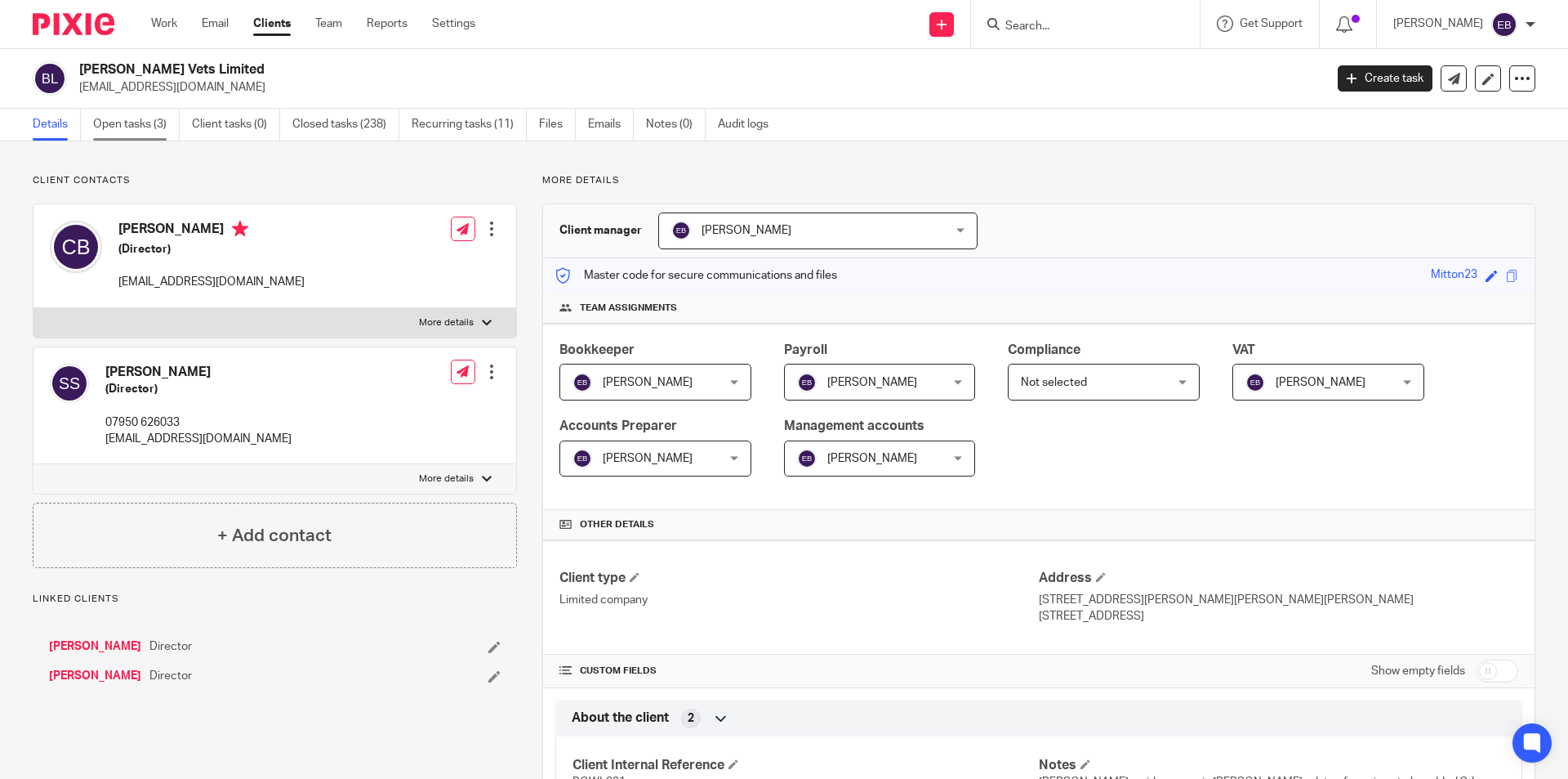
click at [139, 115] on link "Open tasks (3)" at bounding box center [136, 125] width 86 height 32
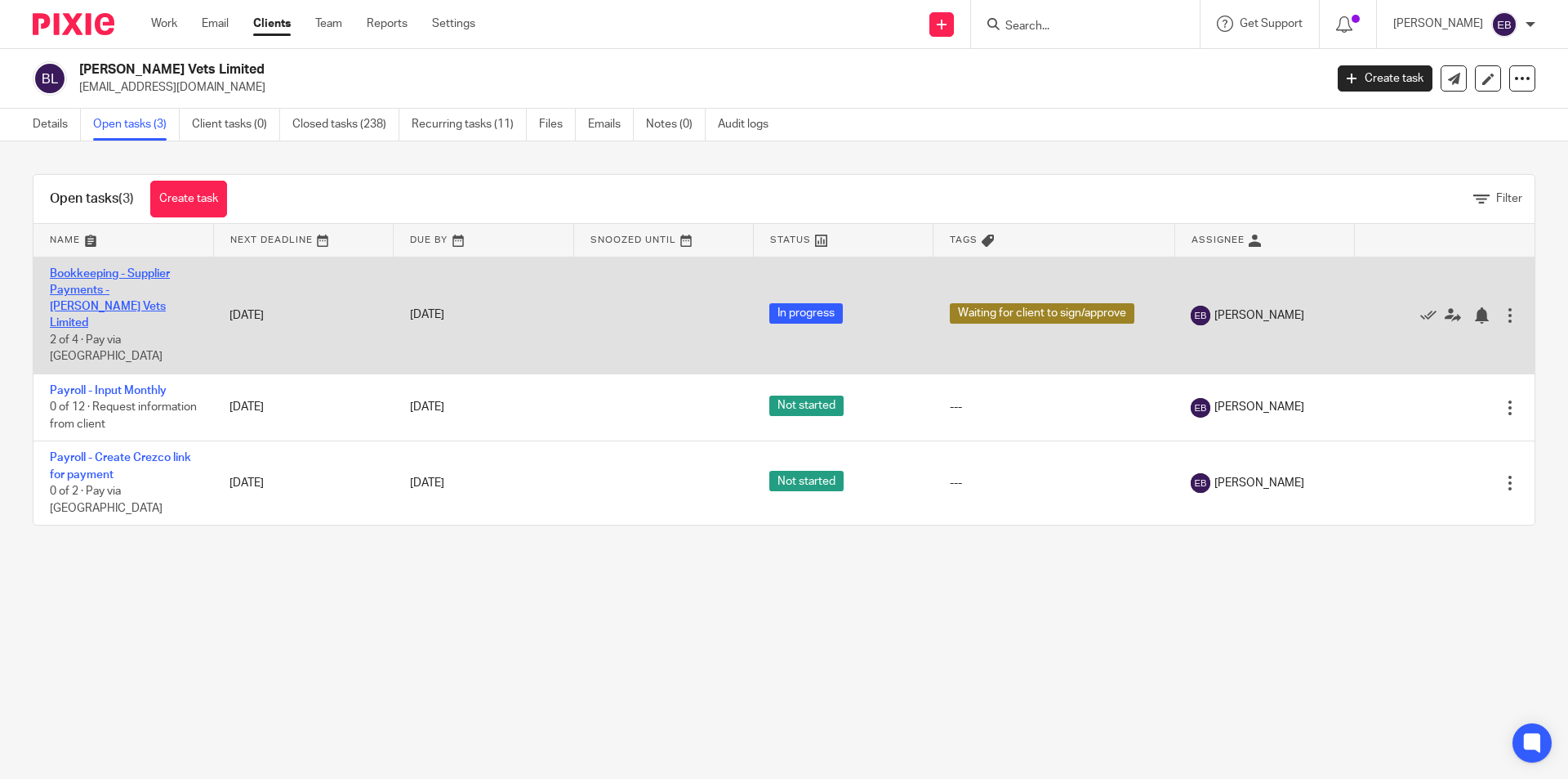
click at [118, 288] on link "Bookkeeping - Supplier Payments - Bowland Vets Limited" at bounding box center [110, 298] width 120 height 61
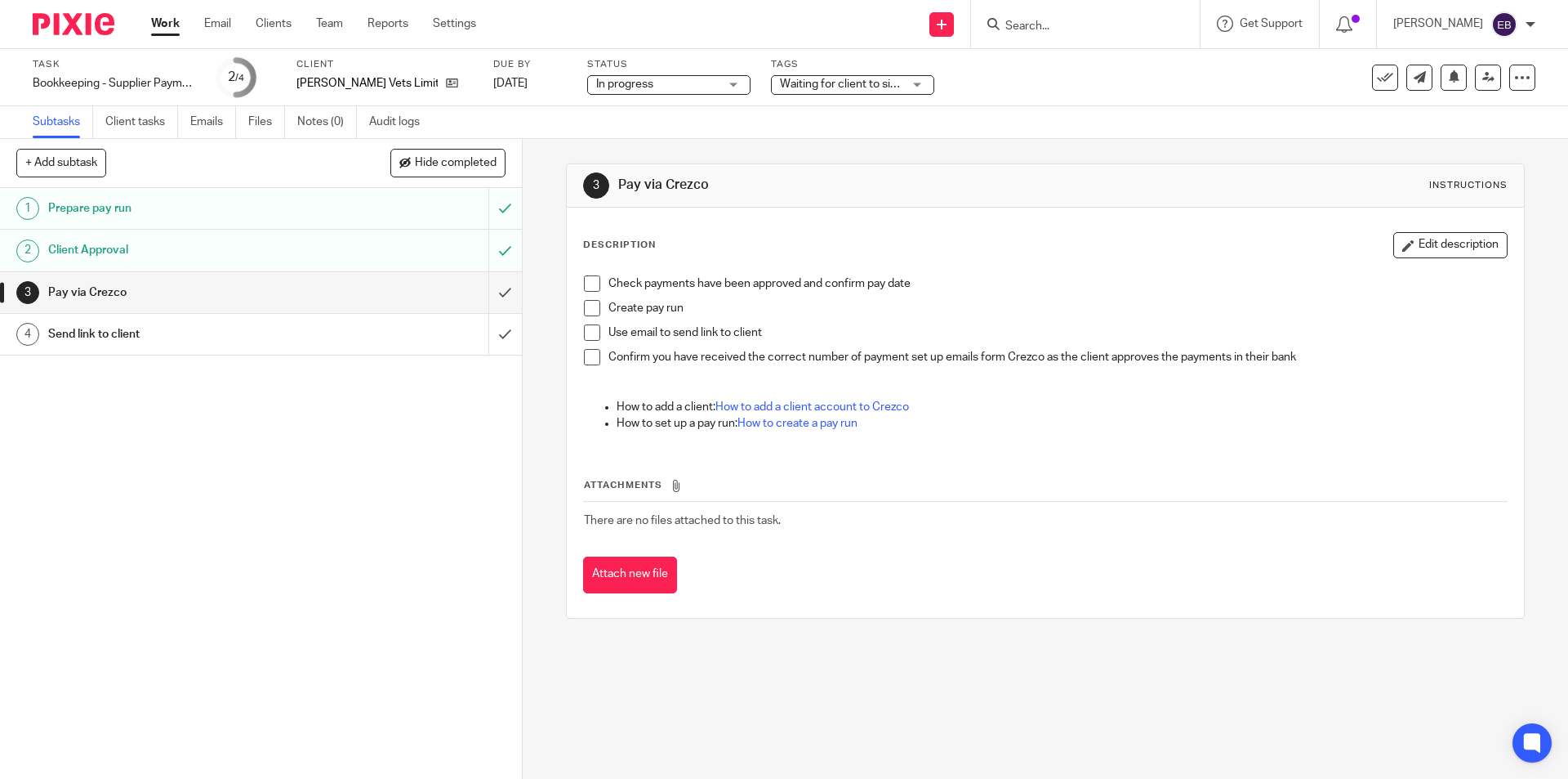
click at [586, 283] on span at bounding box center [592, 283] width 16 height 16
click at [586, 311] on span at bounding box center [592, 307] width 16 height 16
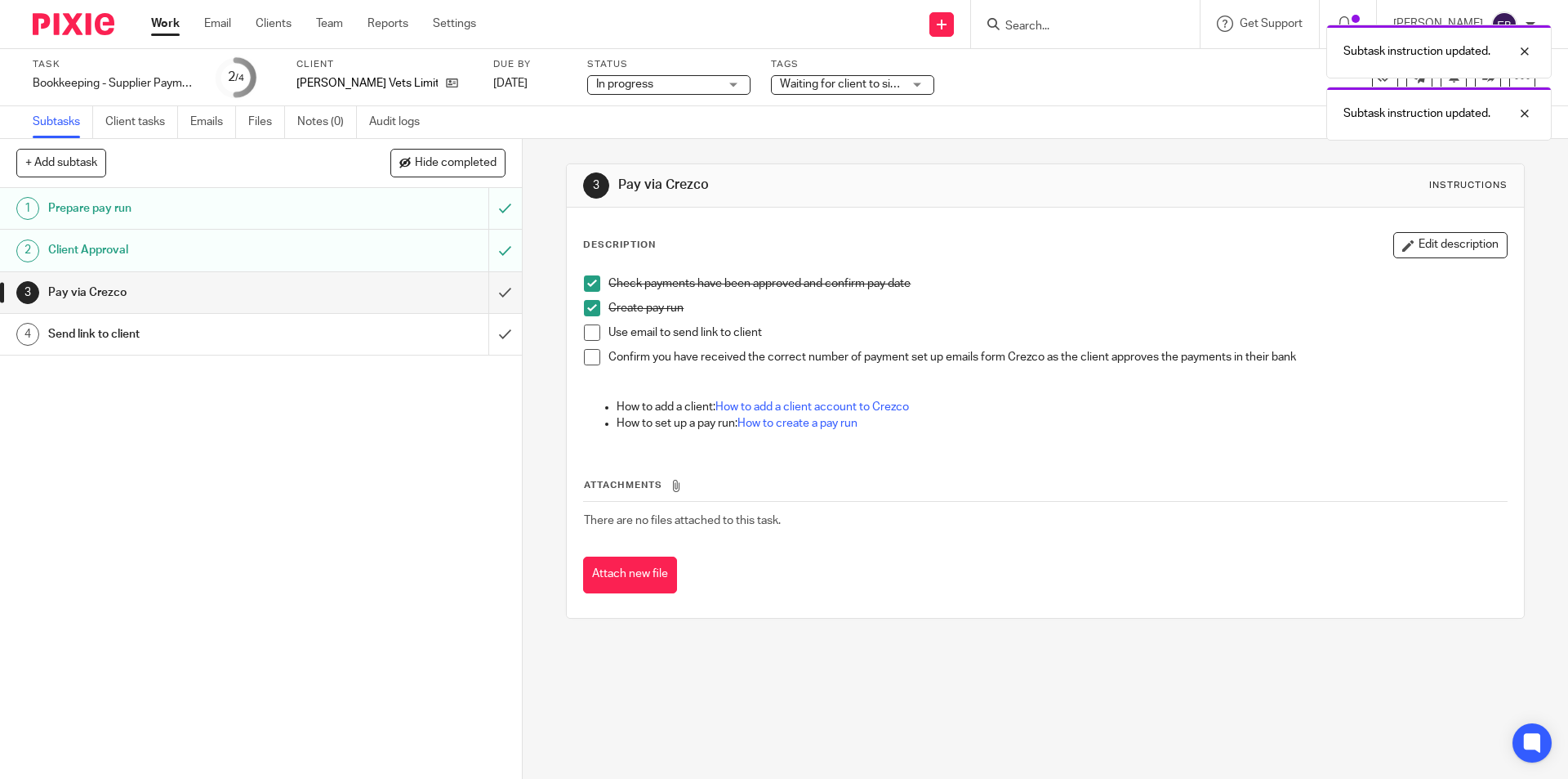
click at [586, 331] on span at bounding box center [592, 331] width 16 height 16
click at [324, 330] on div "Send link to client" at bounding box center [259, 334] width 424 height 24
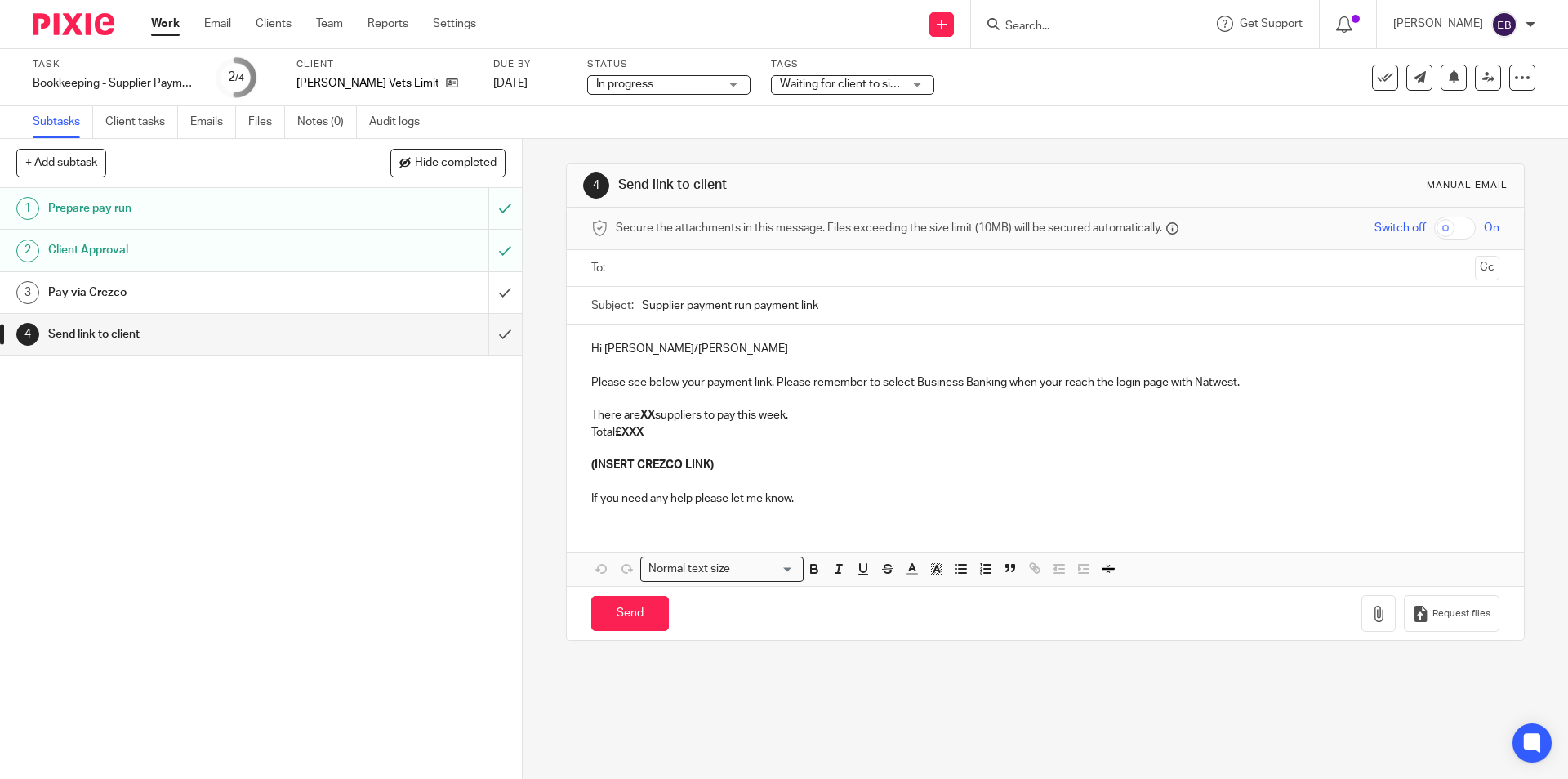
click at [659, 266] on input "text" at bounding box center [1045, 269] width 846 height 19
click at [652, 415] on strong "XX" at bounding box center [648, 419] width 15 height 11
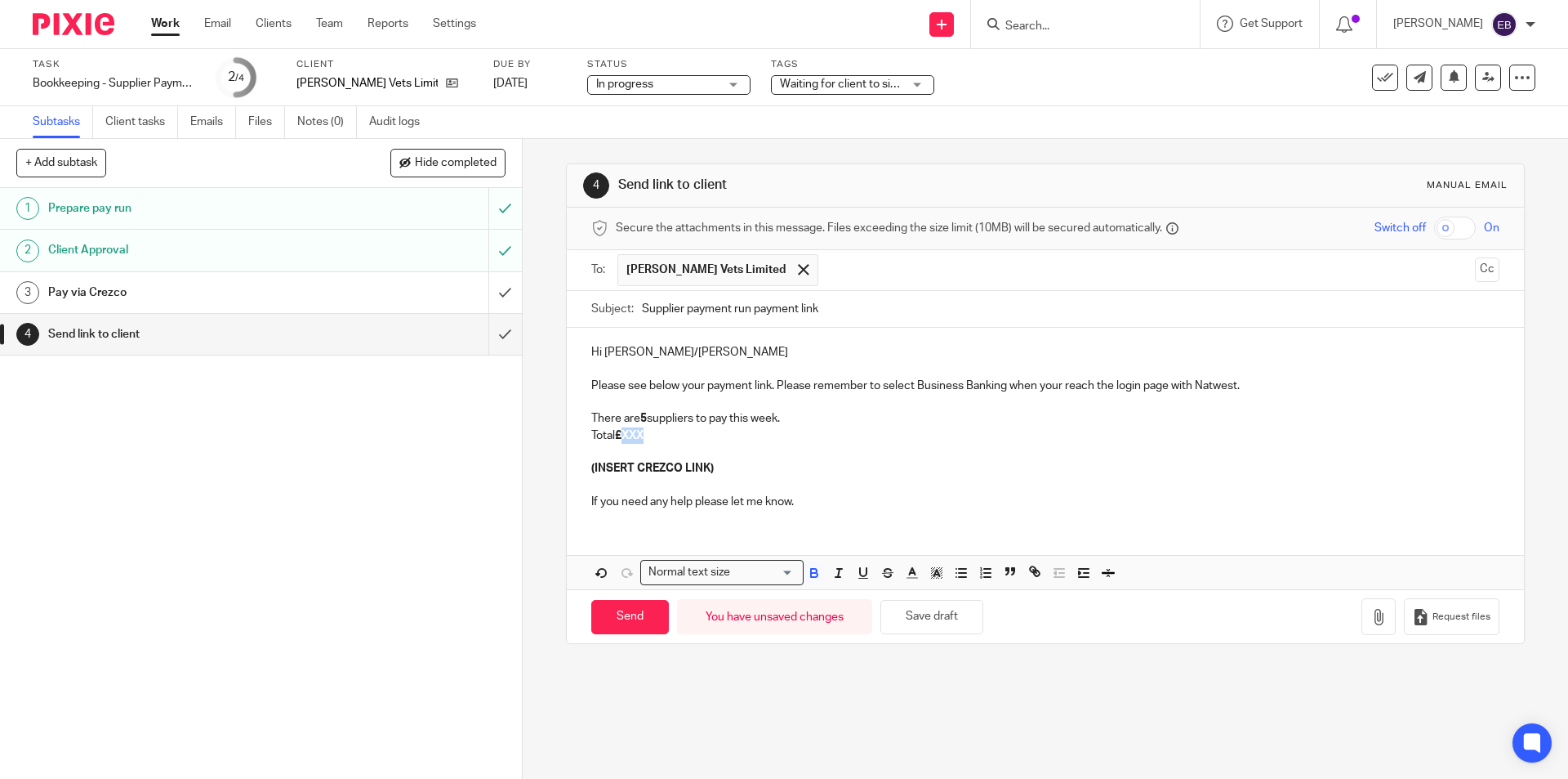
drag, startPoint x: 642, startPoint y: 438, endPoint x: 623, endPoint y: 439, distance: 19.0
click at [623, 439] on p "Total £XXX" at bounding box center [1045, 434] width 907 height 16
drag, startPoint x: 735, startPoint y: 467, endPoint x: 576, endPoint y: 471, distance: 159.1
click at [576, 471] on div "Hi Claire/Sian Please see below your payment link. Please remember to select Bu…" at bounding box center [1046, 425] width 957 height 195
click at [624, 607] on input "Send" at bounding box center [630, 618] width 78 height 36
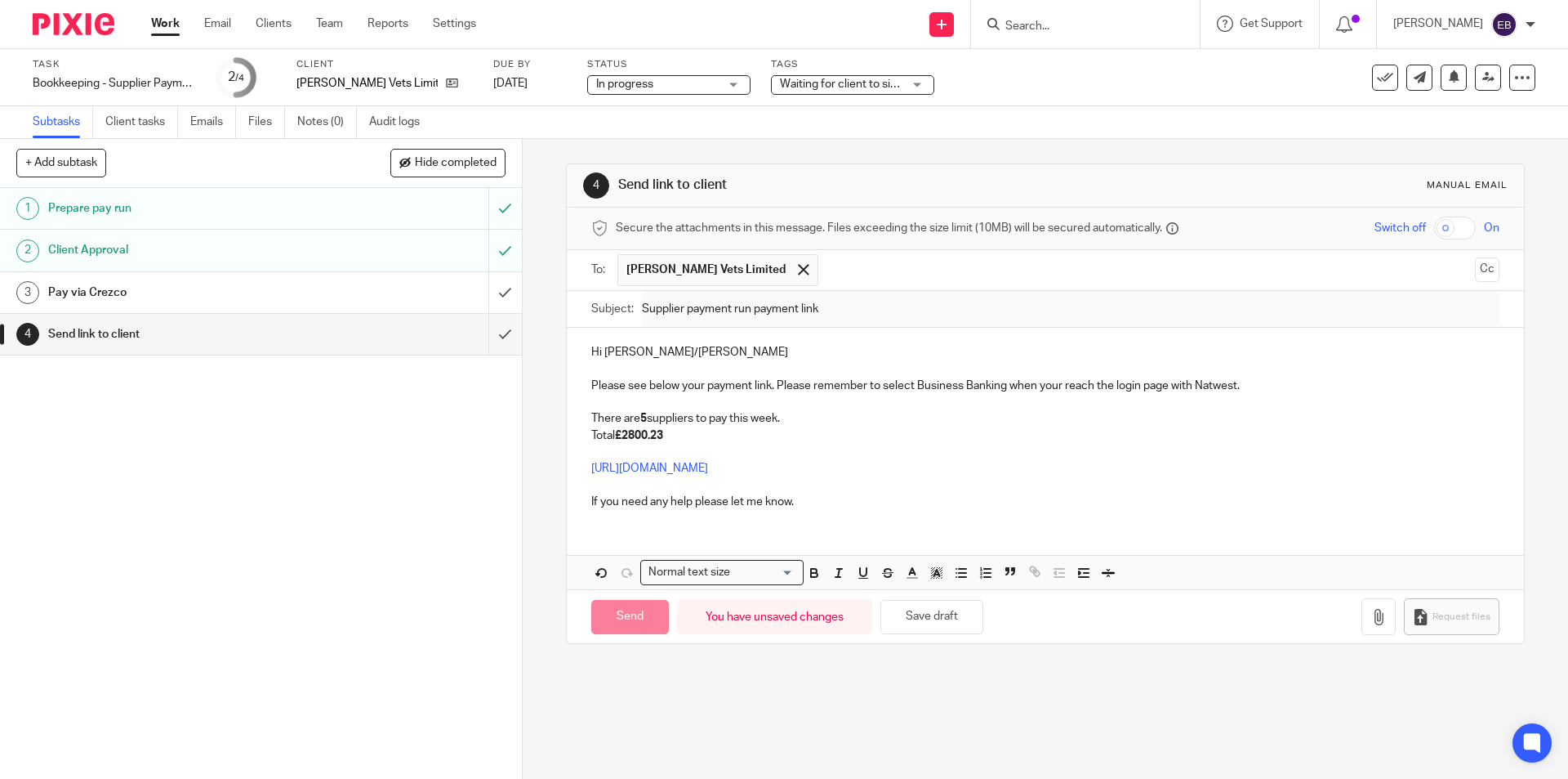
type input "Sent"
click at [168, 22] on link "Work" at bounding box center [165, 23] width 29 height 16
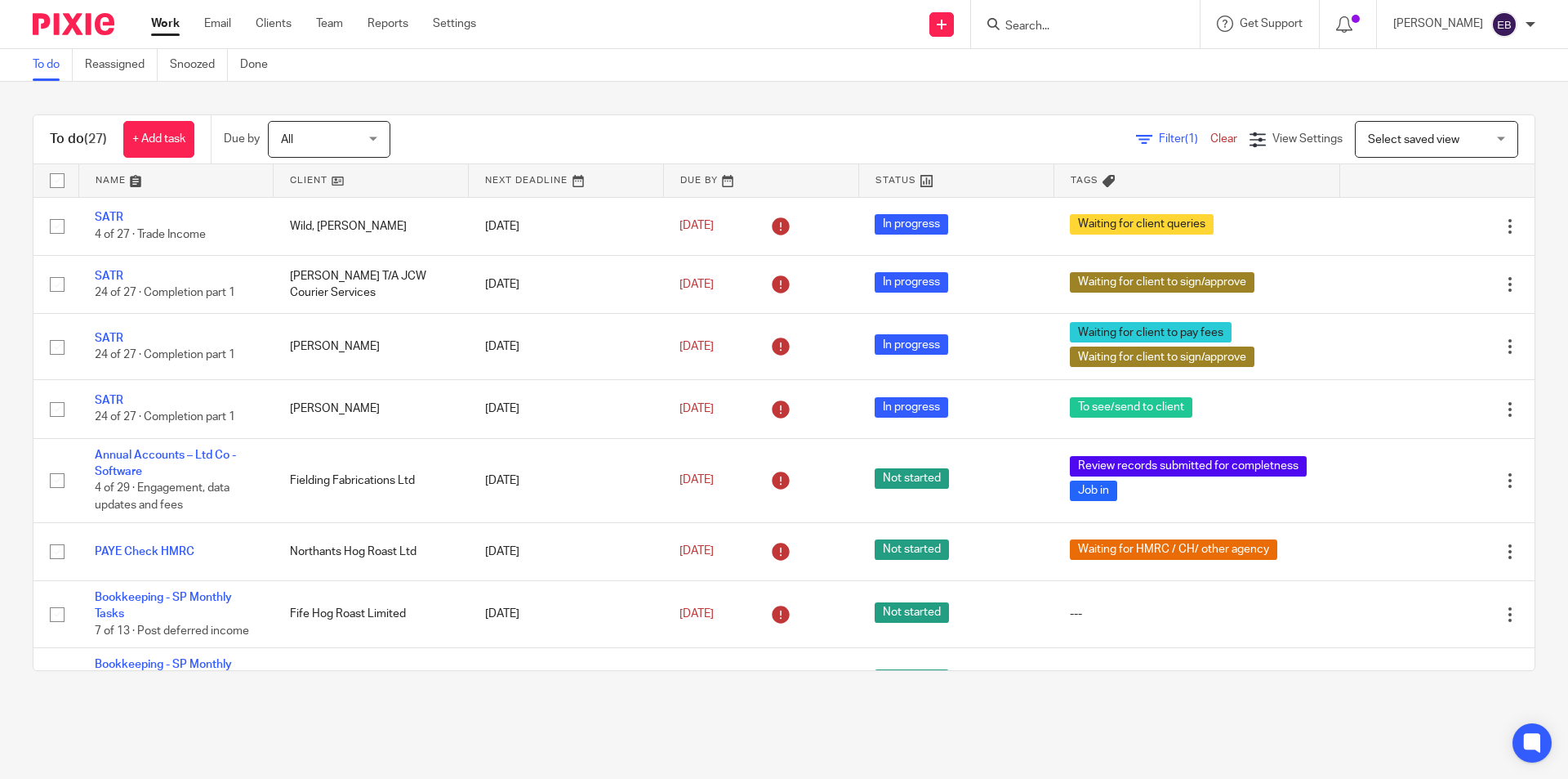
click at [1068, 18] on form at bounding box center [1091, 24] width 174 height 21
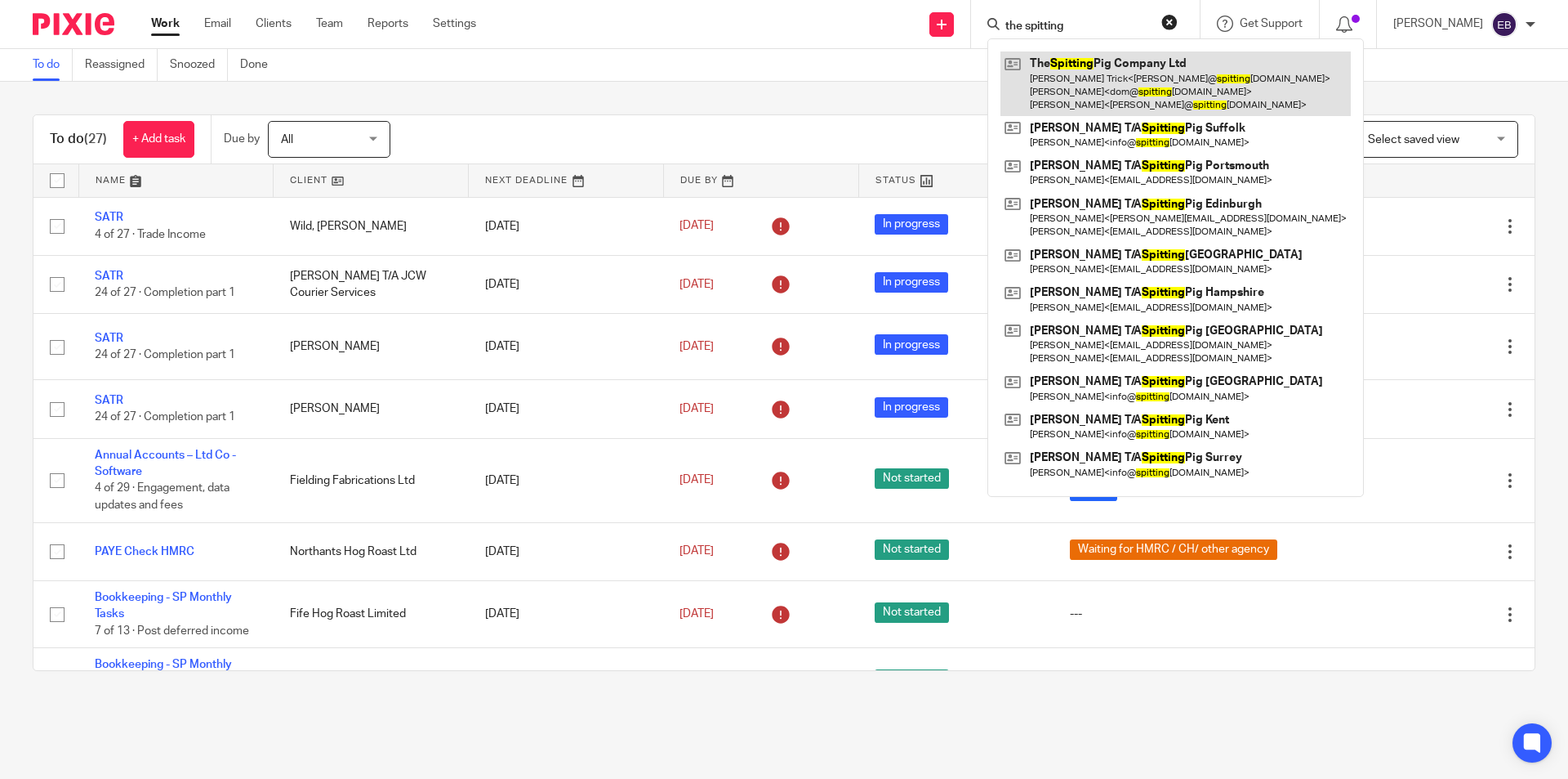
type input "the spitting"
click at [1081, 81] on link at bounding box center [1176, 83] width 350 height 65
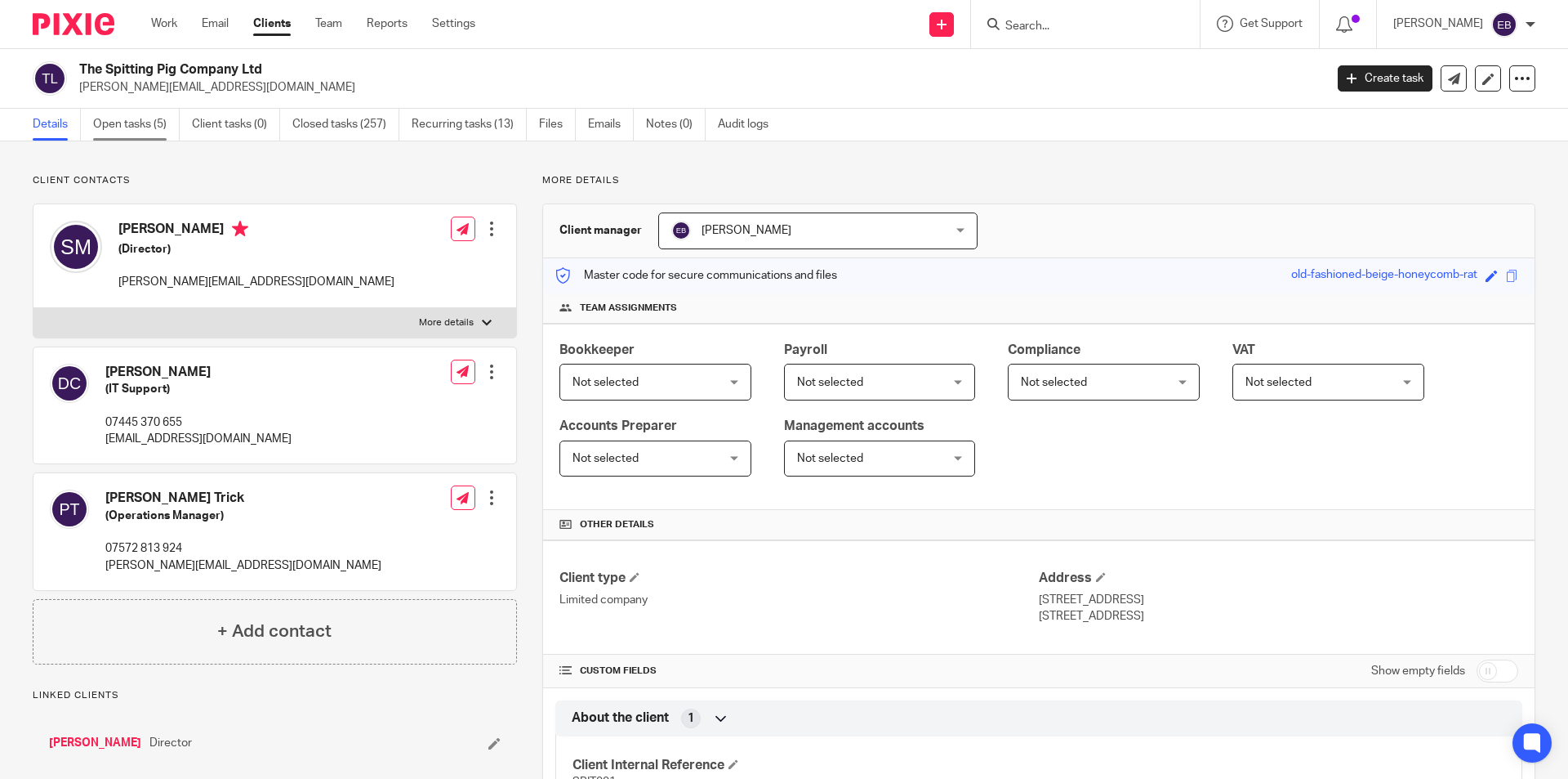
click at [165, 125] on link "Open tasks (5)" at bounding box center [136, 125] width 86 height 32
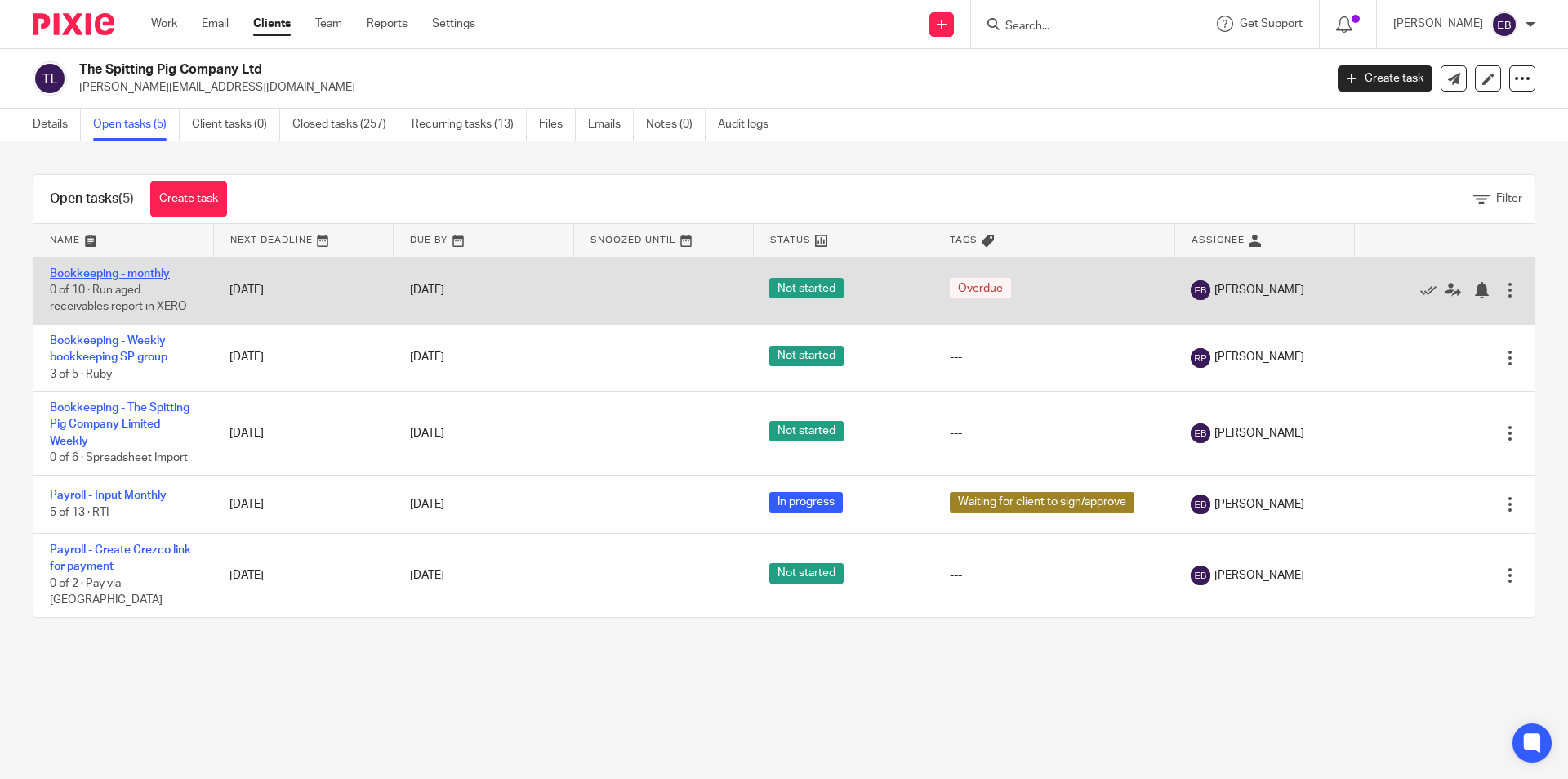
click at [146, 277] on link "Bookkeeping - monthly" at bounding box center [110, 273] width 120 height 11
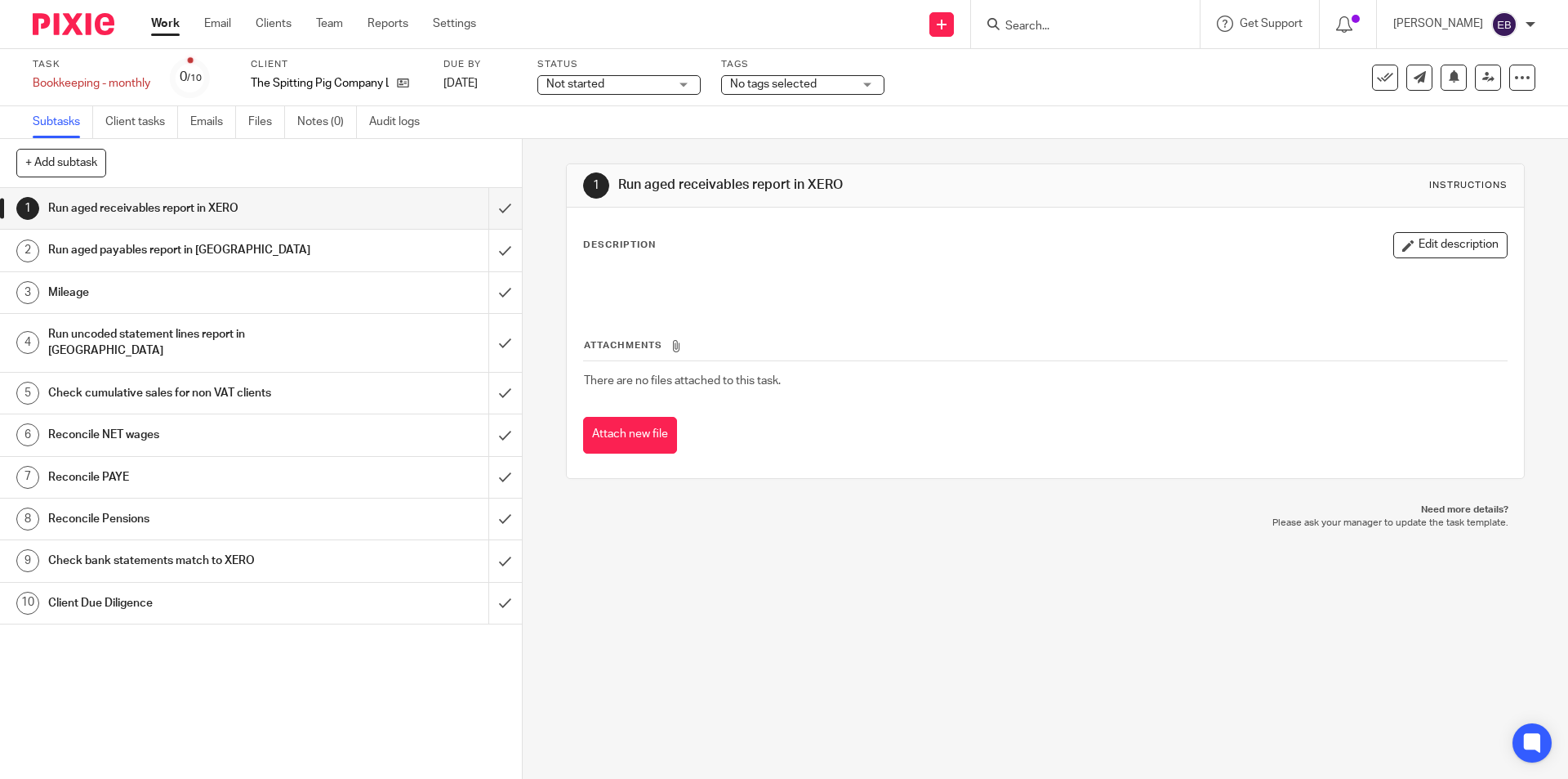
click at [245, 297] on h1 "Mileage" at bounding box center [189, 292] width 283 height 24
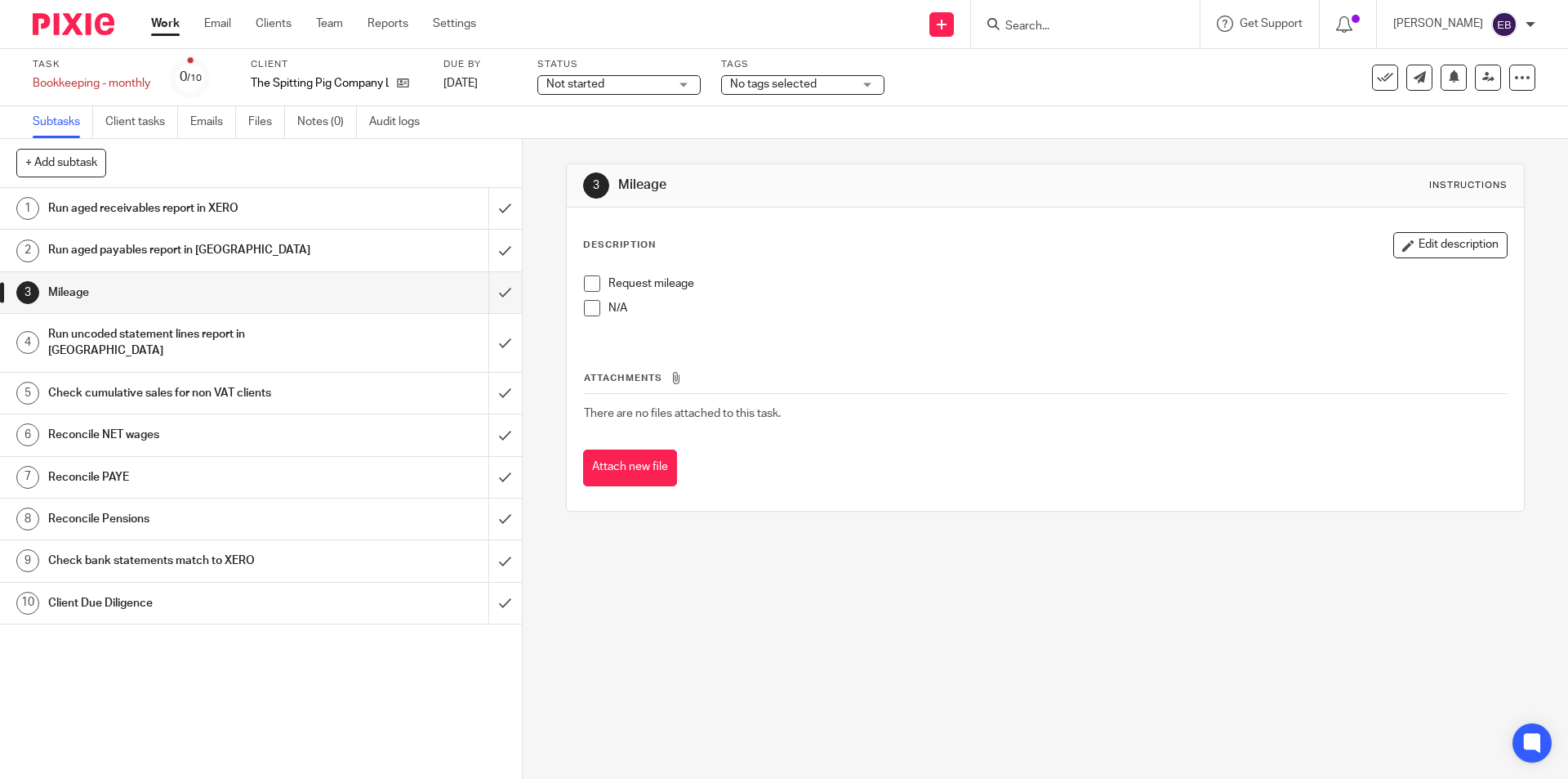
click at [585, 304] on span at bounding box center [592, 307] width 16 height 16
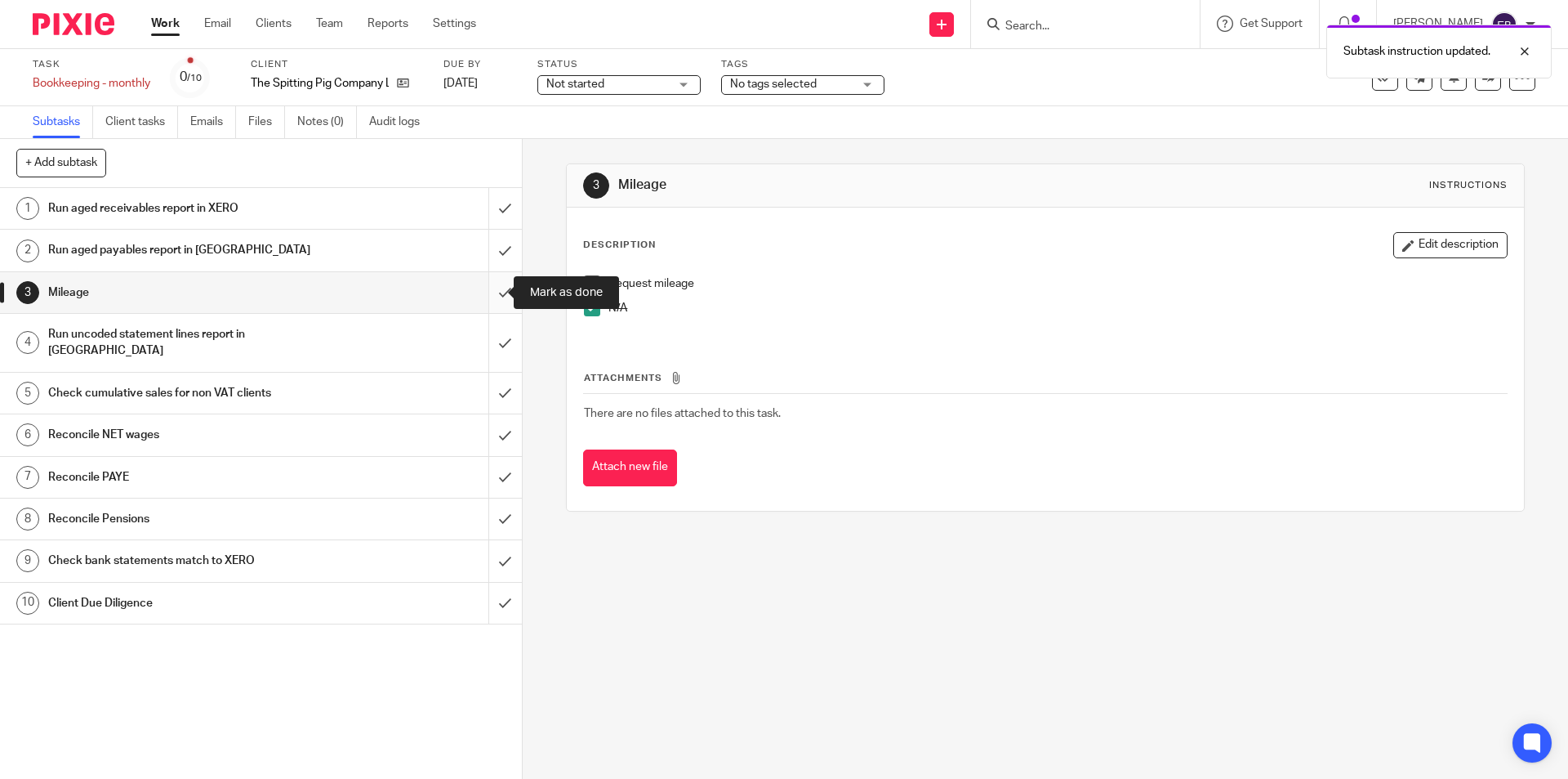
click at [488, 287] on input "submit" at bounding box center [261, 293] width 522 height 41
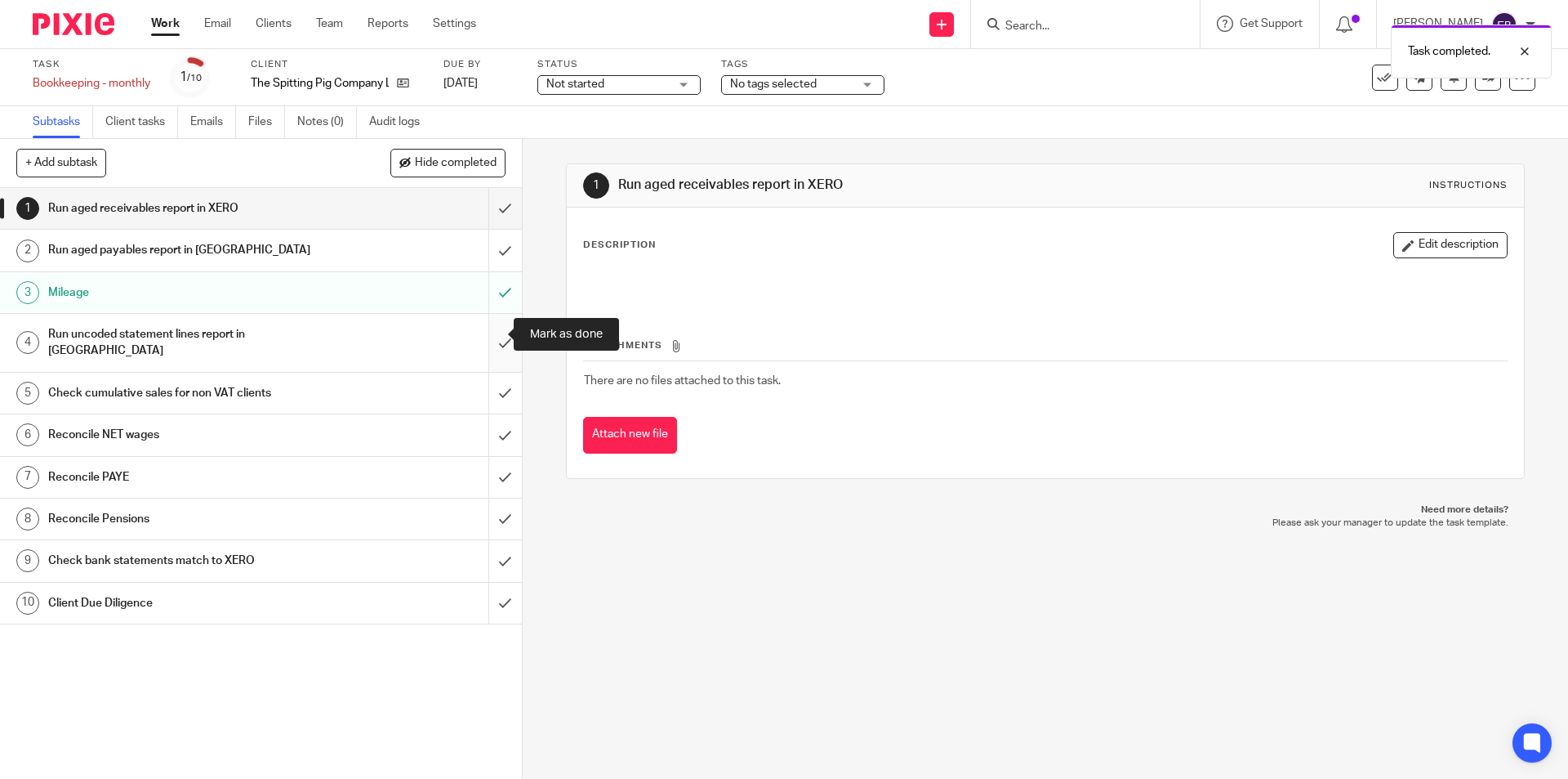
click at [498, 333] on input "submit" at bounding box center [261, 343] width 522 height 58
click at [341, 335] on div "Run uncoded statement lines report in [GEOGRAPHIC_DATA]" at bounding box center [259, 343] width 424 height 42
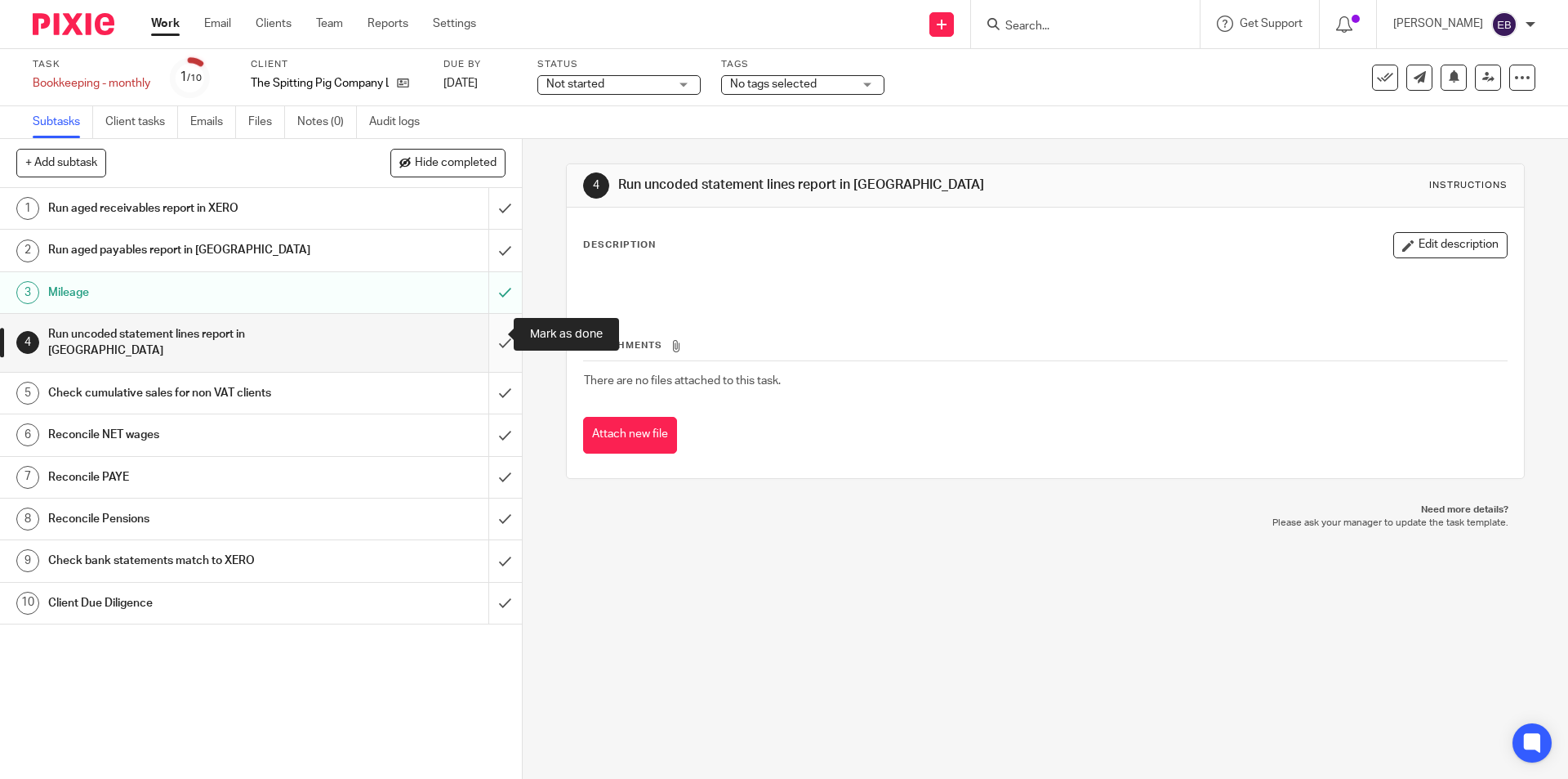
click at [497, 333] on input "submit" at bounding box center [261, 343] width 522 height 58
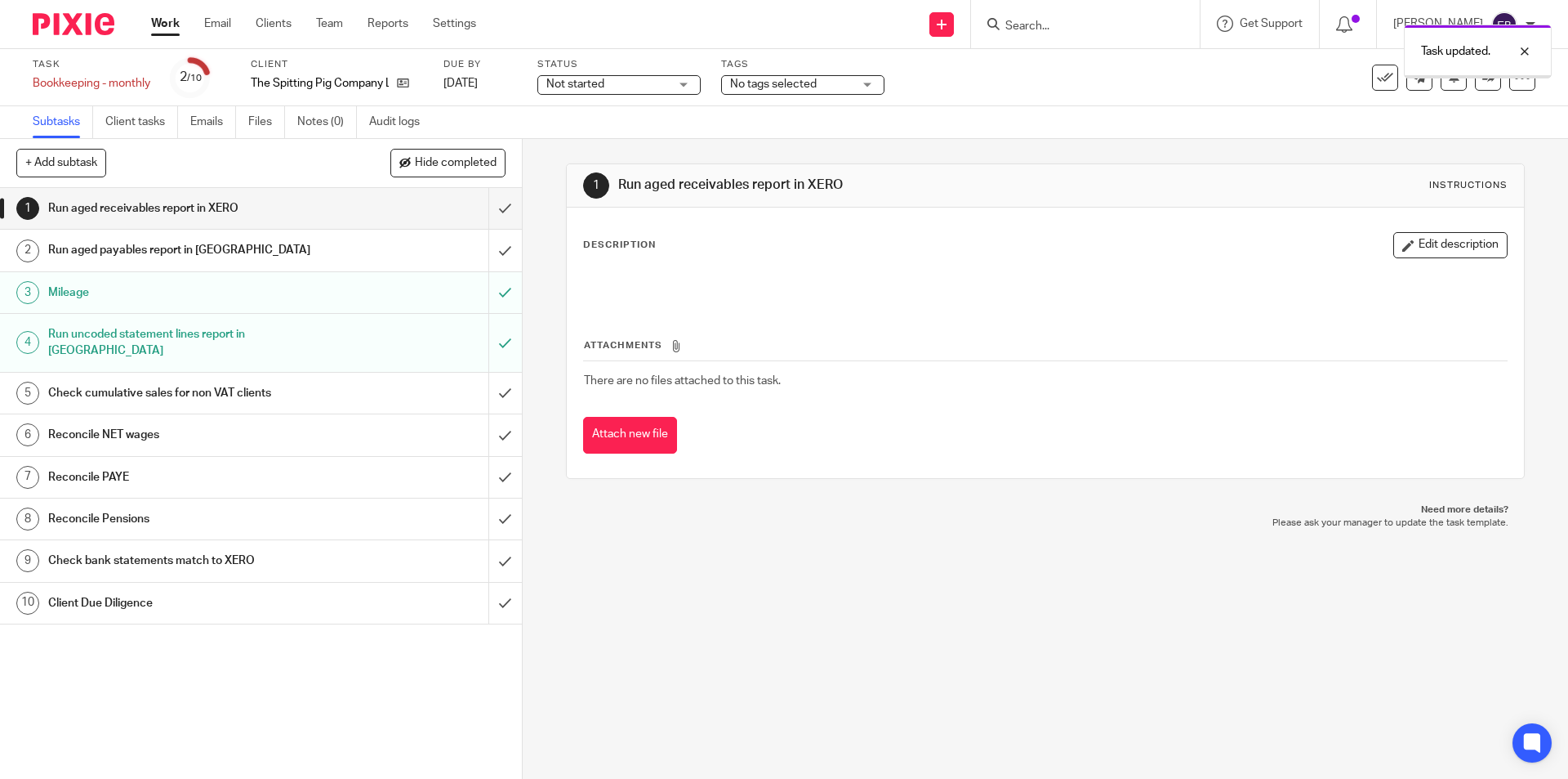
click at [175, 422] on h1 "Reconcile NET wages" at bounding box center [189, 434] width 283 height 24
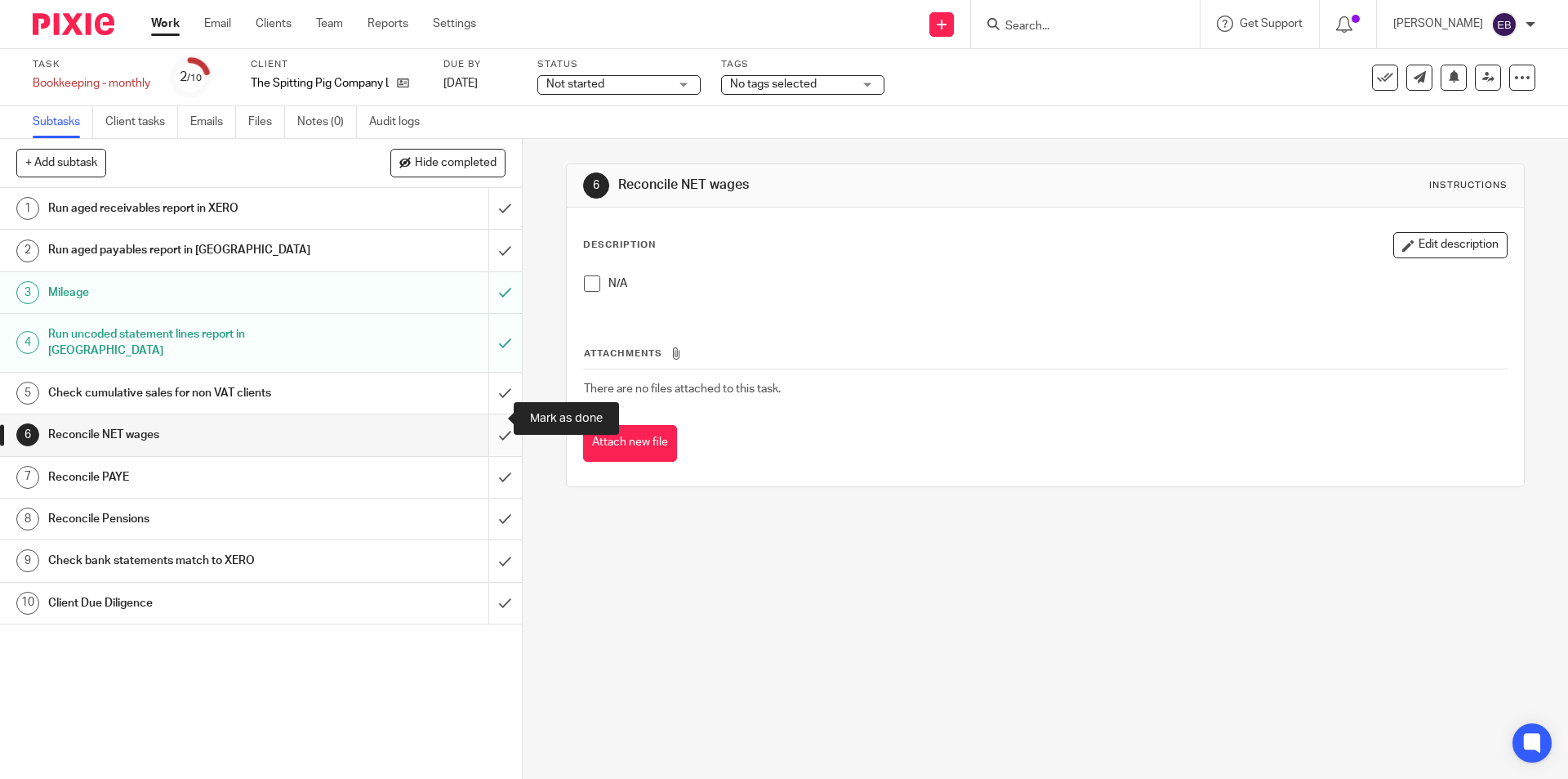
click at [488, 424] on input "submit" at bounding box center [261, 434] width 522 height 41
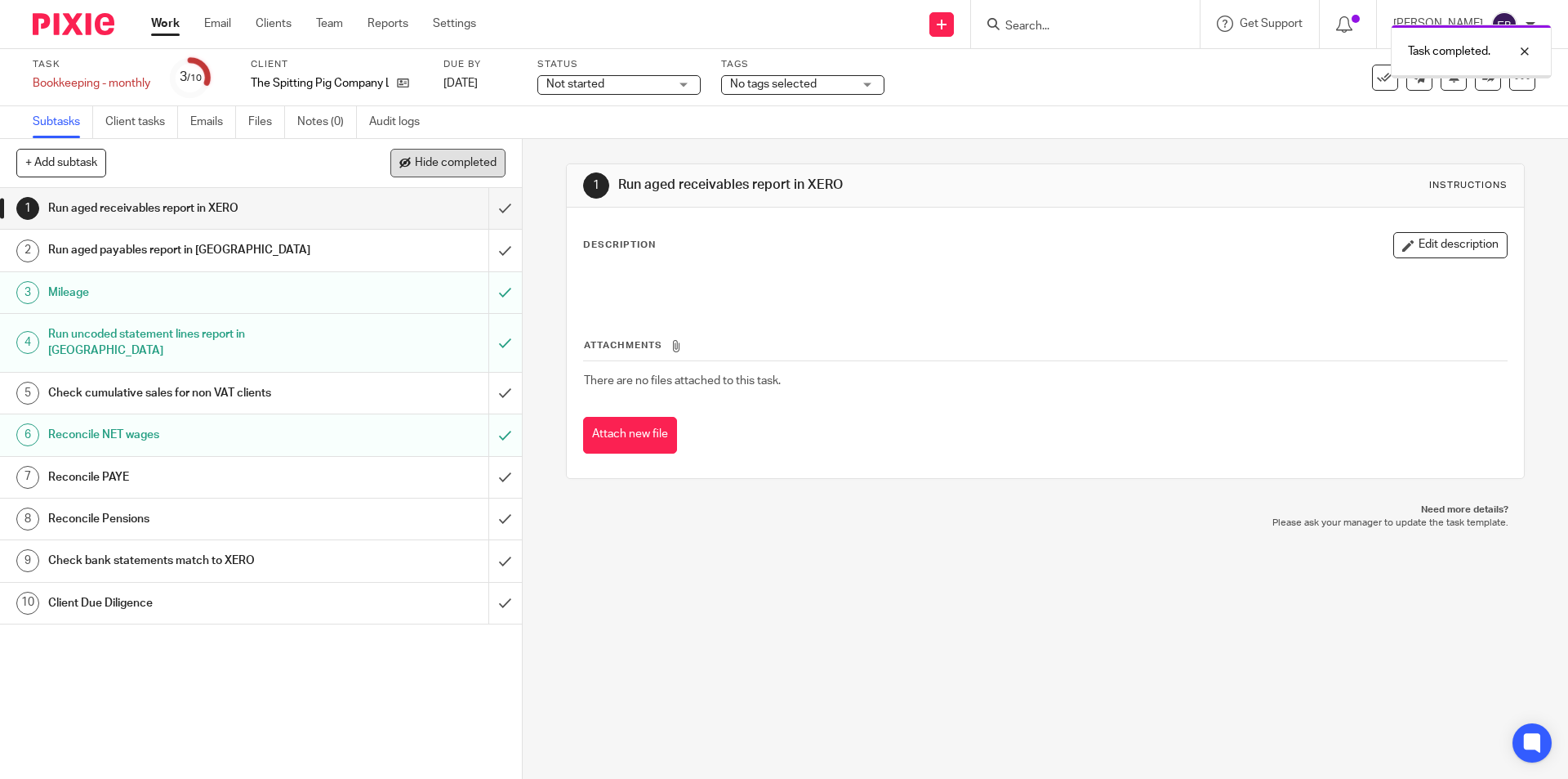
click at [451, 157] on span "Hide completed" at bounding box center [455, 164] width 81 height 13
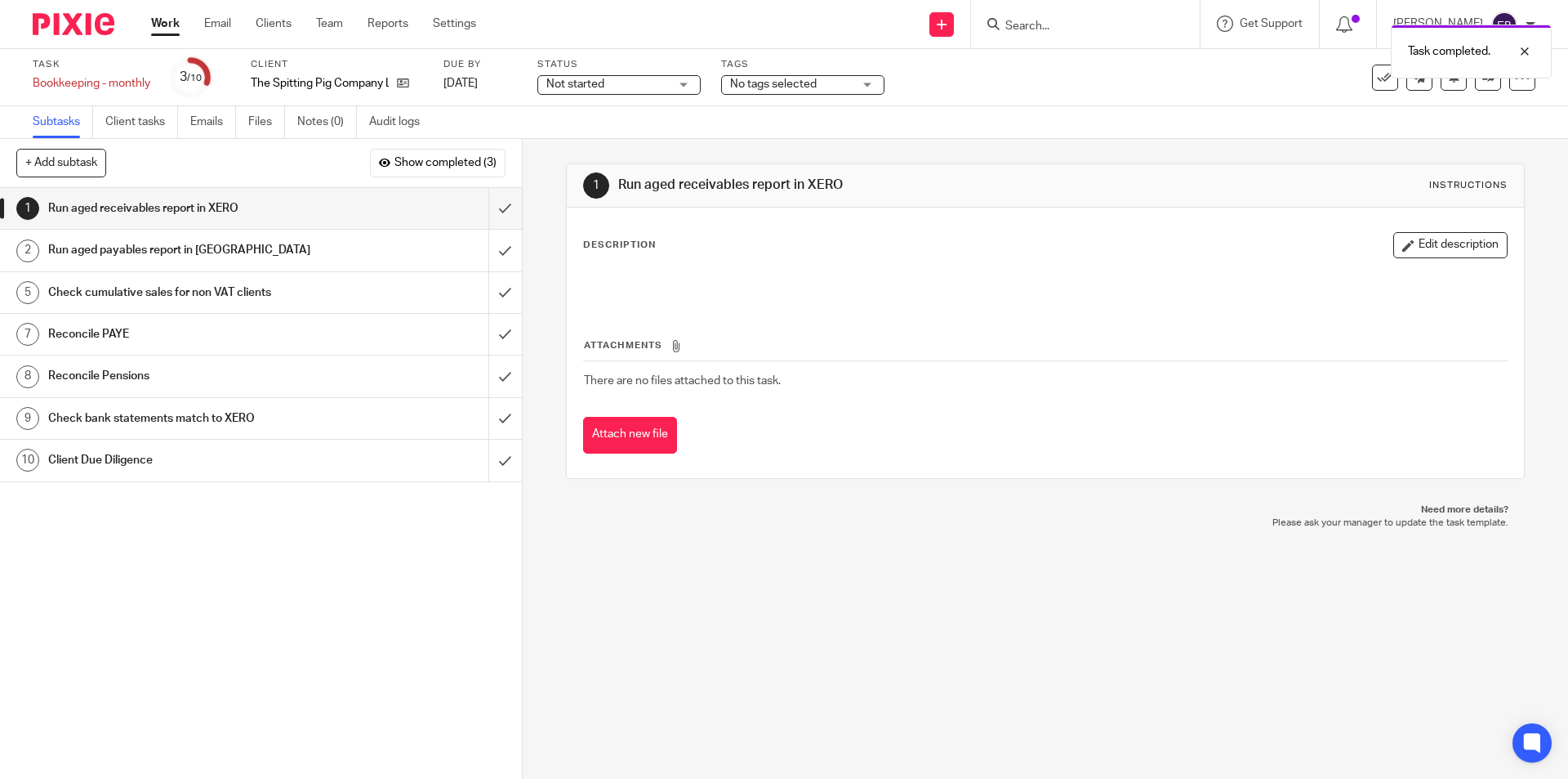
click at [198, 299] on h1 "Check cumulative sales for non VAT clients" at bounding box center [189, 292] width 283 height 24
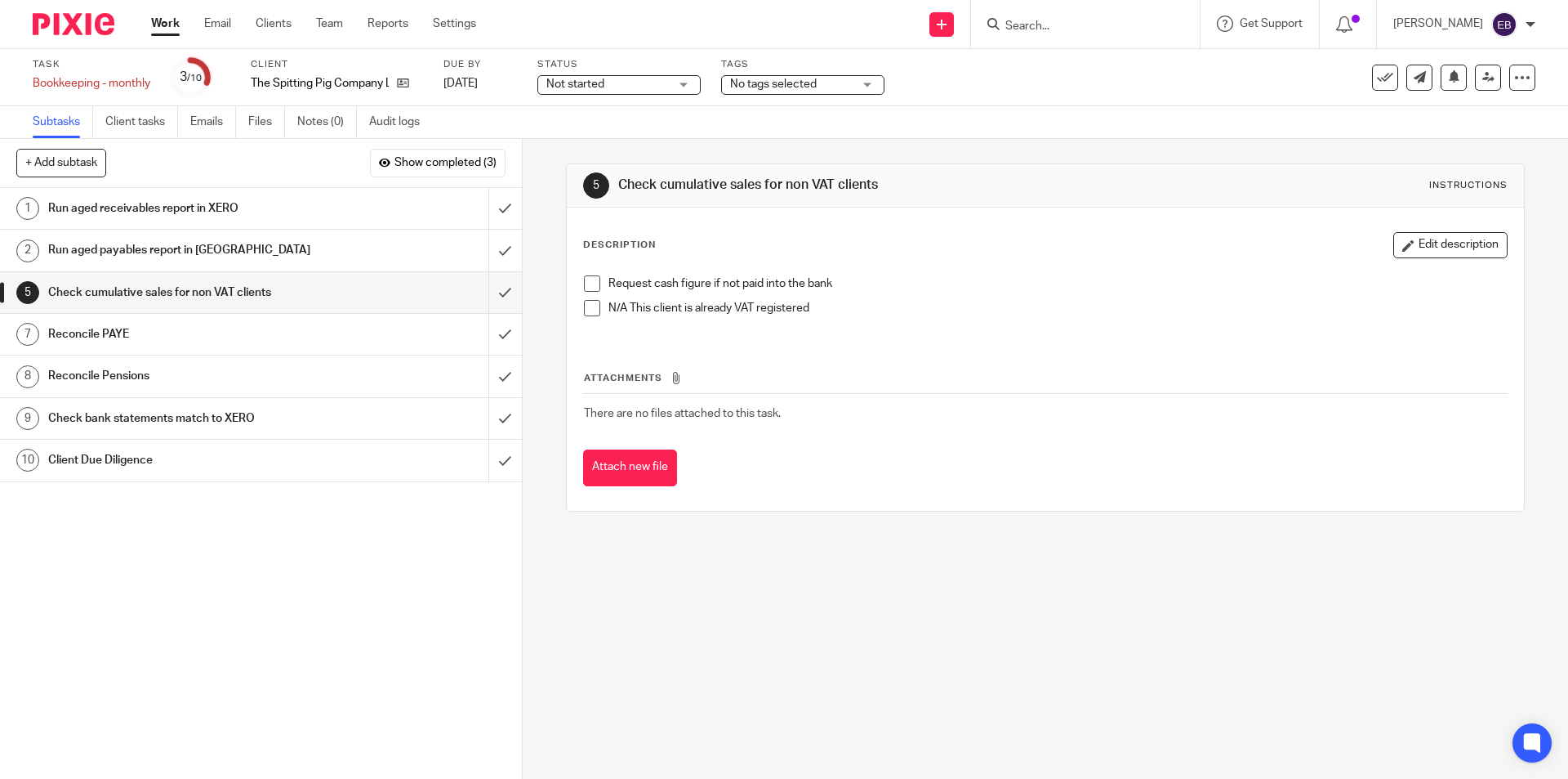
click at [589, 309] on span at bounding box center [592, 307] width 16 height 16
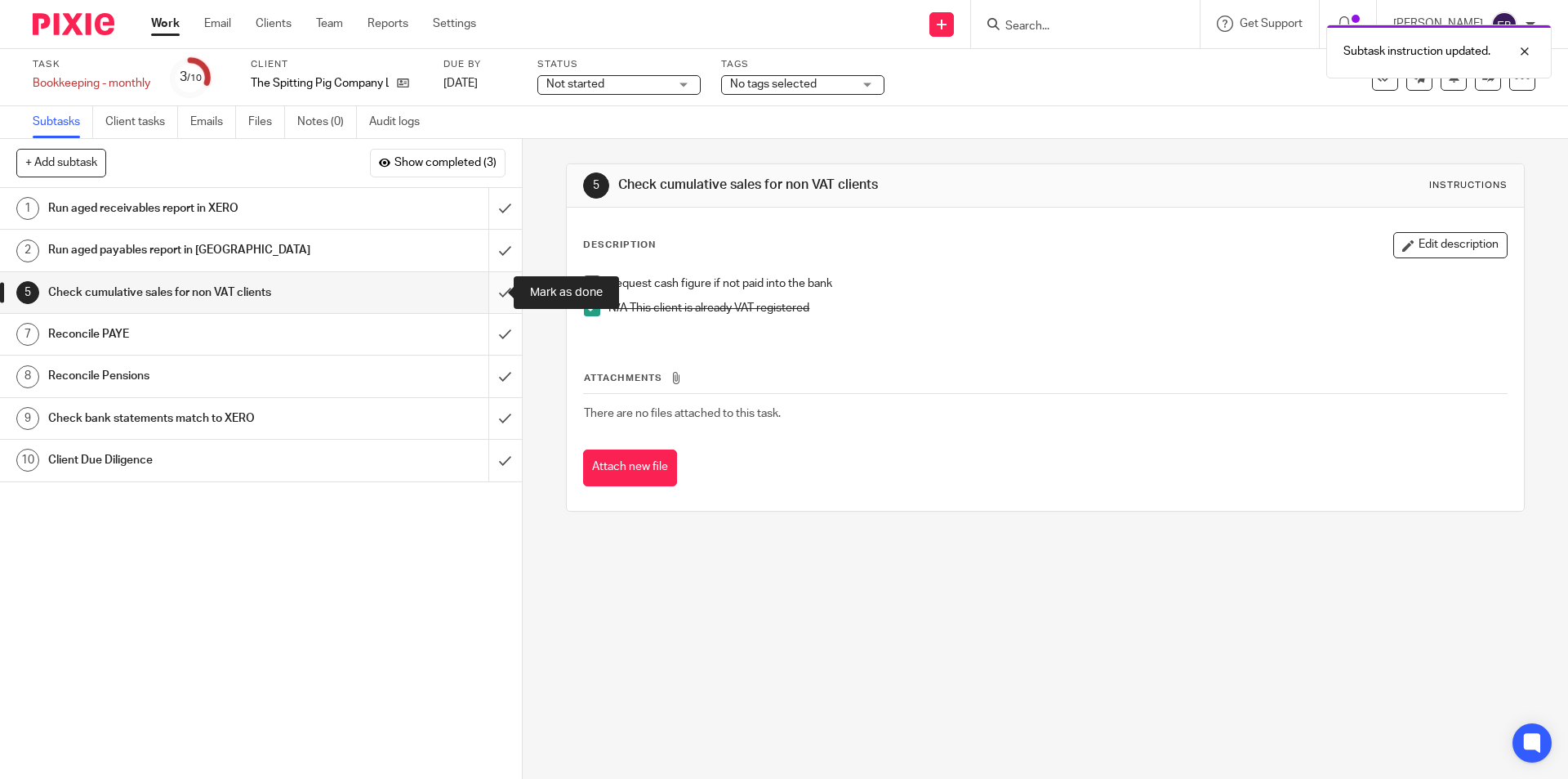
click at [482, 299] on input "submit" at bounding box center [261, 293] width 522 height 41
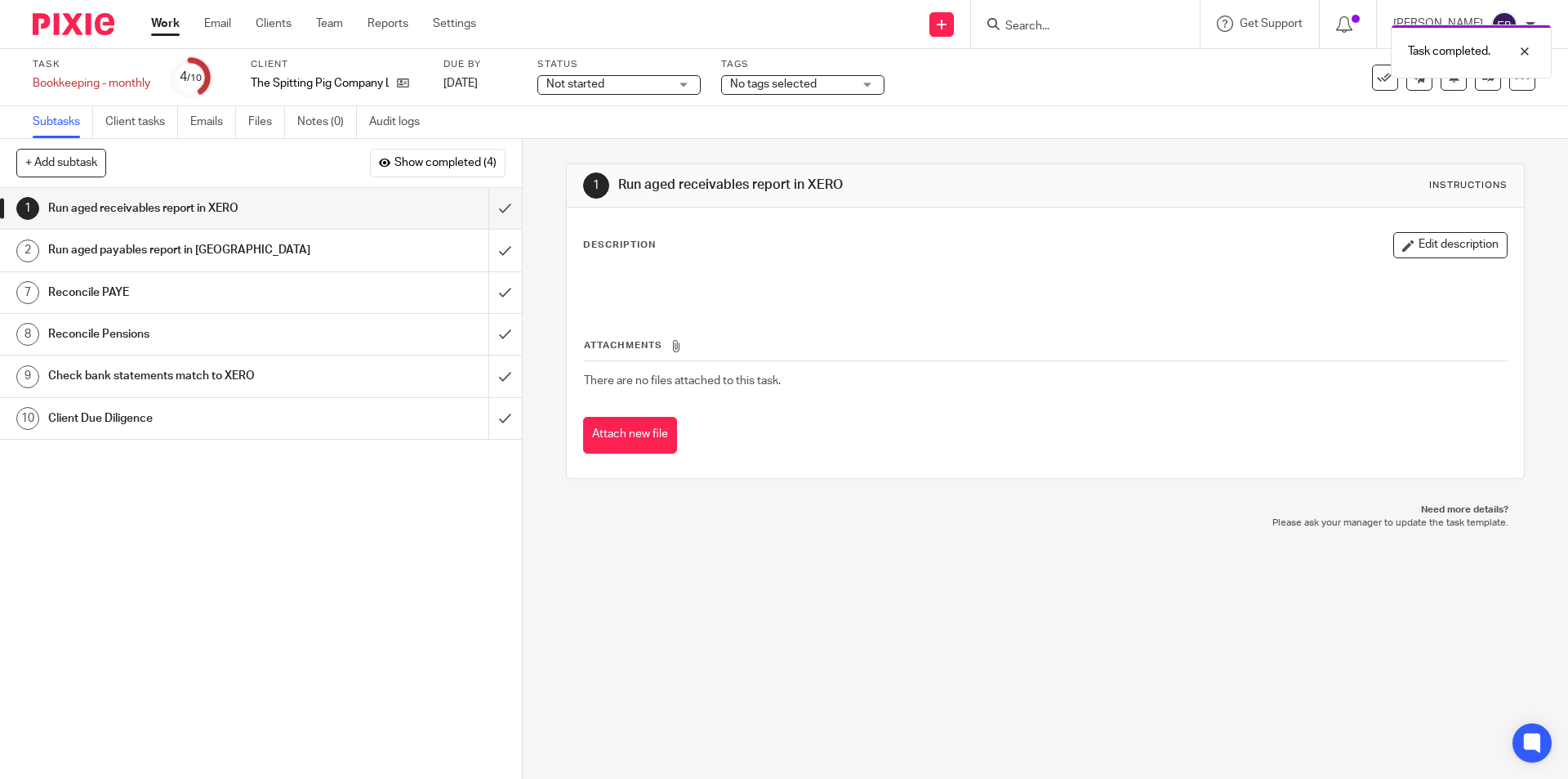
click at [138, 291] on h1 "Reconcile PAYE" at bounding box center [189, 292] width 283 height 24
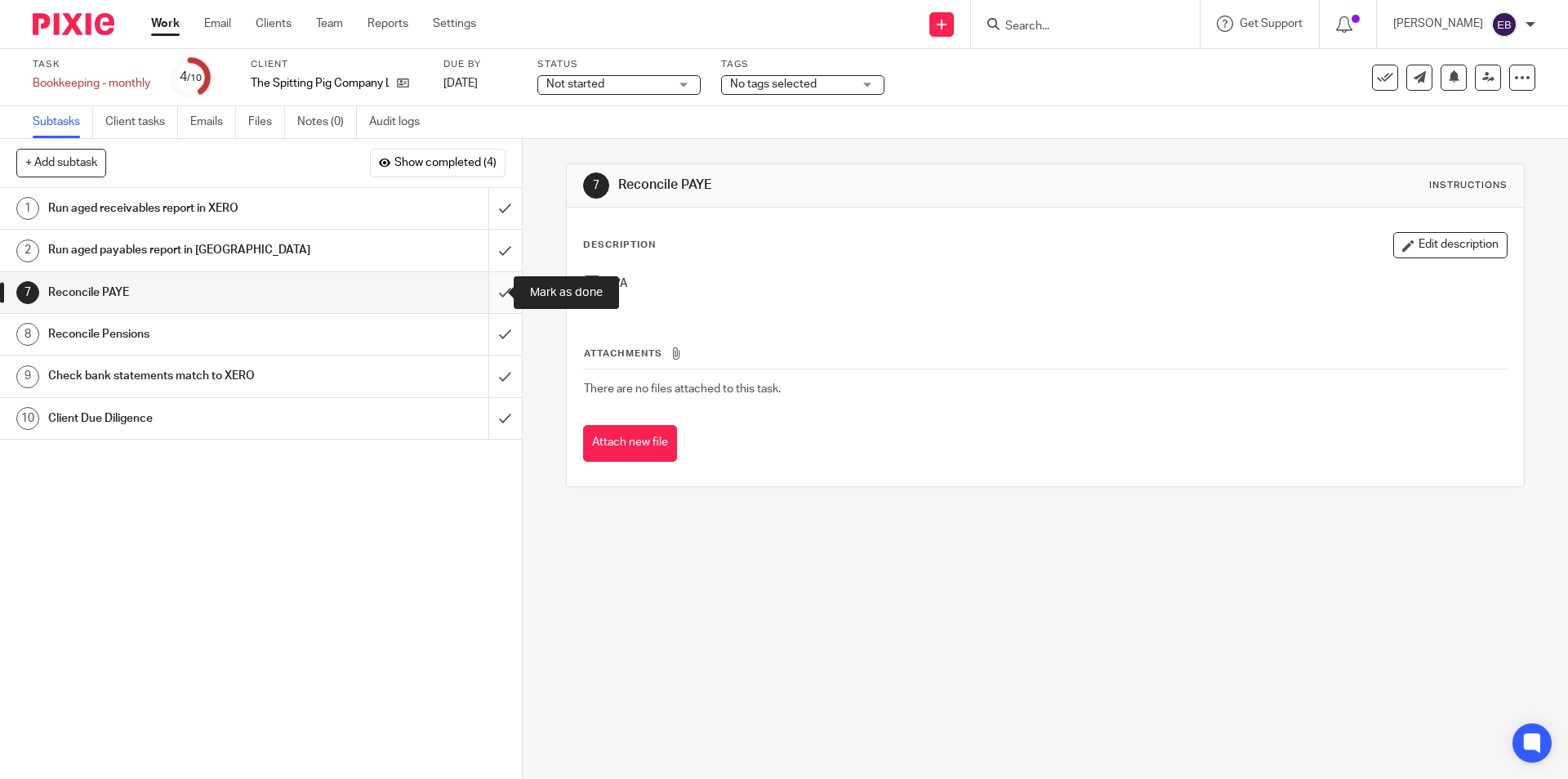
click at [478, 289] on input "submit" at bounding box center [261, 293] width 522 height 41
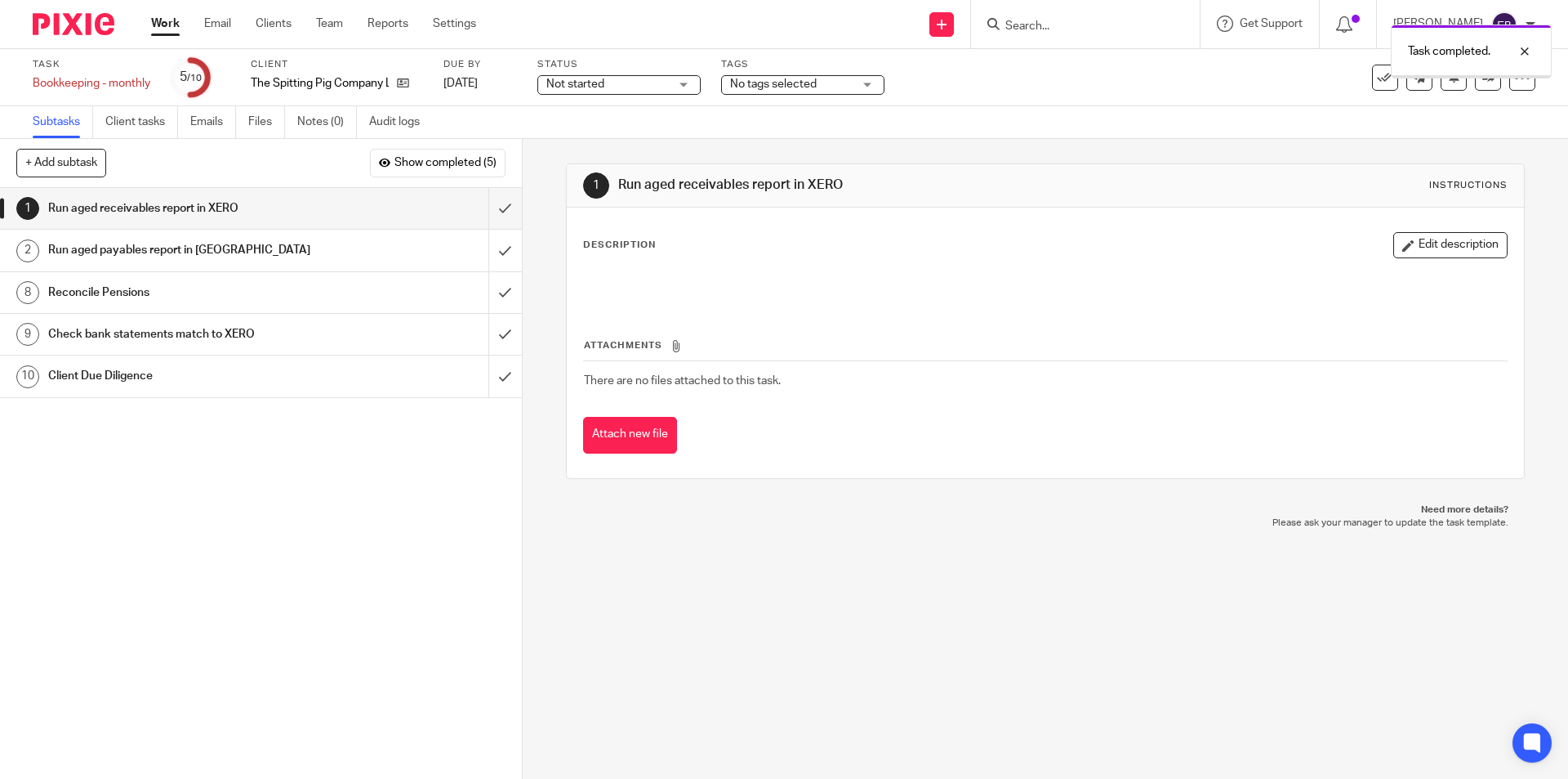
click at [185, 236] on link "2 Run aged payables report in XERO" at bounding box center [244, 250] width 489 height 41
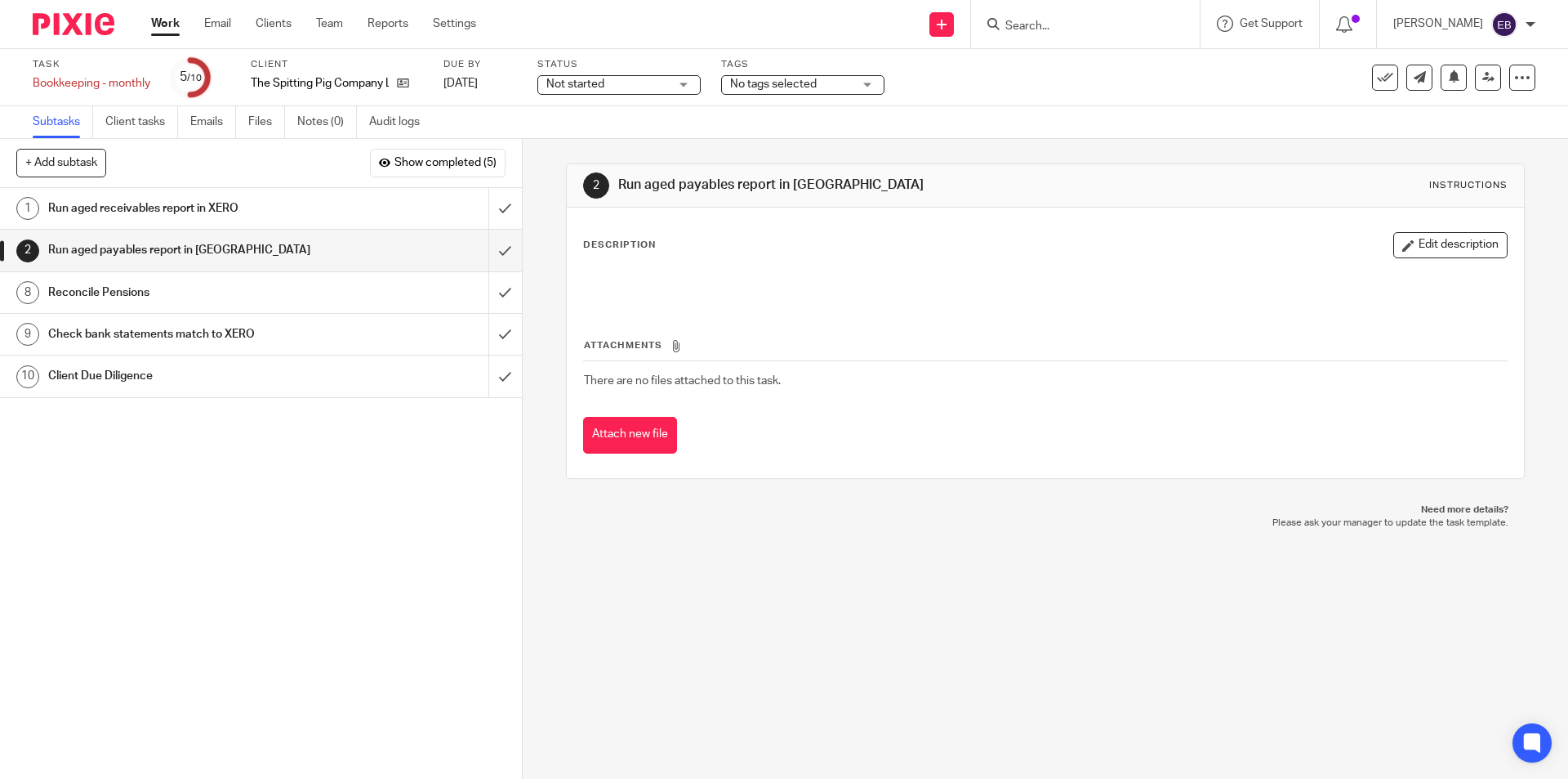
click at [138, 292] on h1 "Reconcile Pensions" at bounding box center [189, 292] width 283 height 24
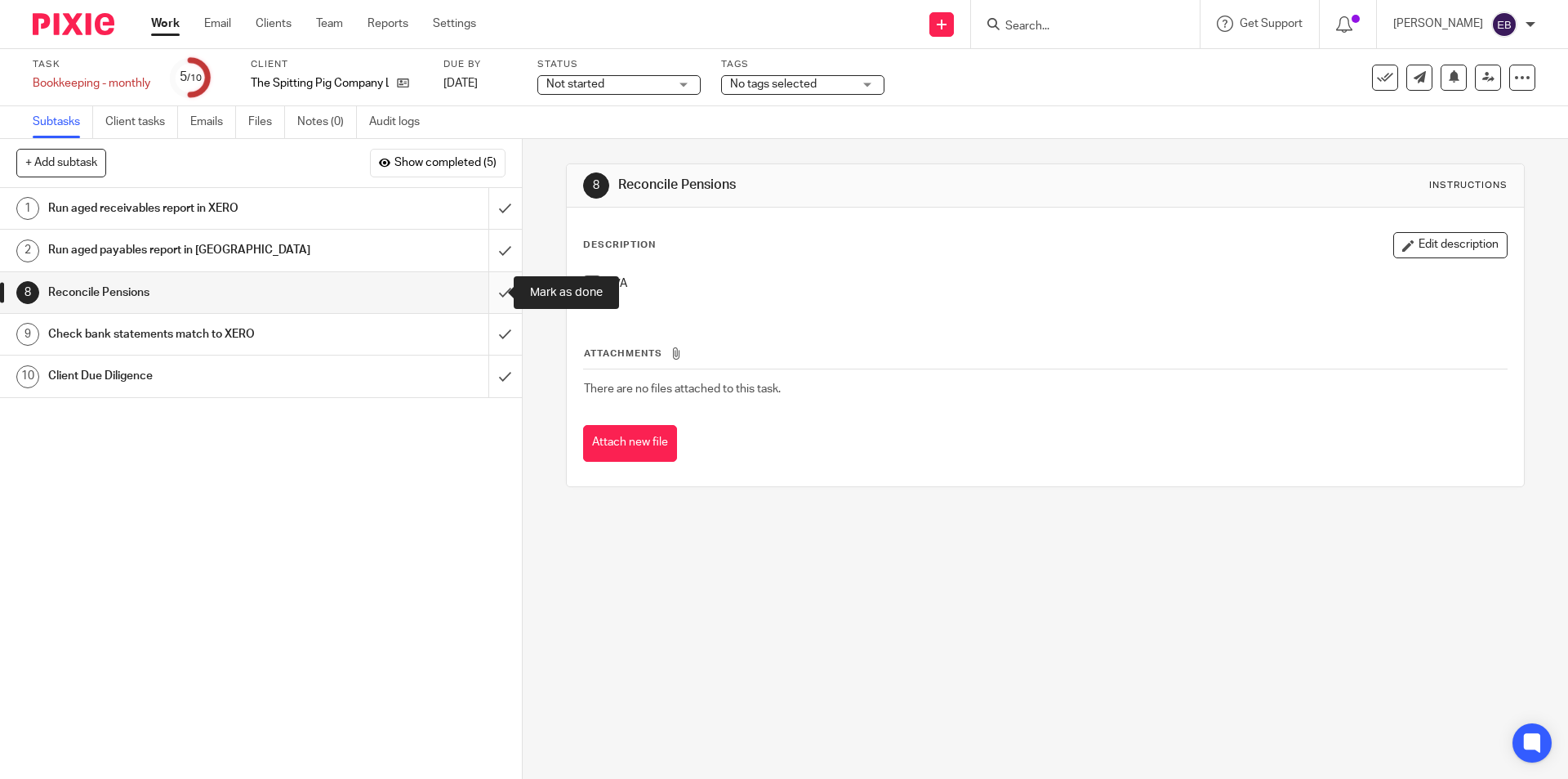
click at [479, 288] on input "submit" at bounding box center [261, 293] width 522 height 41
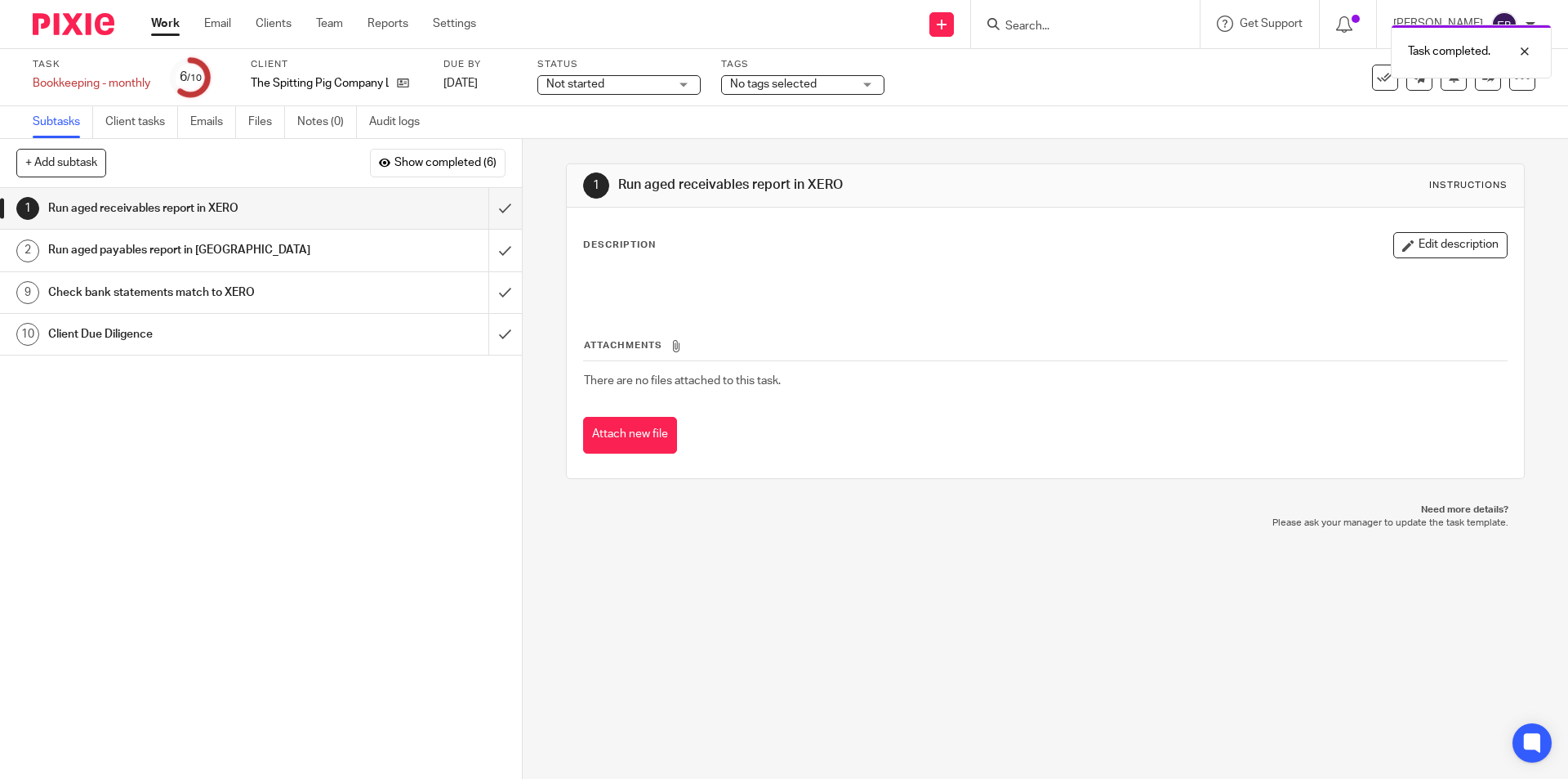
click at [267, 287] on h1 "Check bank statements match to XERO" at bounding box center [189, 292] width 283 height 24
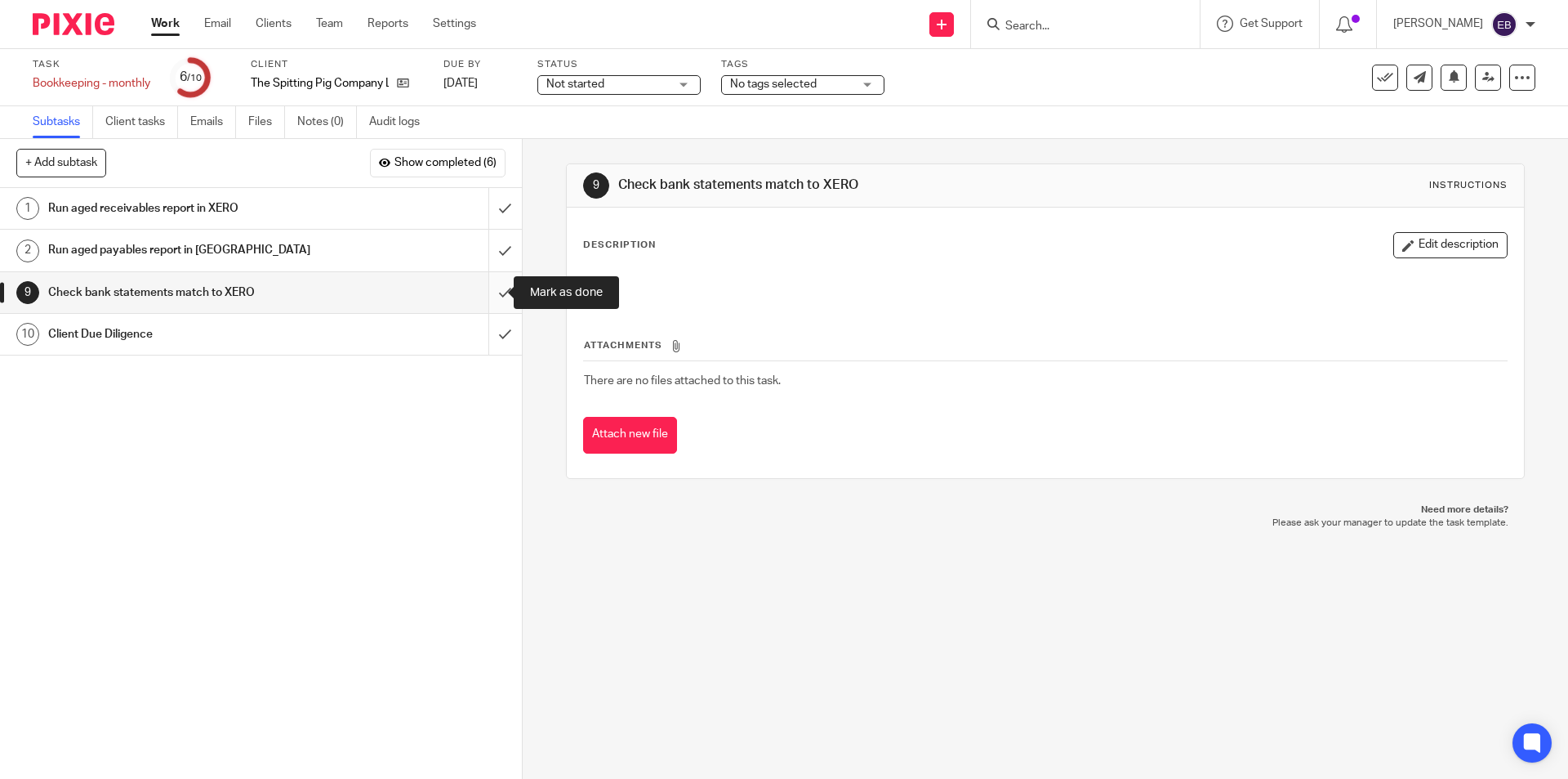
click at [477, 292] on input "submit" at bounding box center [261, 293] width 522 height 41
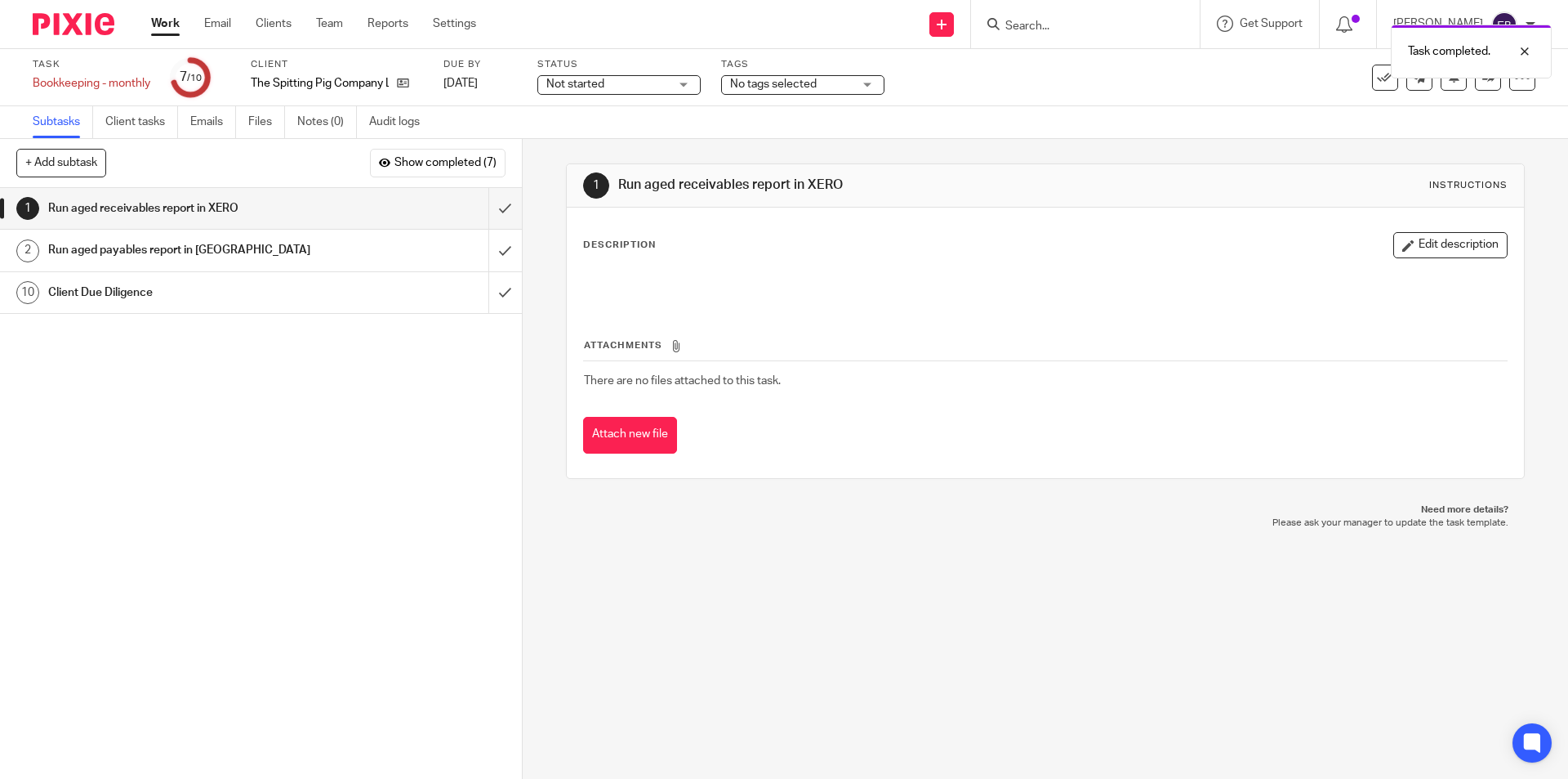
click at [395, 300] on div "Client Due Diligence" at bounding box center [259, 292] width 424 height 24
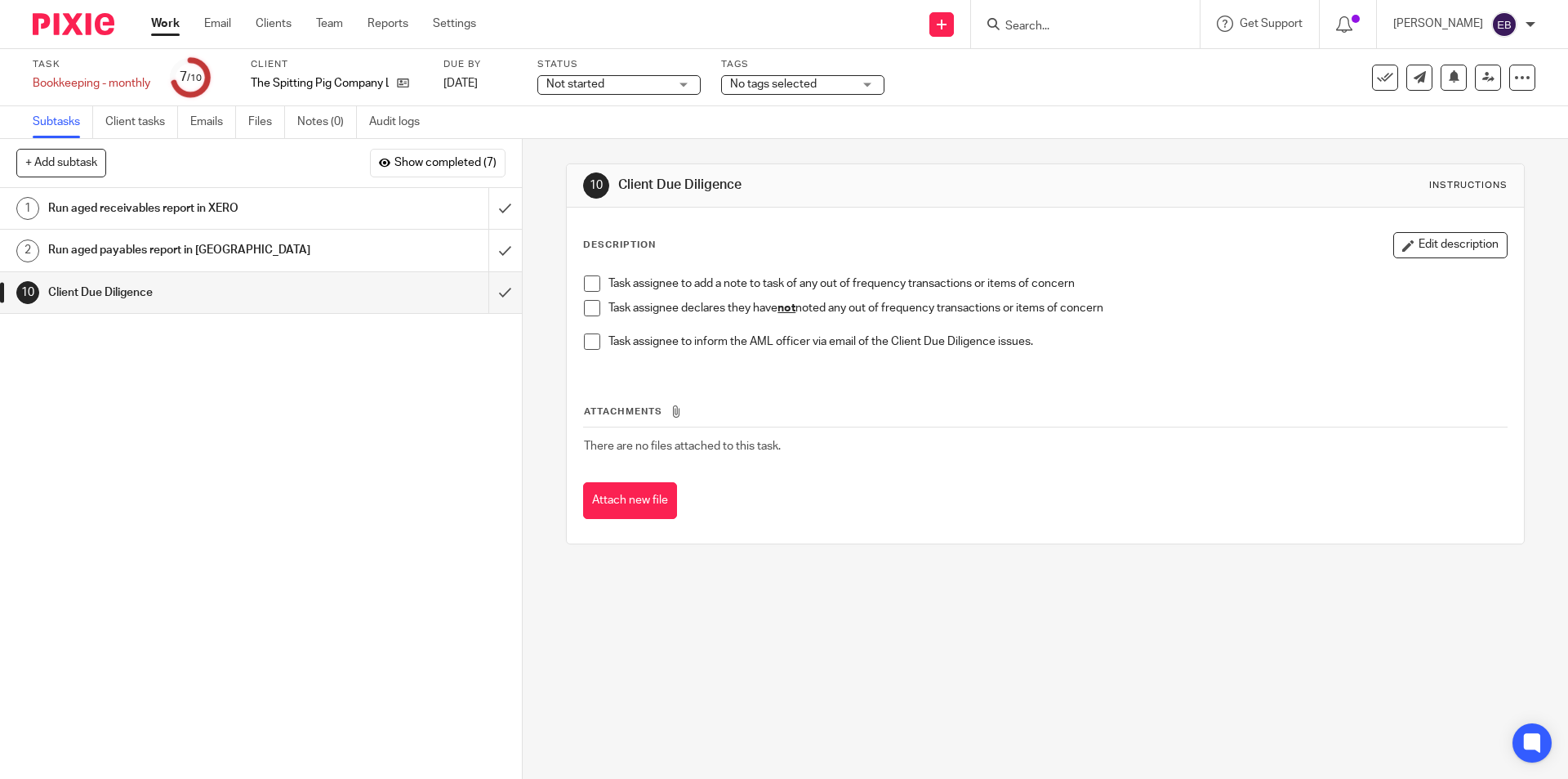
click at [587, 306] on span at bounding box center [592, 307] width 16 height 16
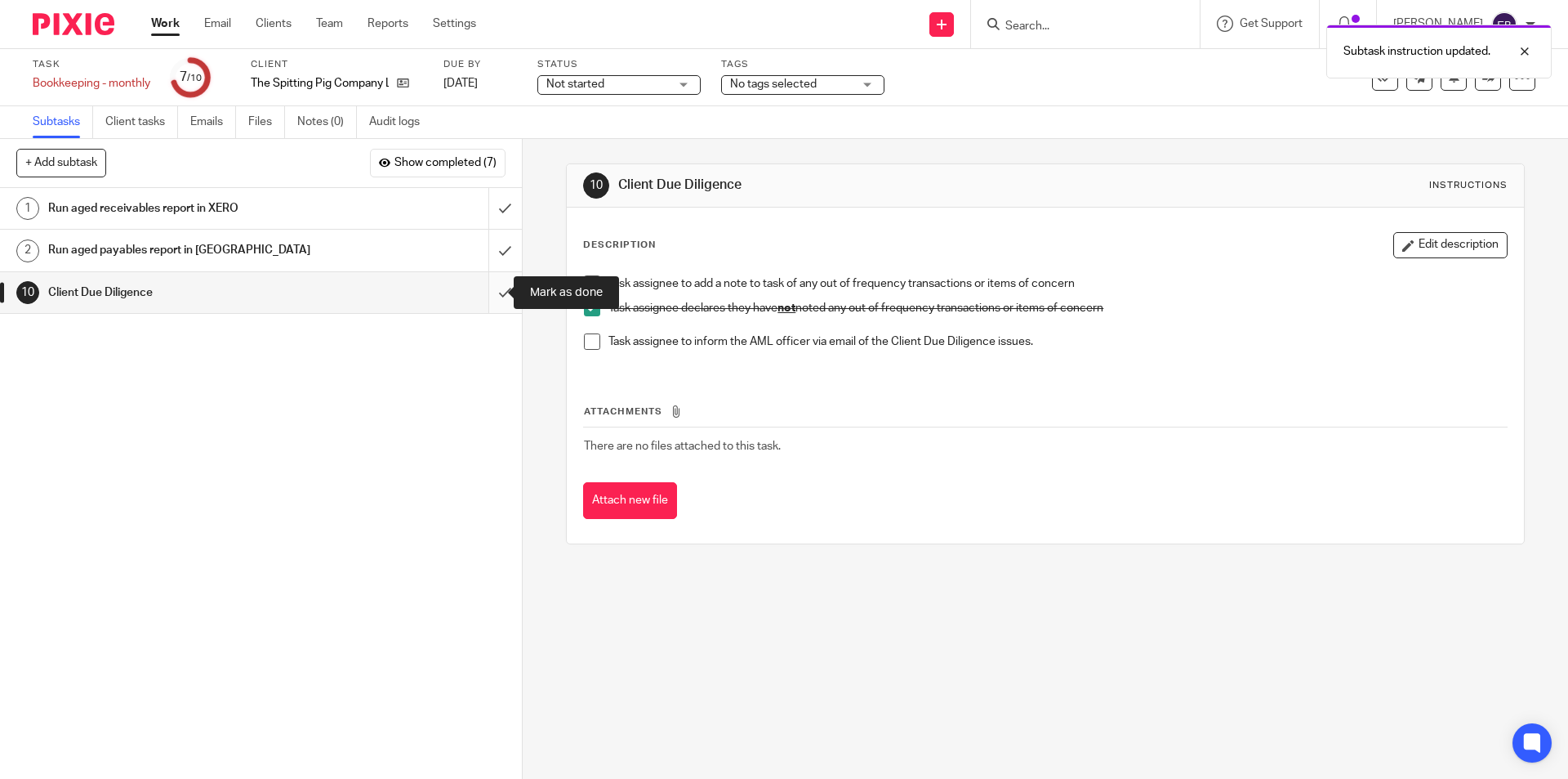
click at [489, 301] on input "submit" at bounding box center [261, 293] width 522 height 41
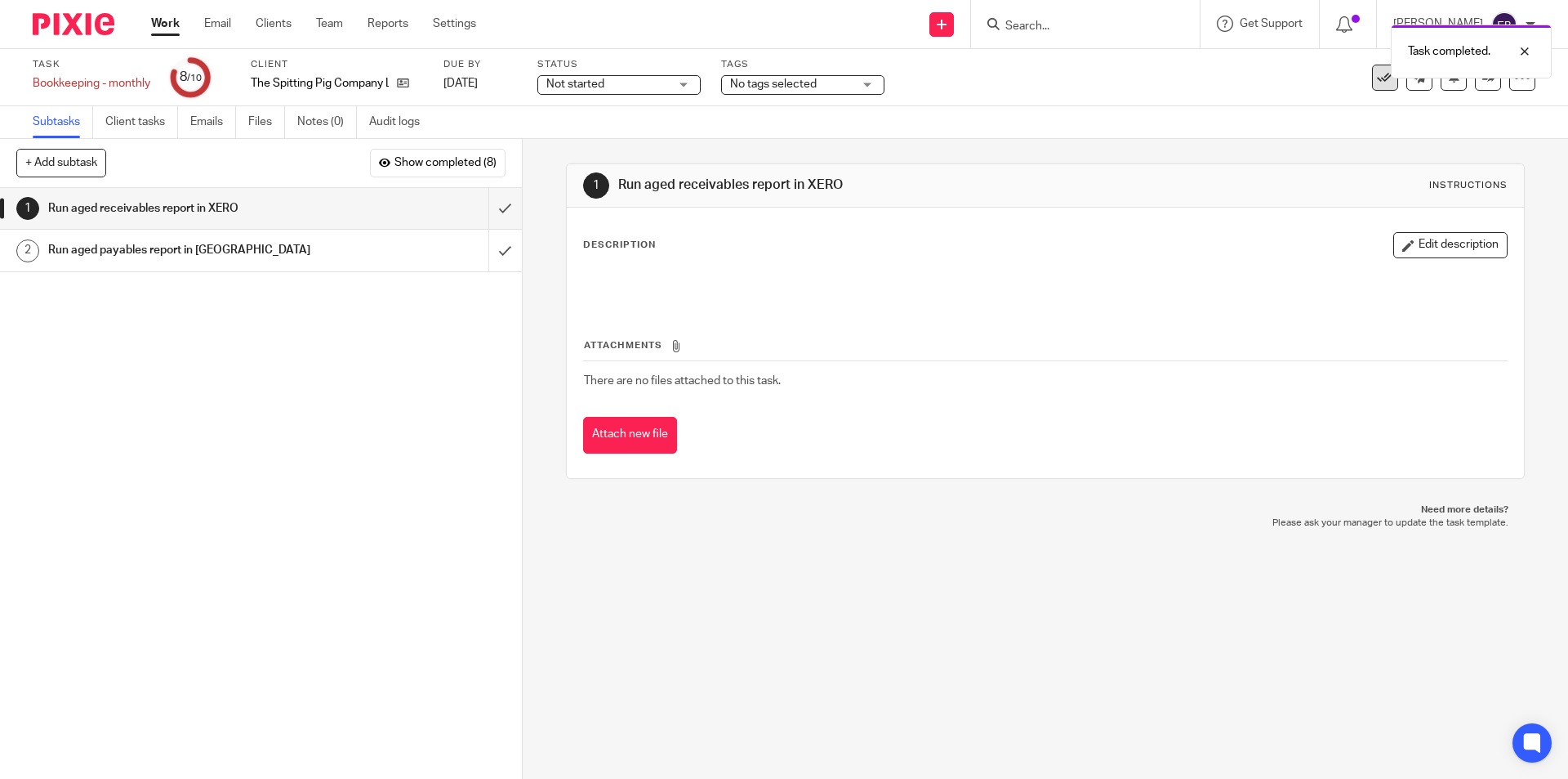
click at [1377, 85] on icon at bounding box center [1385, 77] width 16 height 16
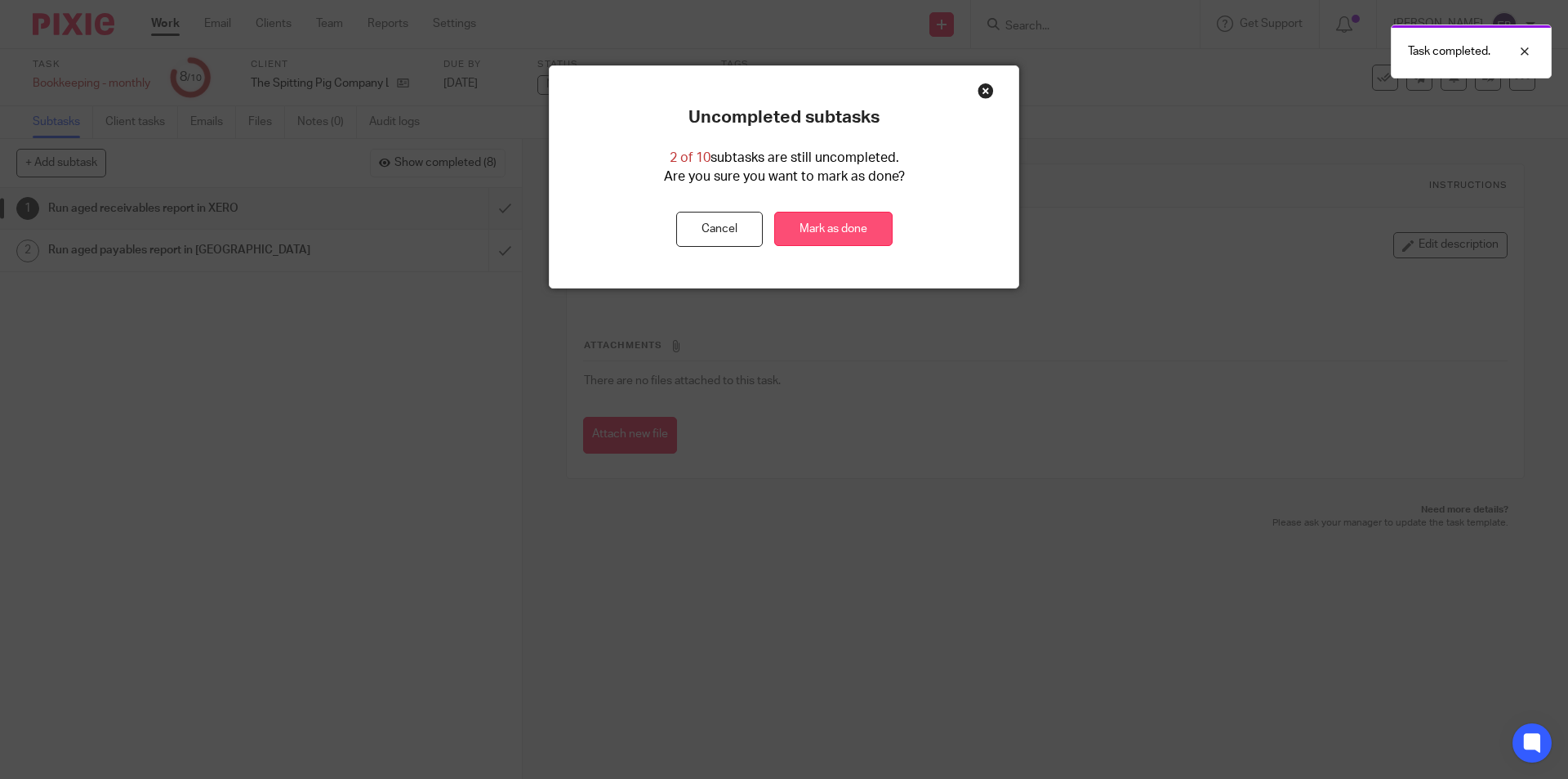
click at [829, 233] on link "Mark as done" at bounding box center [833, 229] width 119 height 36
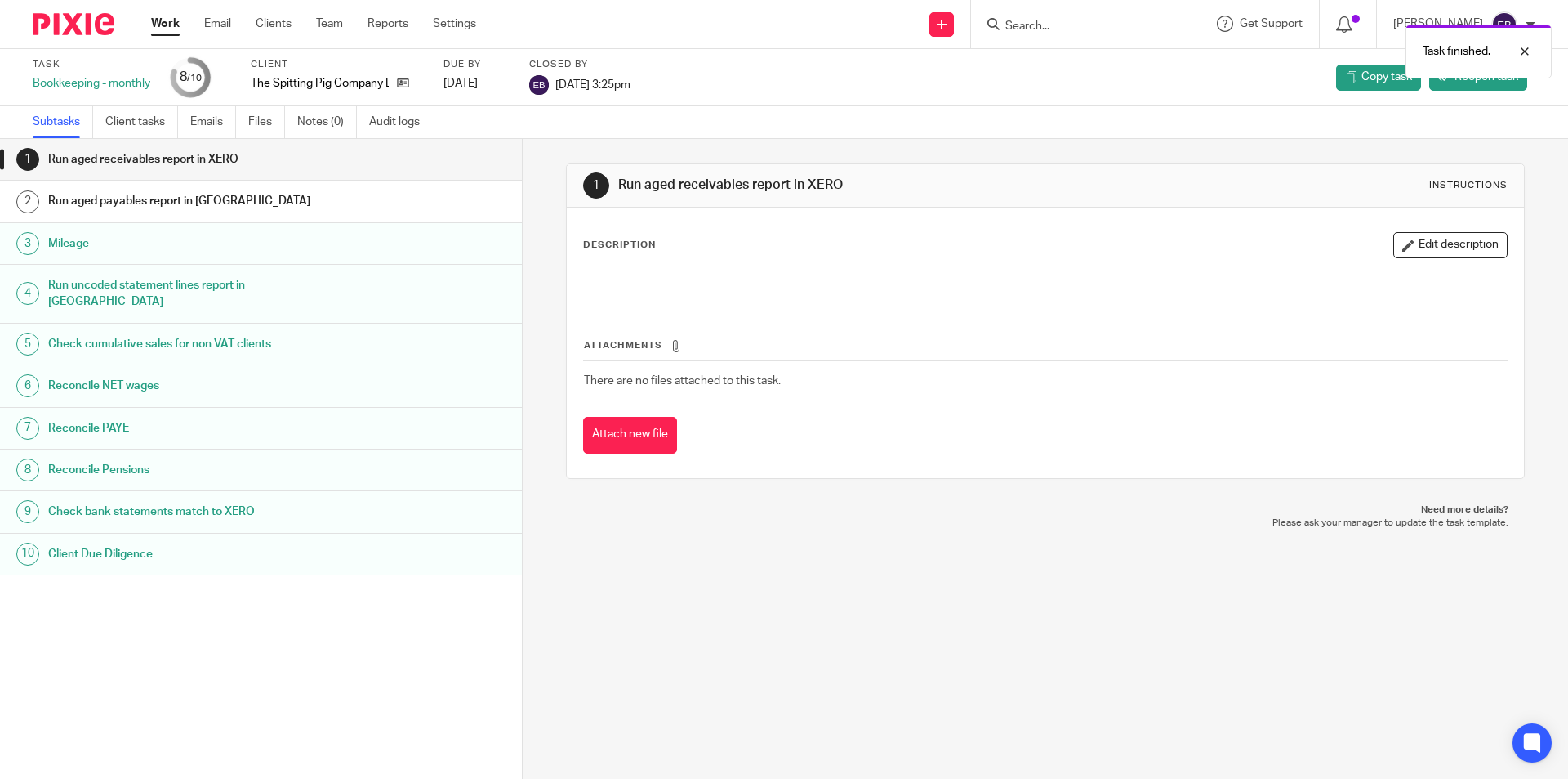
click at [174, 18] on link "Work" at bounding box center [165, 23] width 29 height 16
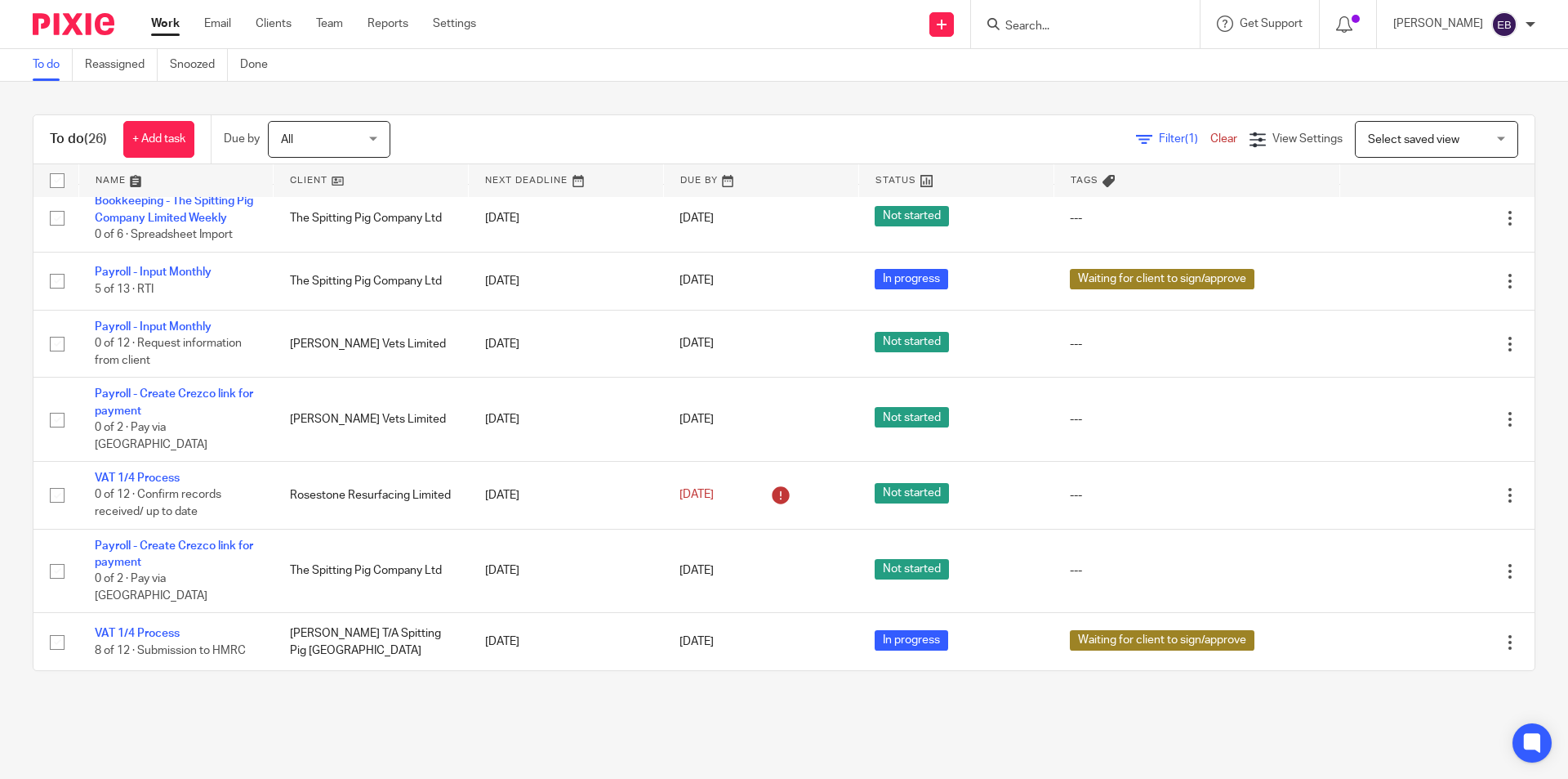
scroll to position [1234, 0]
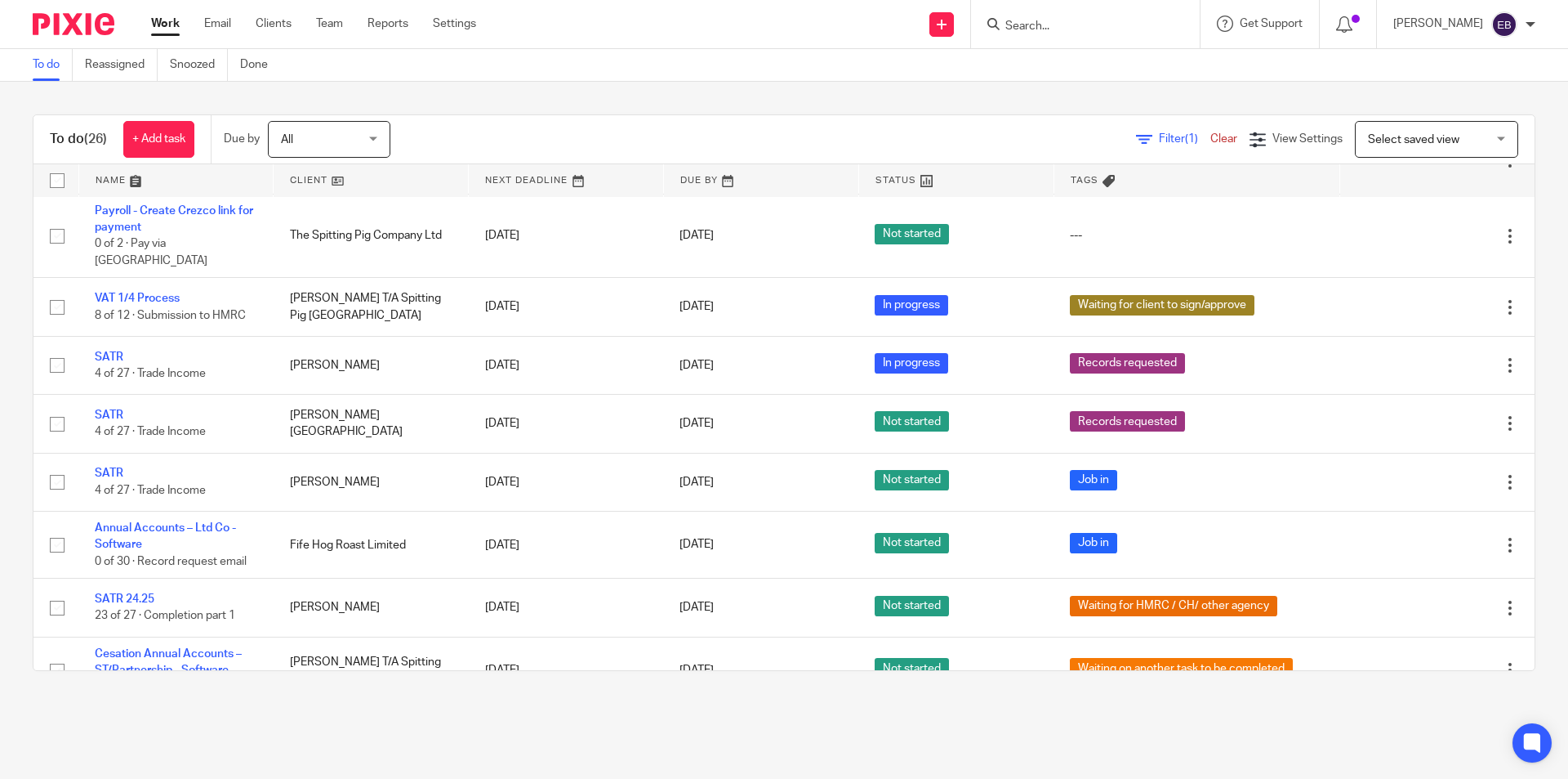
drag, startPoint x: 144, startPoint y: 632, endPoint x: 416, endPoint y: 733, distance: 290.1
click at [416, 736] on main "To do Reassigned Snoozed Done To do (26) + Add task Due by All All [DATE] [DATE…" at bounding box center [784, 390] width 1568 height 779
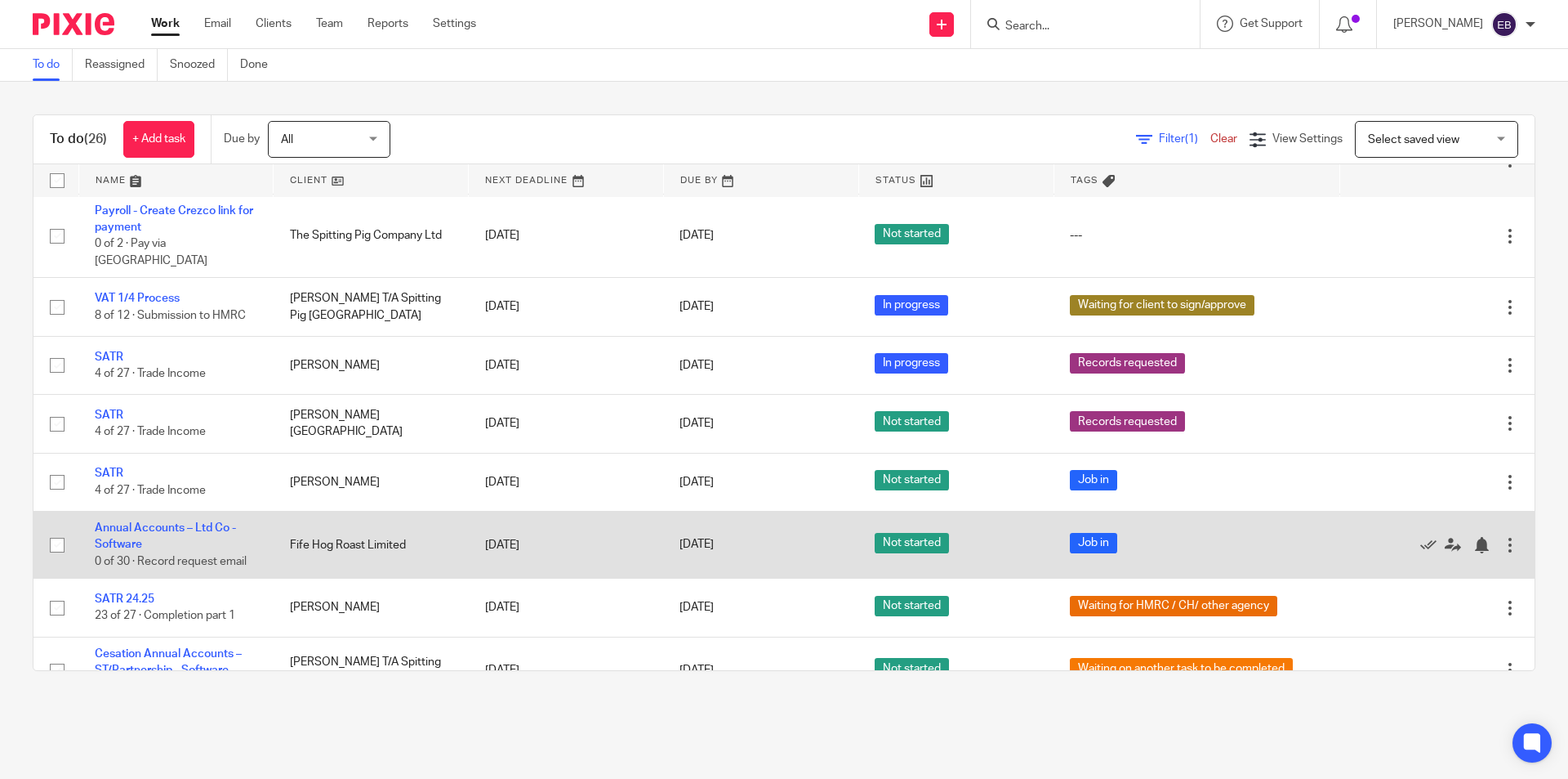
scroll to position [1152, 0]
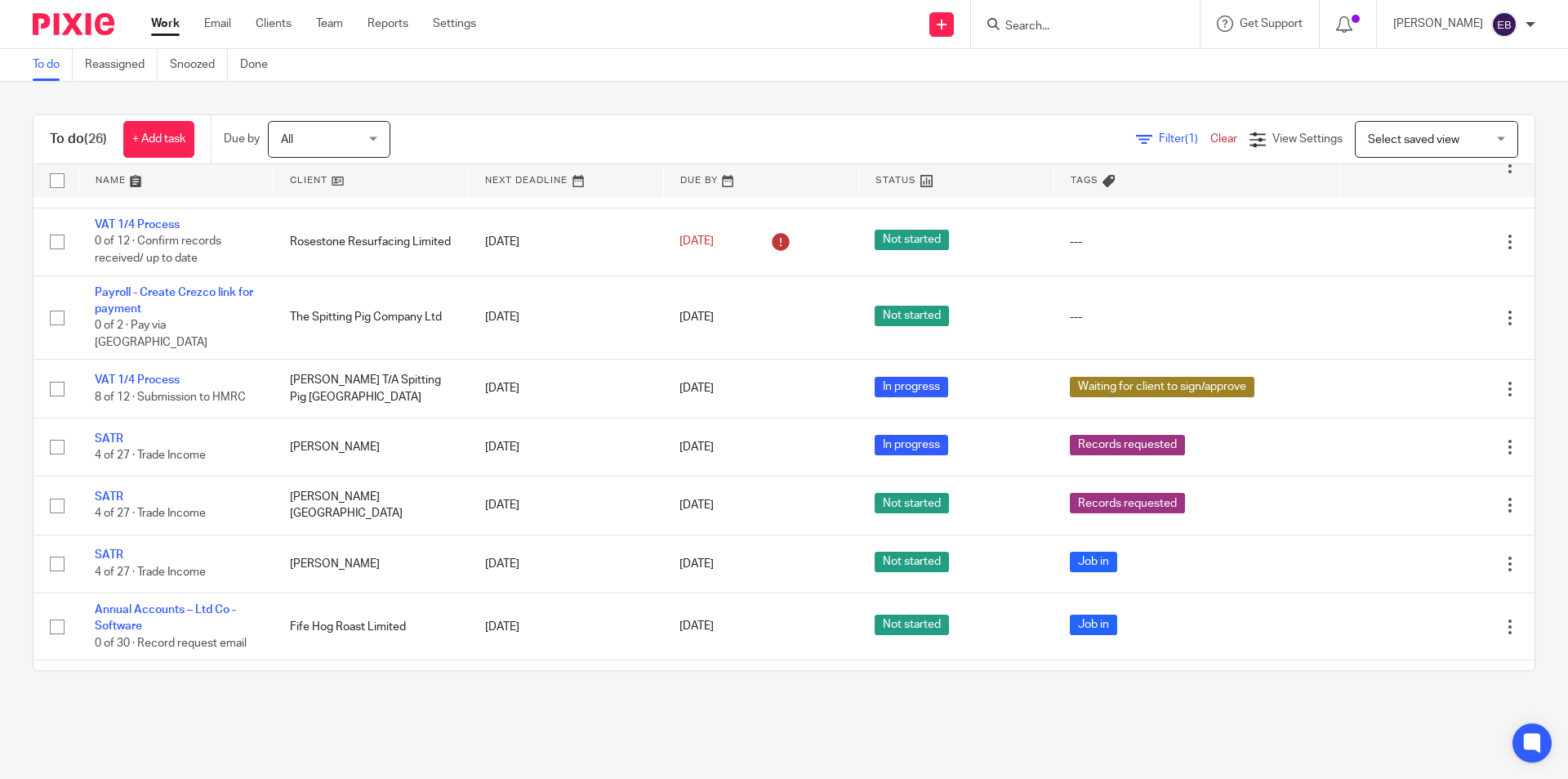
click at [1071, 14] on form at bounding box center [1091, 24] width 174 height 21
click at [1058, 24] on input "Search" at bounding box center [1077, 27] width 147 height 15
type input "bowlnd"
click at [1121, 82] on link at bounding box center [1138, 77] width 276 height 51
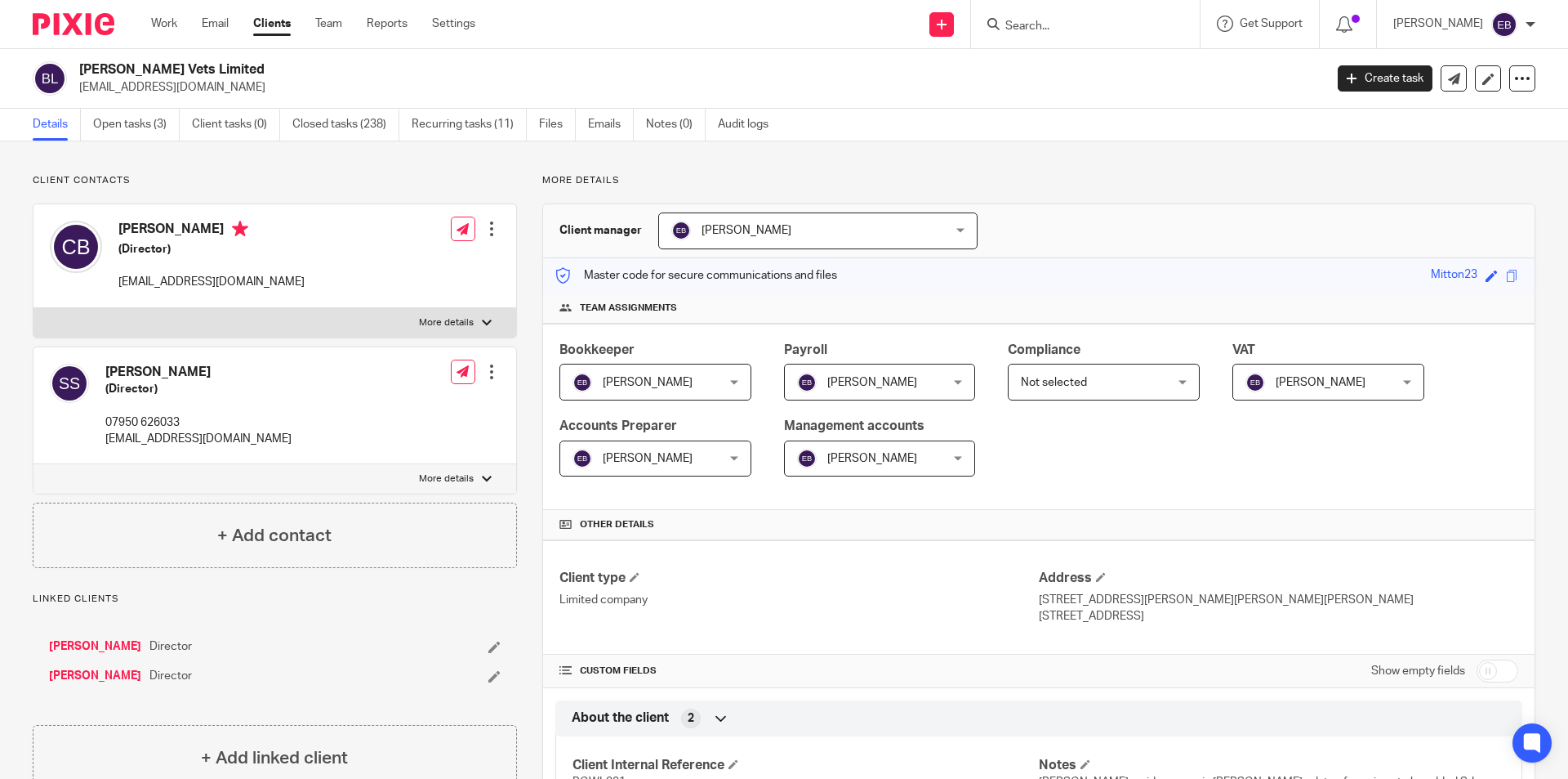
click at [1080, 22] on input "Search" at bounding box center [1077, 27] width 147 height 15
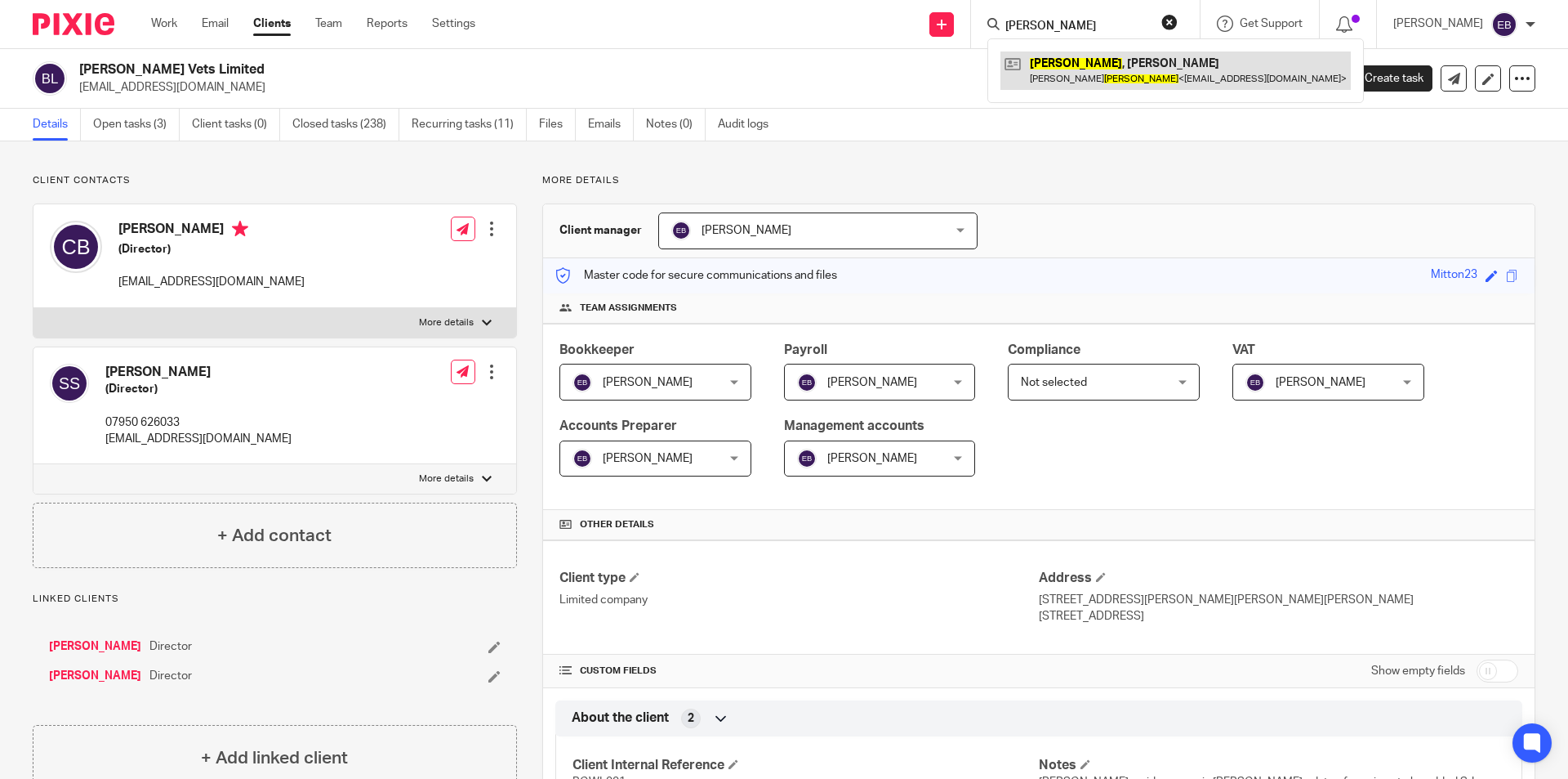
type input "wilding"
click at [1072, 60] on link at bounding box center [1176, 70] width 350 height 37
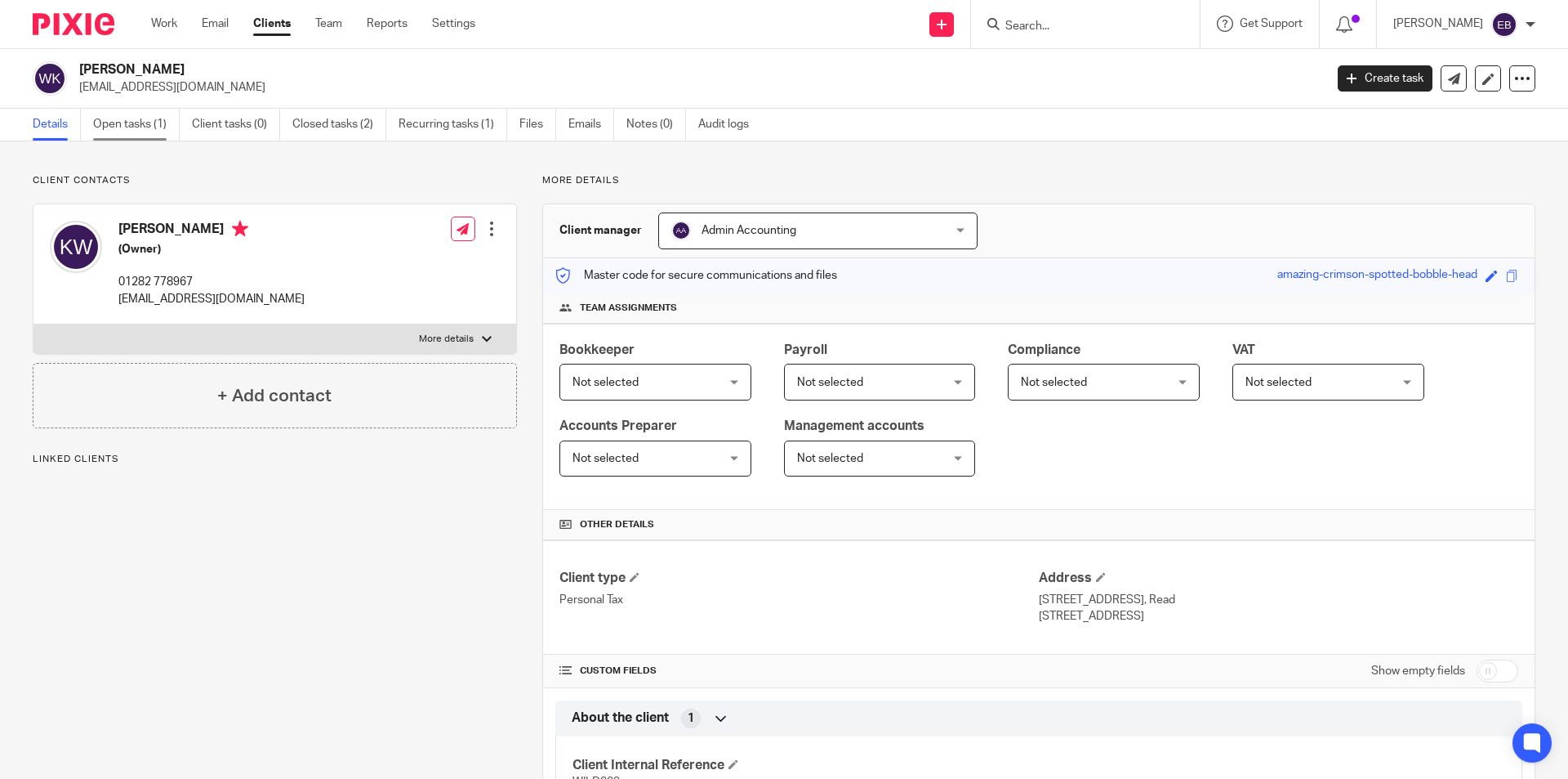
click at [145, 130] on link "Open tasks (1)" at bounding box center [136, 125] width 86 height 32
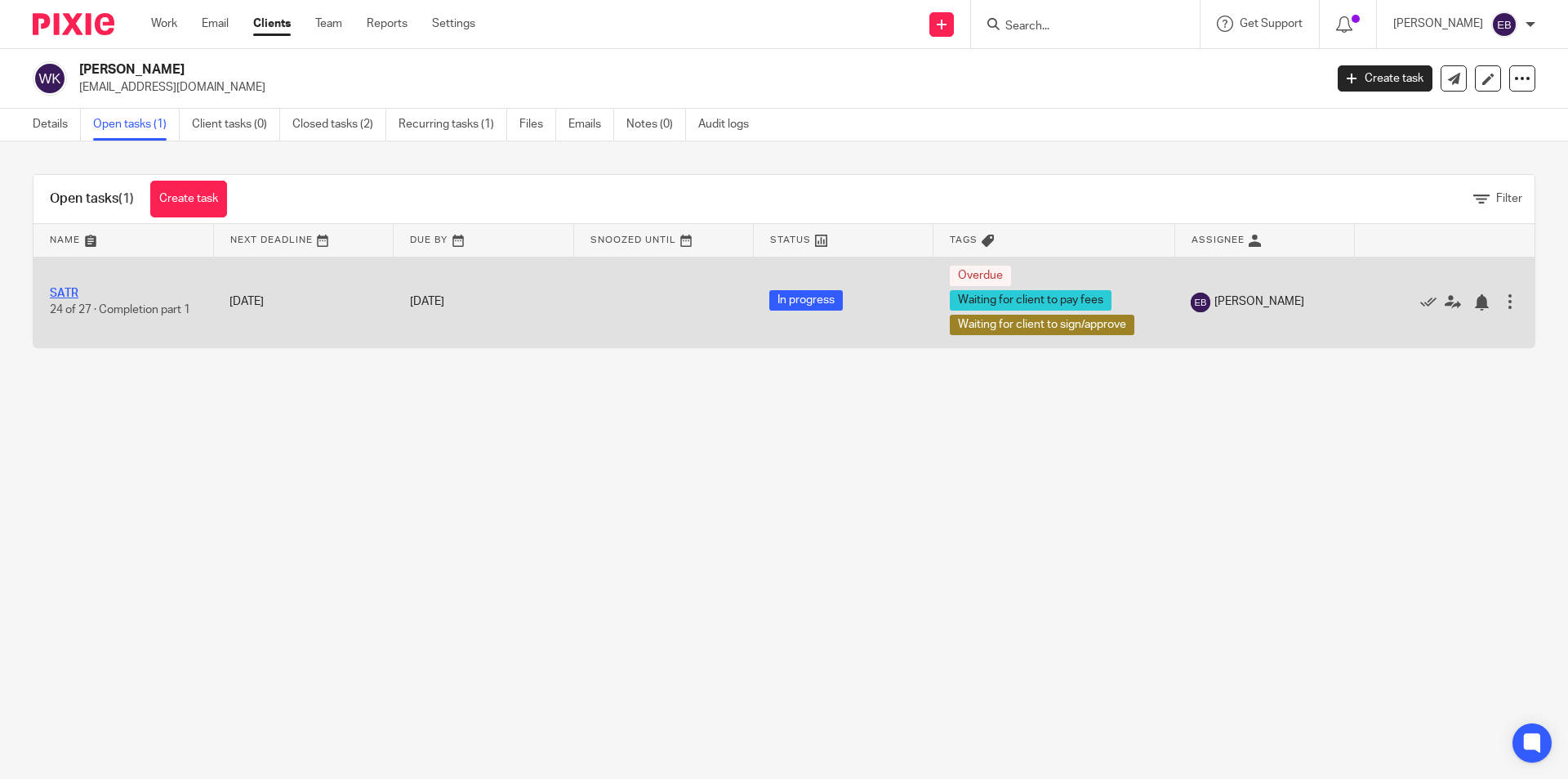
click at [67, 292] on link "SATR" at bounding box center [64, 293] width 29 height 11
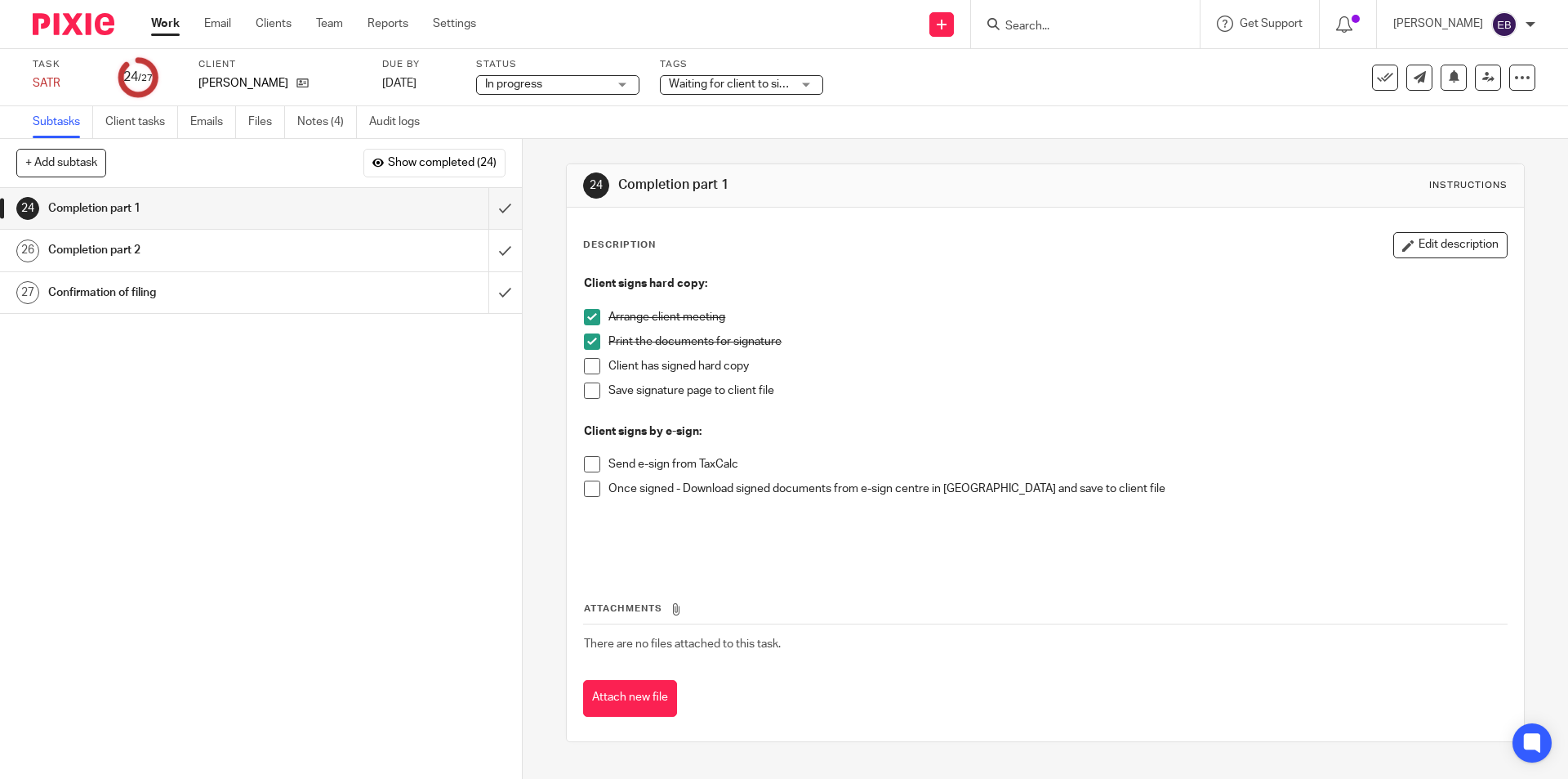
click at [590, 366] on span at bounding box center [592, 365] width 16 height 16
click at [590, 388] on span at bounding box center [592, 390] width 16 height 16
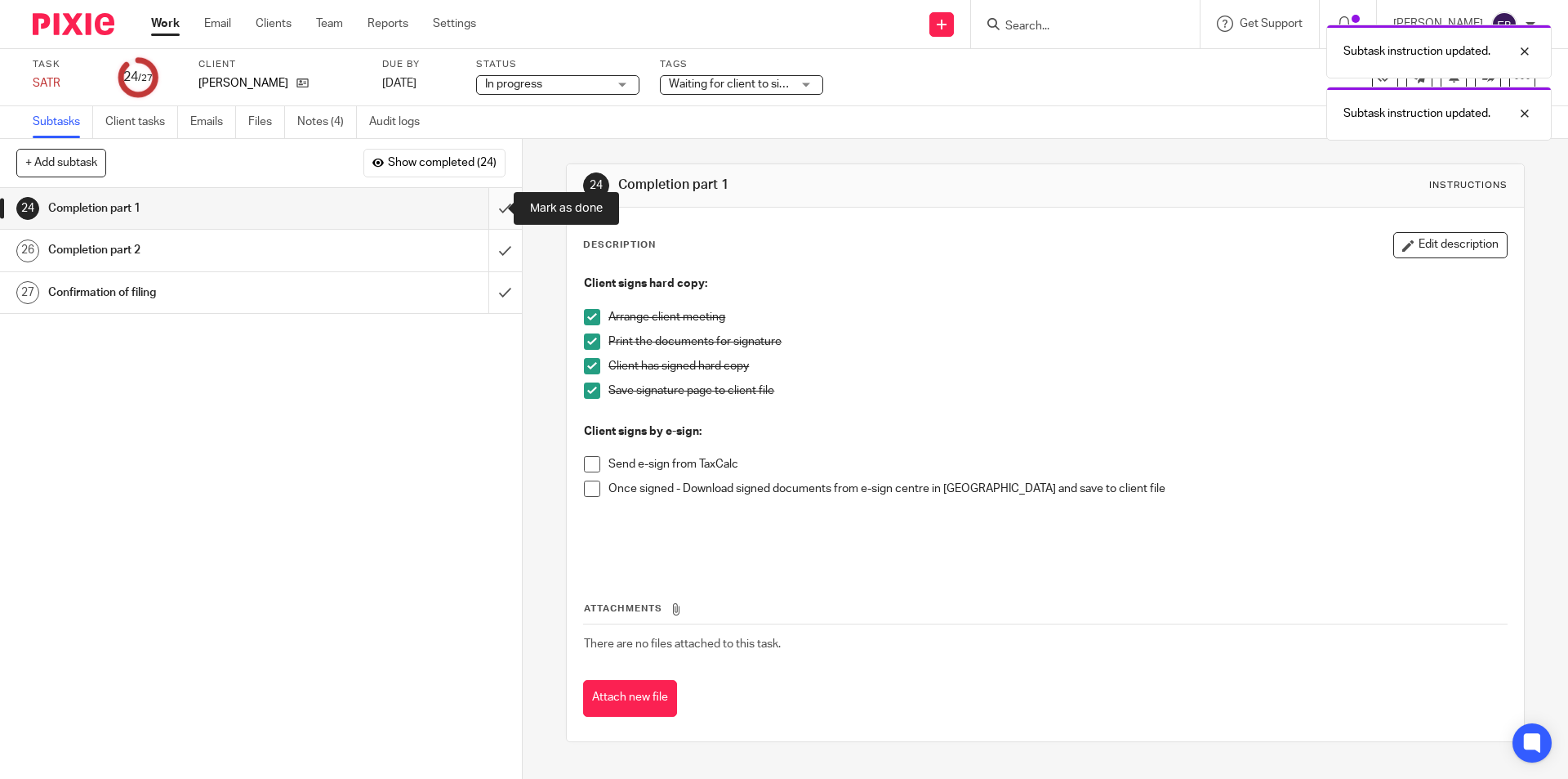
click at [491, 208] on input "submit" at bounding box center [261, 209] width 522 height 41
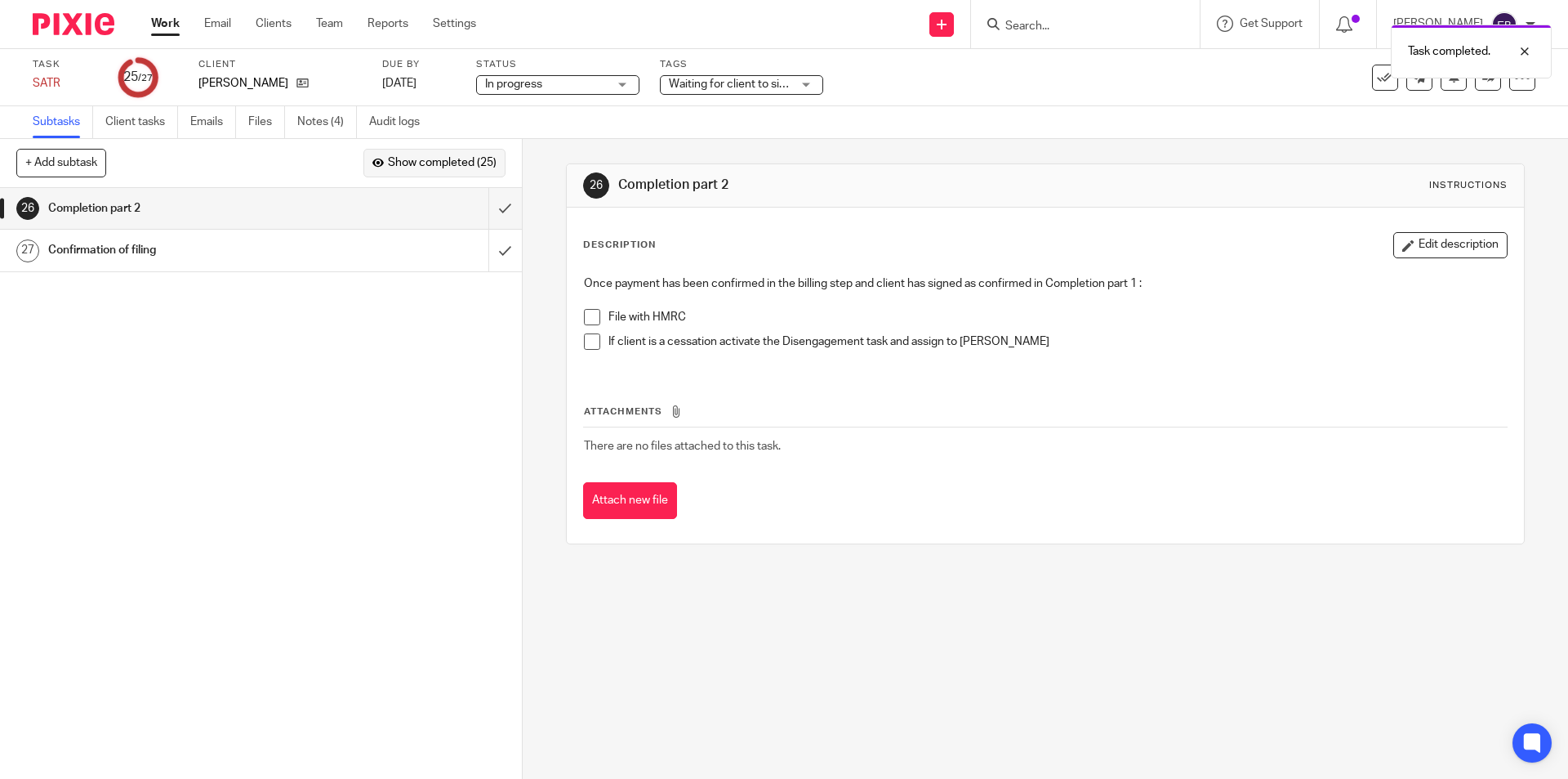
click at [406, 164] on span "Show completed (25)" at bounding box center [442, 164] width 109 height 13
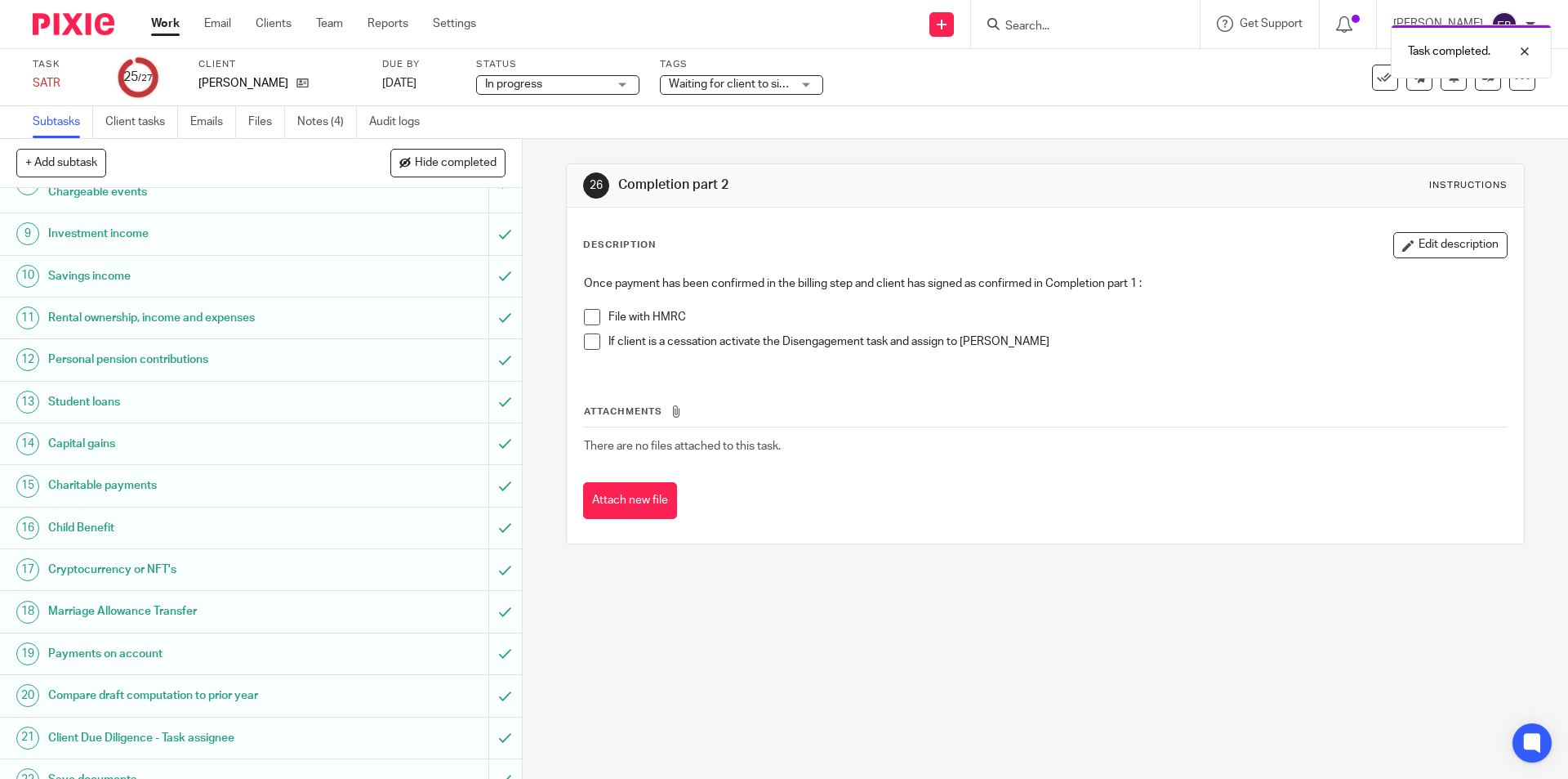
scroll to position [559, 0]
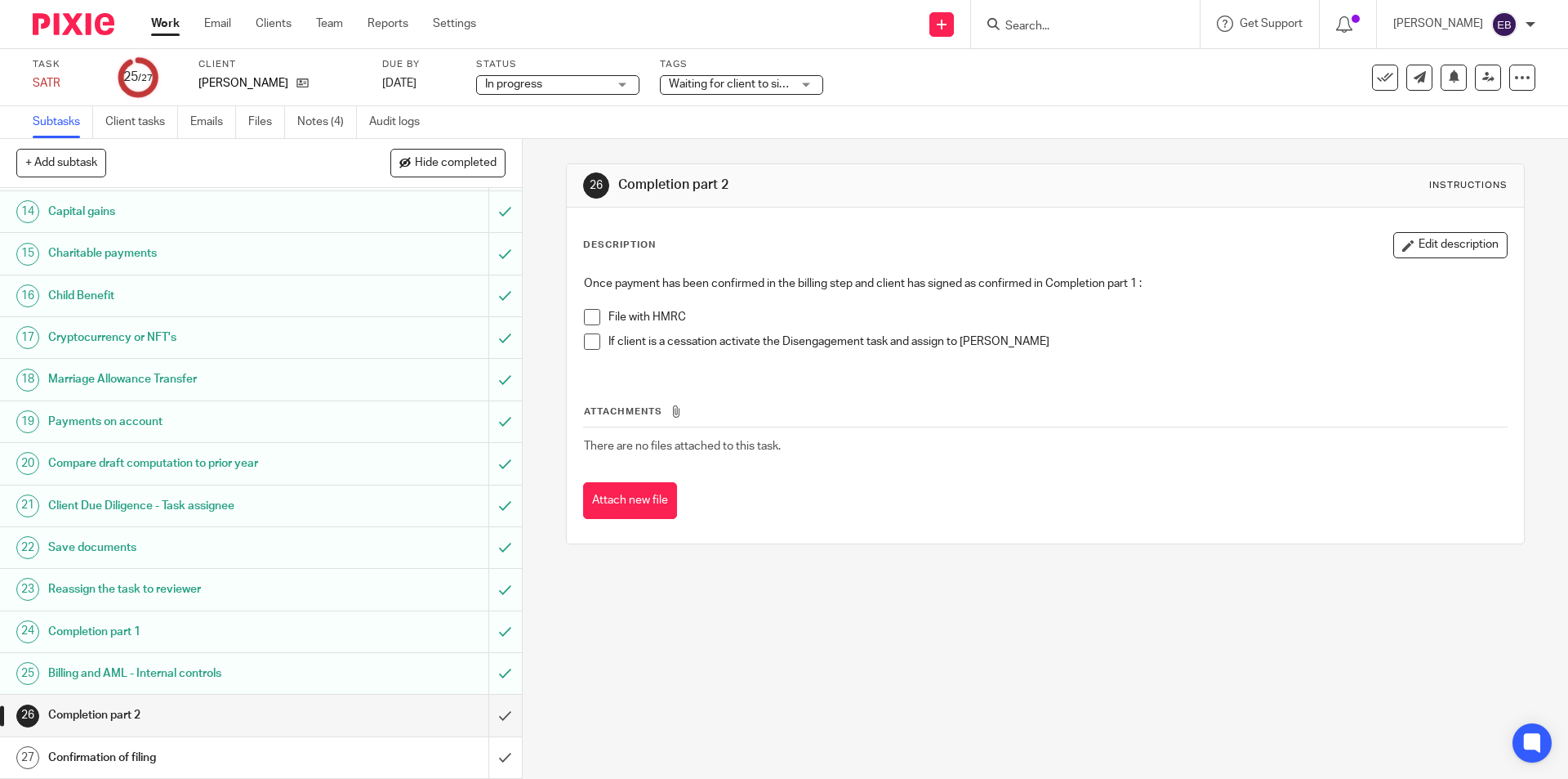
click at [119, 670] on h1 "Billing and AML - Internal controls" at bounding box center [189, 673] width 283 height 24
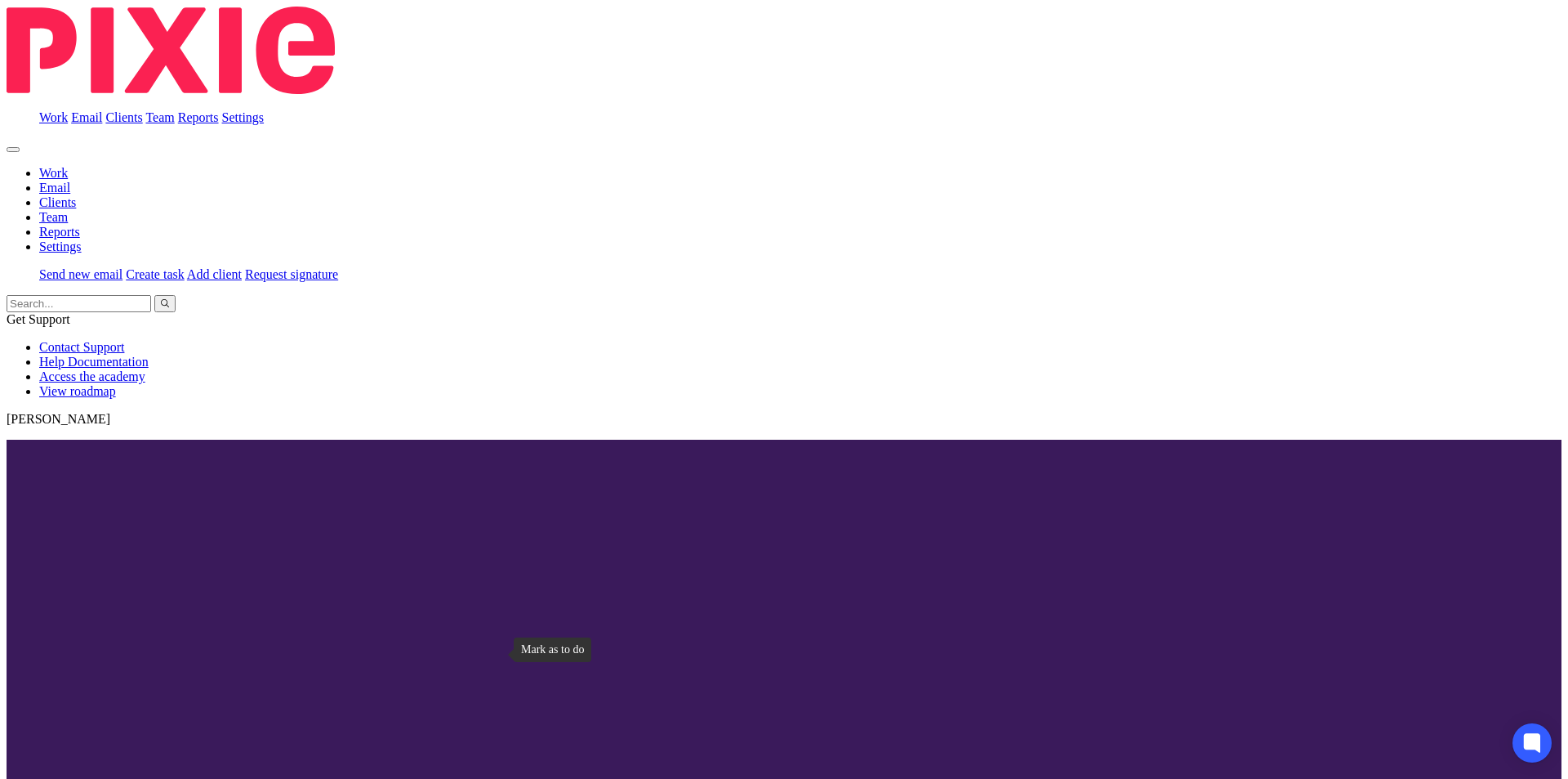
scroll to position [559, 0]
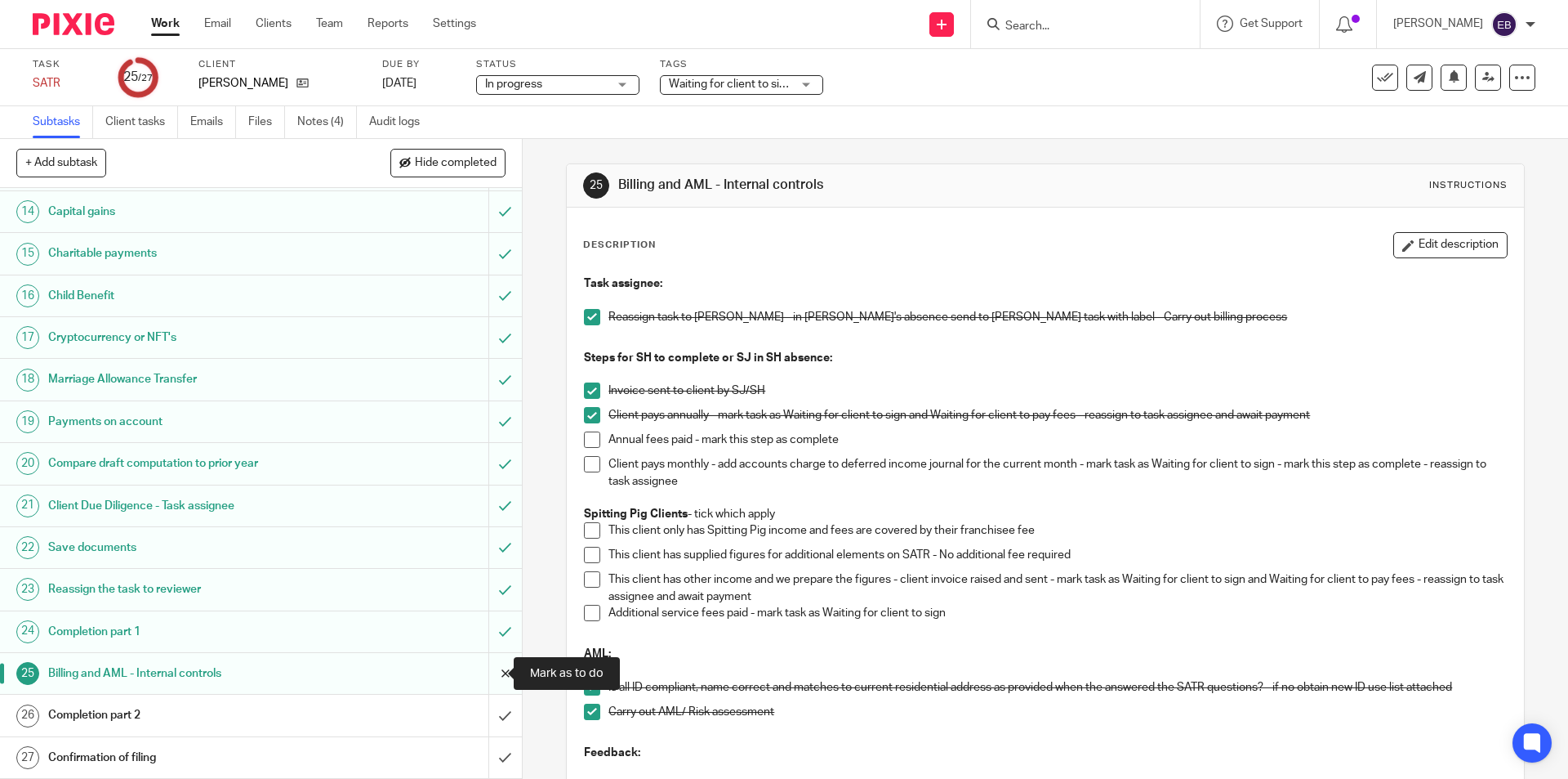
click at [499, 676] on input "submit" at bounding box center [261, 673] width 522 height 41
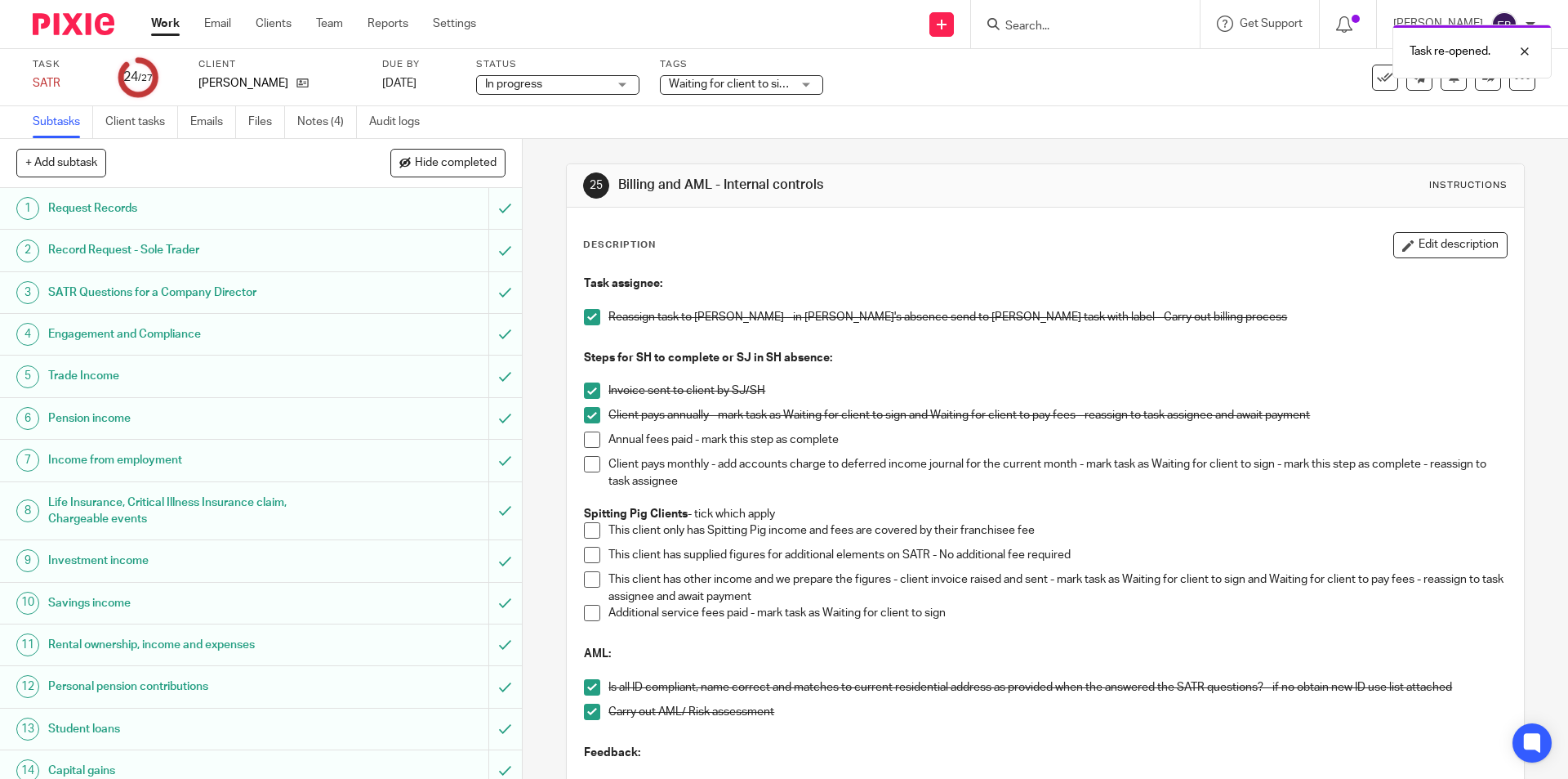
click at [723, 94] on div "Tags Waiting for client to sign/approve + 1 Urgent Records requested SATR Qu in…" at bounding box center [741, 78] width 164 height 39
click at [727, 82] on span "Waiting for client to sign/approve + 1" at bounding box center [762, 84] width 186 height 11
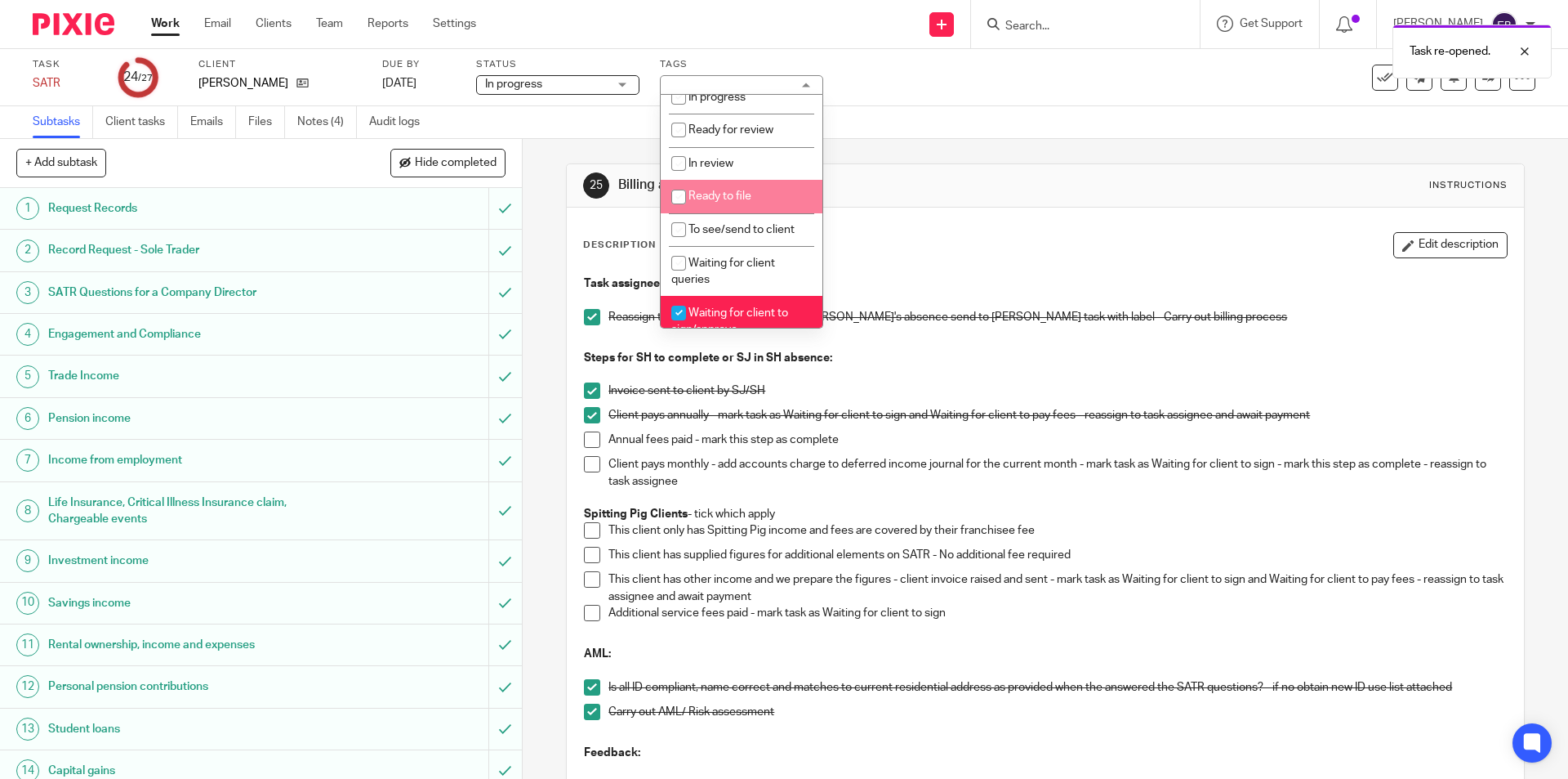
scroll to position [245, 0]
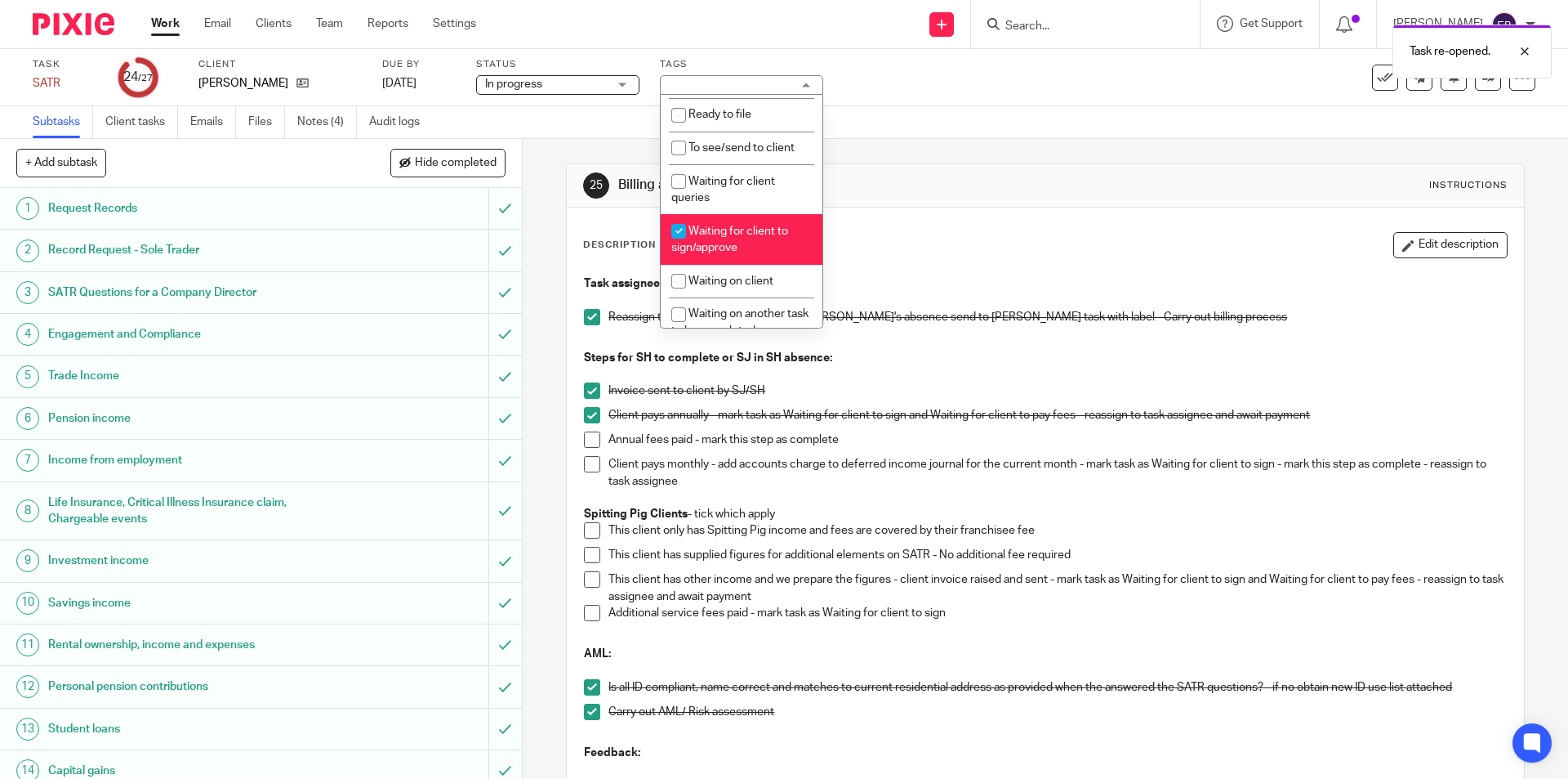
click at [742, 241] on li "Waiting for client to sign/approve" at bounding box center [741, 239] width 162 height 50
checkbox input "false"
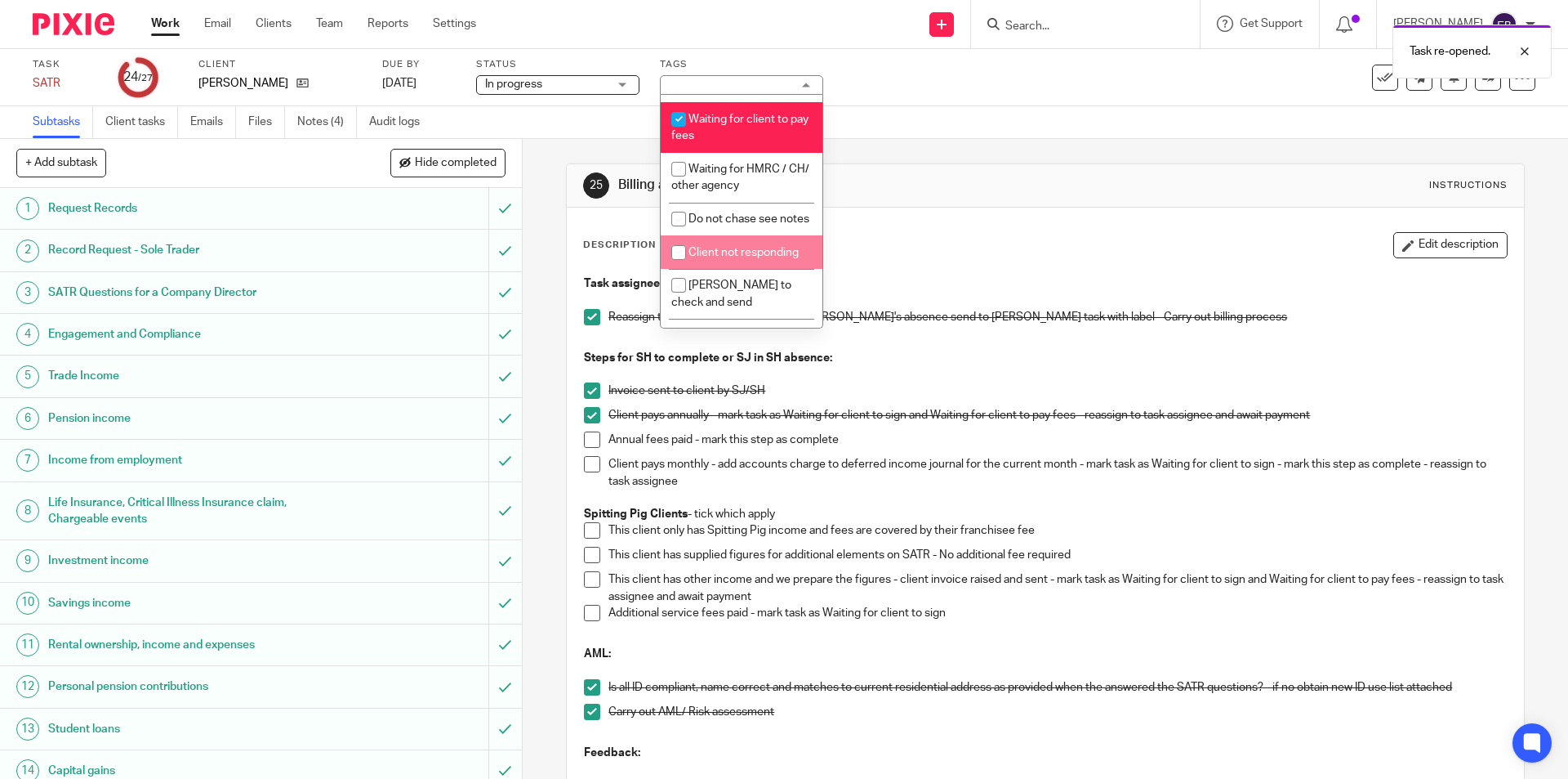
scroll to position [780, 0]
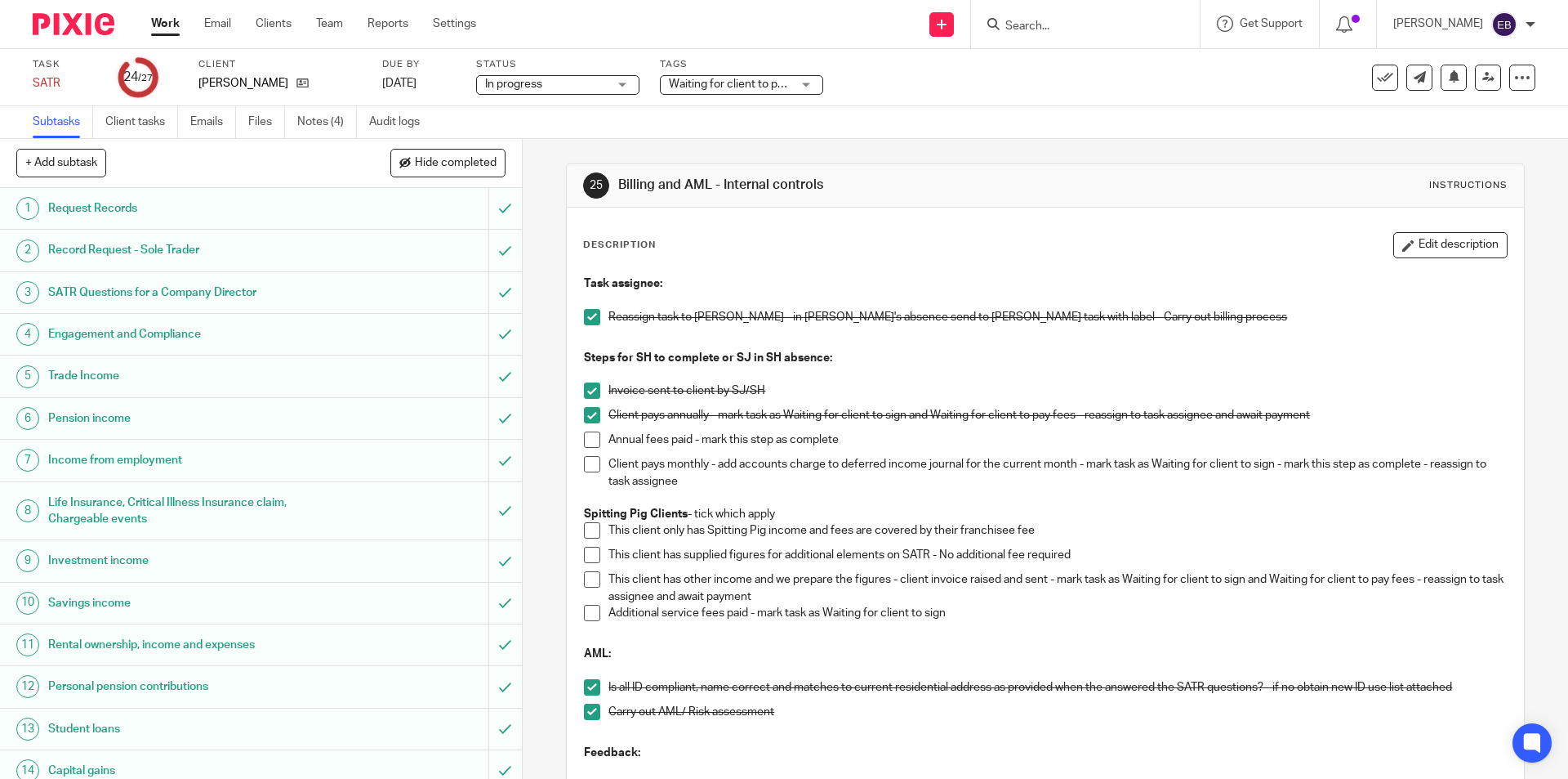
click at [159, 22] on link "Work" at bounding box center [165, 23] width 29 height 16
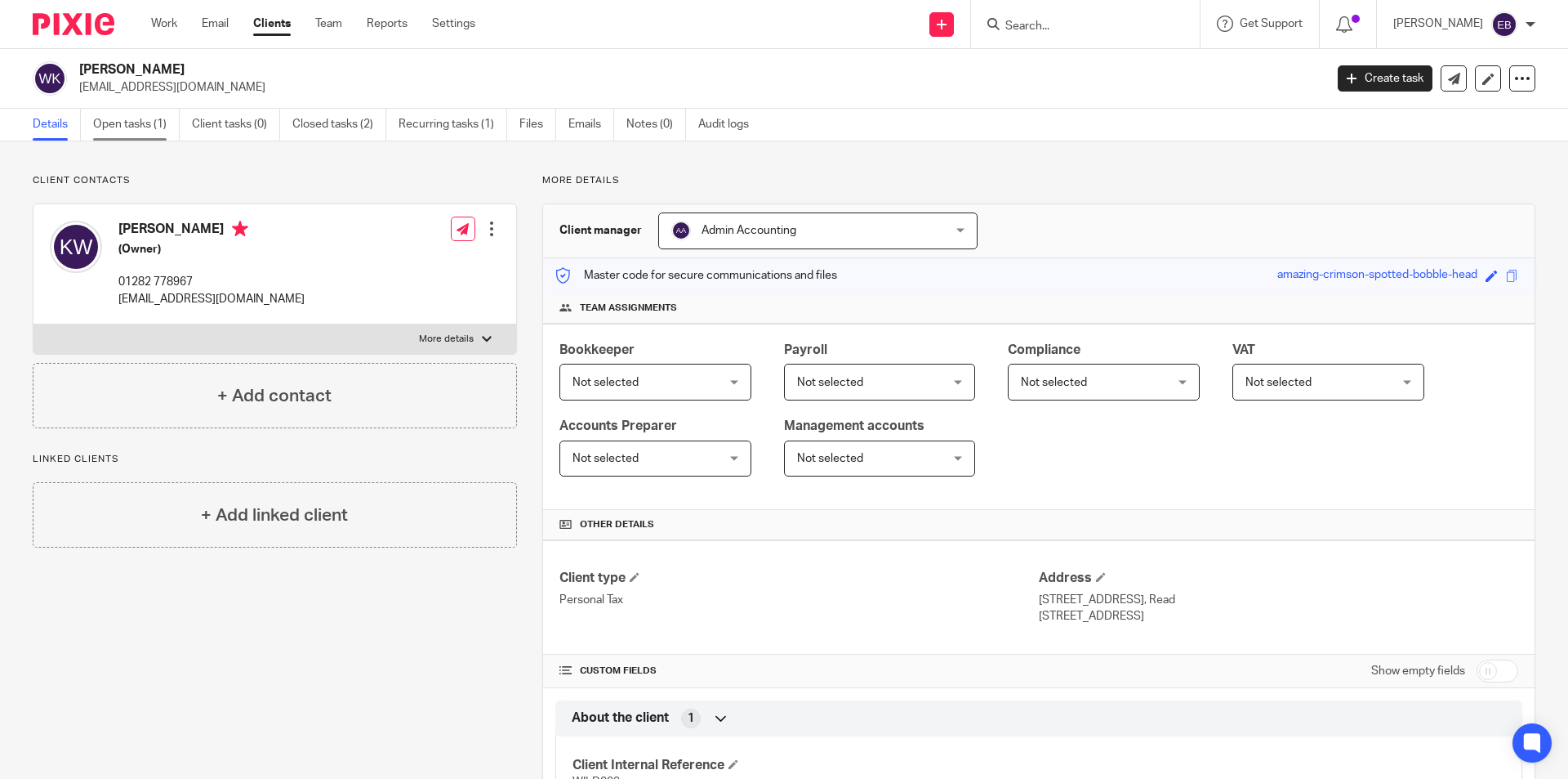
click at [131, 112] on link "Open tasks (1)" at bounding box center [136, 125] width 86 height 32
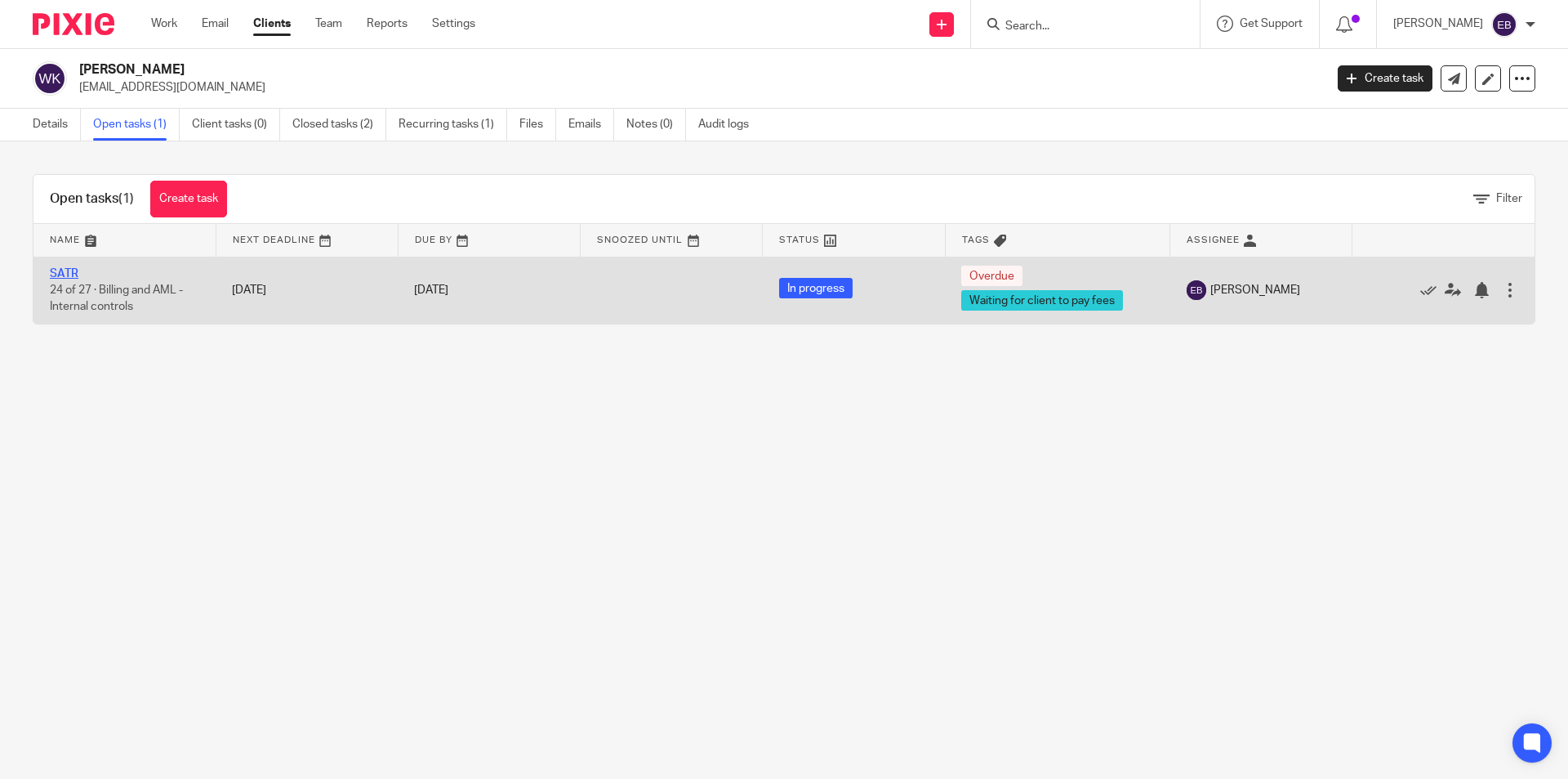
click at [66, 277] on link "SATR" at bounding box center [64, 273] width 29 height 11
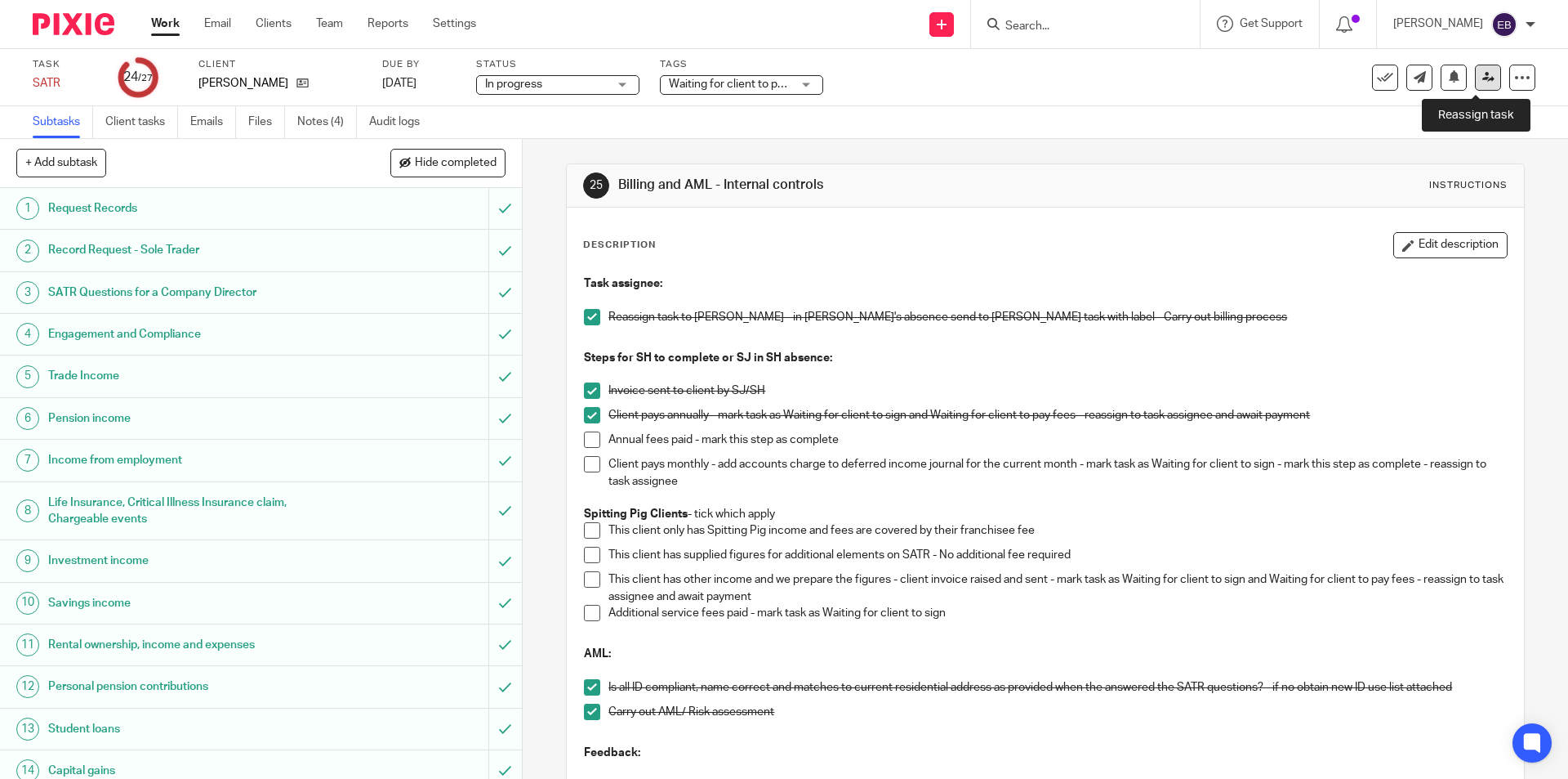
click at [1483, 73] on icon at bounding box center [1488, 77] width 12 height 12
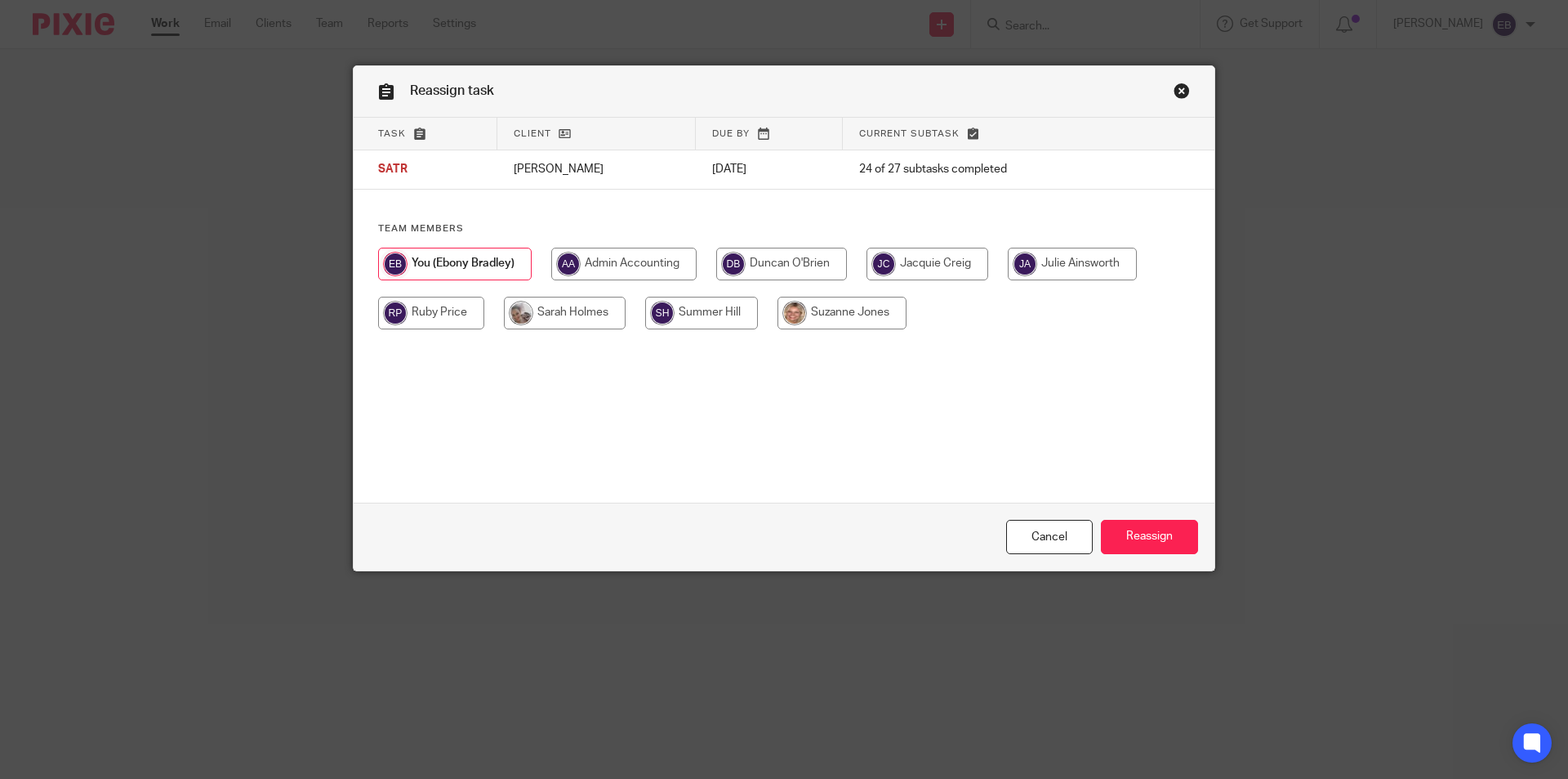
click at [570, 260] on input "radio" at bounding box center [623, 263] width 145 height 33
radio input "true"
click at [1165, 539] on input "Reassign" at bounding box center [1150, 537] width 97 height 36
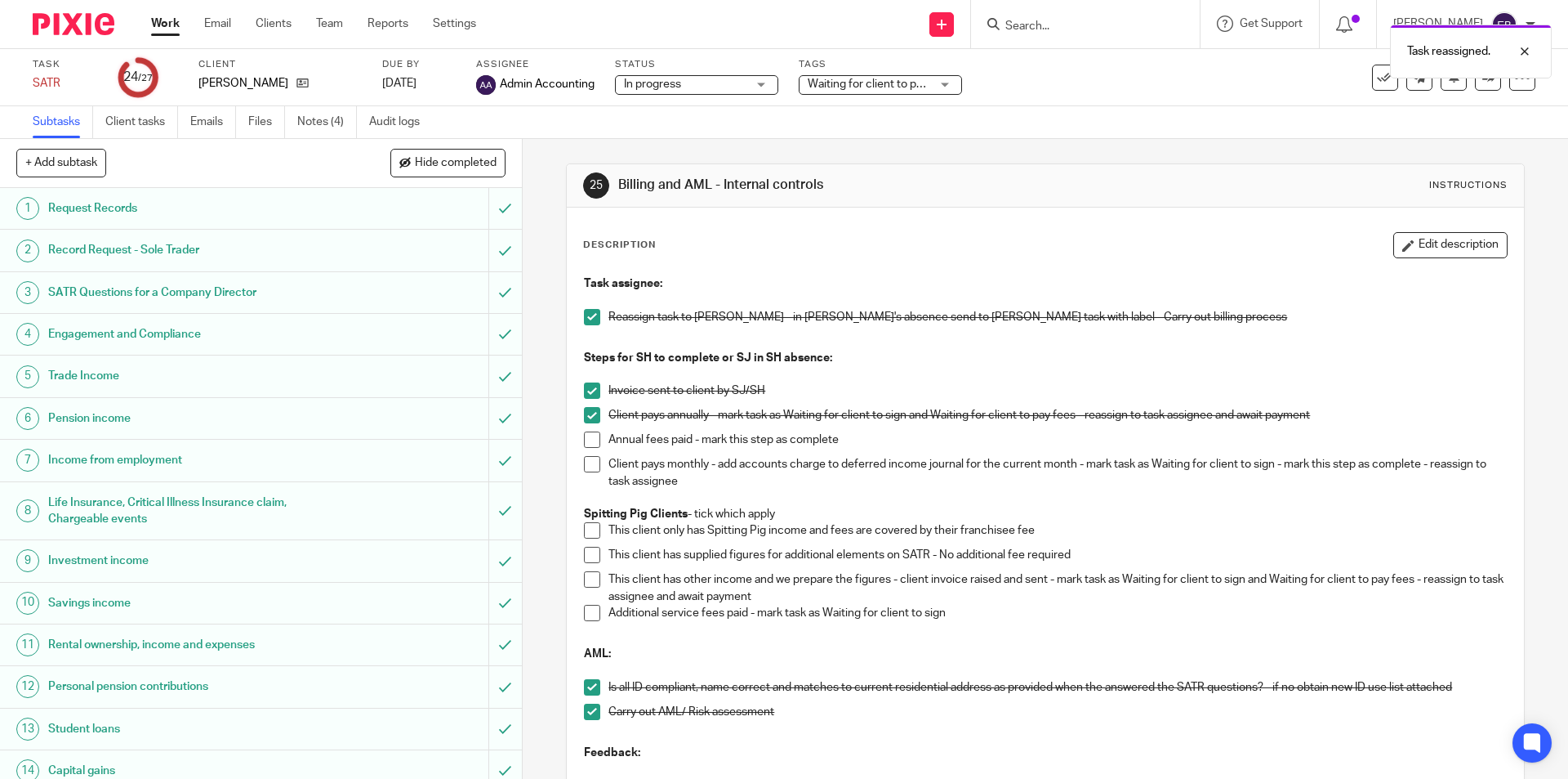
click at [1060, 19] on div "Task reassigned." at bounding box center [1168, 47] width 768 height 62
click at [1049, 29] on div "Task reassigned." at bounding box center [1168, 47] width 768 height 62
click at [1036, 24] on div "Task reassigned." at bounding box center [1168, 47] width 768 height 62
drag, startPoint x: 1521, startPoint y: 54, endPoint x: 1444, endPoint y: 60, distance: 77.2
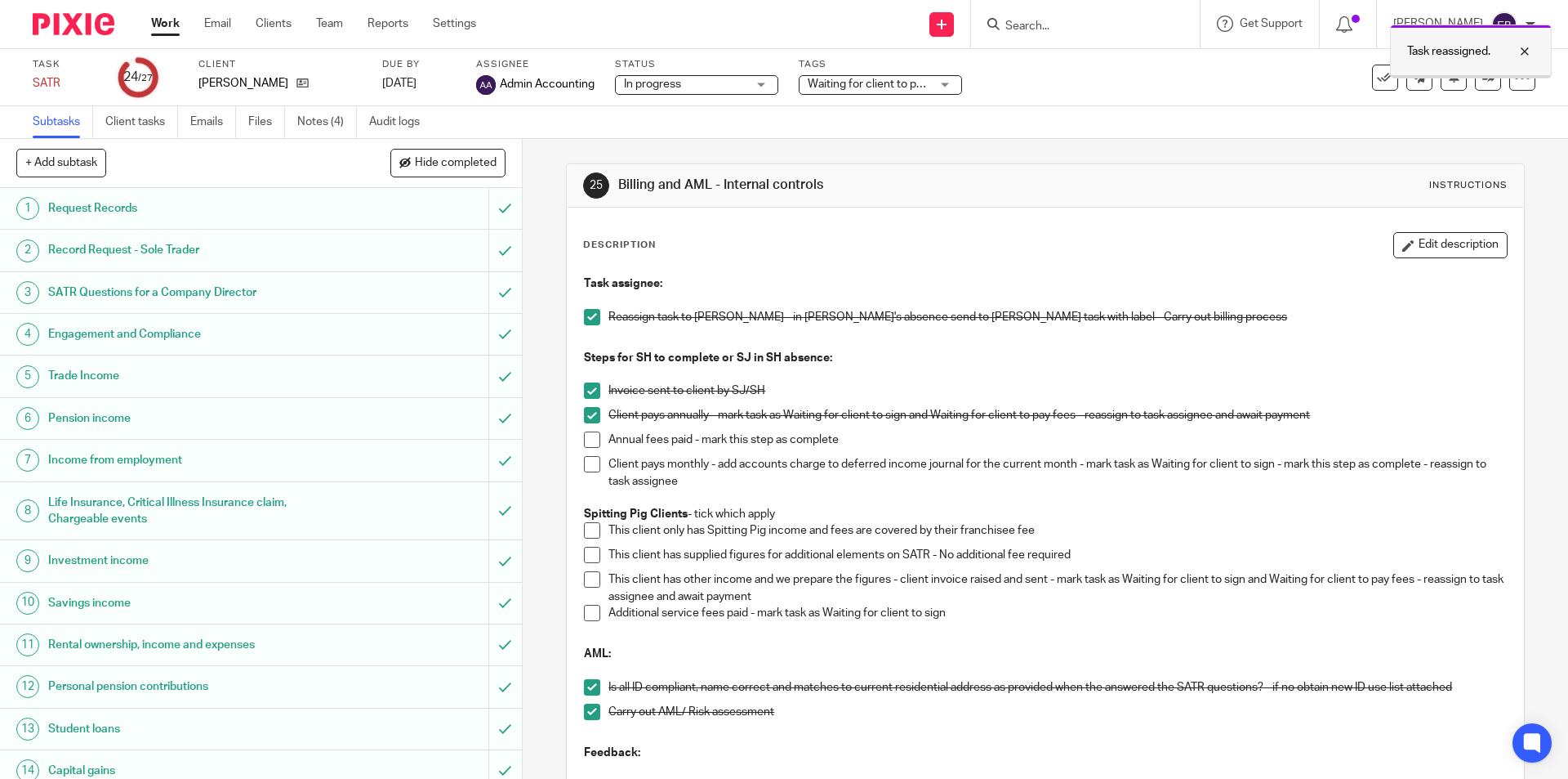
click at [1518, 56] on div at bounding box center [1513, 51] width 44 height 20
click at [1073, 23] on input "Search" at bounding box center [1077, 27] width 147 height 15
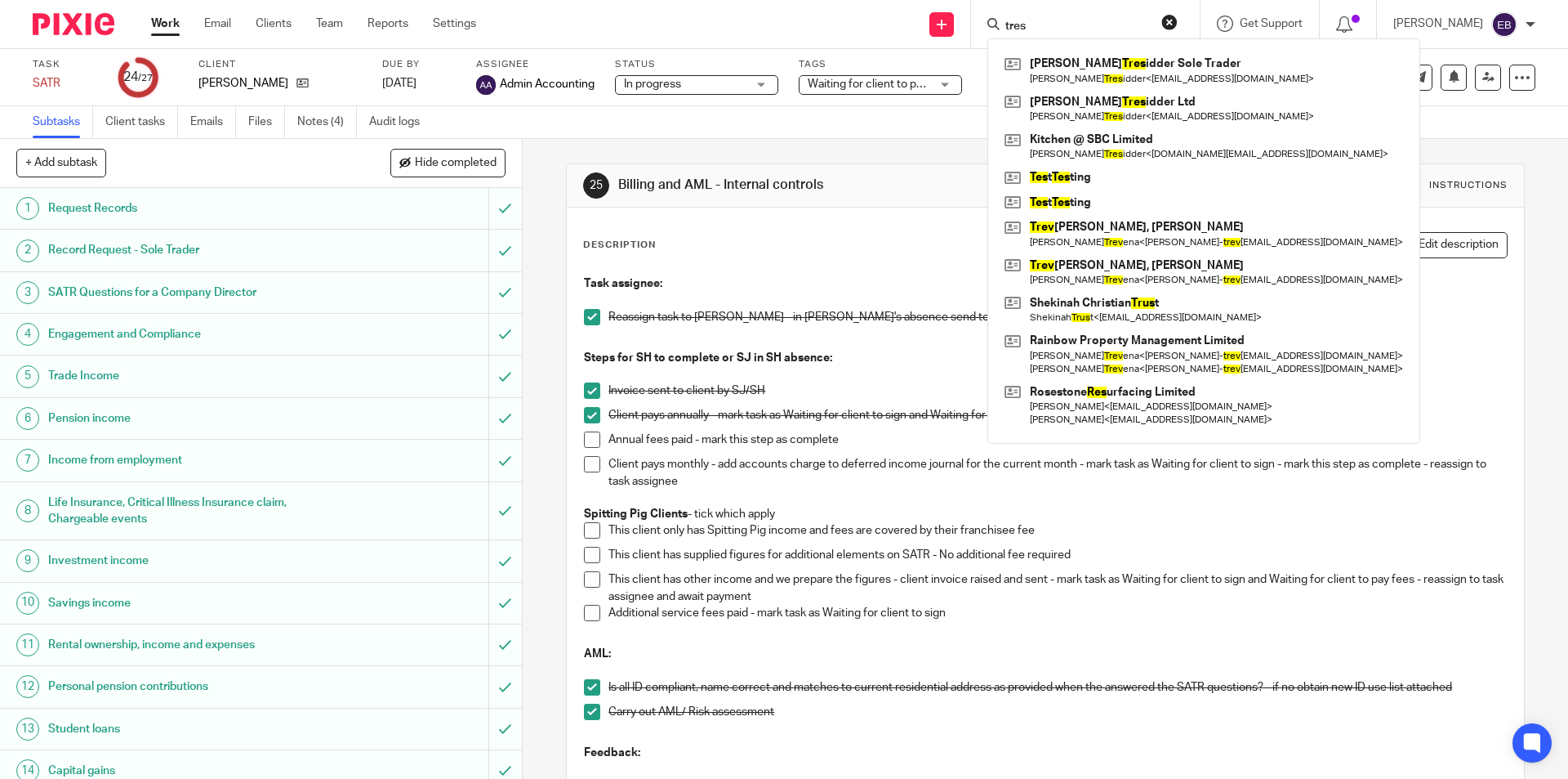
type input "tres"
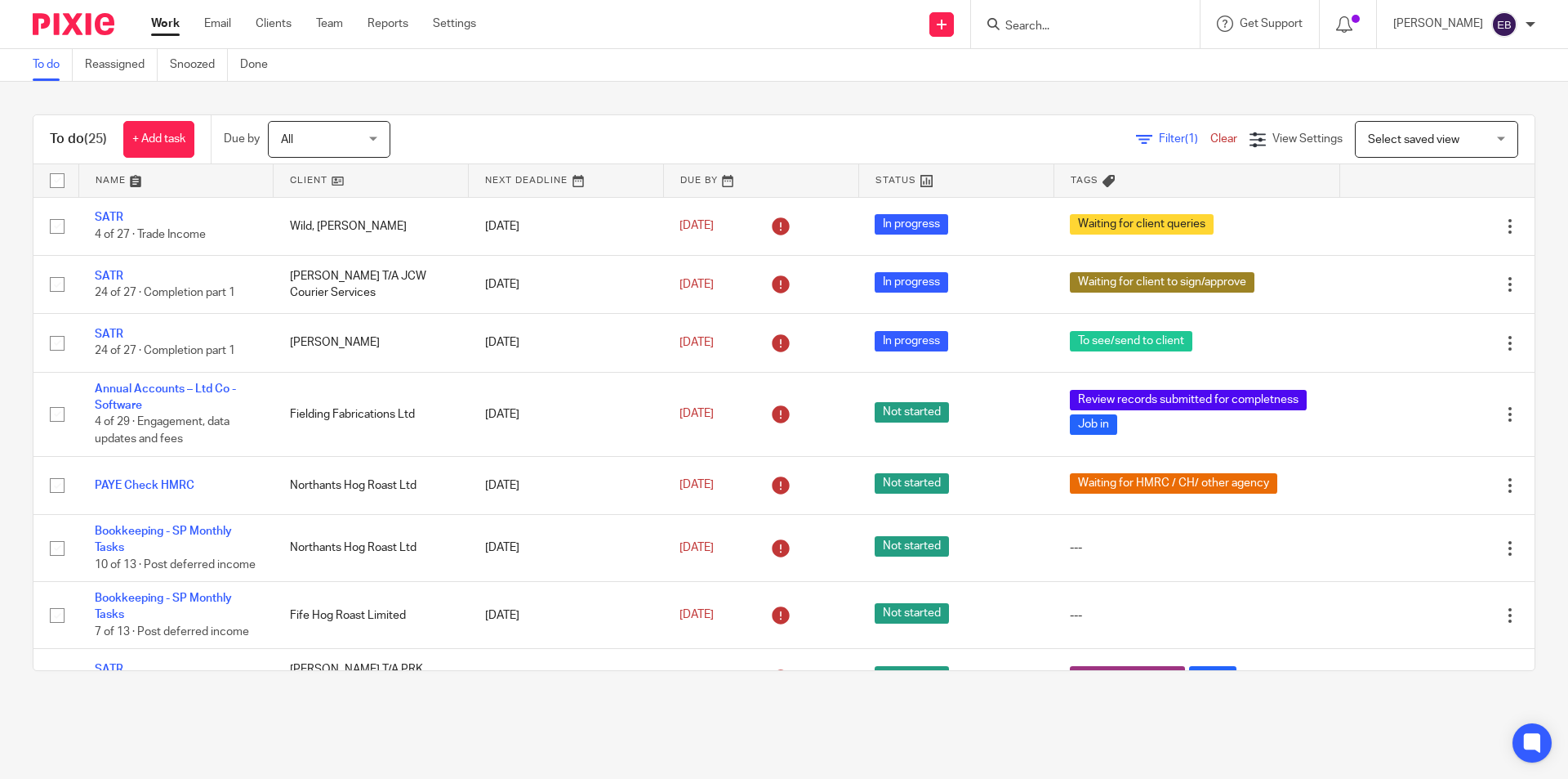
click at [1073, 31] on input "Search" at bounding box center [1077, 27] width 147 height 15
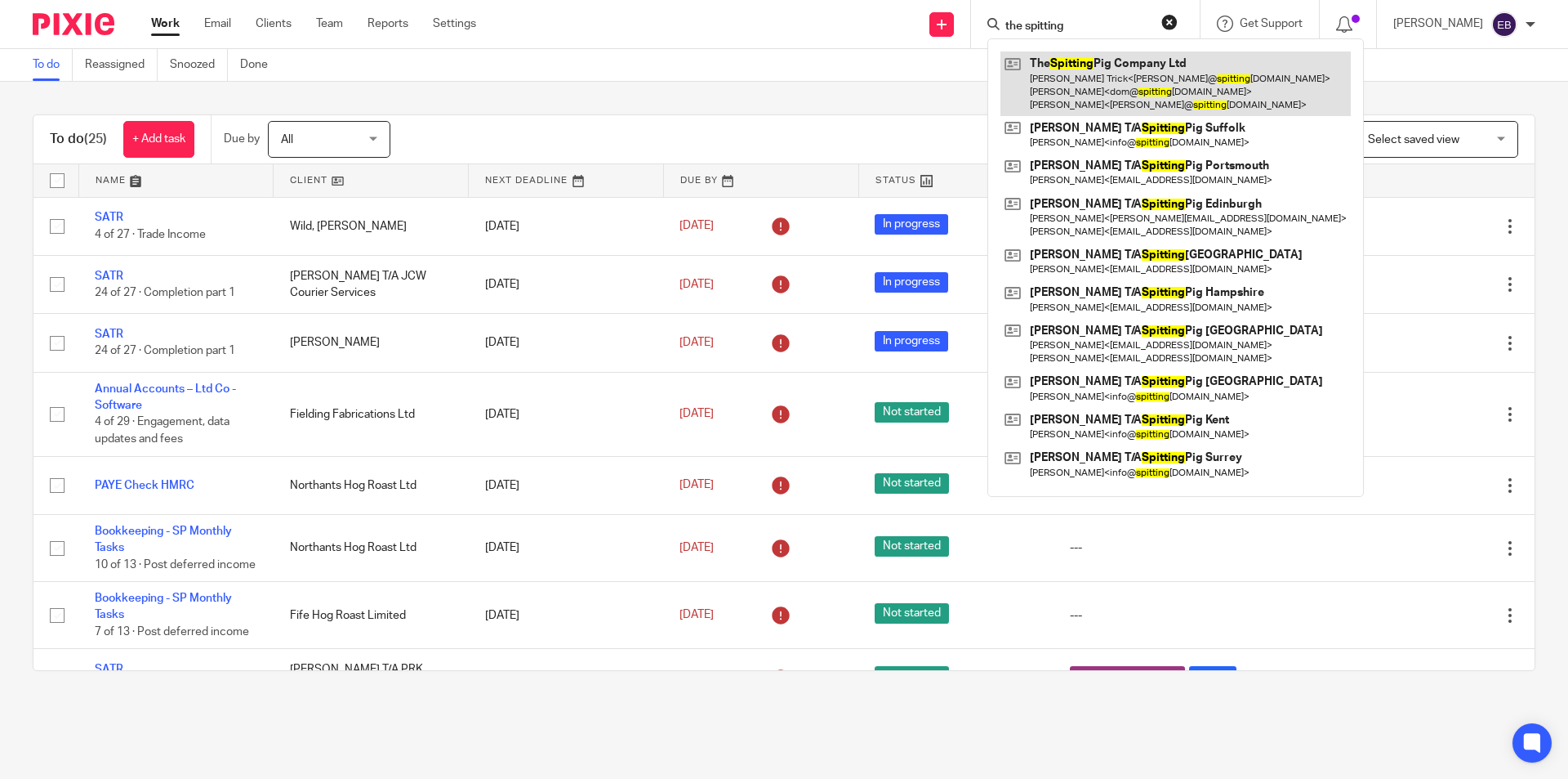
type input "the spitting"
click at [1102, 72] on link at bounding box center [1176, 83] width 350 height 65
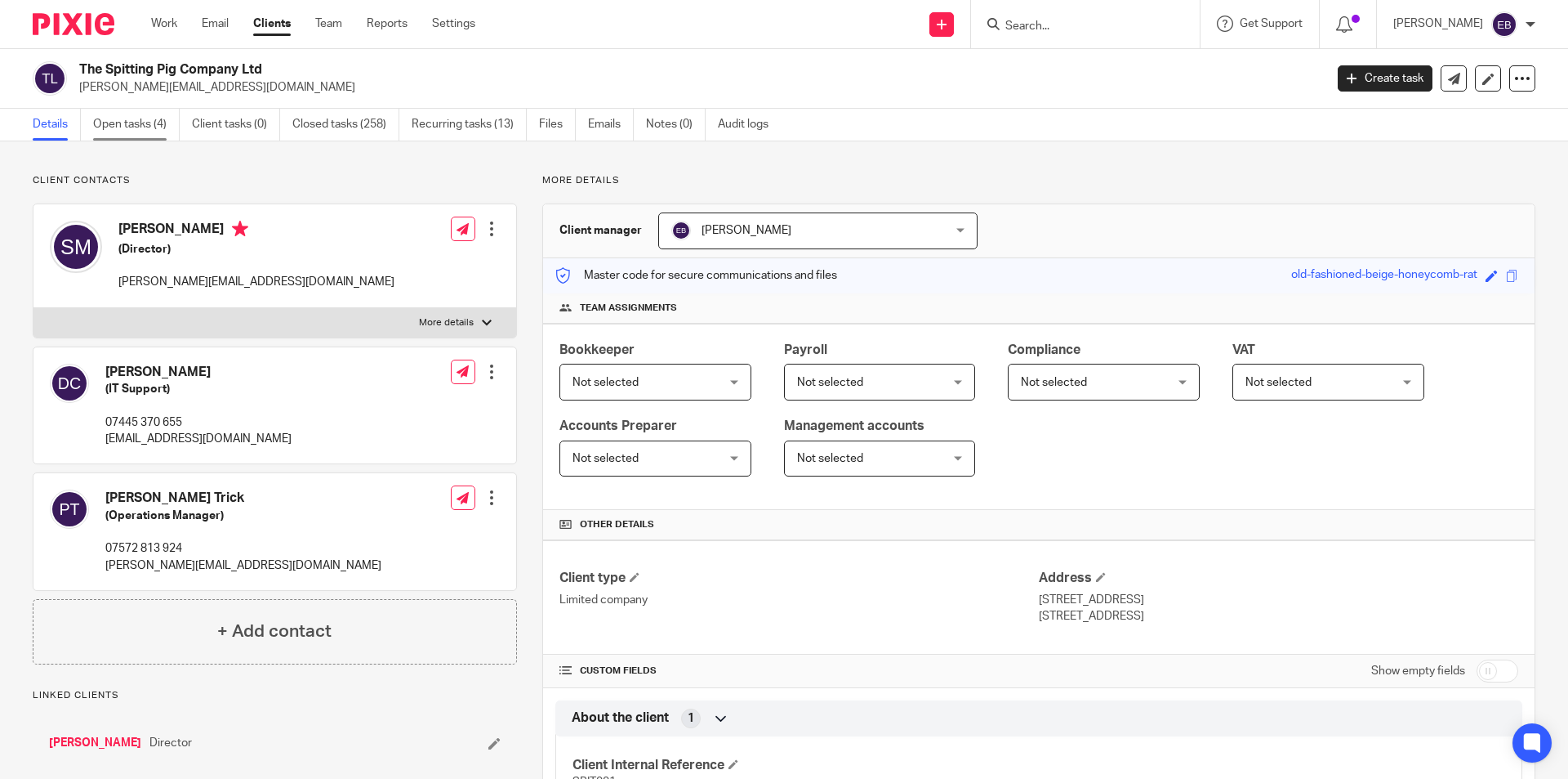
click at [136, 122] on link "Open tasks (4)" at bounding box center [136, 125] width 86 height 32
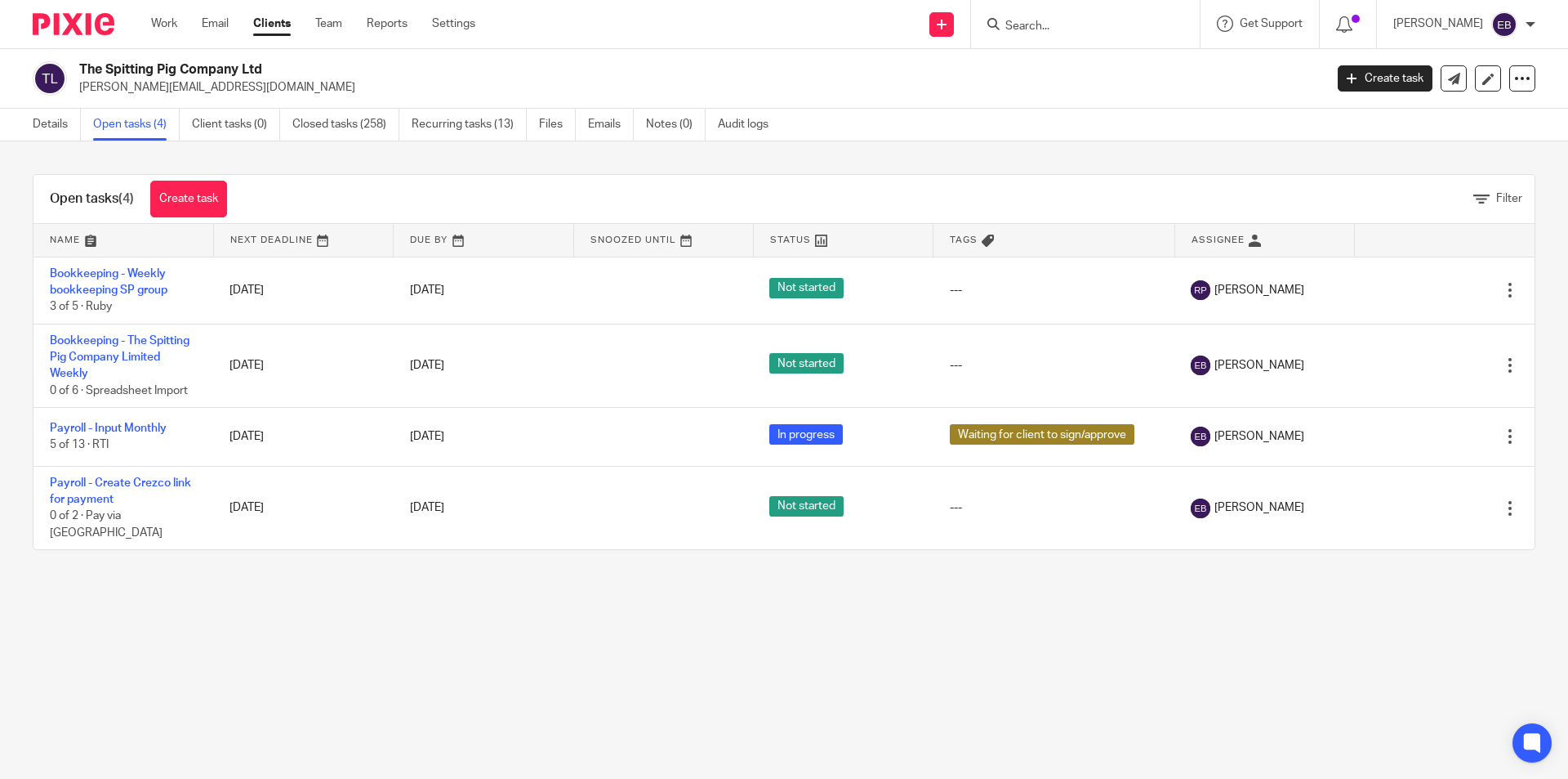
drag, startPoint x: 134, startPoint y: 285, endPoint x: 491, endPoint y: 176, distance: 373.3
click at [491, 176] on div "Open tasks (4) Create task Filter" at bounding box center [784, 199] width 1502 height 49
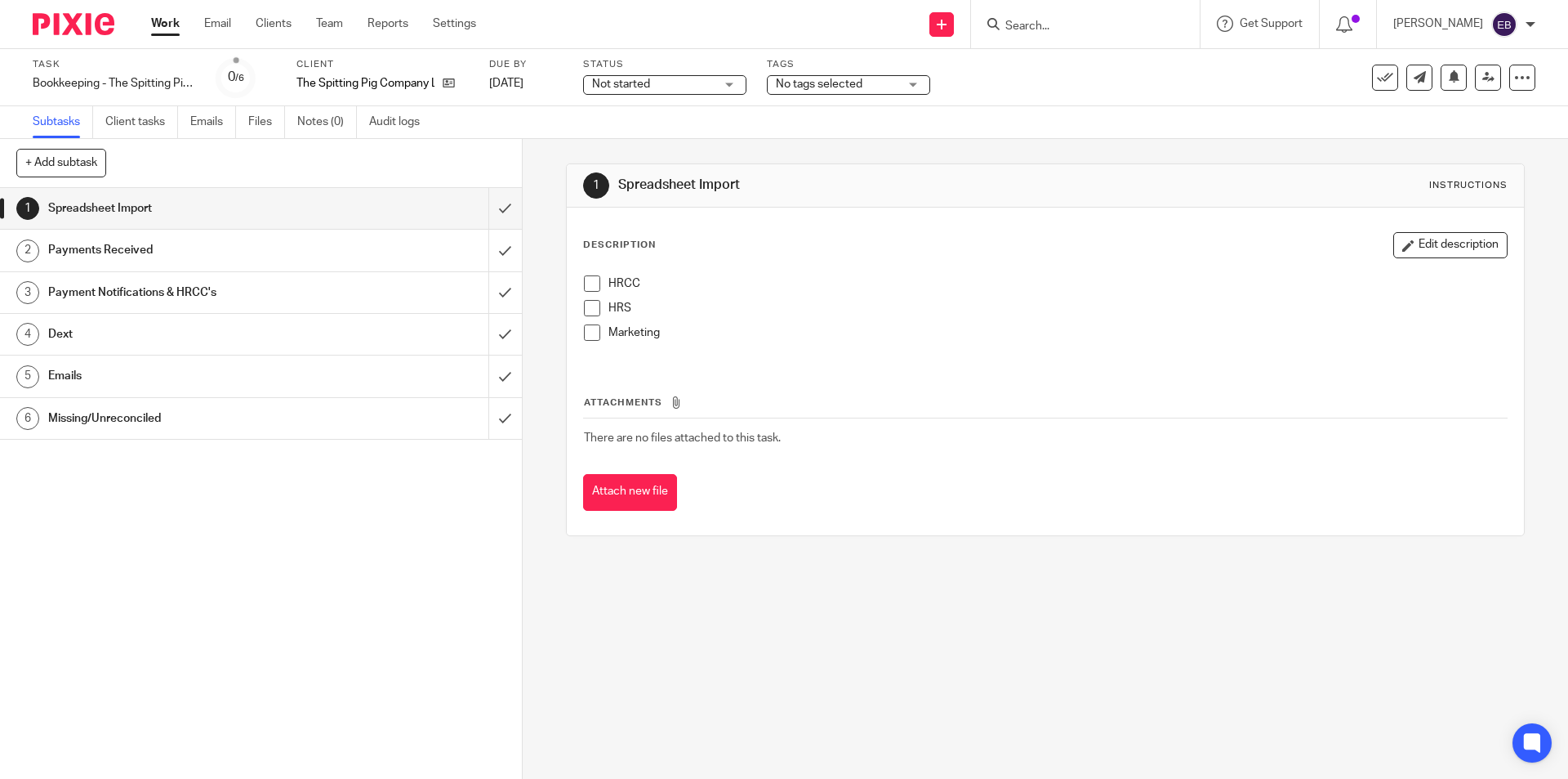
click at [593, 286] on span at bounding box center [592, 283] width 16 height 16
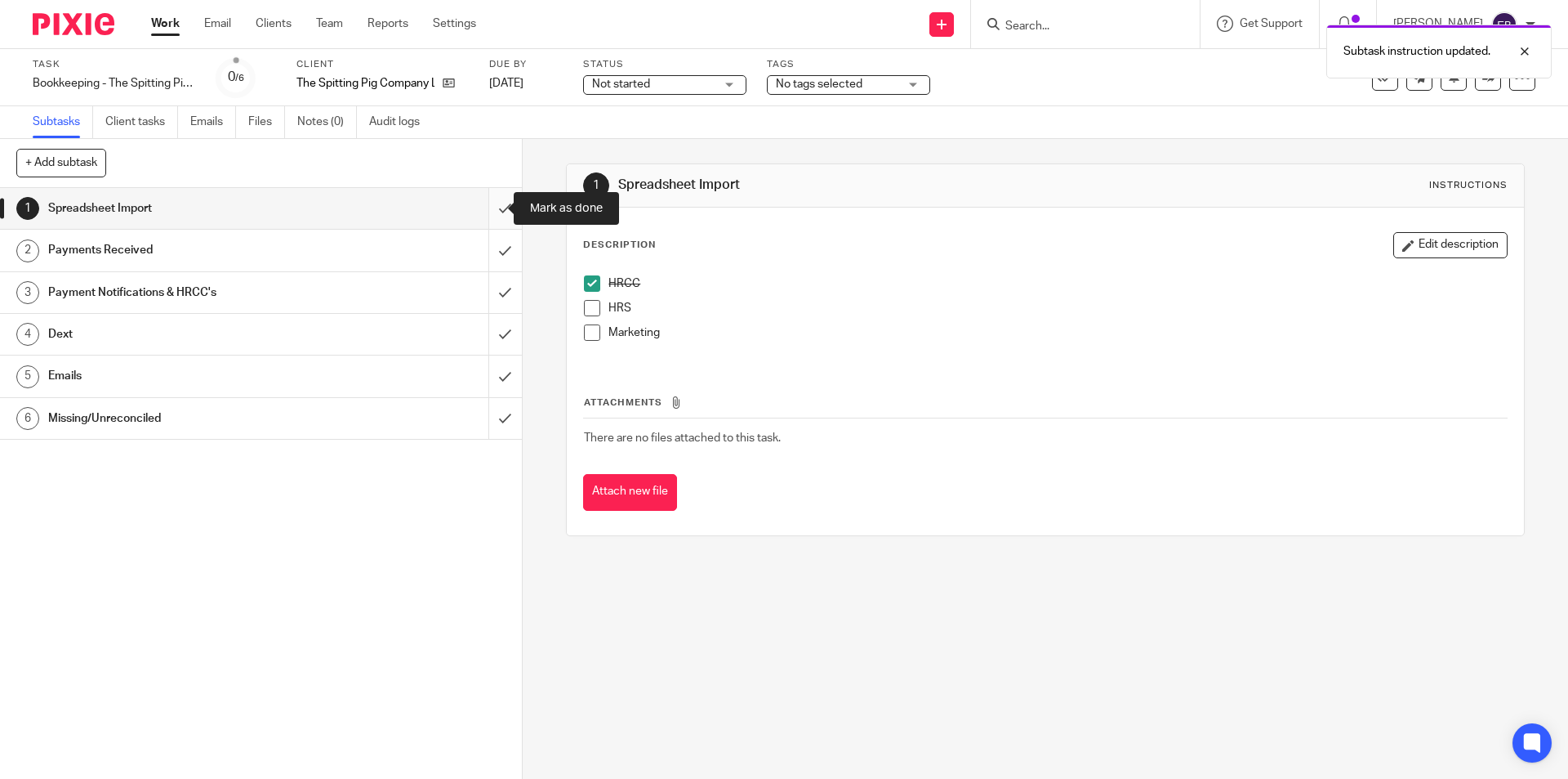
click at [491, 212] on input "submit" at bounding box center [261, 209] width 522 height 41
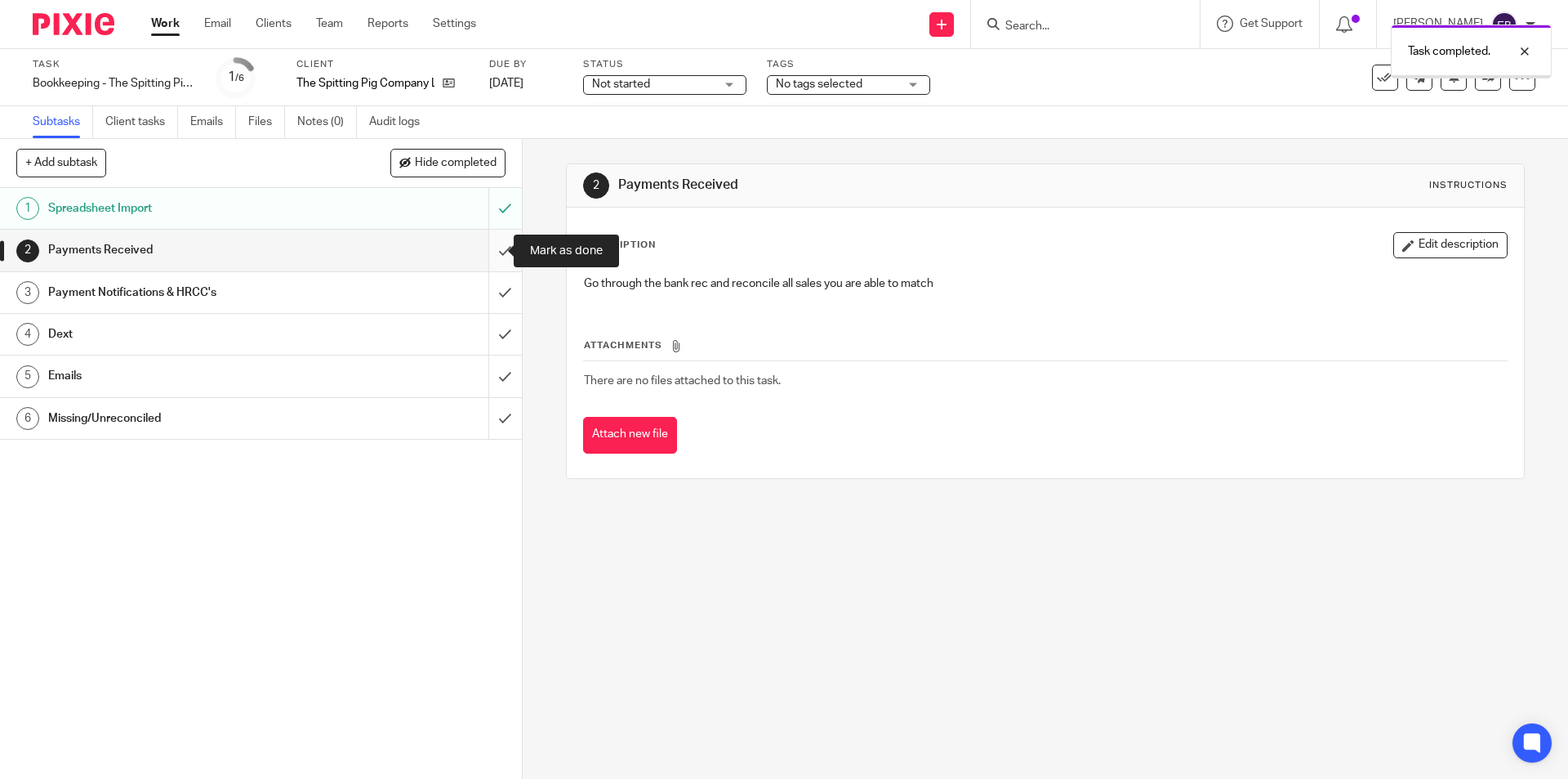
click at [491, 252] on input "submit" at bounding box center [261, 250] width 522 height 41
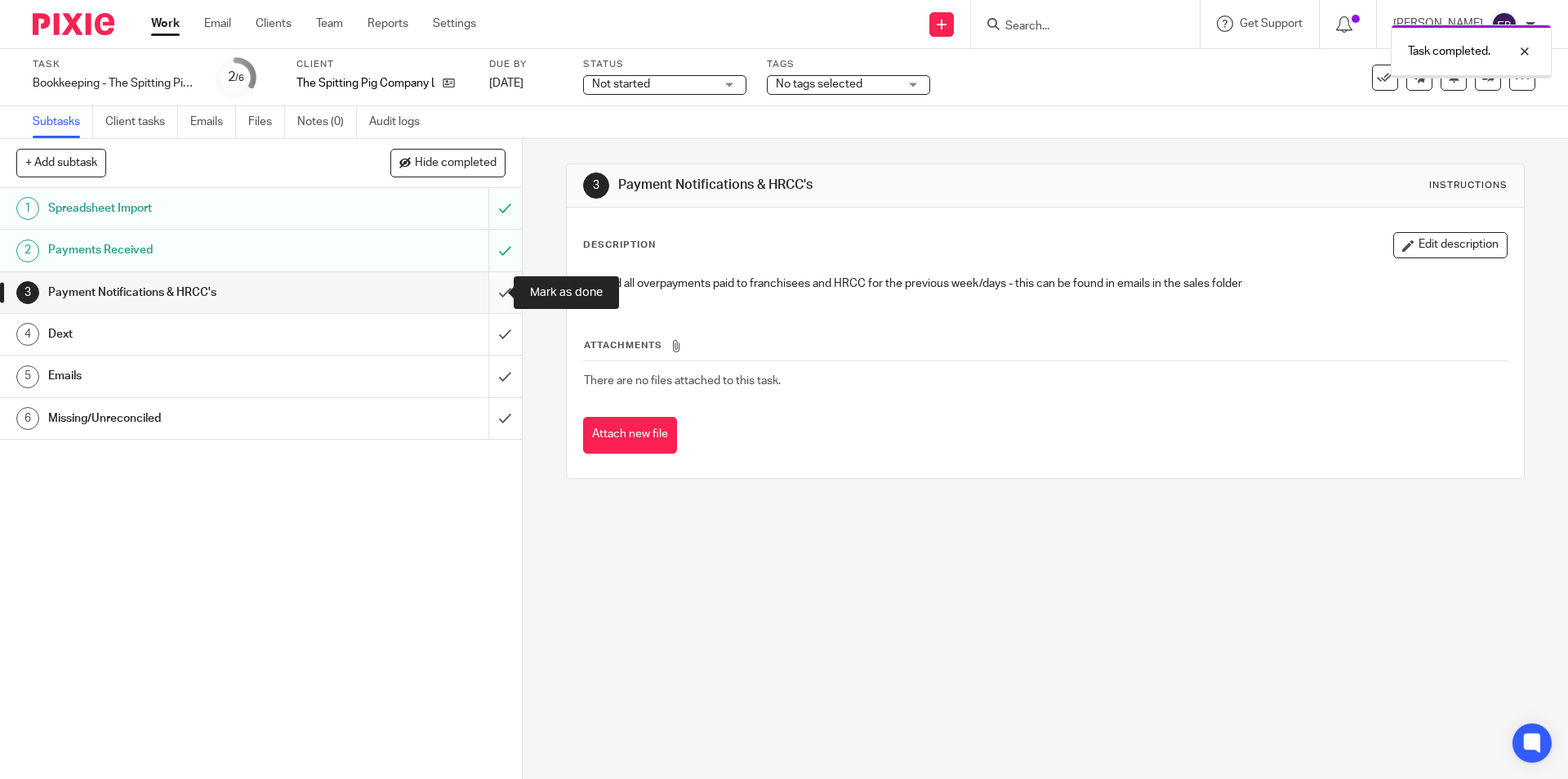
click at [492, 288] on input "submit" at bounding box center [261, 293] width 522 height 41
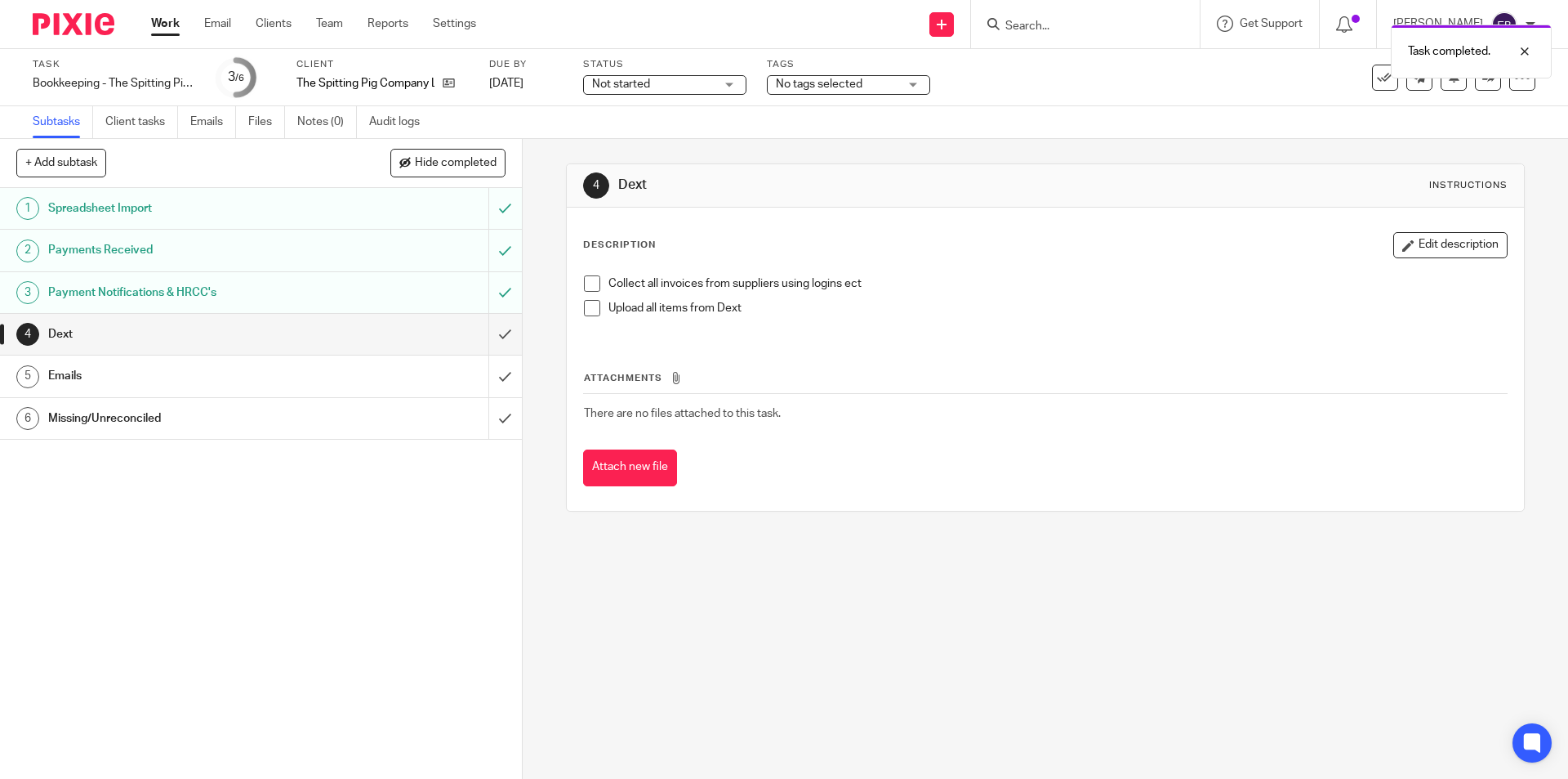
click at [599, 276] on li "Collect all invoices from suppliers using logins ect" at bounding box center [1045, 287] width 922 height 24
click at [590, 280] on span at bounding box center [592, 283] width 16 height 16
click at [587, 306] on span at bounding box center [592, 307] width 16 height 16
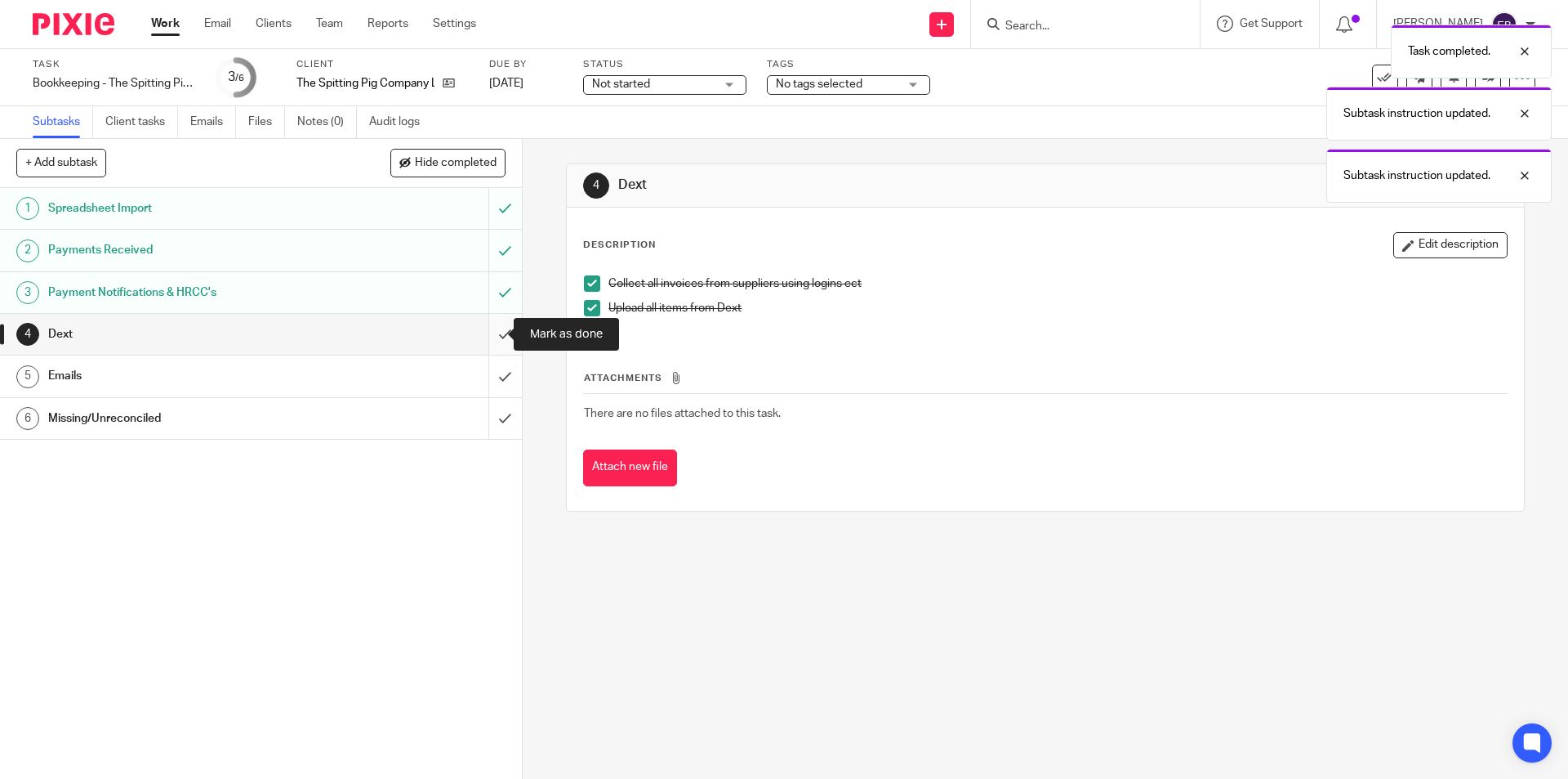
click at [487, 325] on input "submit" at bounding box center [261, 334] width 522 height 41
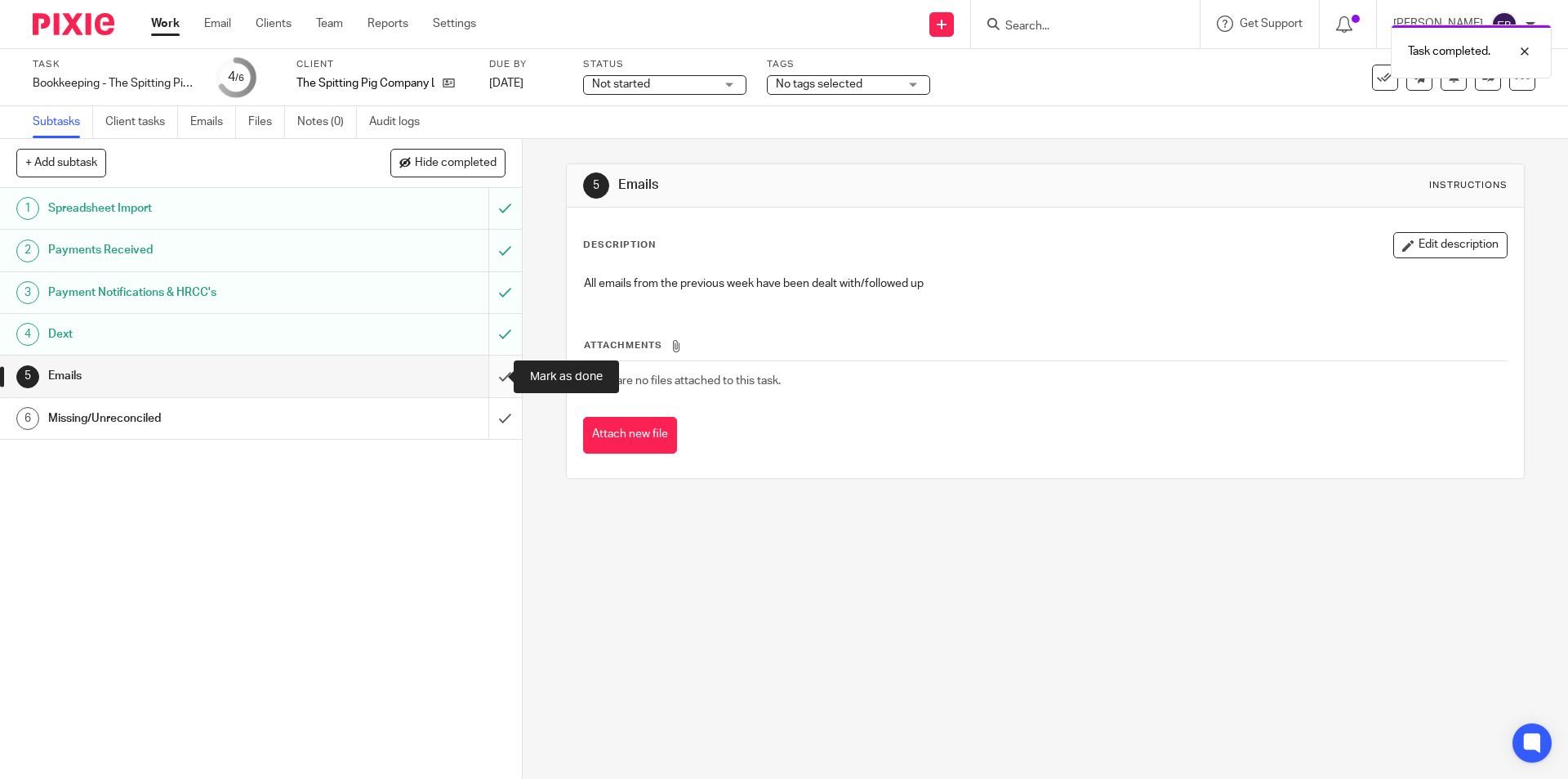
click at [487, 384] on input "submit" at bounding box center [261, 376] width 522 height 41
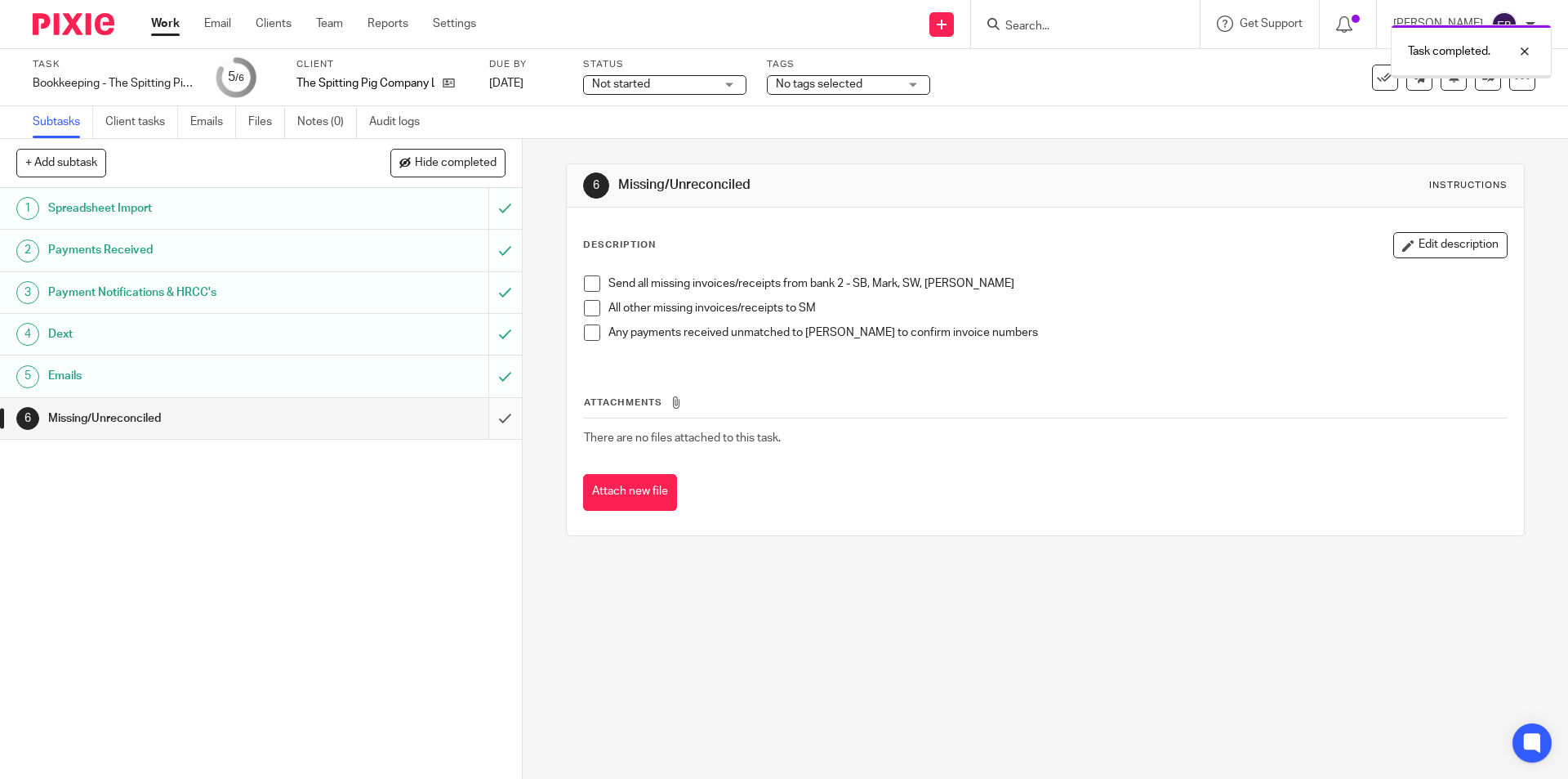
click at [484, 411] on input "submit" at bounding box center [261, 419] width 522 height 41
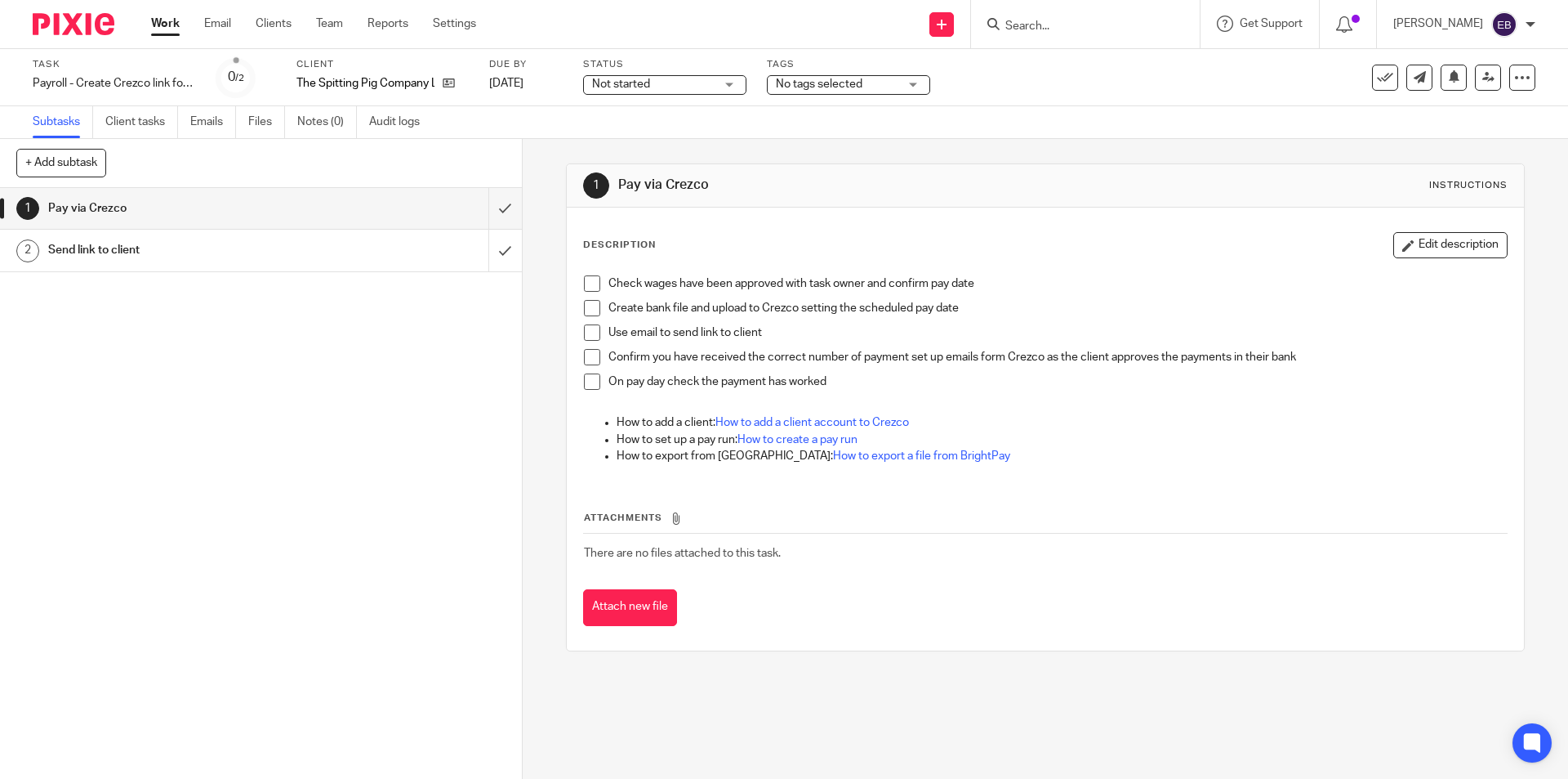
click at [694, 77] on span "Not started" at bounding box center [653, 84] width 123 height 17
click at [837, 81] on span "No tags selected" at bounding box center [819, 84] width 86 height 11
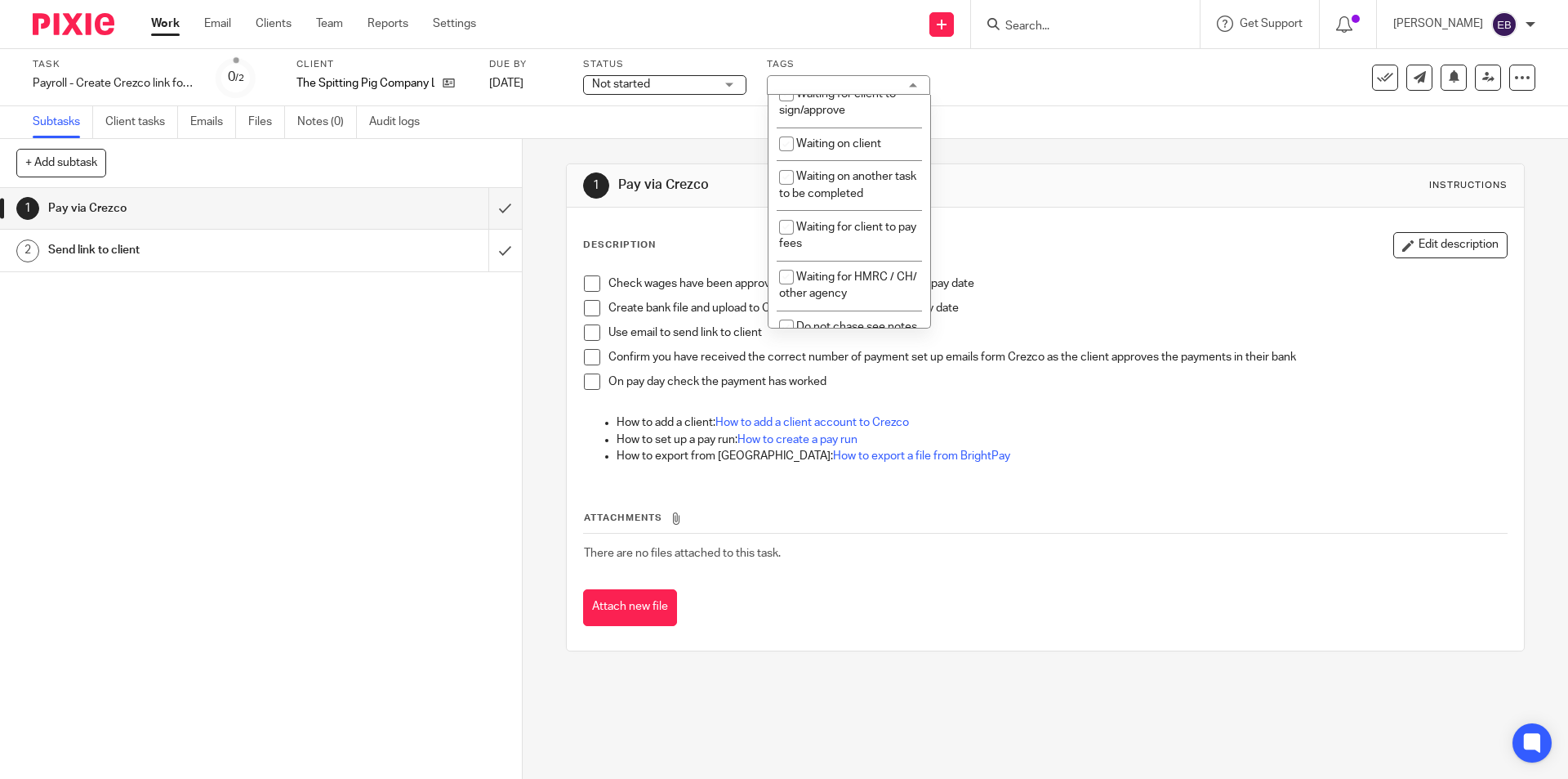
scroll to position [378, 0]
click at [859, 184] on span "Waiting on another task to be completed" at bounding box center [847, 189] width 138 height 29
checkbox input "true"
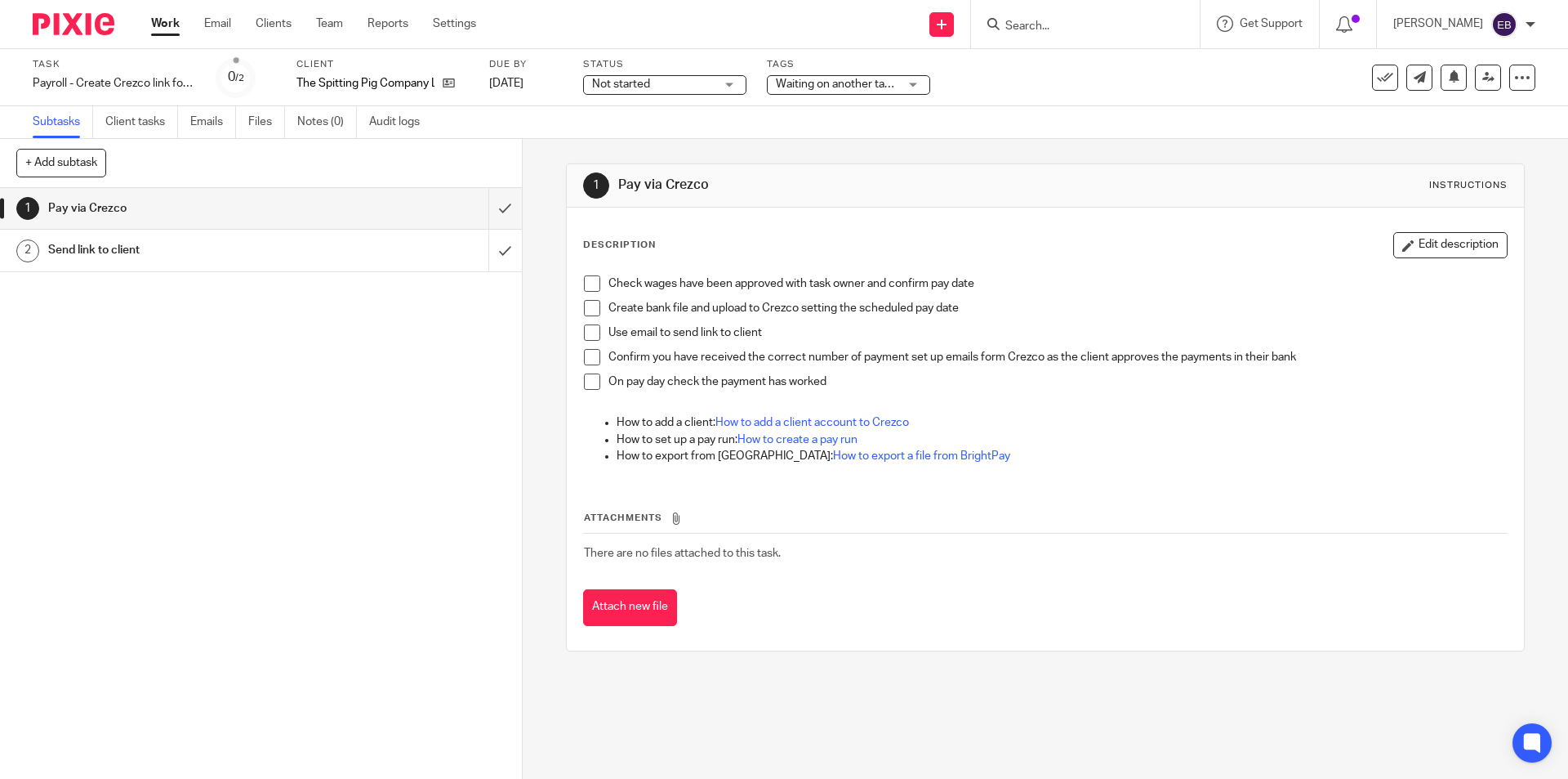
click at [1022, 111] on div "Subtasks Client tasks Emails Files Notes (0) Audit logs" at bounding box center [784, 122] width 1568 height 33
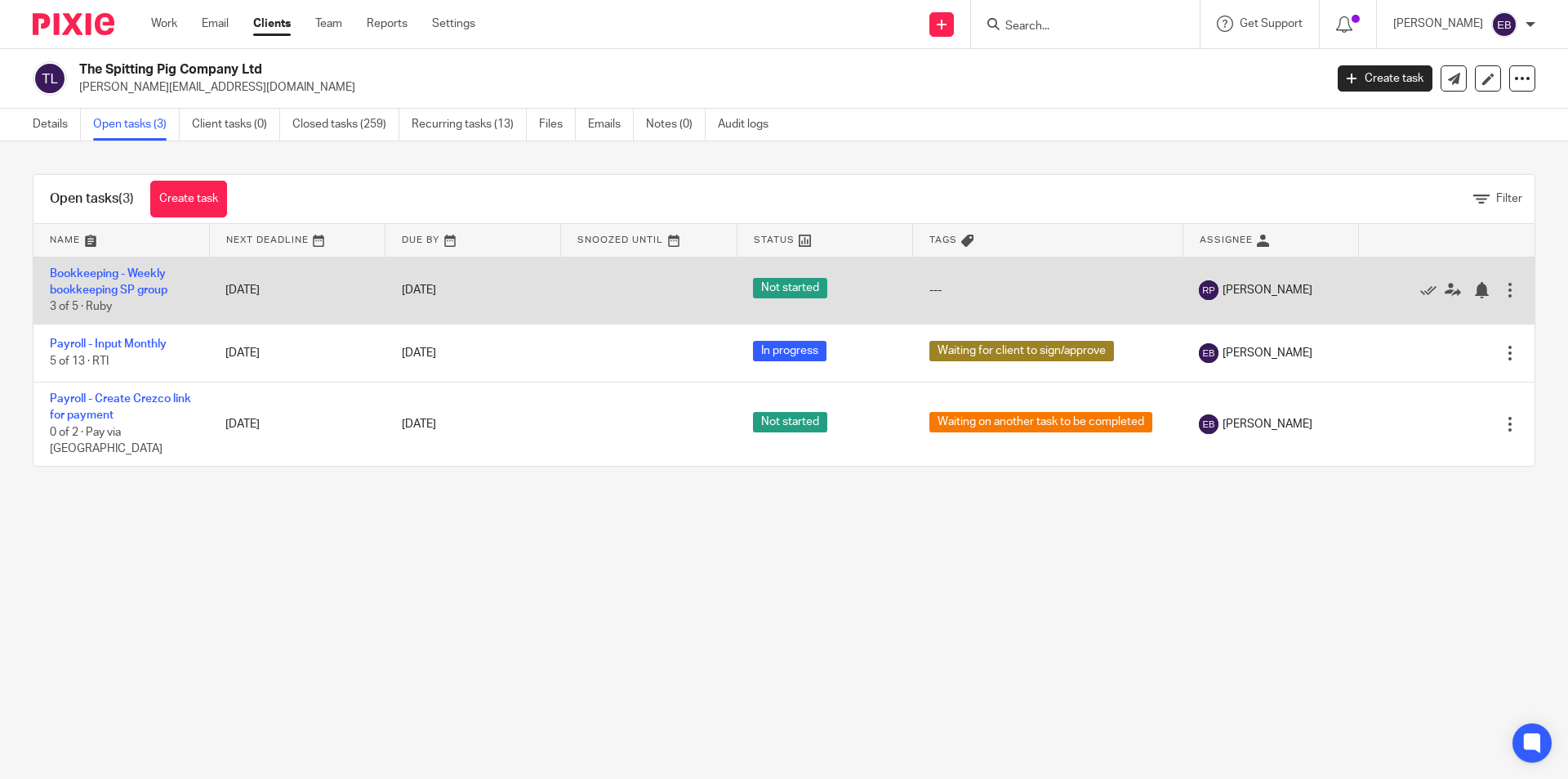
click at [106, 281] on td "Bookkeeping - Weekly bookkeeping SP group 3 of 5 · Ruby" at bounding box center [122, 290] width 176 height 67
click at [110, 286] on link "Bookkeeping - Weekly bookkeeping SP group" at bounding box center [109, 282] width 118 height 28
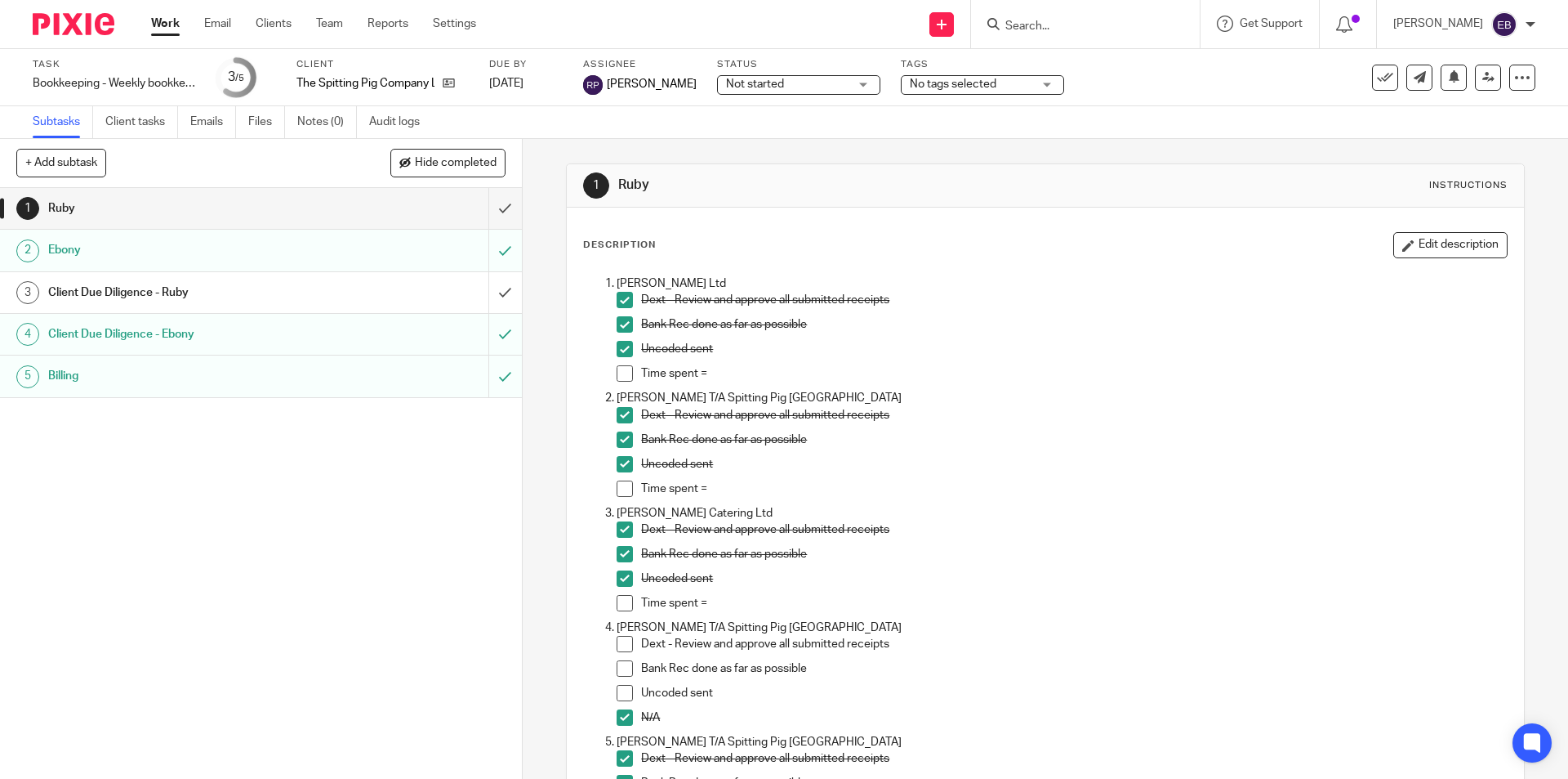
click at [200, 337] on h1 "Client Due Diligence - Ebony" at bounding box center [189, 334] width 283 height 24
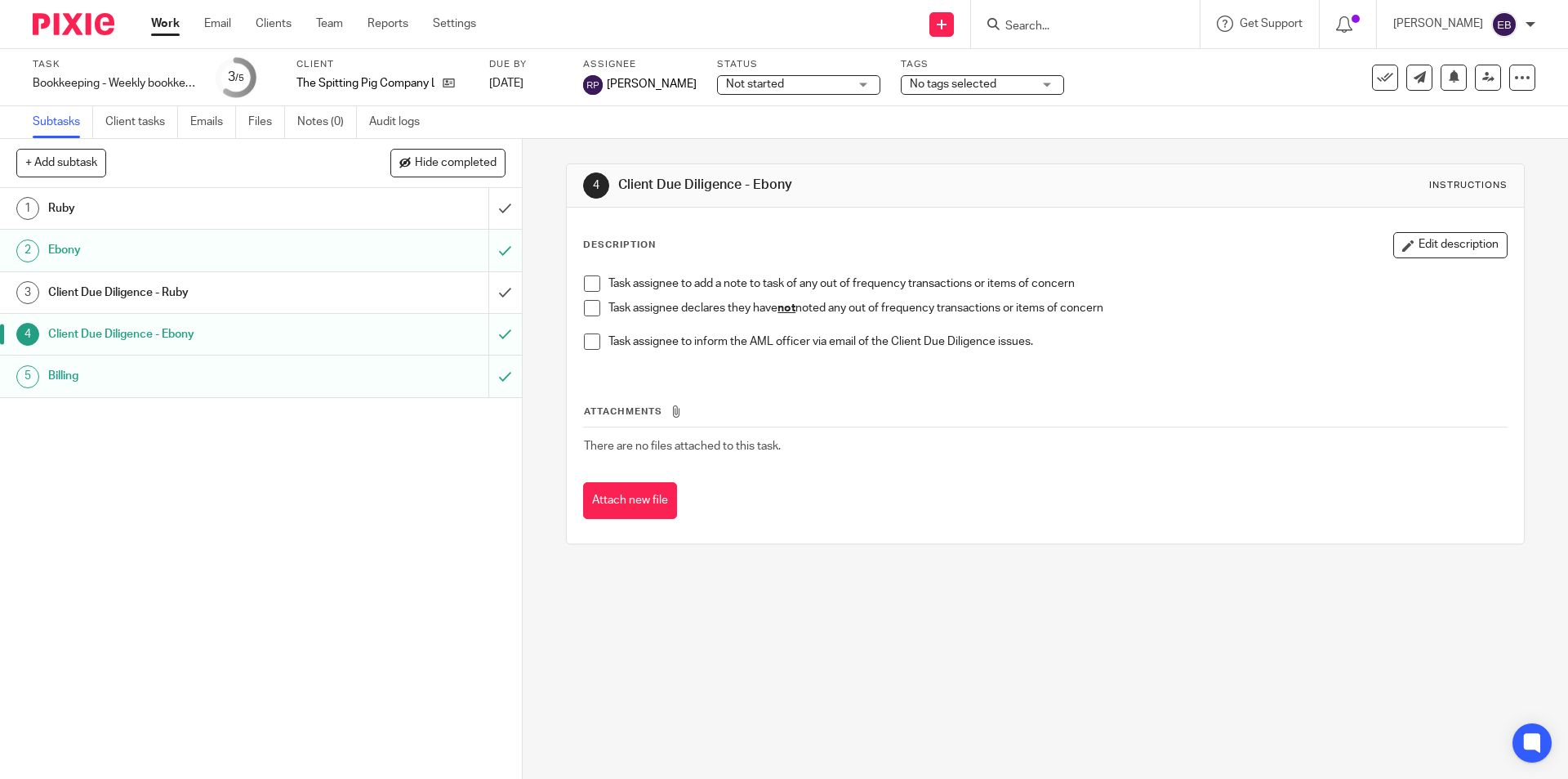
click at [95, 219] on h1 "Ruby" at bounding box center [189, 208] width 283 height 24
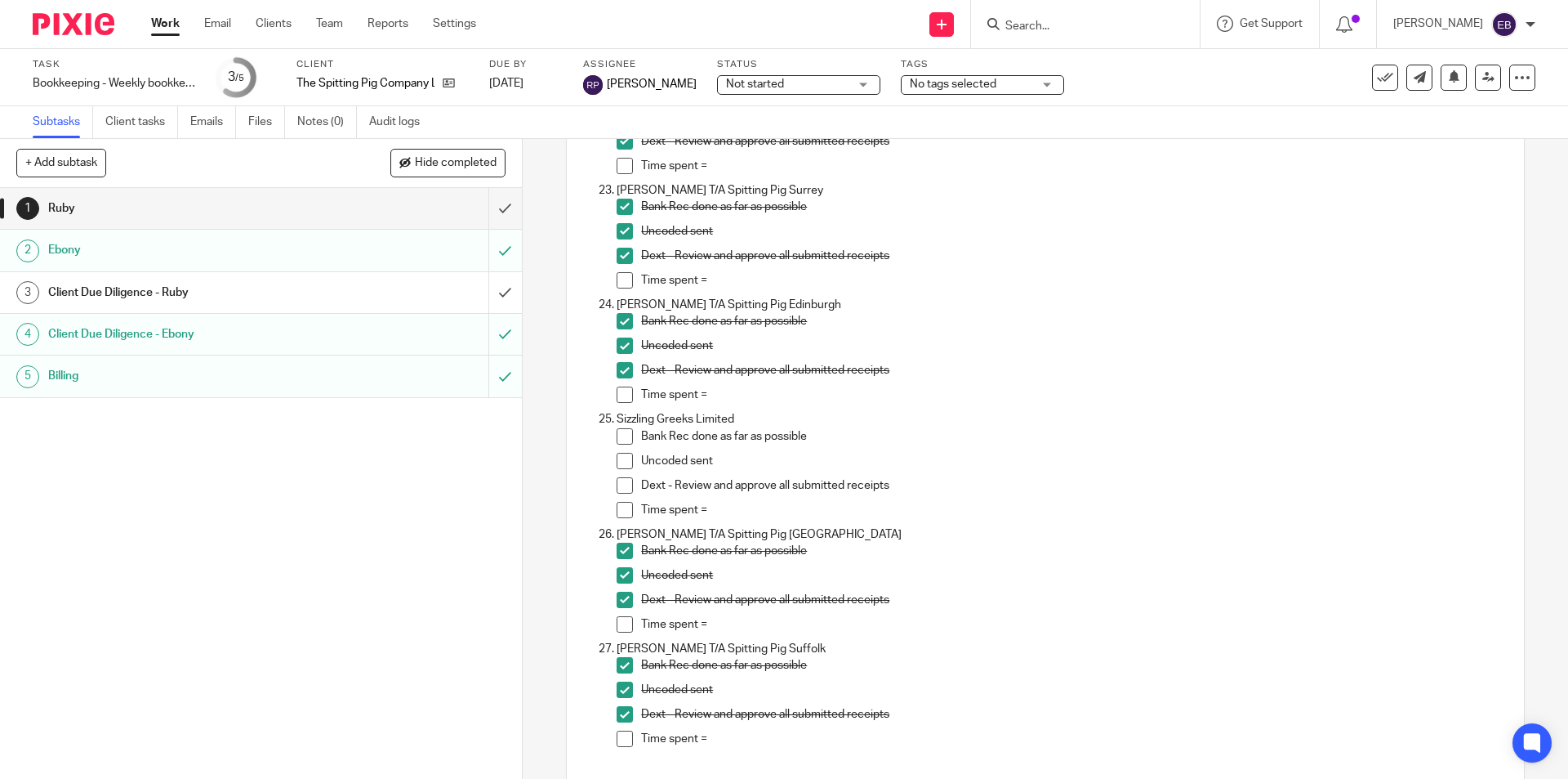
scroll to position [2802, 0]
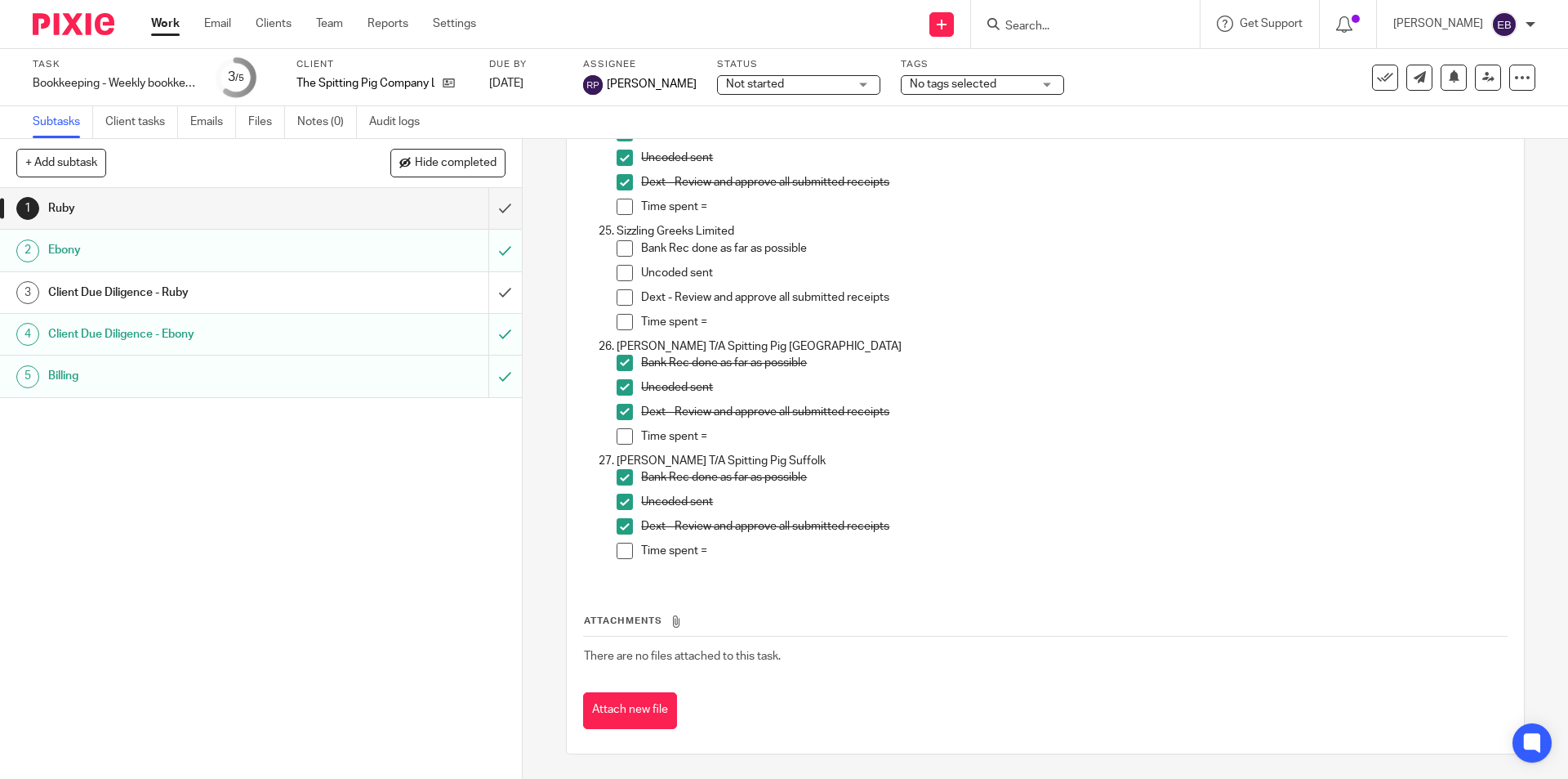
click at [169, 23] on link "Work" at bounding box center [165, 23] width 29 height 16
